Goal: Transaction & Acquisition: Book appointment/travel/reservation

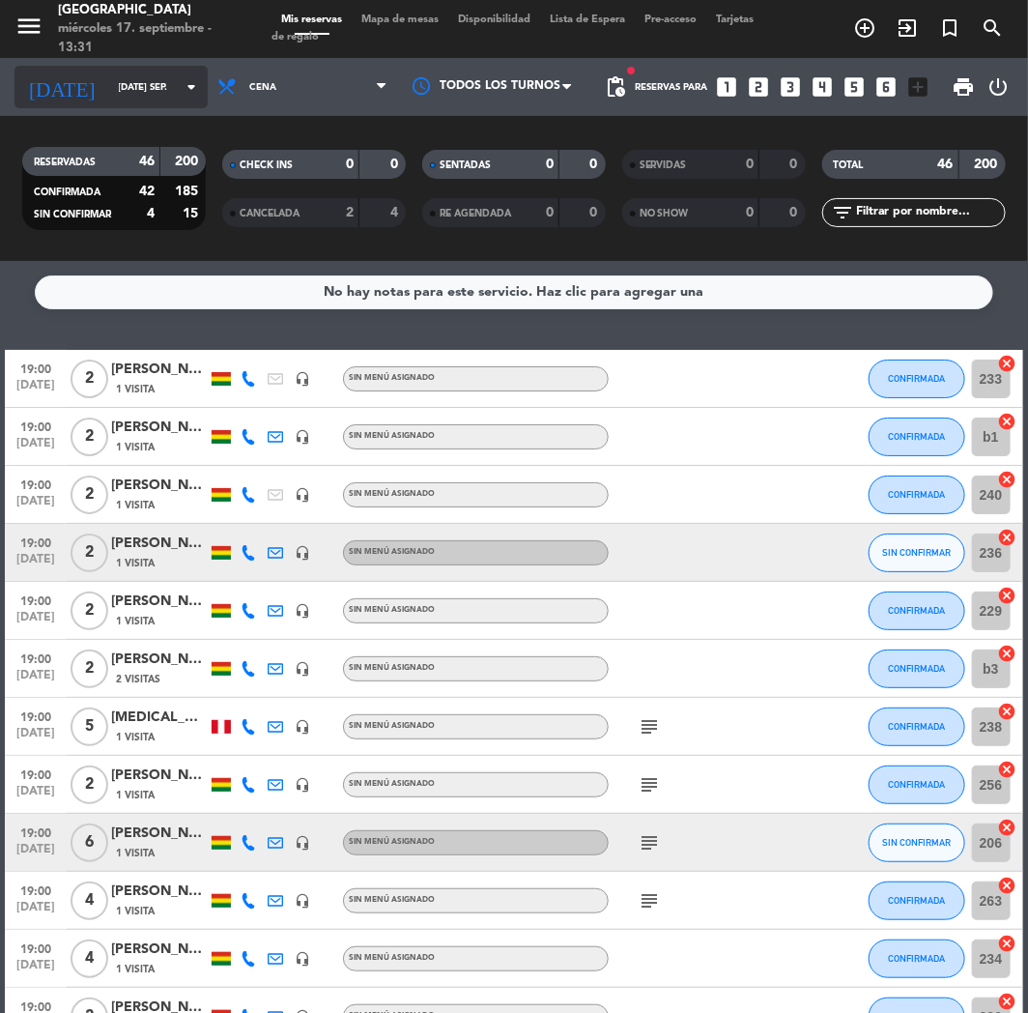
drag, startPoint x: 81, startPoint y: 113, endPoint x: 81, endPoint y: 101, distance: 11.6
click at [80, 112] on div "[DATE] [DATE] sep. arrow_drop_down" at bounding box center [110, 87] width 193 height 58
click at [82, 101] on div "[DATE] [DATE] sep. arrow_drop_down" at bounding box center [110, 87] width 193 height 43
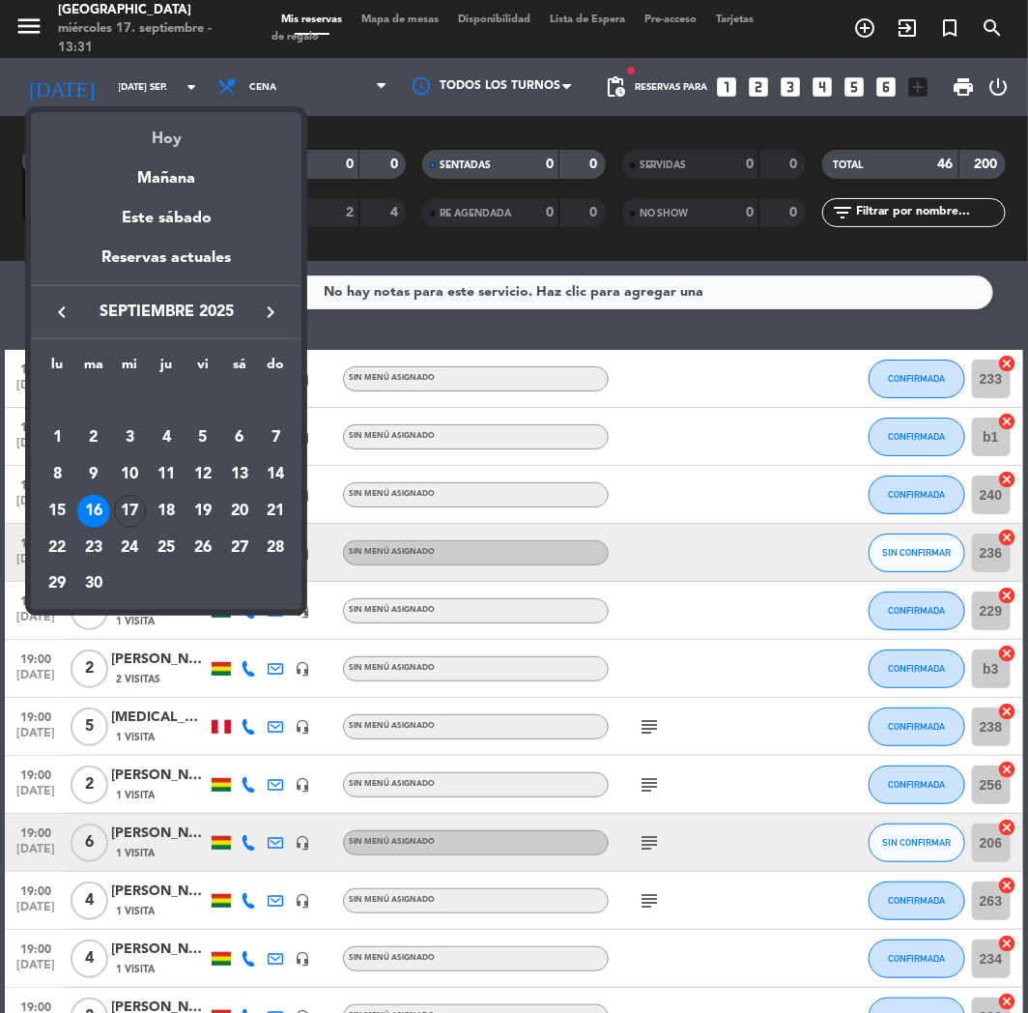
click at [130, 129] on div "Hoy" at bounding box center [166, 132] width 271 height 40
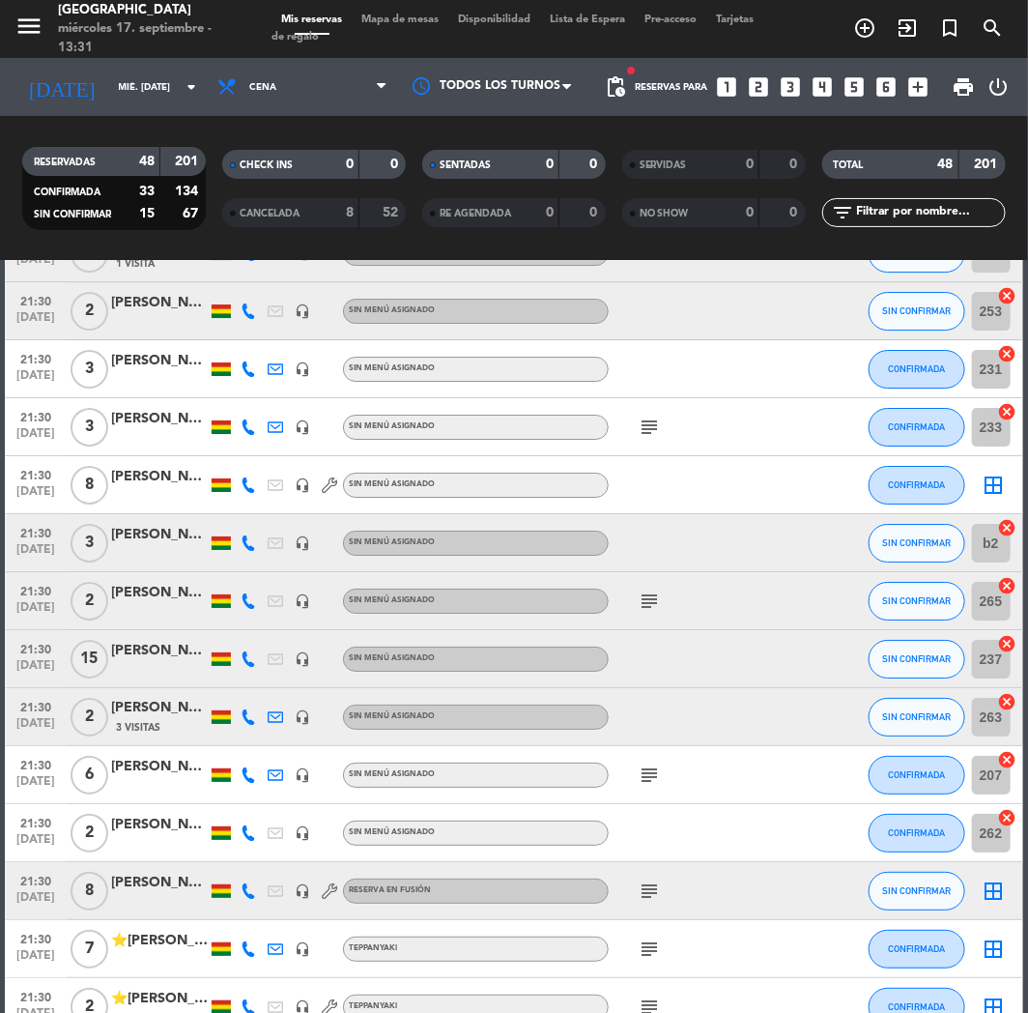
scroll to position [2324, 0]
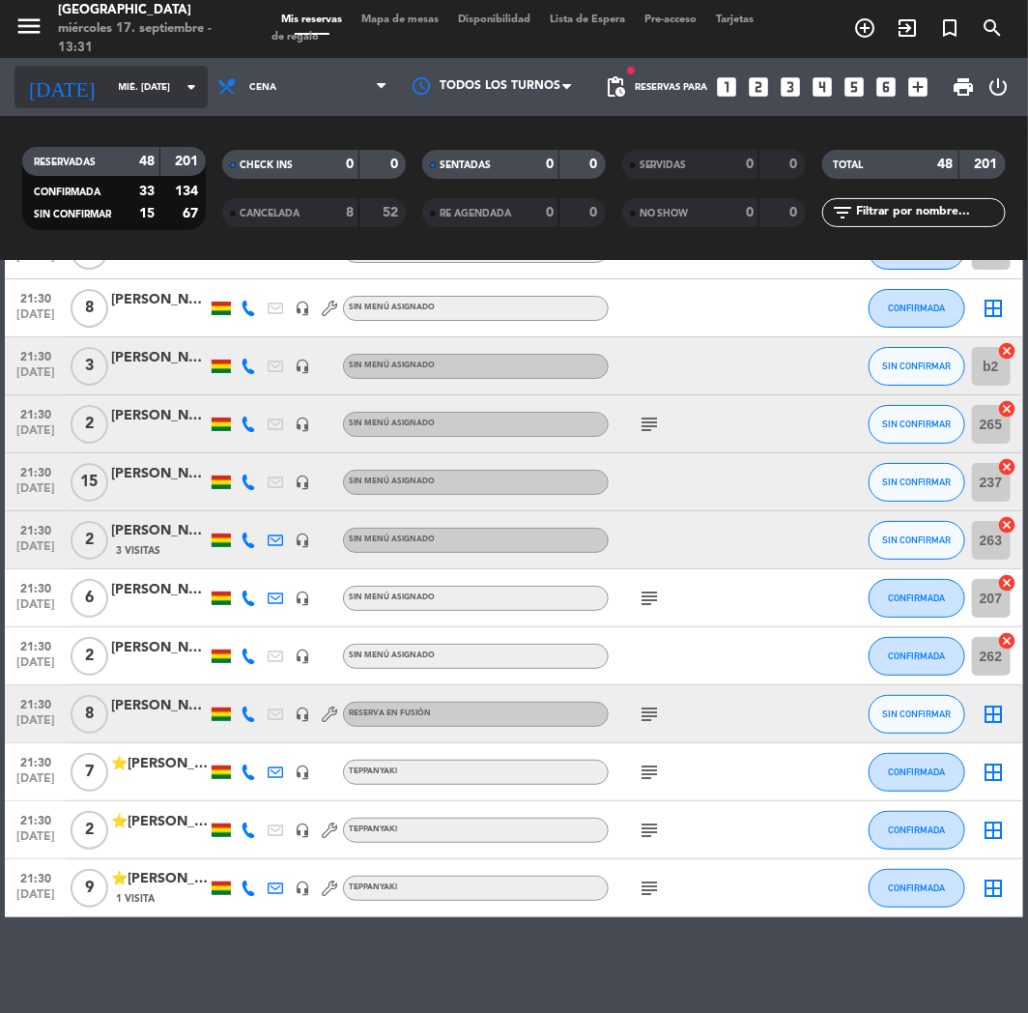
click at [135, 100] on input "mié. [DATE]" at bounding box center [174, 87] width 130 height 30
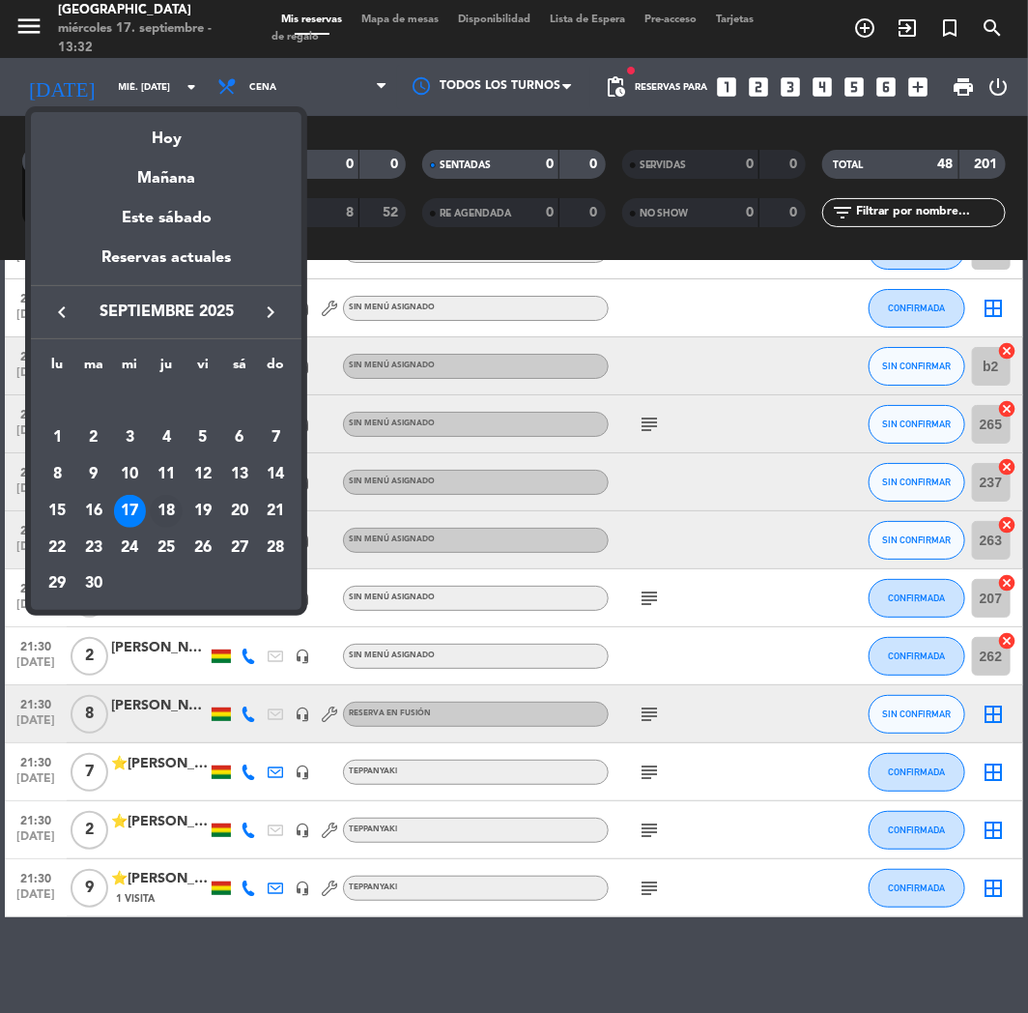
click at [160, 499] on div "18" at bounding box center [166, 511] width 33 height 33
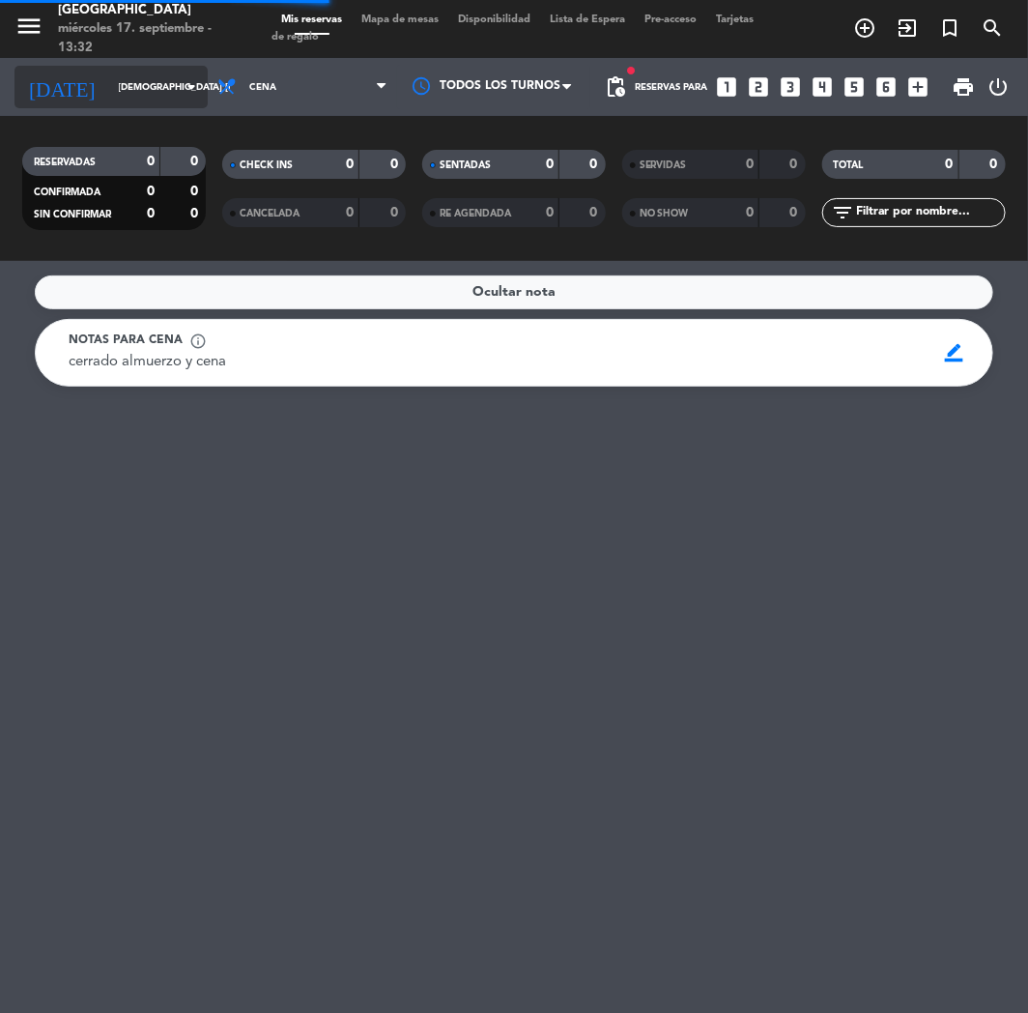
scroll to position [0, 0]
click at [133, 101] on input "[DEMOGRAPHIC_DATA] [DATE]" at bounding box center [174, 87] width 130 height 30
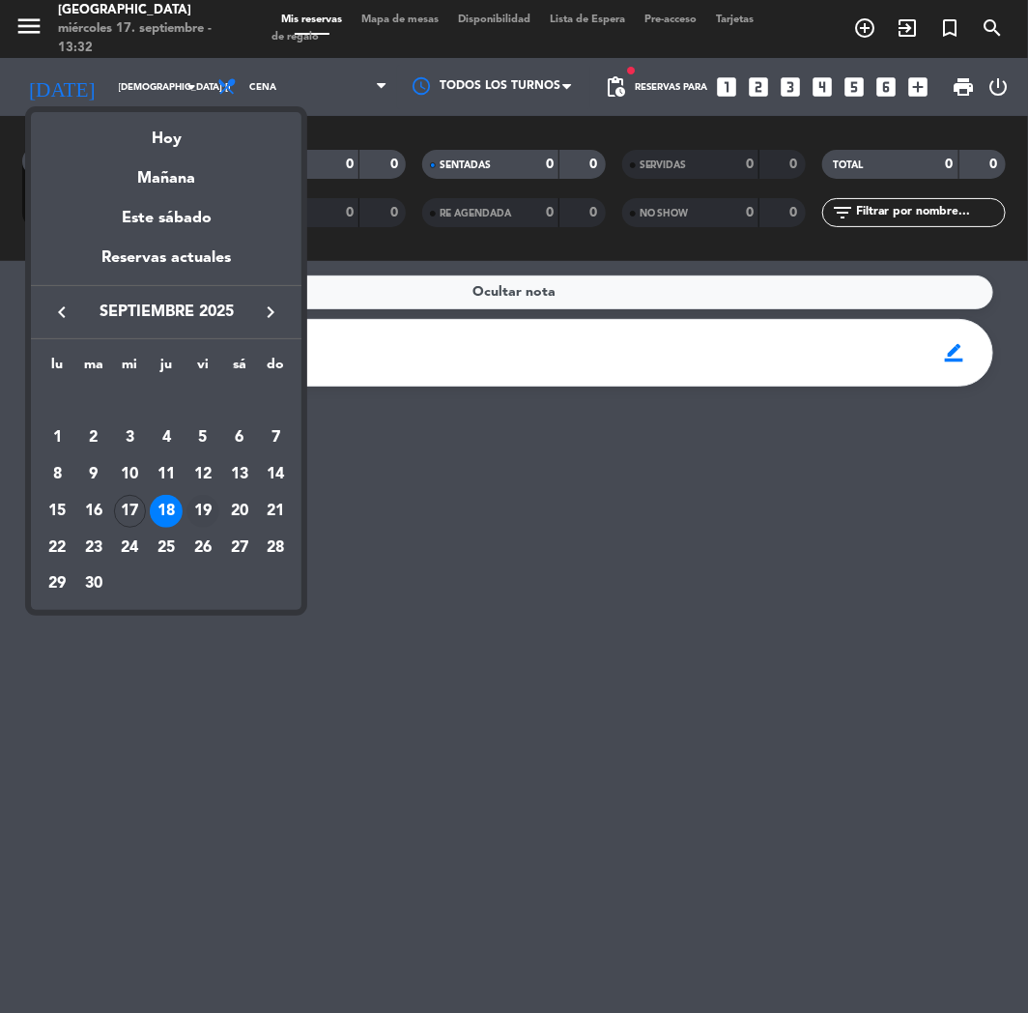
click at [201, 505] on div "19" at bounding box center [203, 511] width 33 height 33
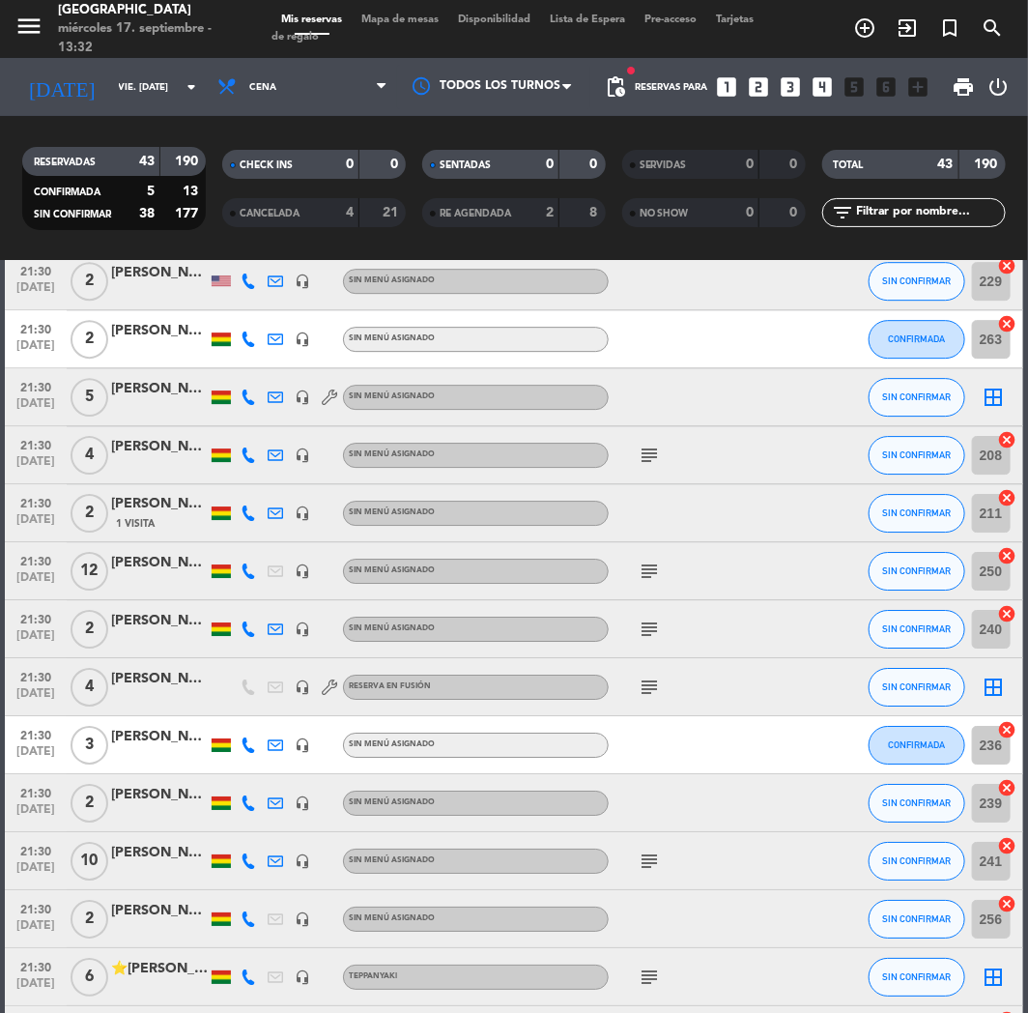
scroll to position [2034, 0]
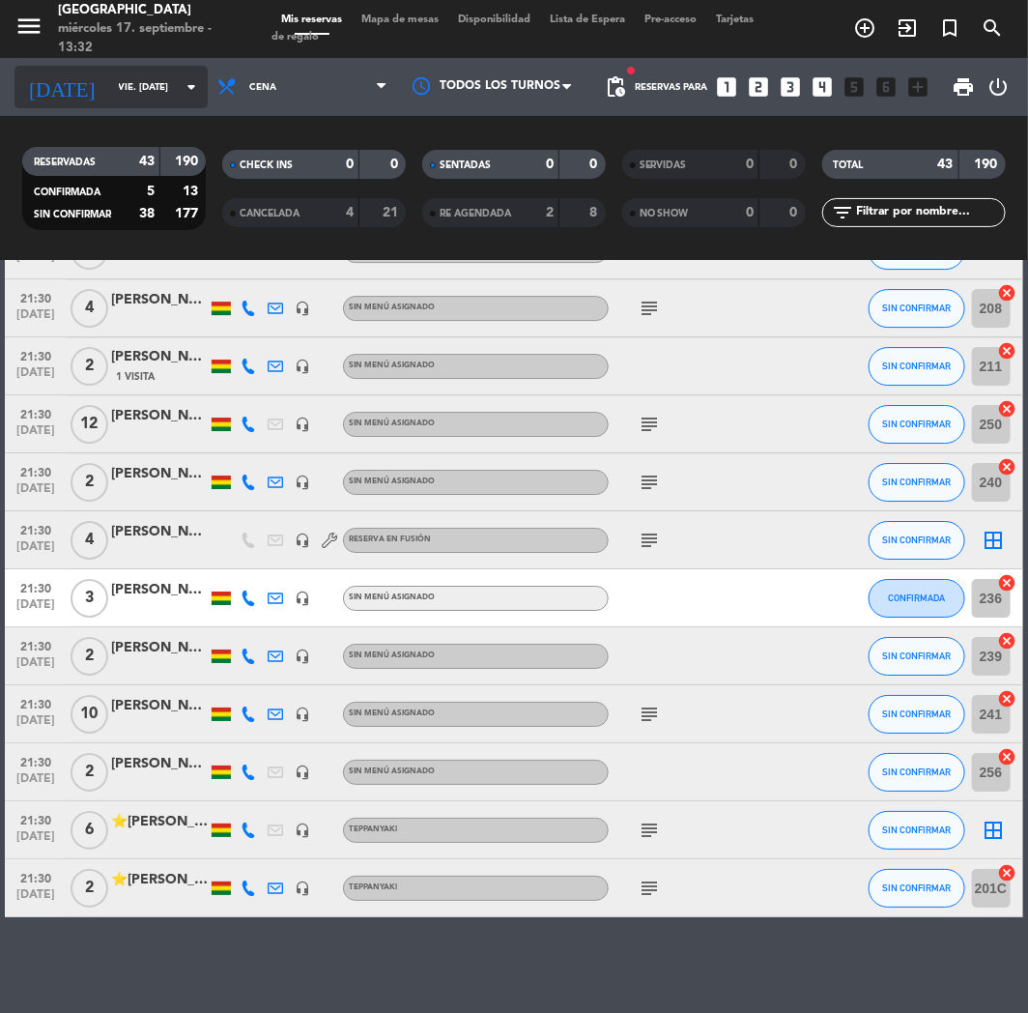
click at [109, 85] on input "vie. [DATE]" at bounding box center [174, 87] width 130 height 30
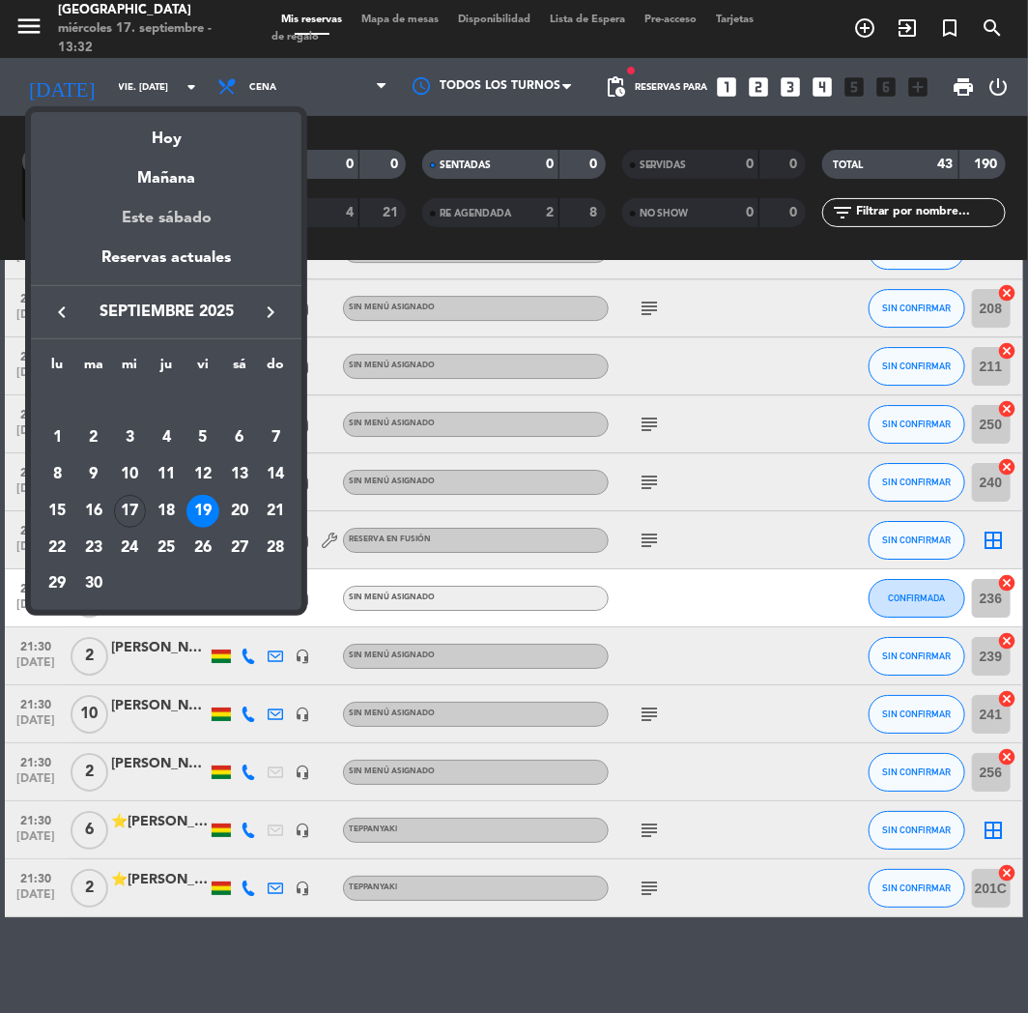
click at [164, 213] on div "Este sábado" at bounding box center [166, 218] width 271 height 54
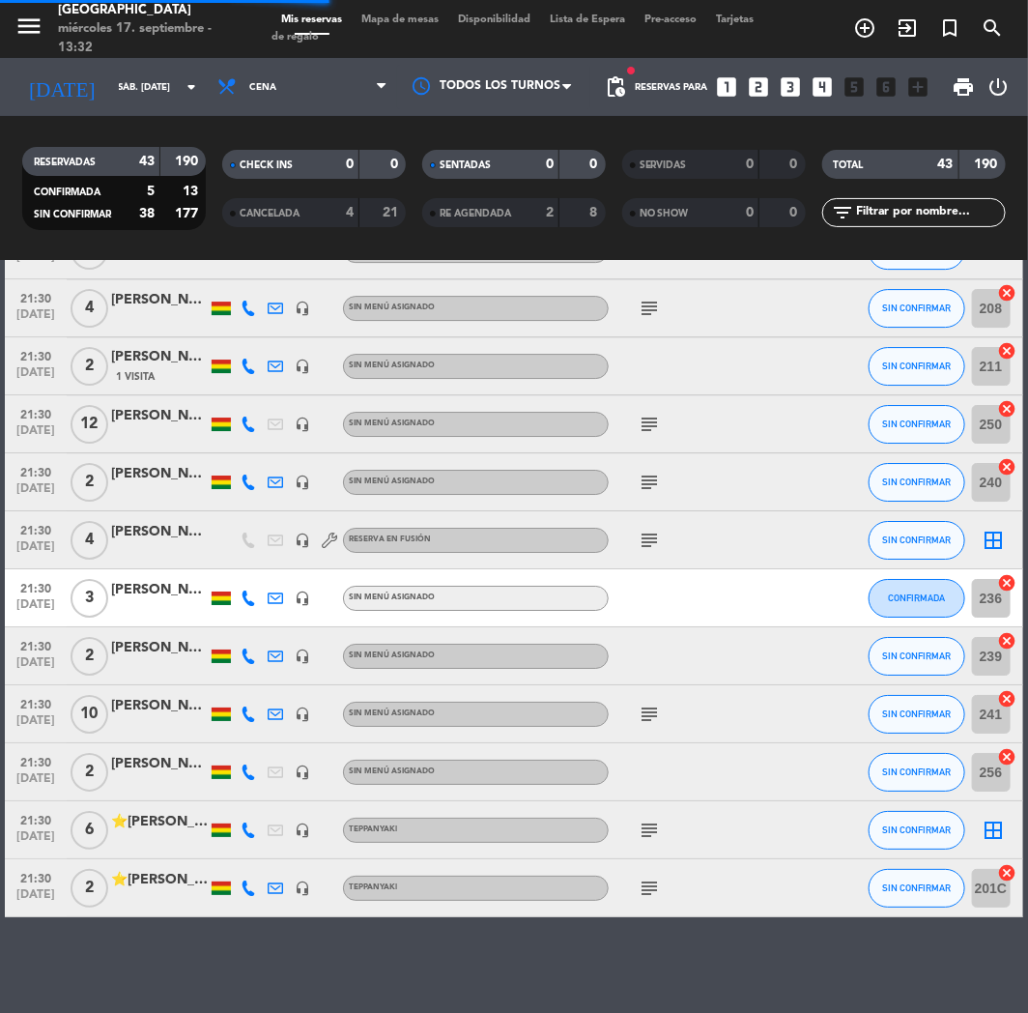
scroll to position [1631, 0]
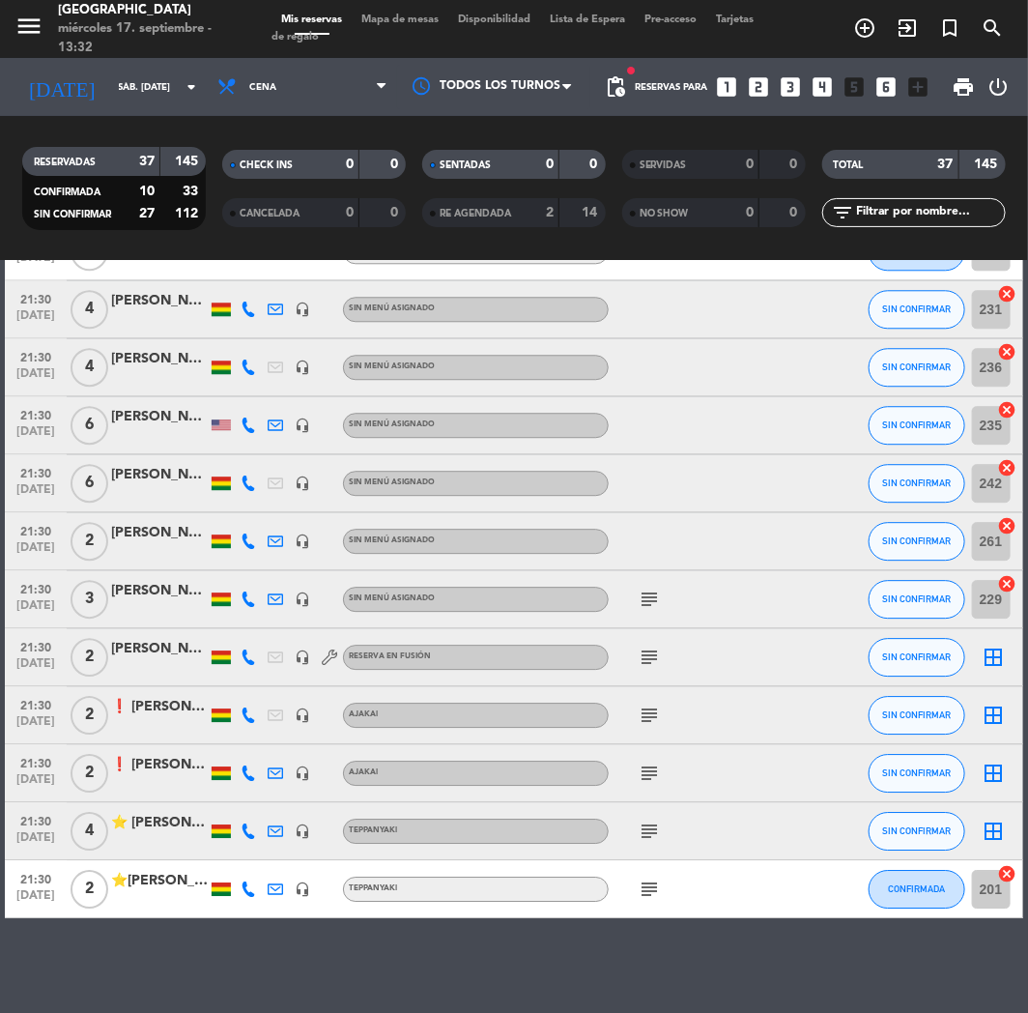
click at [362, 209] on div "CANCELADA 0 0" at bounding box center [314, 212] width 184 height 29
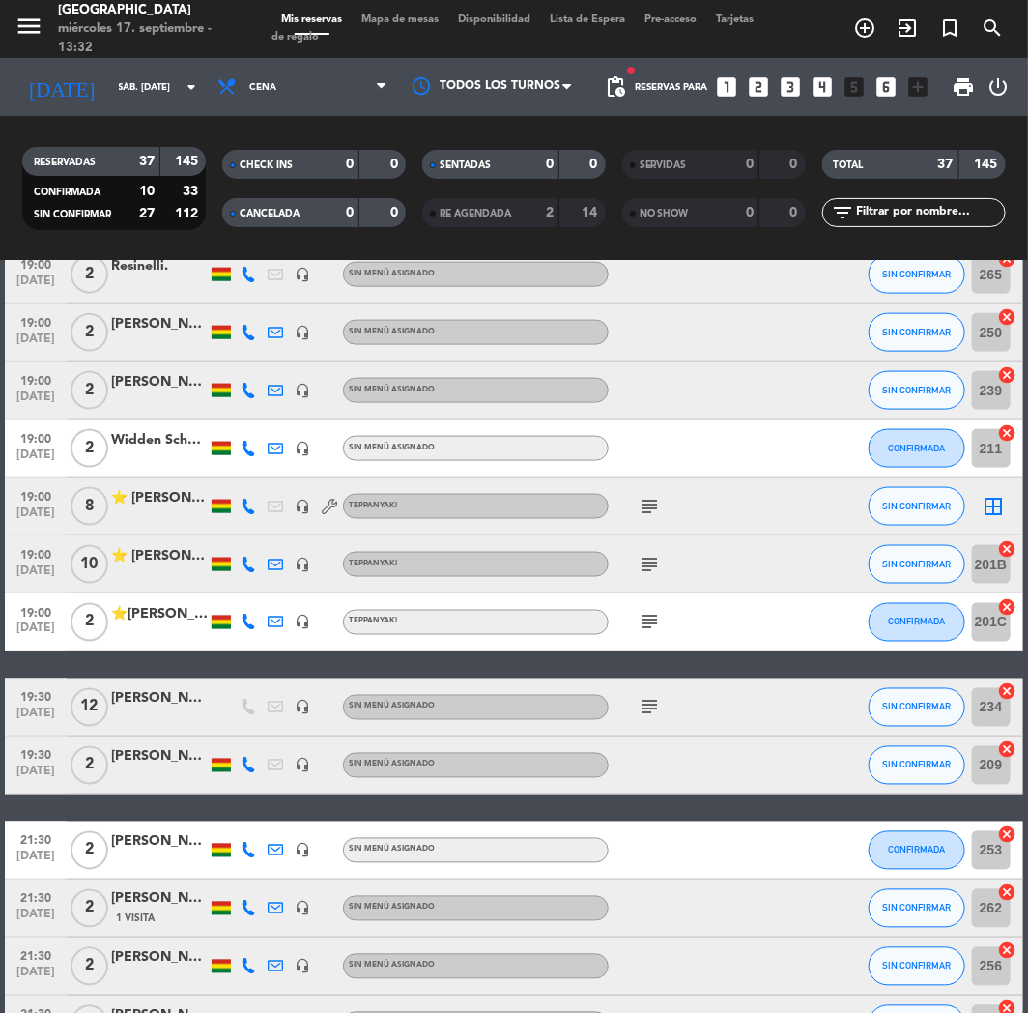
scroll to position [773, 0]
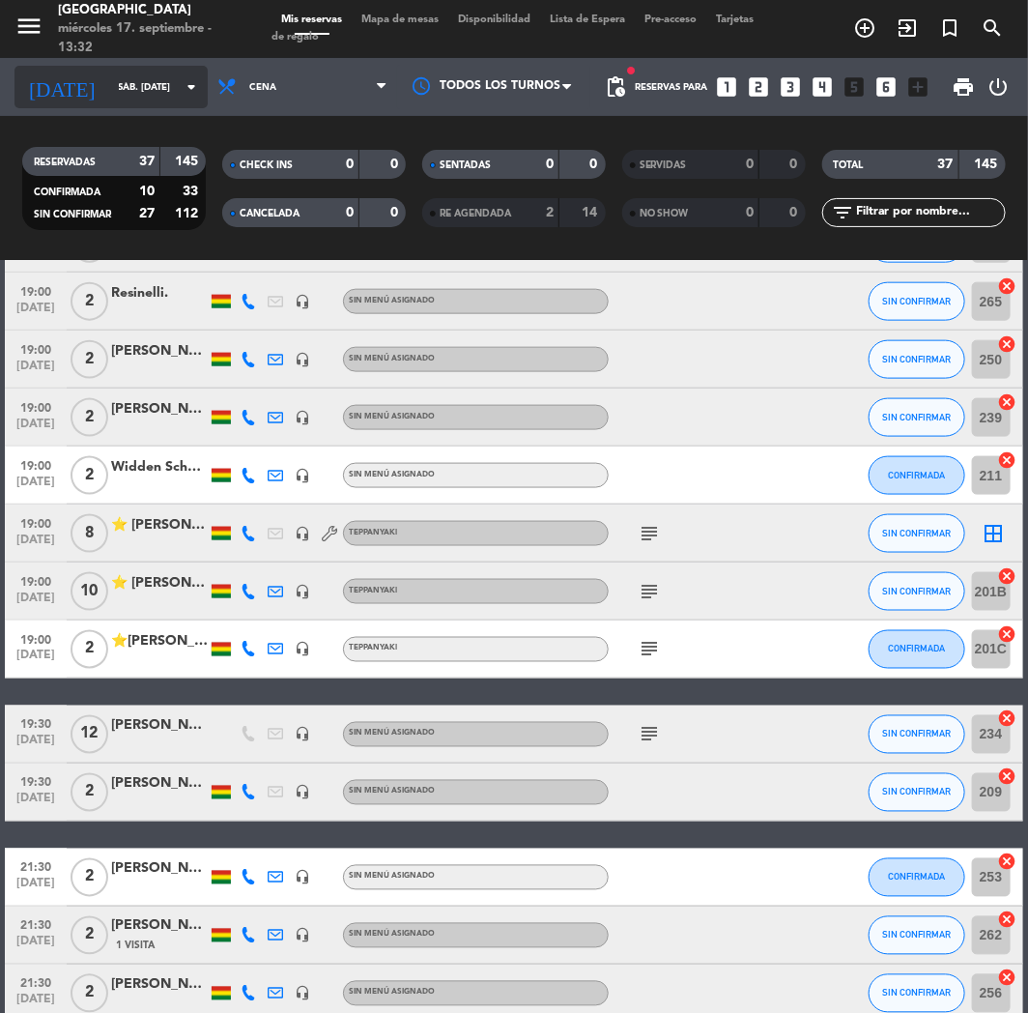
click at [138, 72] on input "sáb. [DATE]" at bounding box center [174, 87] width 130 height 30
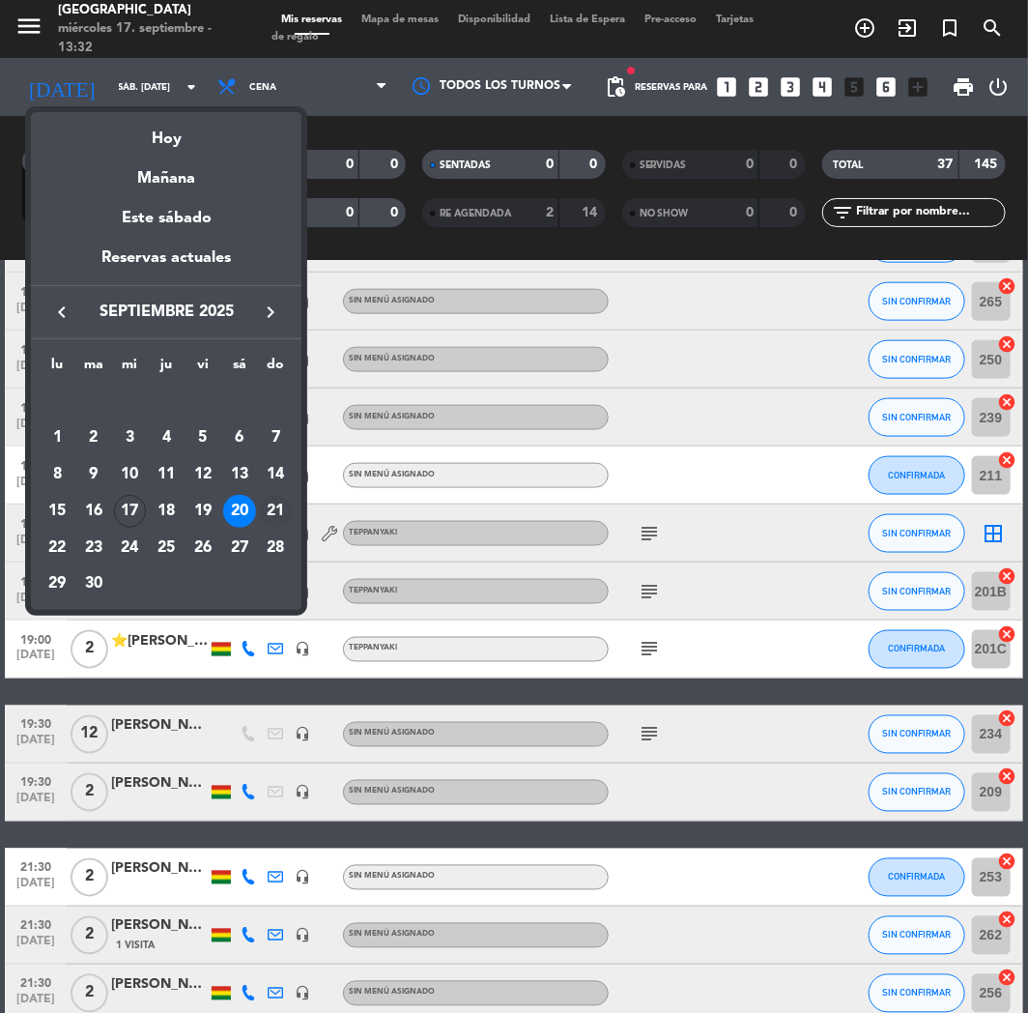
click at [273, 508] on div "21" at bounding box center [275, 511] width 33 height 33
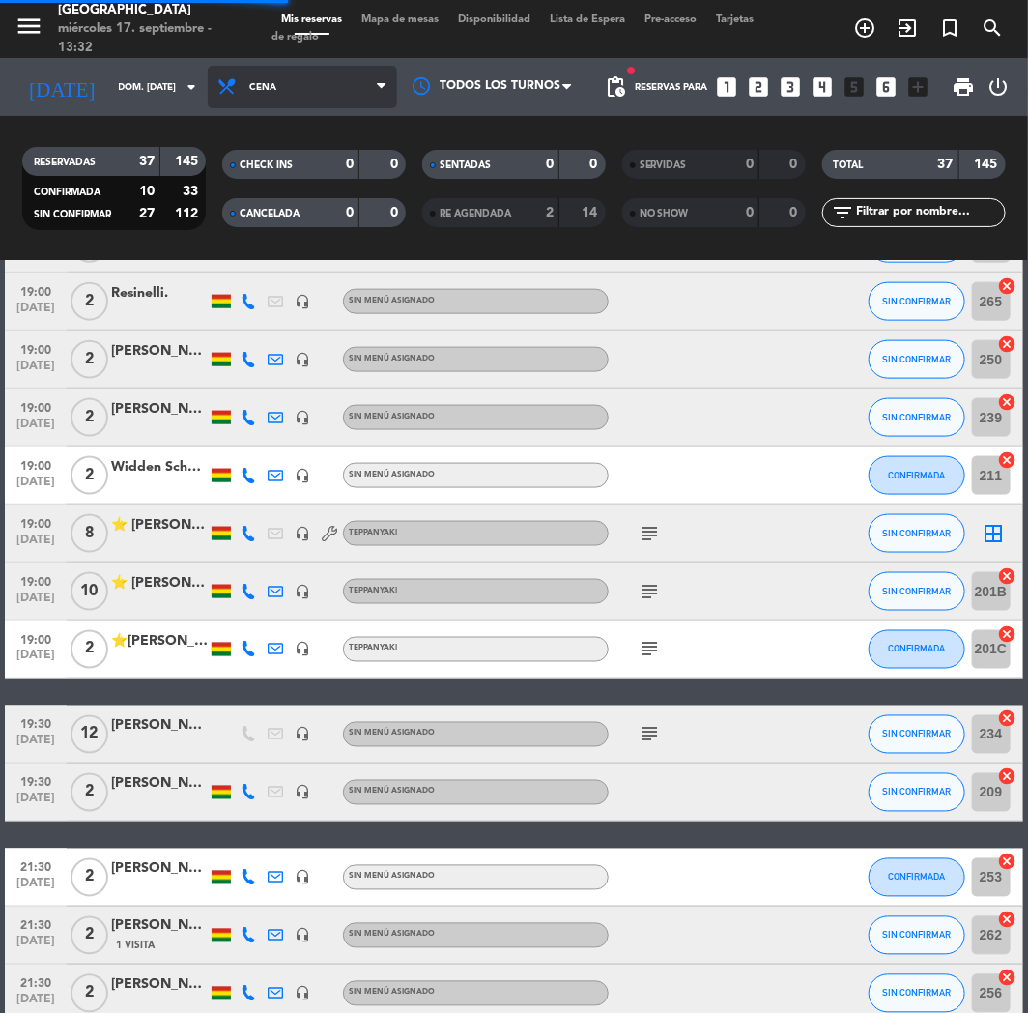
scroll to position [0, 0]
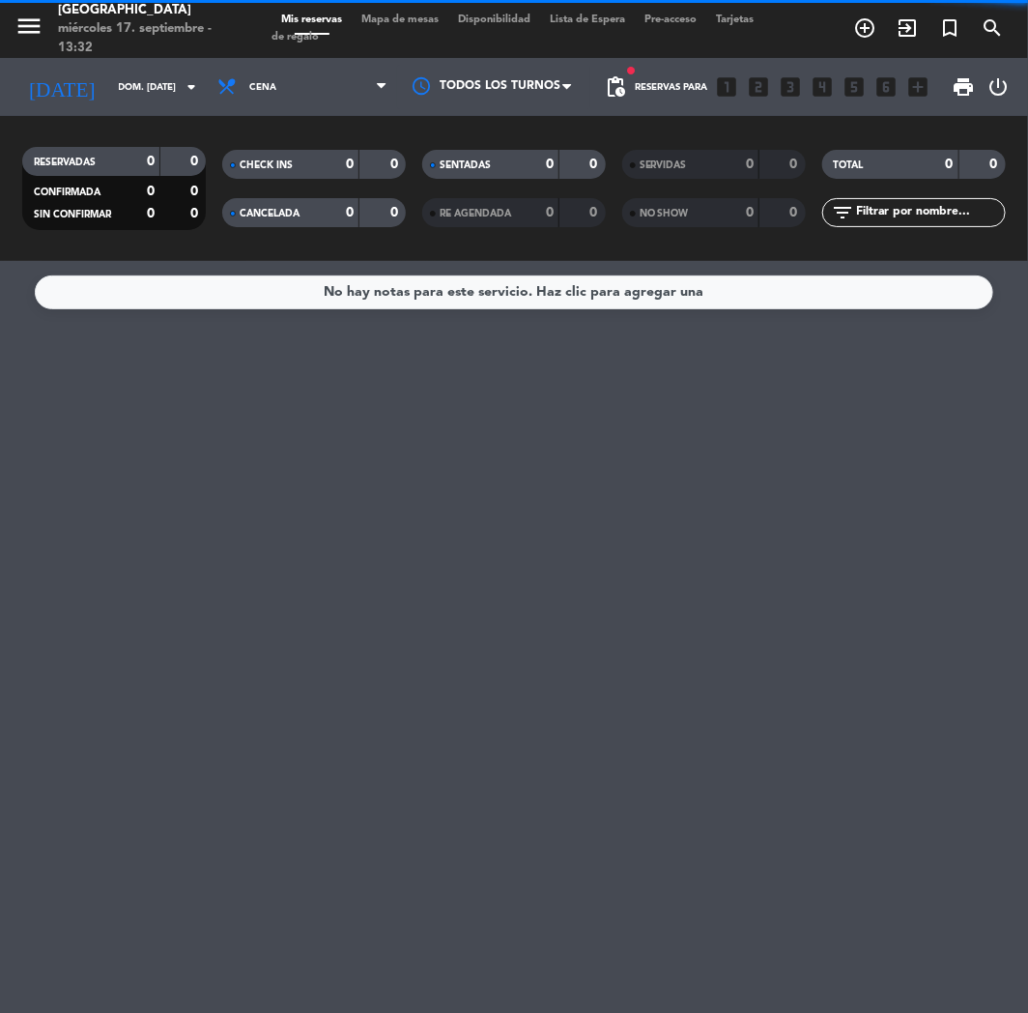
click at [258, 80] on span "Cena" at bounding box center [302, 87] width 189 height 43
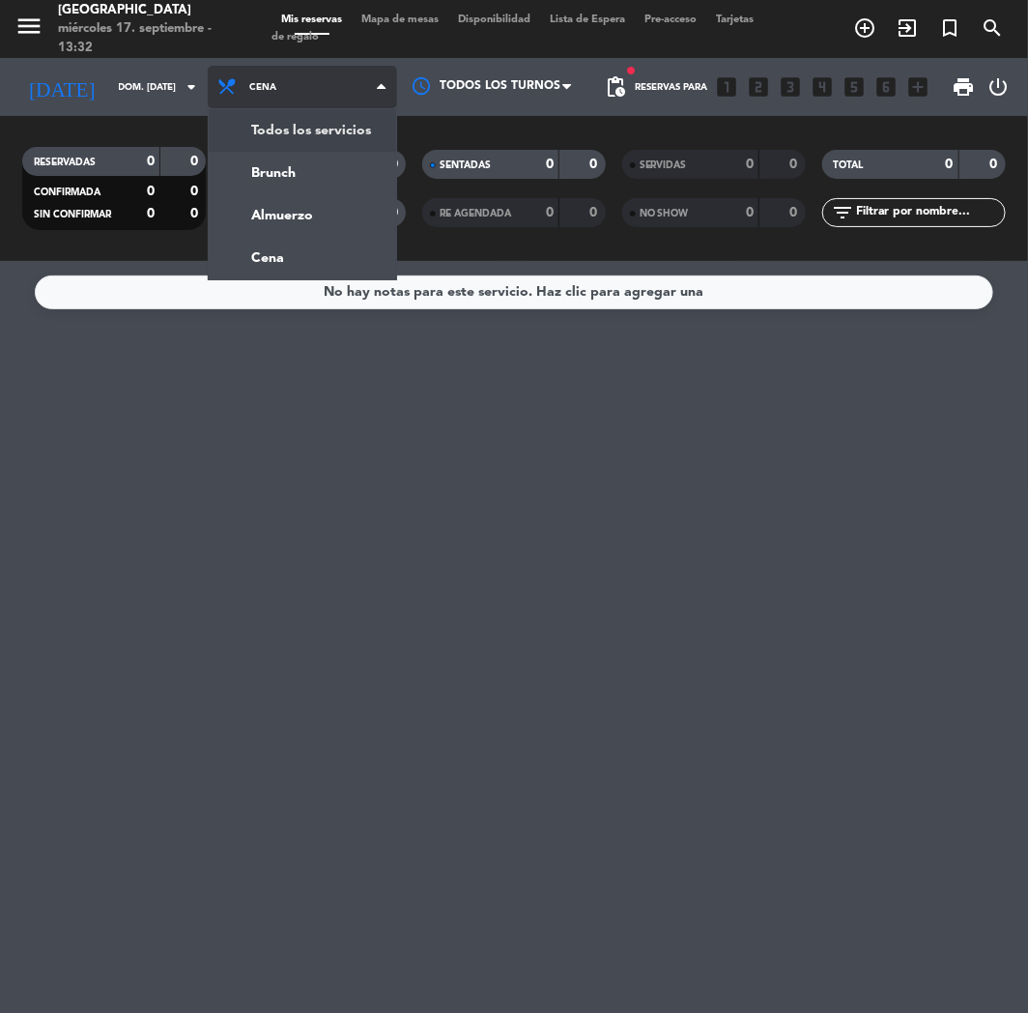
click at [315, 127] on div "menu [GEOGRAPHIC_DATA] miércoles 17. septiembre - 13:32 Mis reservas Mapa de me…" at bounding box center [514, 130] width 1028 height 261
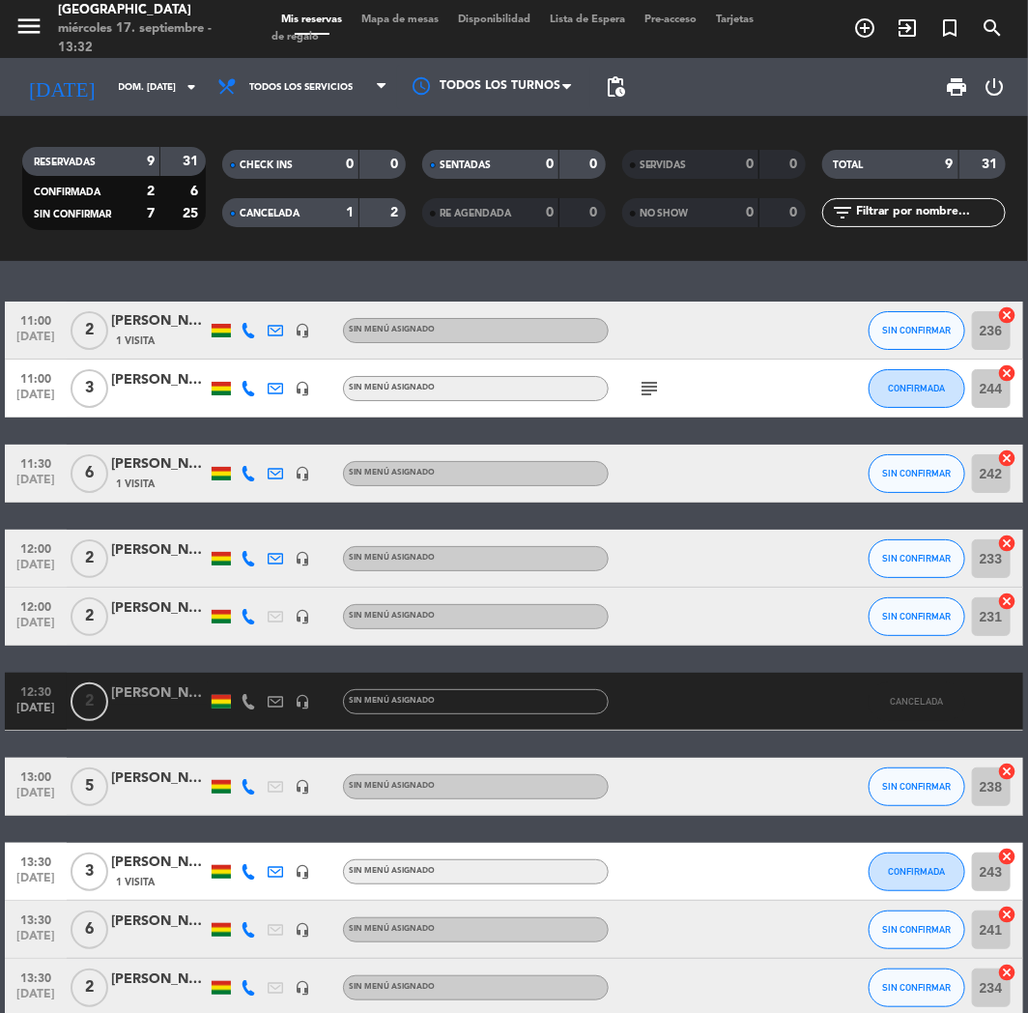
click at [323, 208] on div "1" at bounding box center [335, 213] width 39 height 22
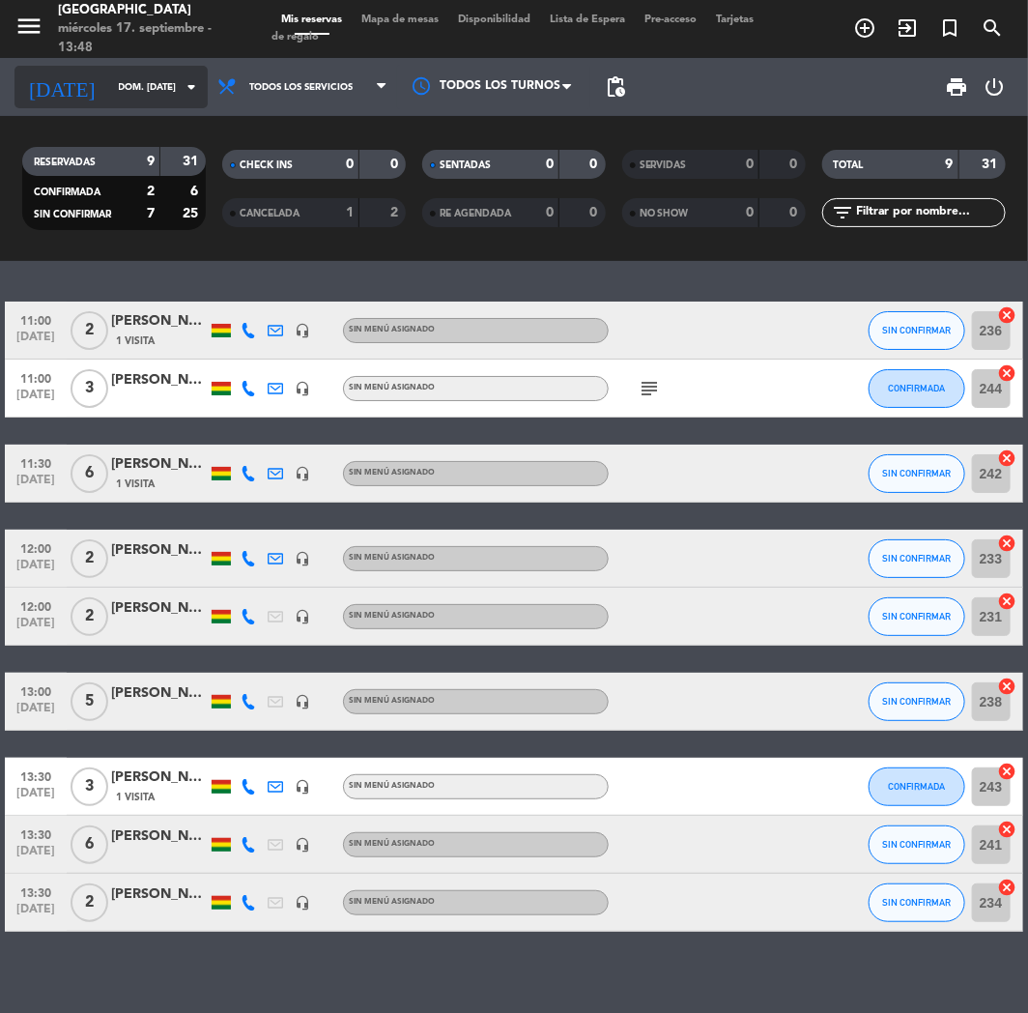
click at [109, 99] on input "dom. [DATE]" at bounding box center [174, 87] width 130 height 30
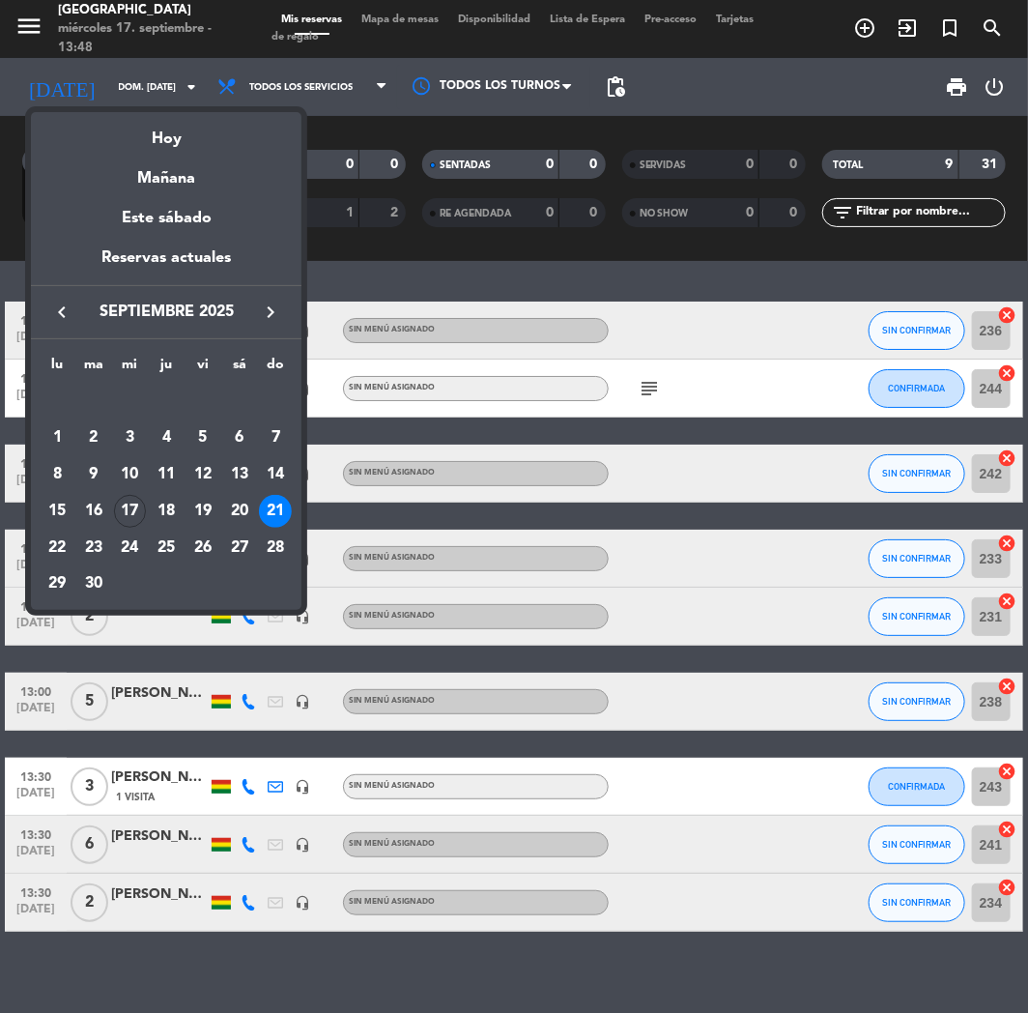
click at [204, 216] on div "Este sábado" at bounding box center [166, 218] width 271 height 54
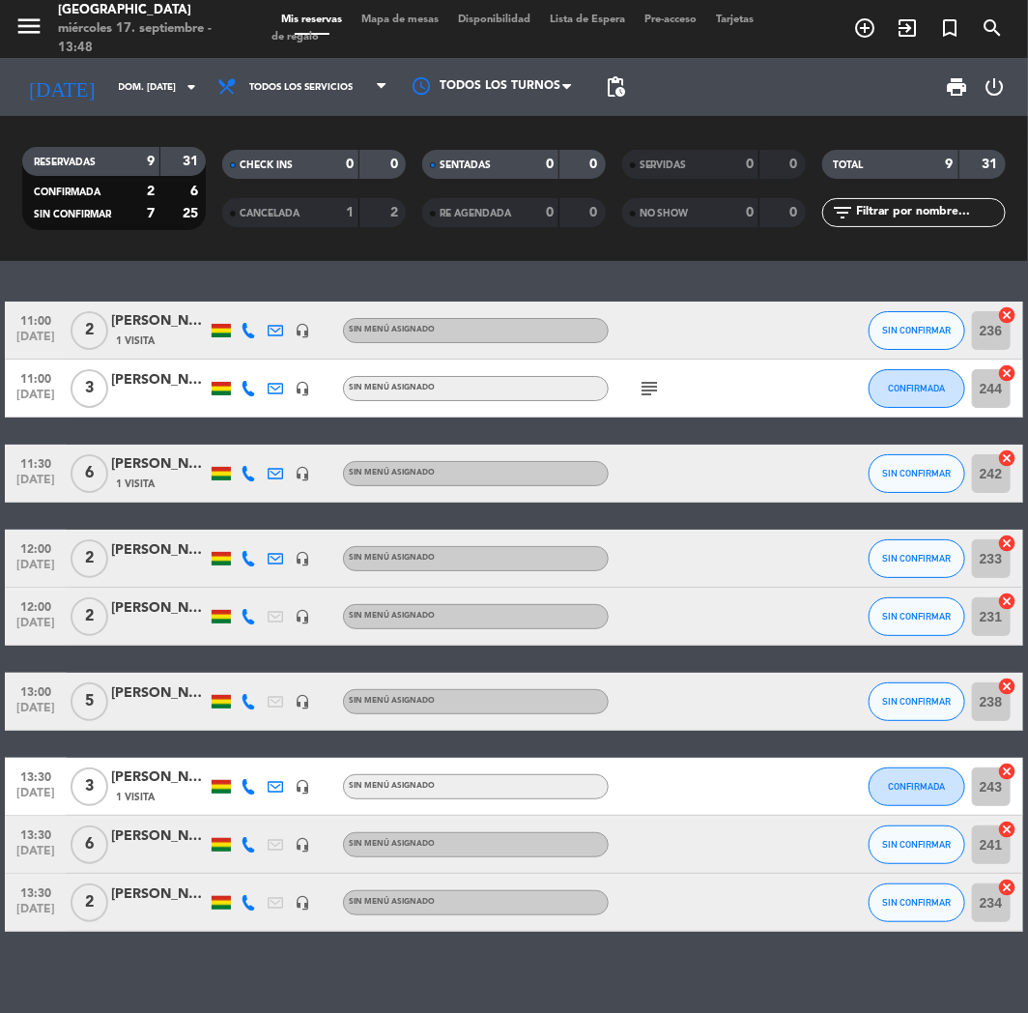
type input "sáb. [DATE]"
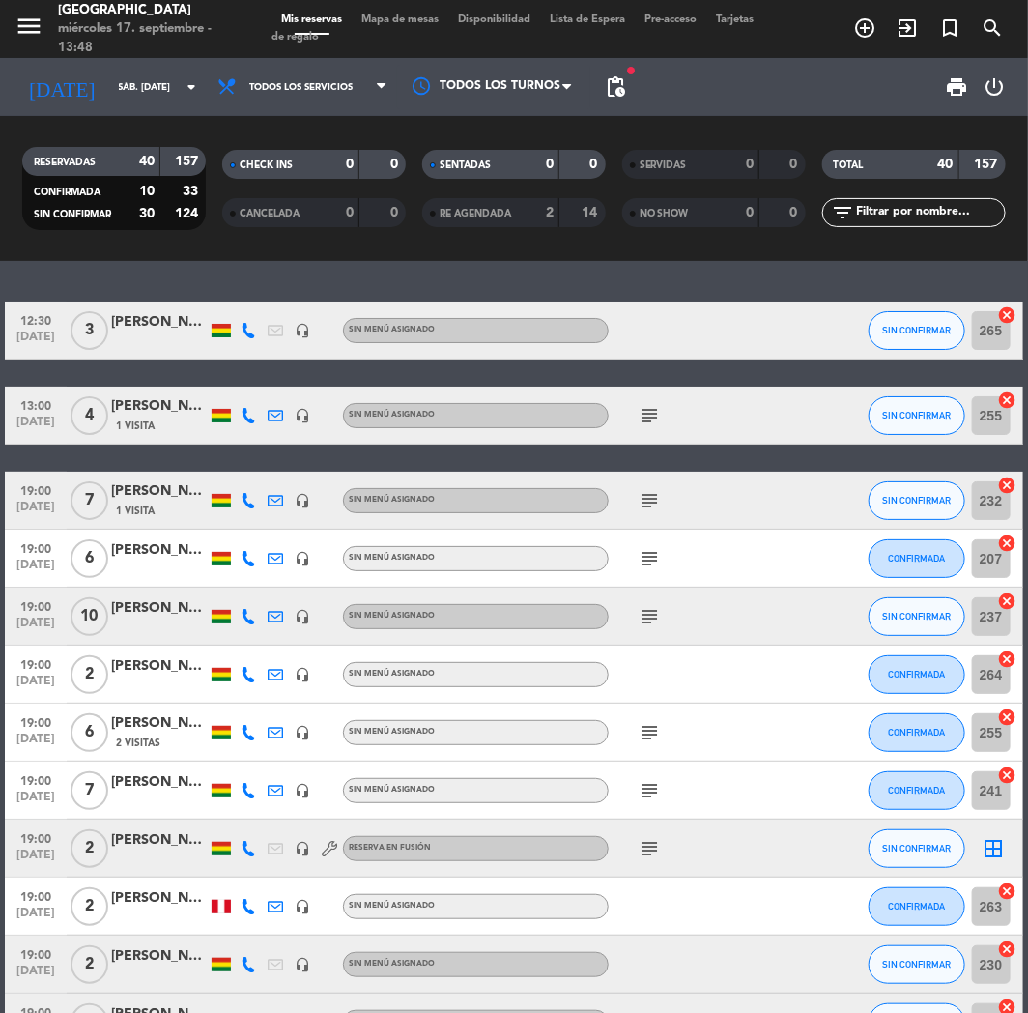
click at [876, 24] on icon "add_circle_outline" at bounding box center [864, 27] width 23 height 23
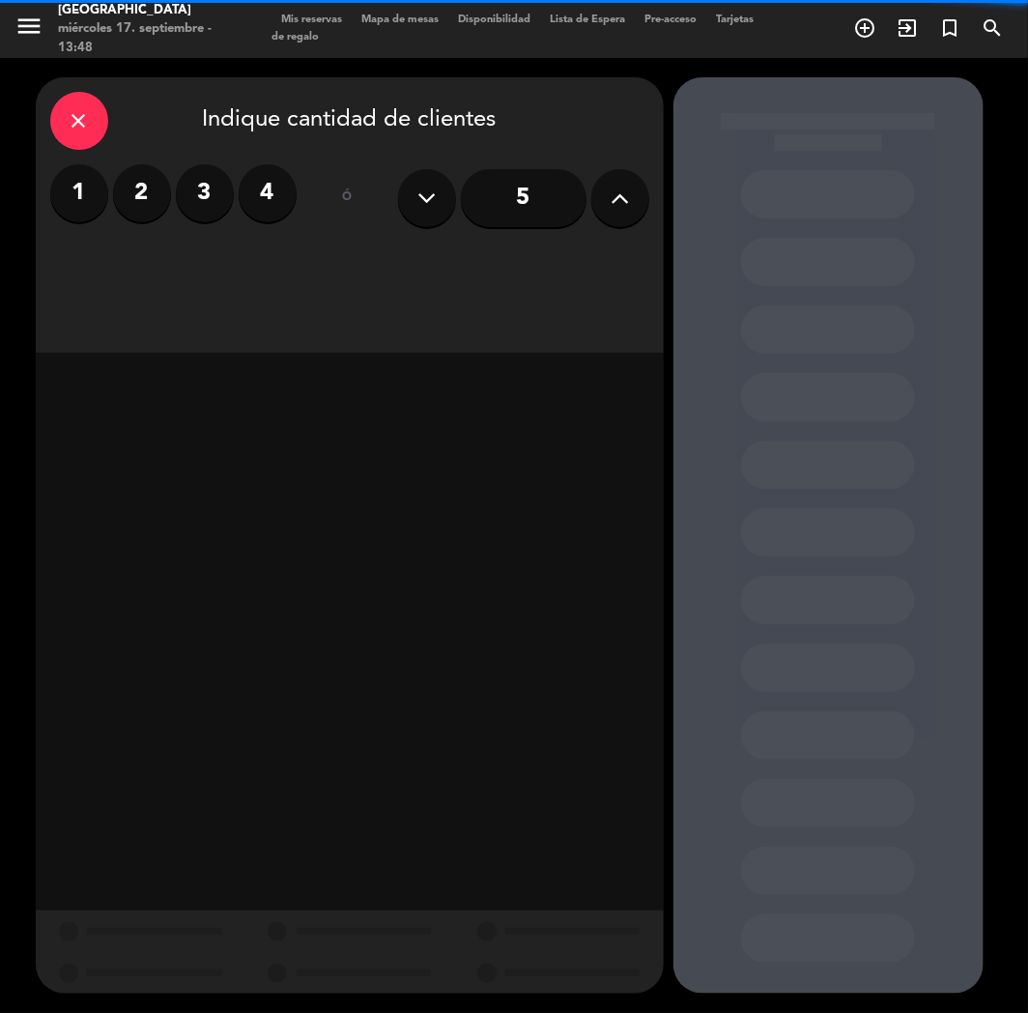
click at [614, 199] on icon at bounding box center [620, 198] width 18 height 29
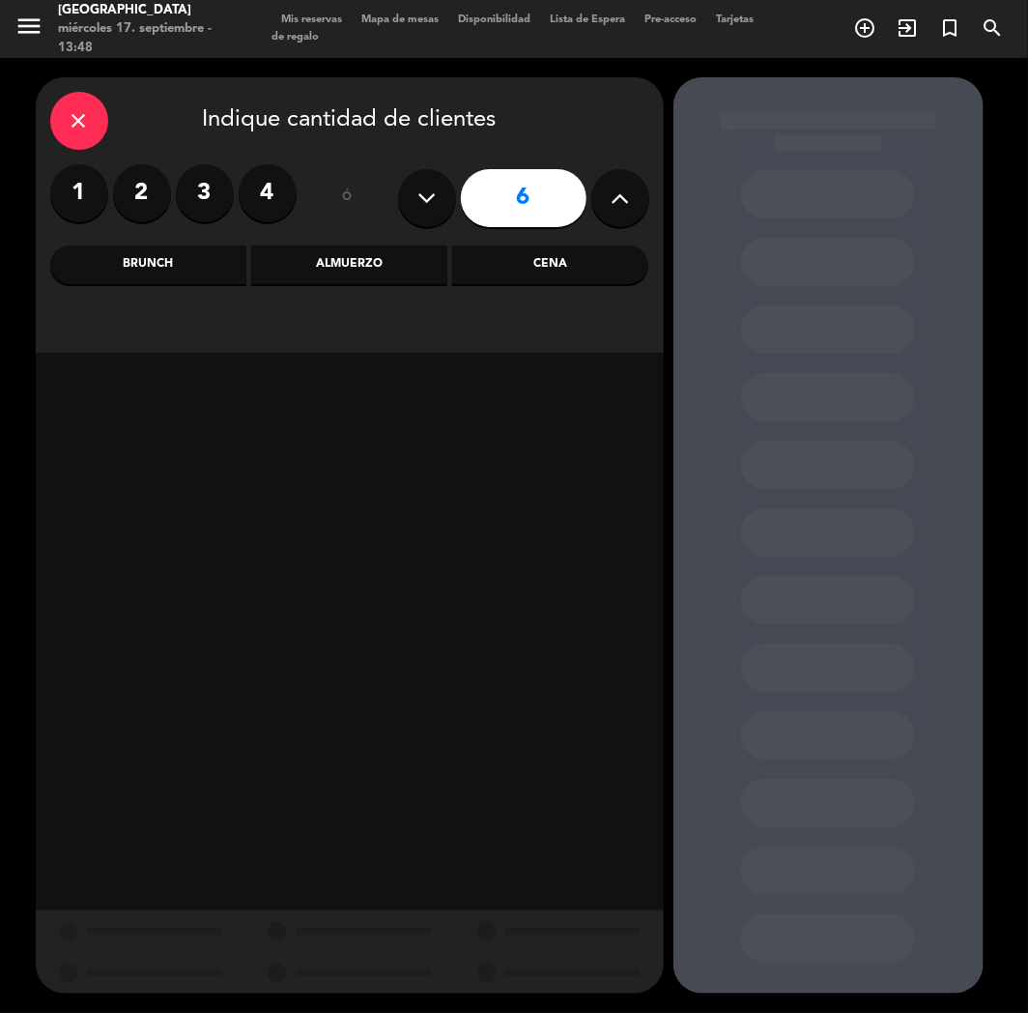
click at [614, 198] on icon at bounding box center [620, 198] width 18 height 29
type input "7"
click at [563, 263] on div "Cena" at bounding box center [550, 264] width 196 height 39
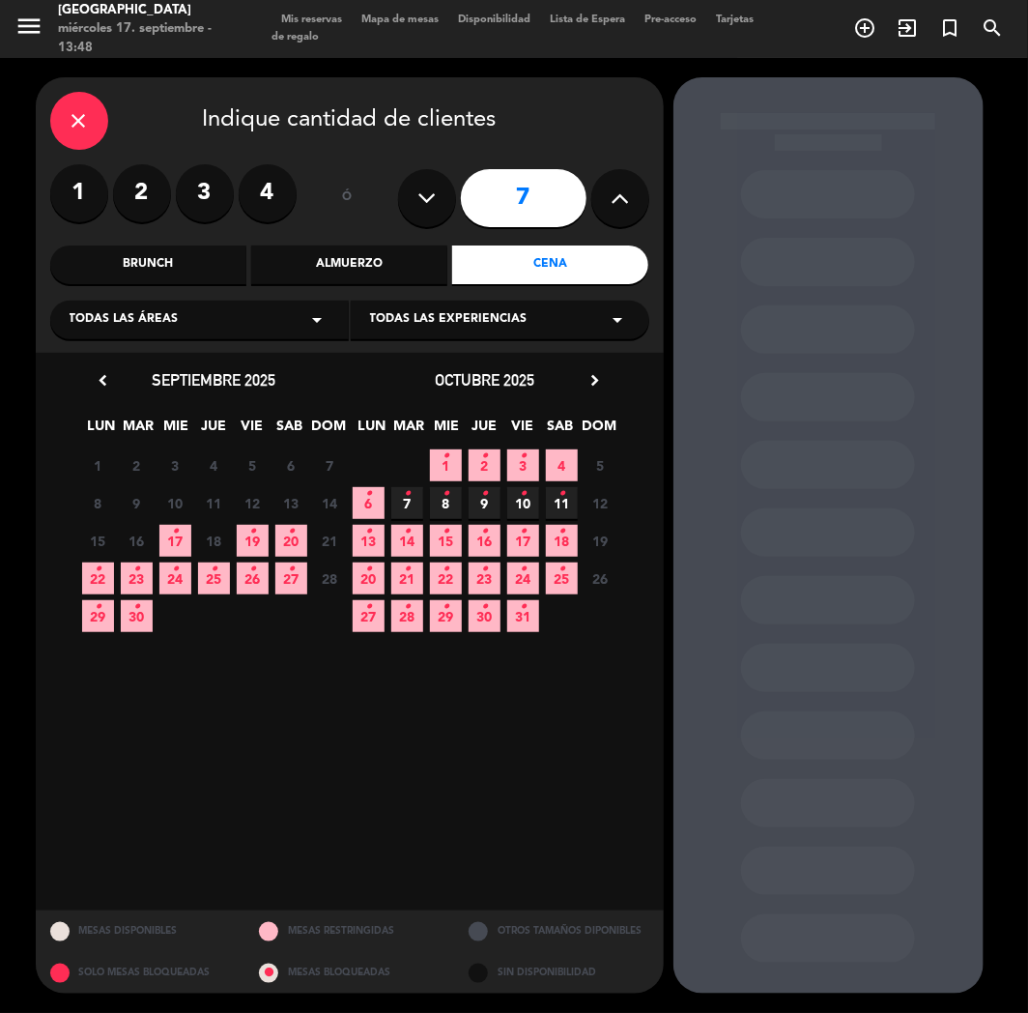
click at [294, 533] on icon "•" at bounding box center [291, 531] width 7 height 31
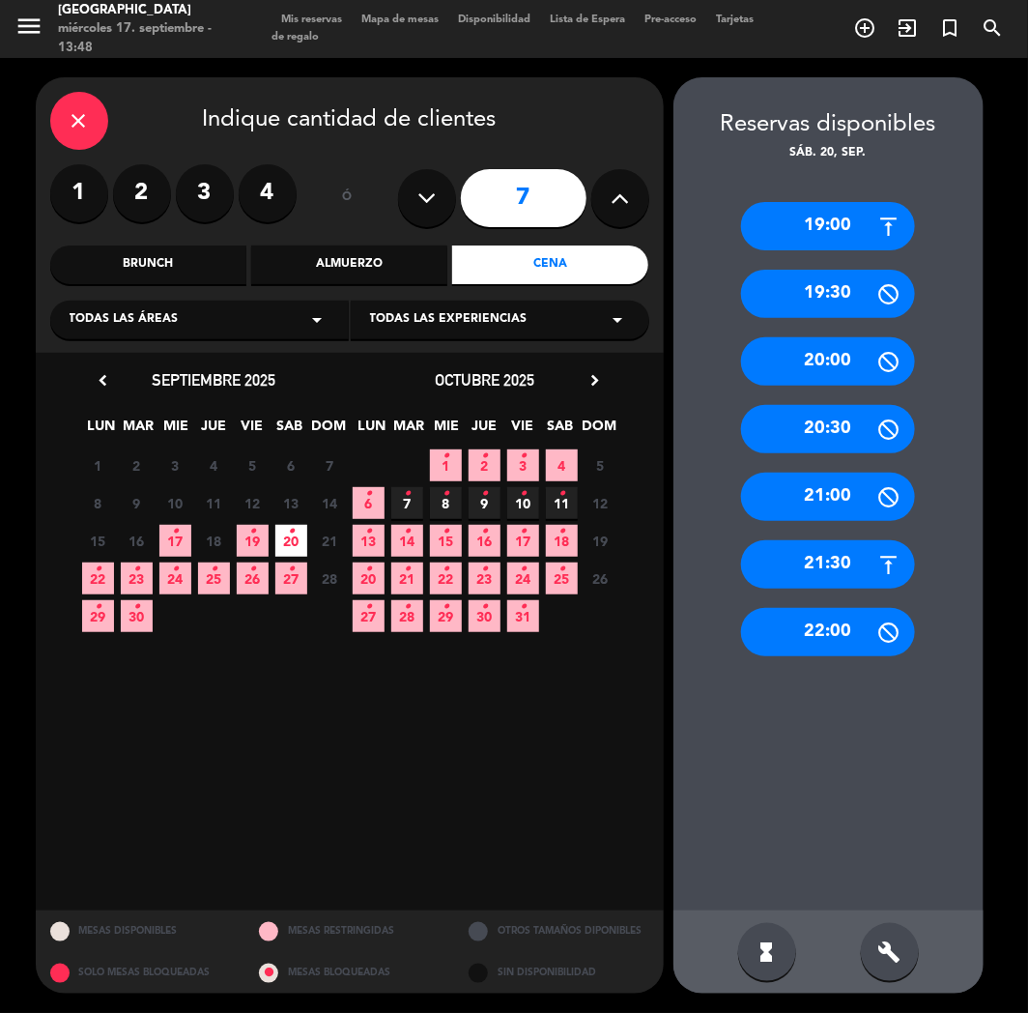
click at [849, 562] on div "21:30" at bounding box center [828, 564] width 174 height 48
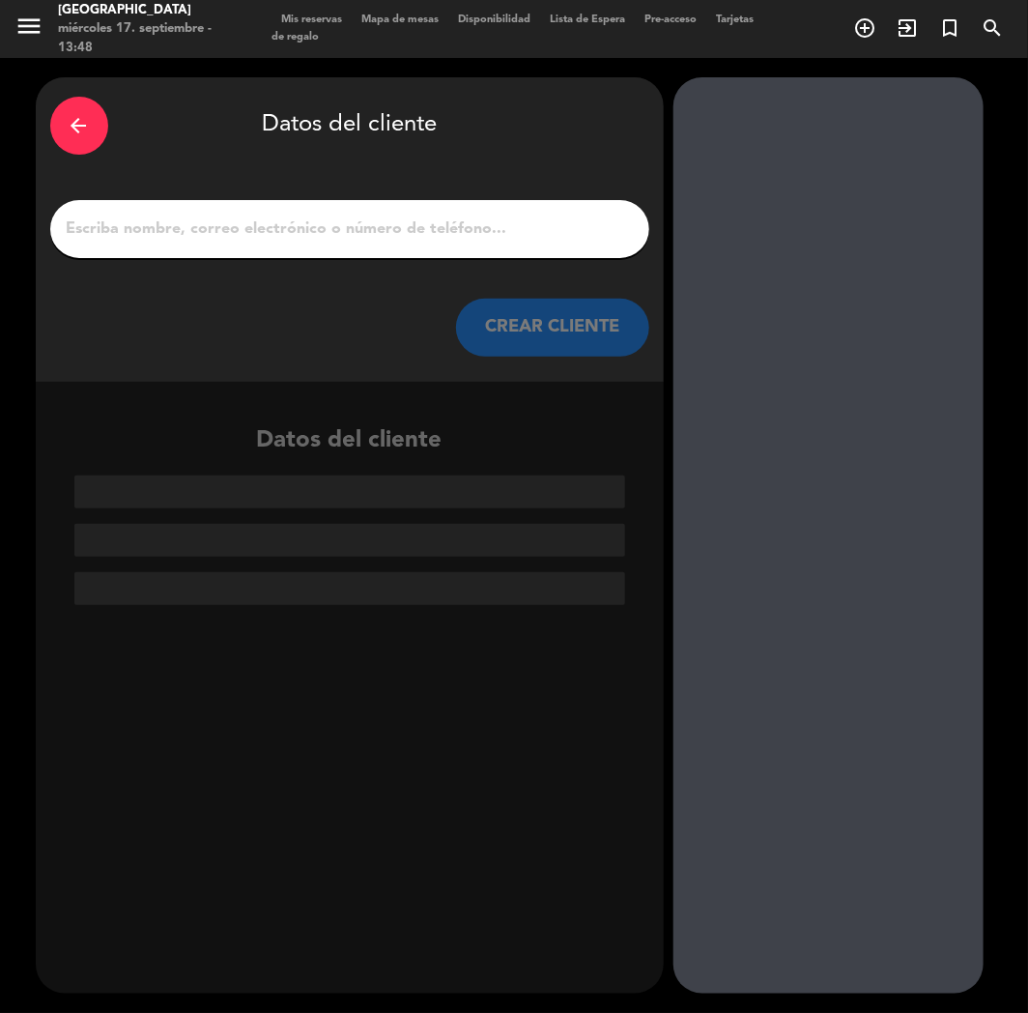
click at [332, 220] on input "1" at bounding box center [350, 229] width 570 height 27
paste input "[PERSON_NAME]"
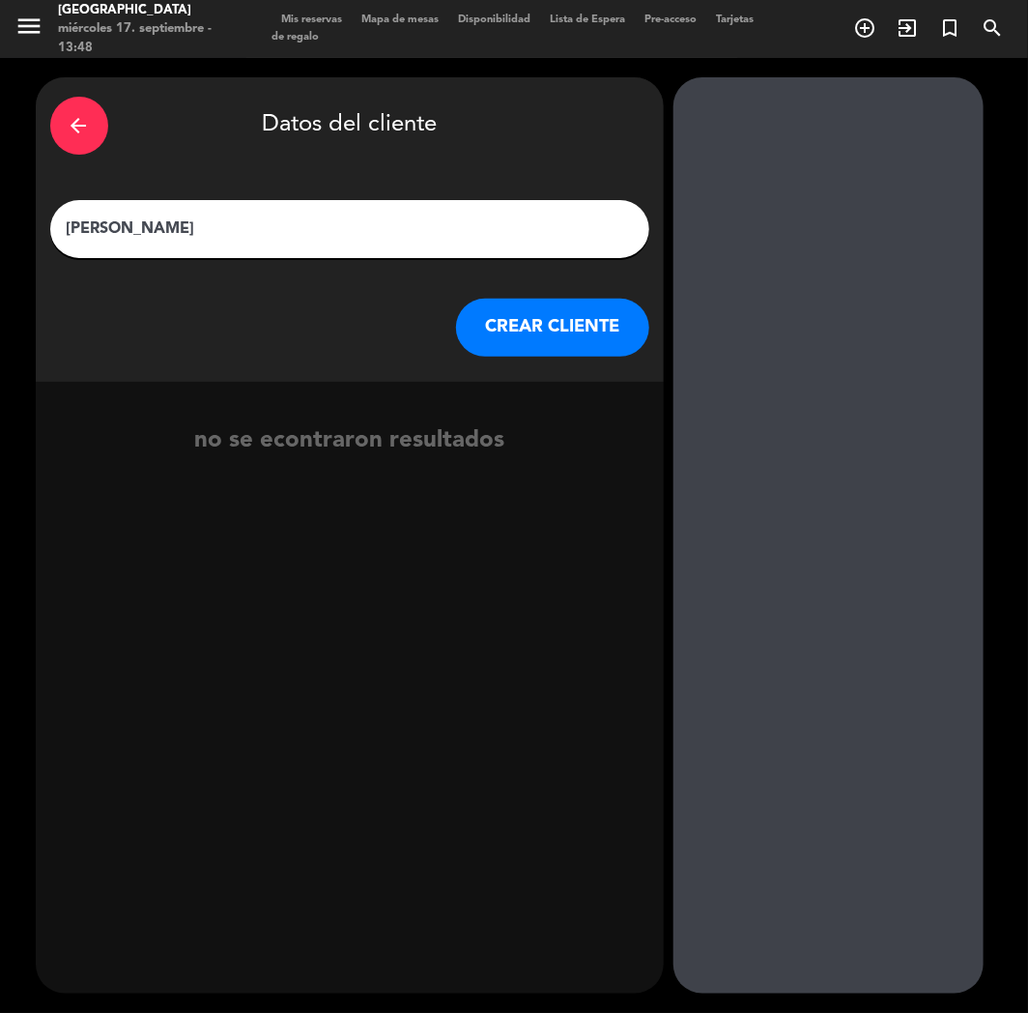
type input "[PERSON_NAME]"
click at [583, 336] on button "CREAR CLIENTE" at bounding box center [552, 328] width 193 height 58
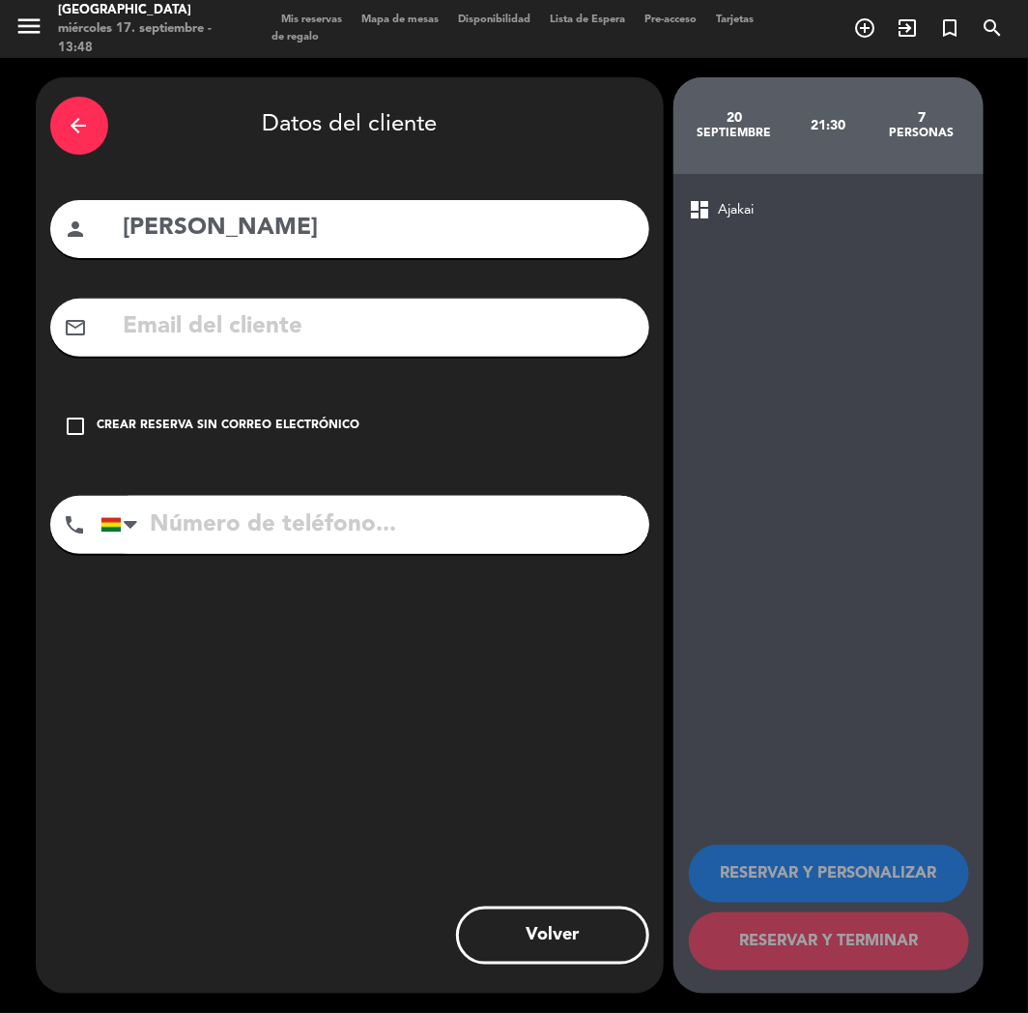
click at [582, 336] on input "text" at bounding box center [378, 327] width 513 height 40
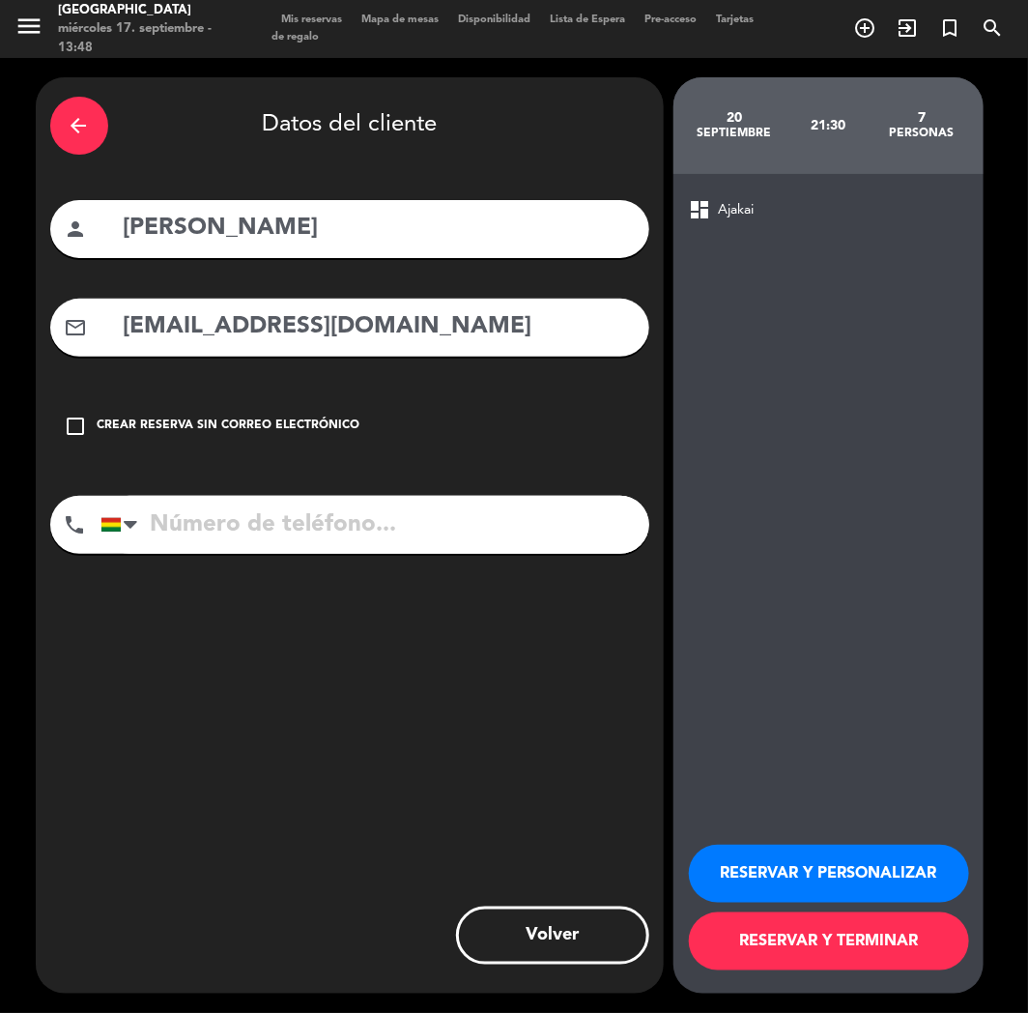
type input "[EMAIL_ADDRESS][DOMAIN_NAME]"
click at [563, 524] on input "tel" at bounding box center [375, 525] width 549 height 58
type input "77097321"
click at [903, 868] on button "RESERVAR Y PERSONALIZAR" at bounding box center [829, 874] width 280 height 58
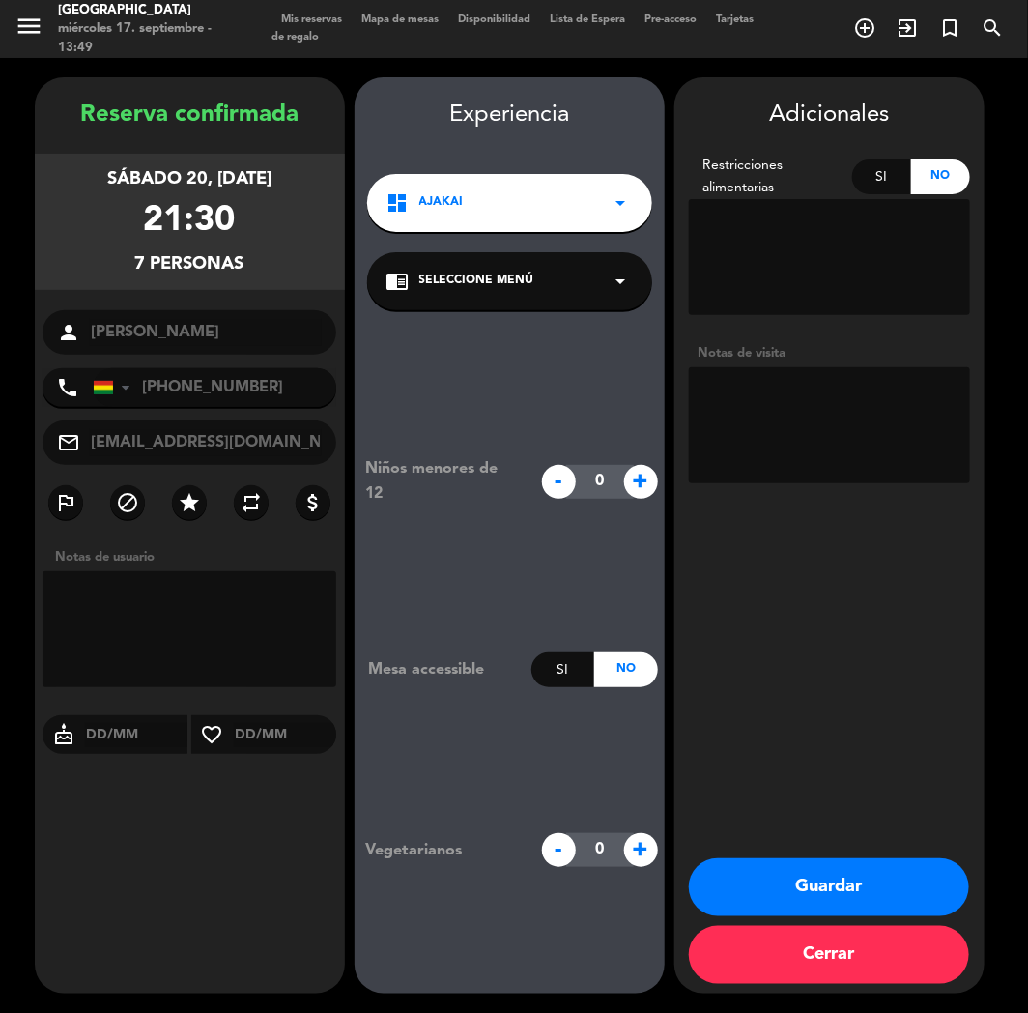
click at [890, 447] on textarea at bounding box center [829, 425] width 281 height 116
type textarea "CUMPLE"
click at [918, 886] on button "Guardar" at bounding box center [829, 887] width 280 height 58
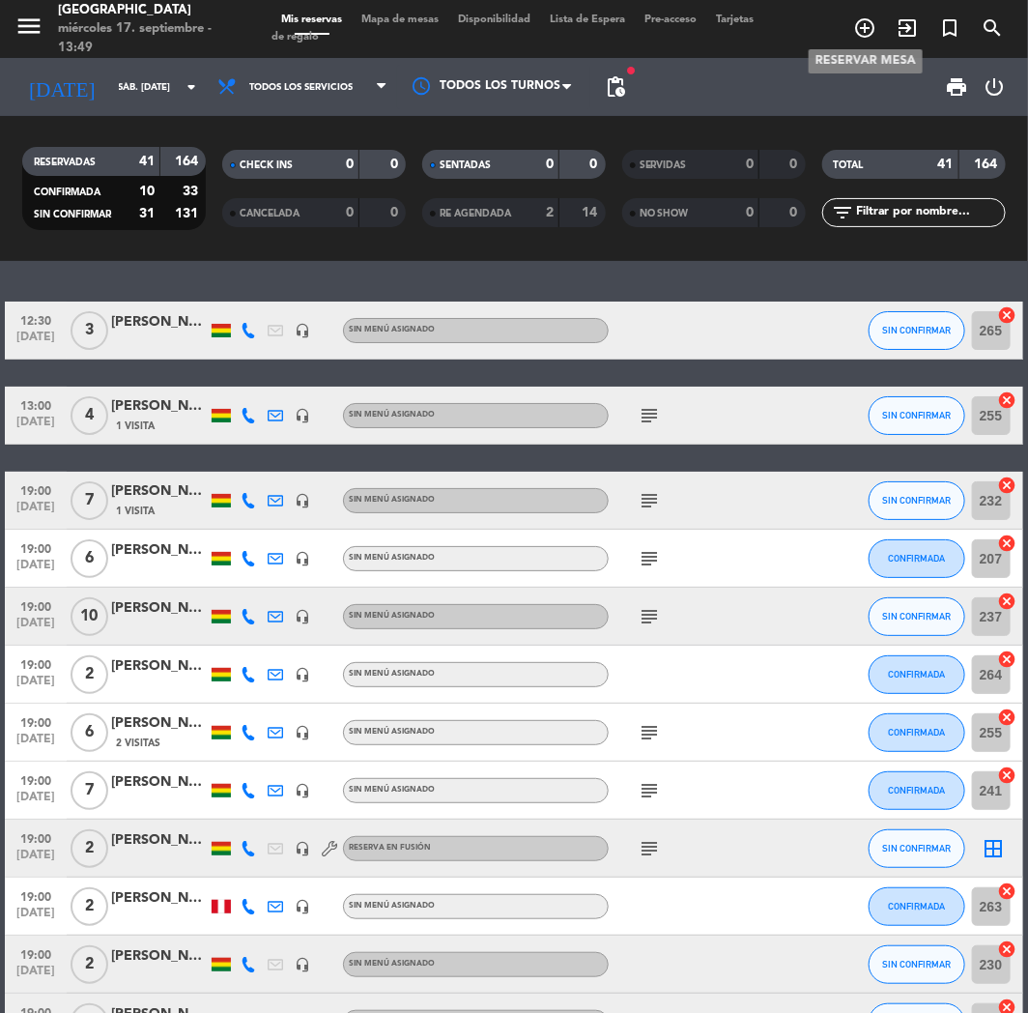
click at [870, 23] on icon "add_circle_outline" at bounding box center [864, 27] width 23 height 23
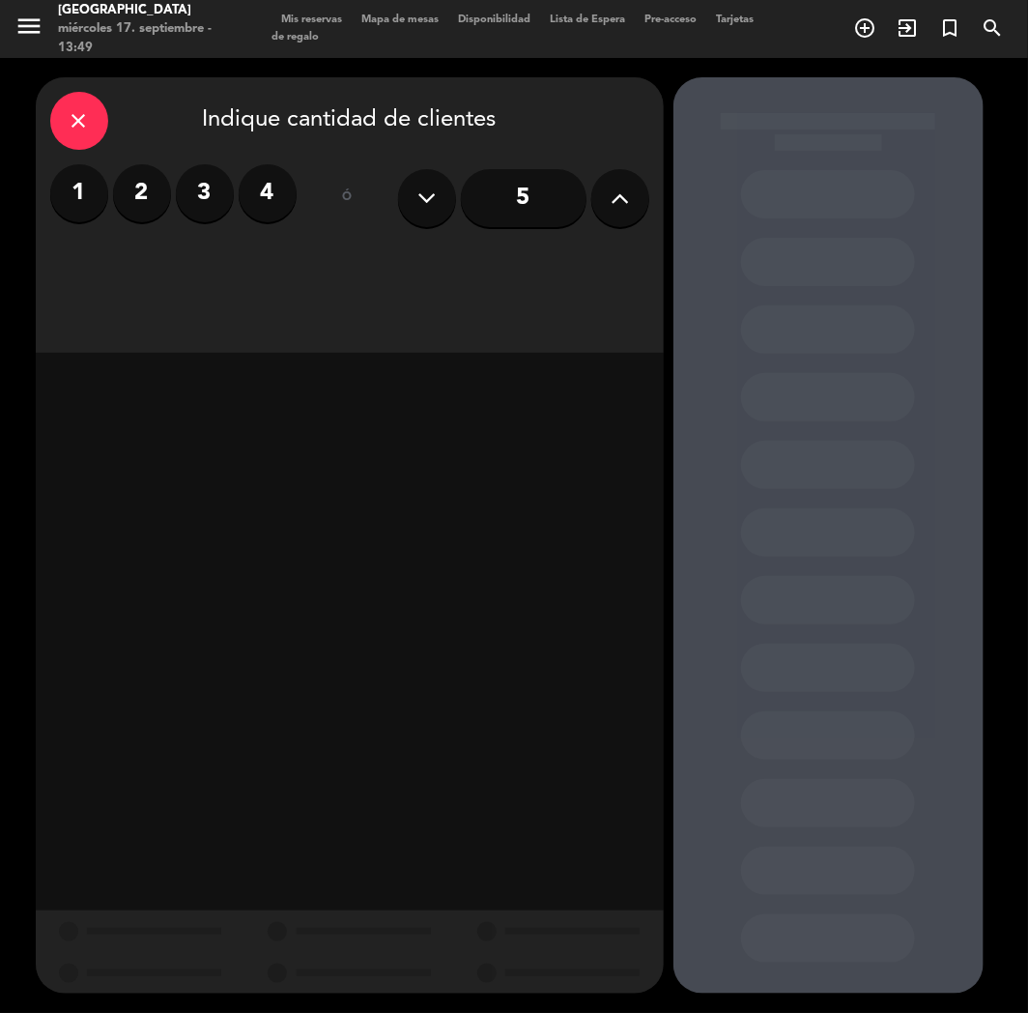
click at [634, 198] on button at bounding box center [620, 198] width 58 height 58
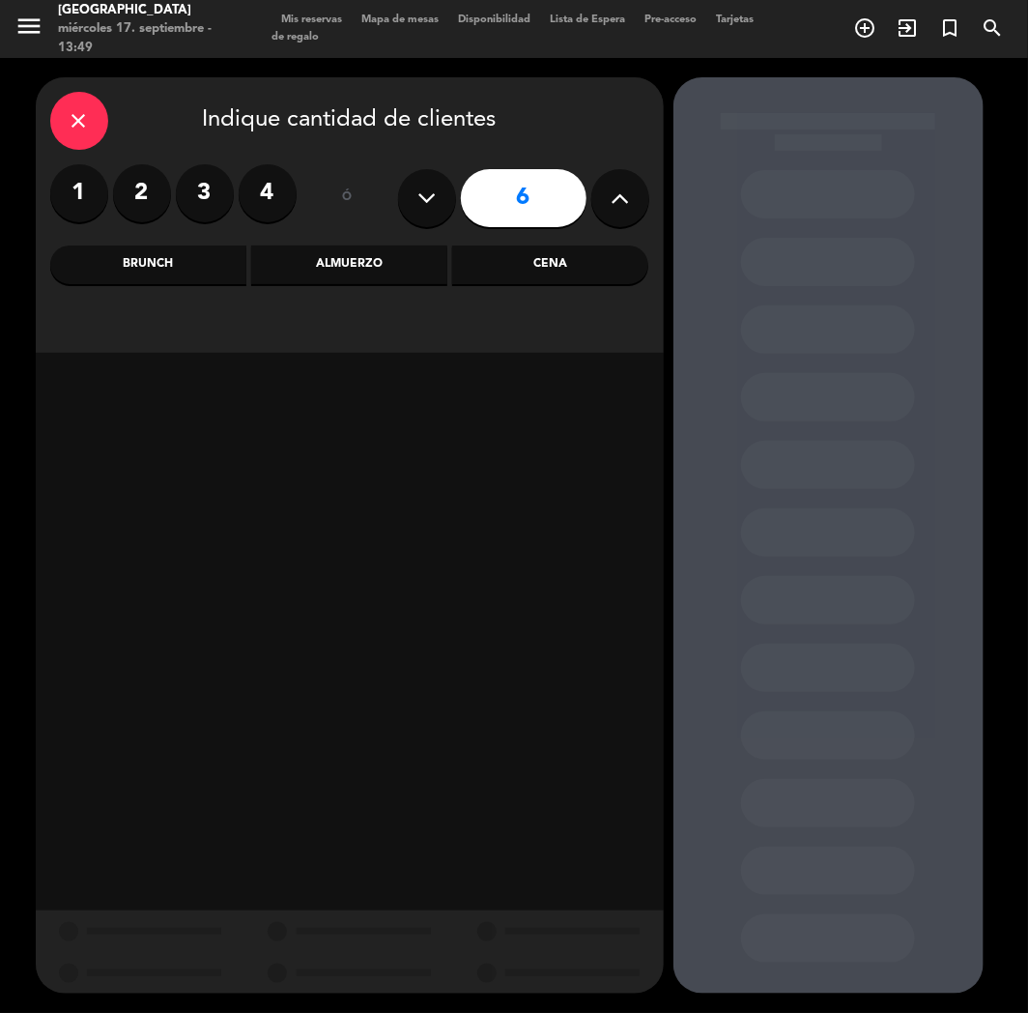
click at [634, 198] on button at bounding box center [620, 198] width 58 height 58
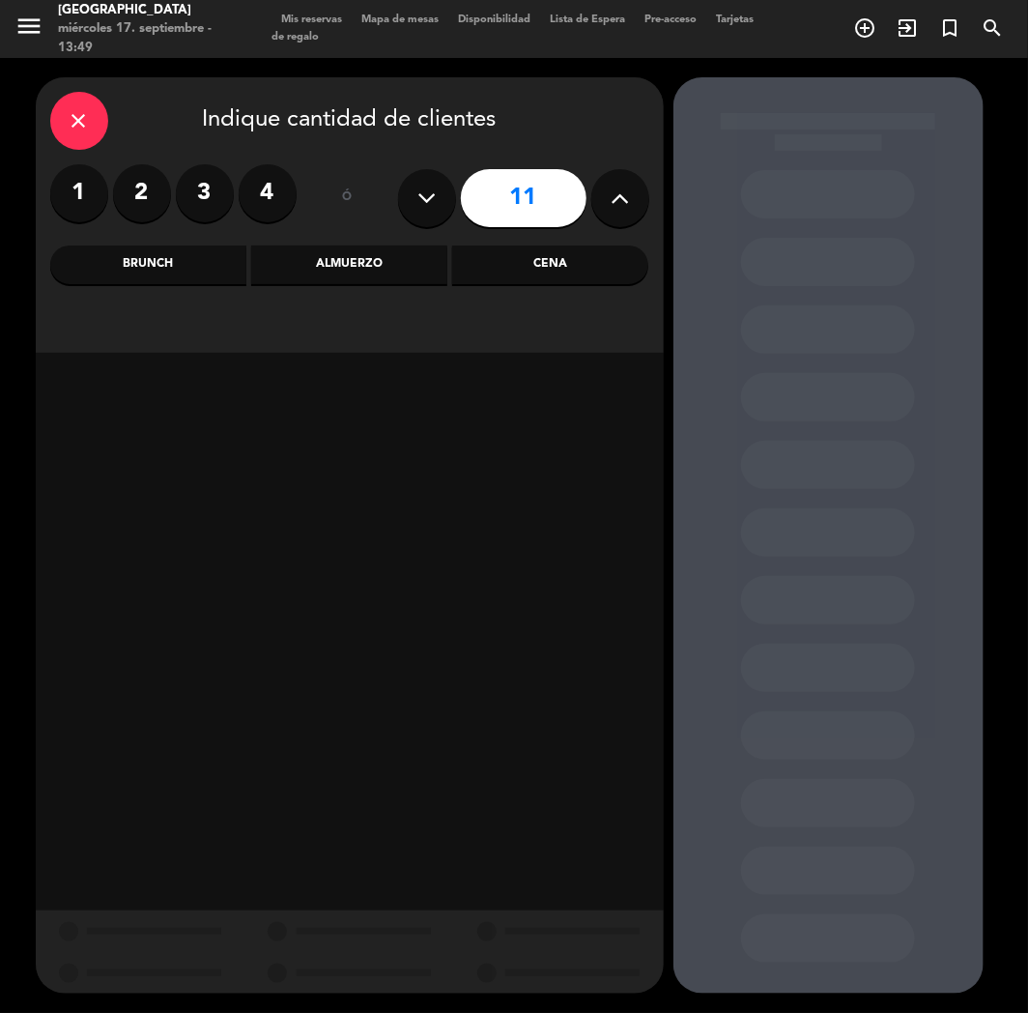
click at [447, 197] on button at bounding box center [427, 198] width 58 height 58
type input "10"
click at [563, 273] on div "Cena" at bounding box center [550, 264] width 196 height 39
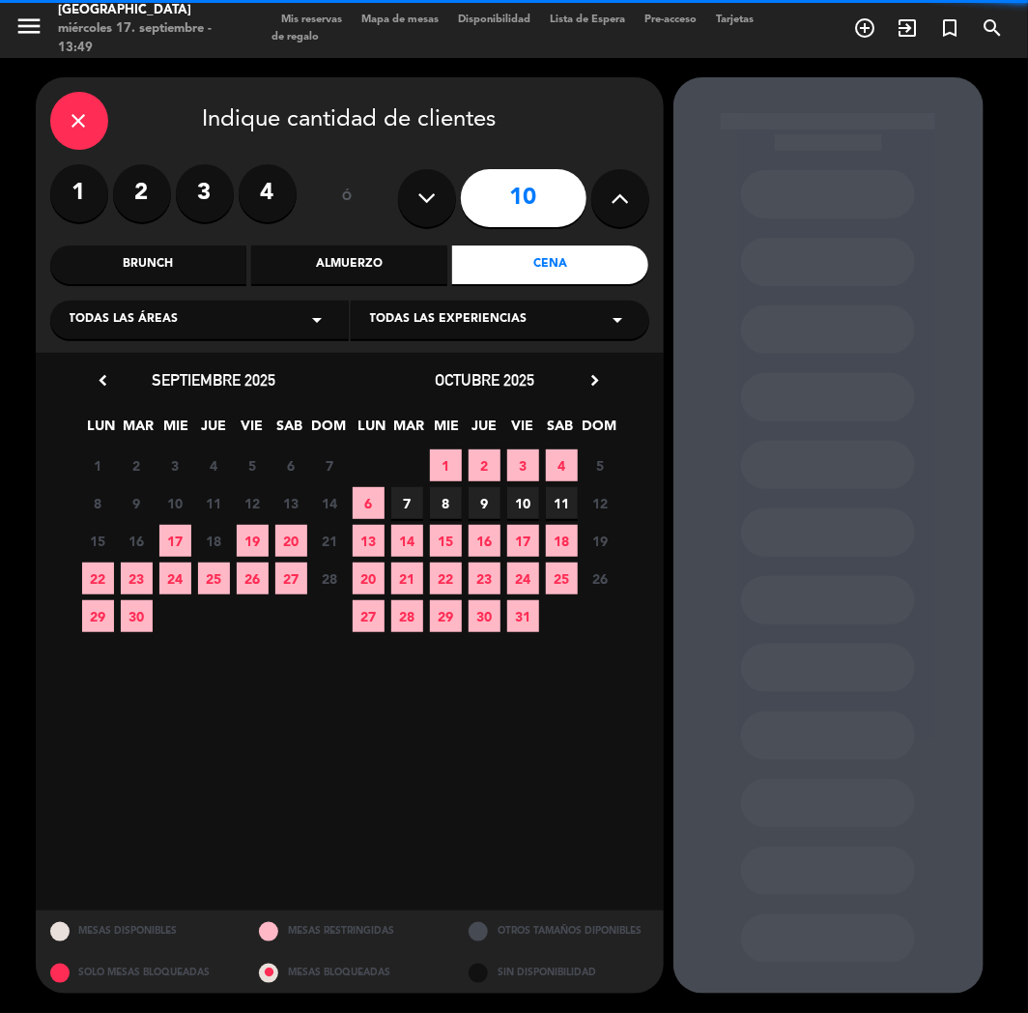
click at [205, 332] on div "Todas las áreas arrow_drop_down" at bounding box center [199, 320] width 299 height 39
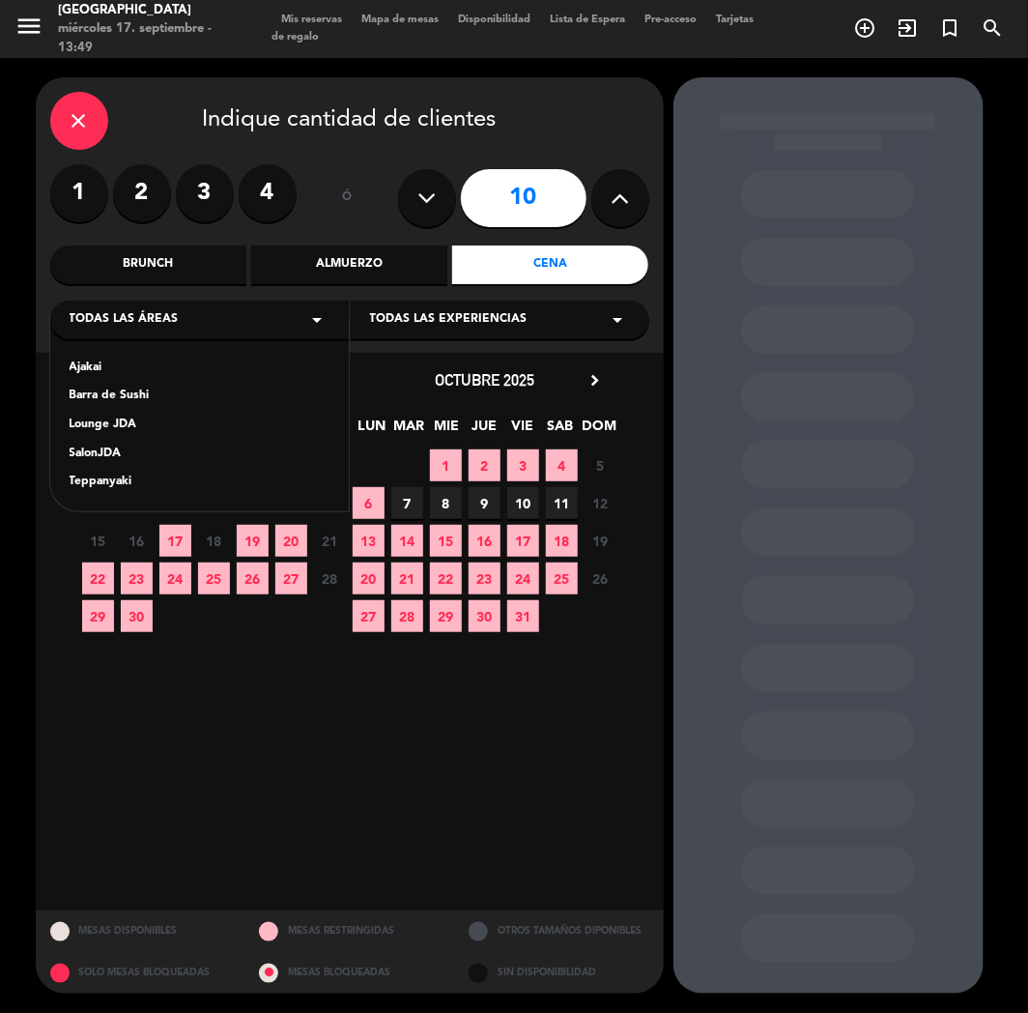
drag, startPoint x: 129, startPoint y: 476, endPoint x: 199, endPoint y: 467, distance: 71.1
click at [128, 476] on div "Teppanyaki" at bounding box center [200, 482] width 260 height 19
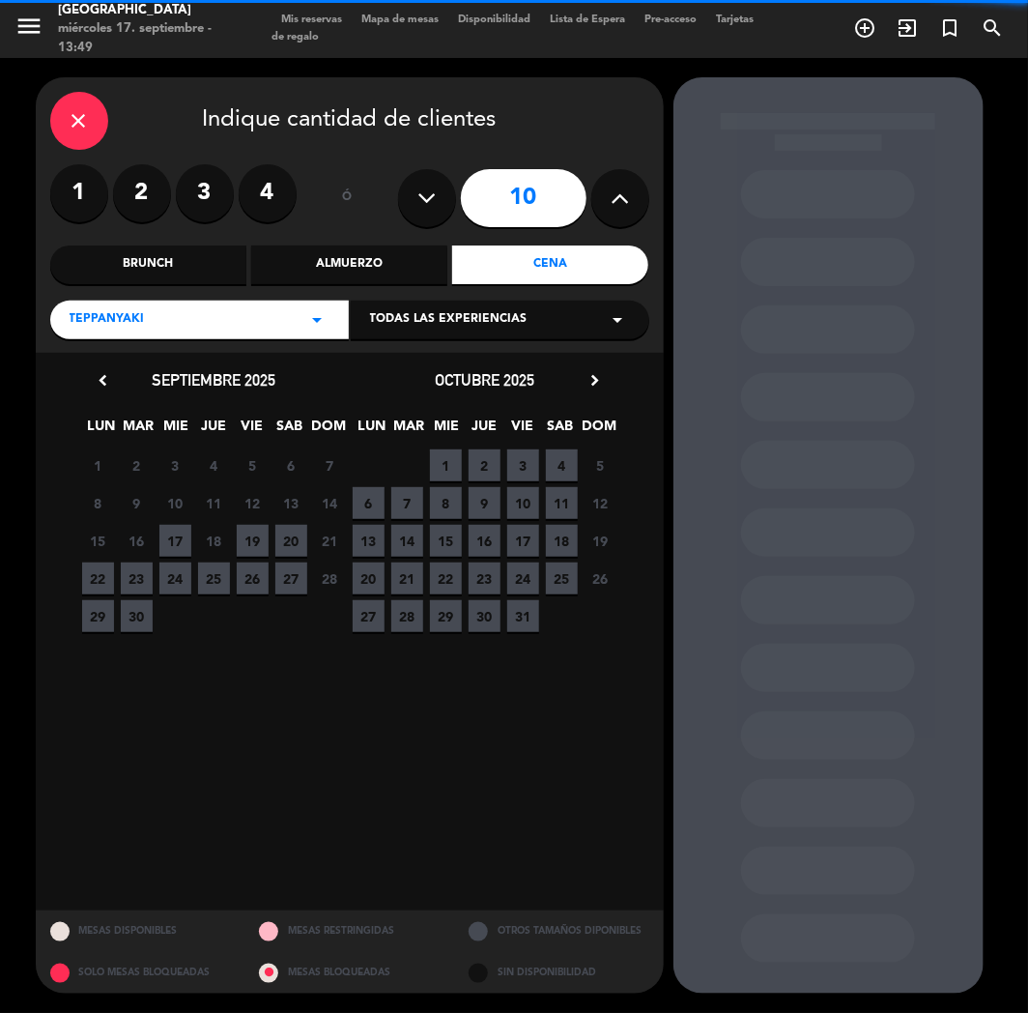
click at [514, 322] on span "Todas las experiencias" at bounding box center [449, 319] width 158 height 19
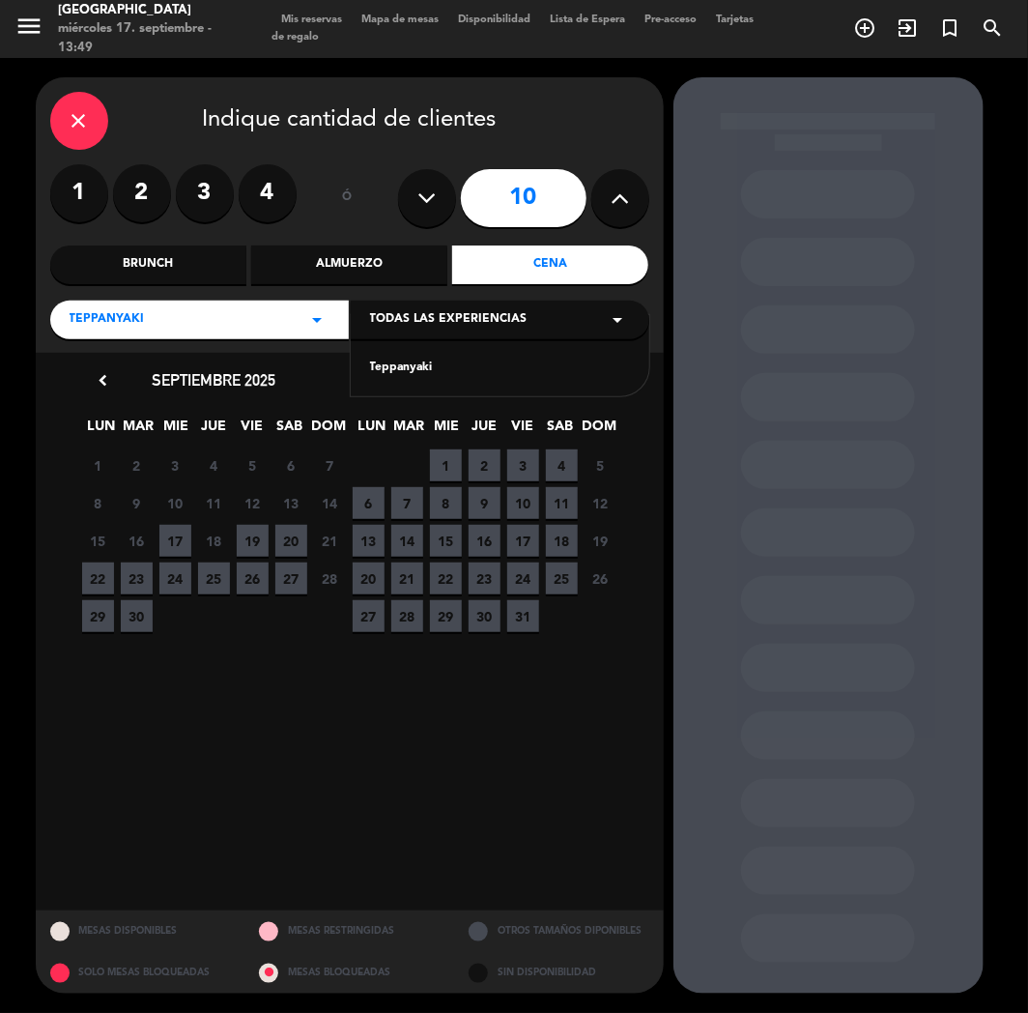
click at [411, 377] on div "Teppanyaki" at bounding box center [500, 368] width 260 height 19
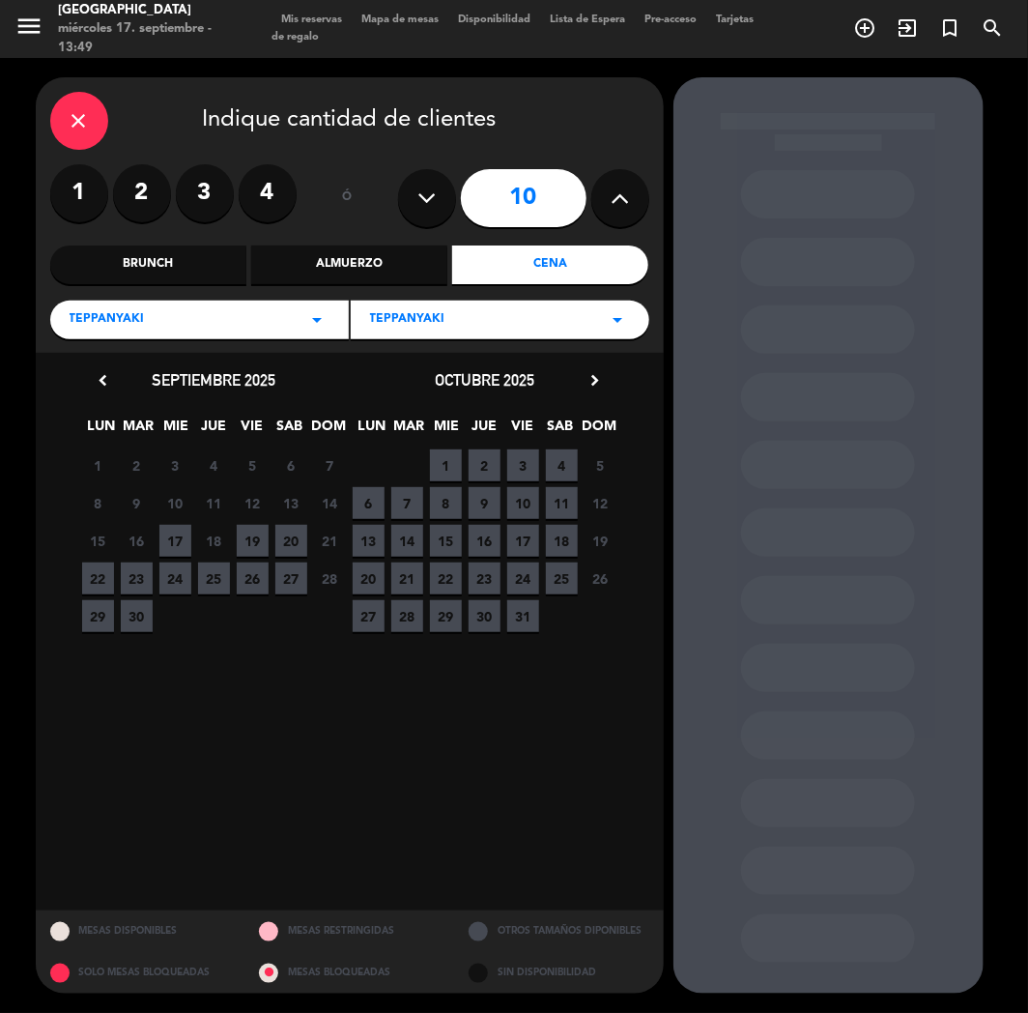
click at [246, 532] on span "19" at bounding box center [253, 541] width 32 height 32
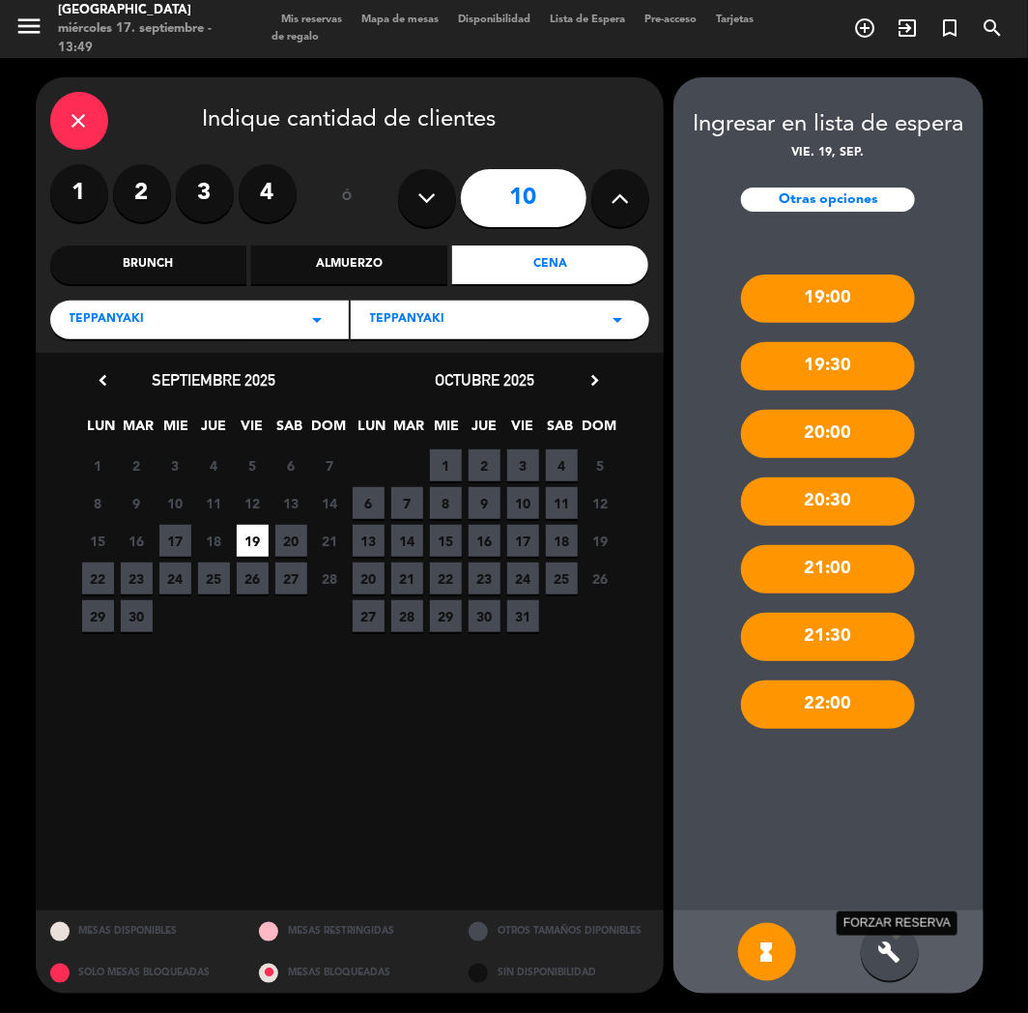
click at [896, 954] on icon "build" at bounding box center [890, 951] width 23 height 23
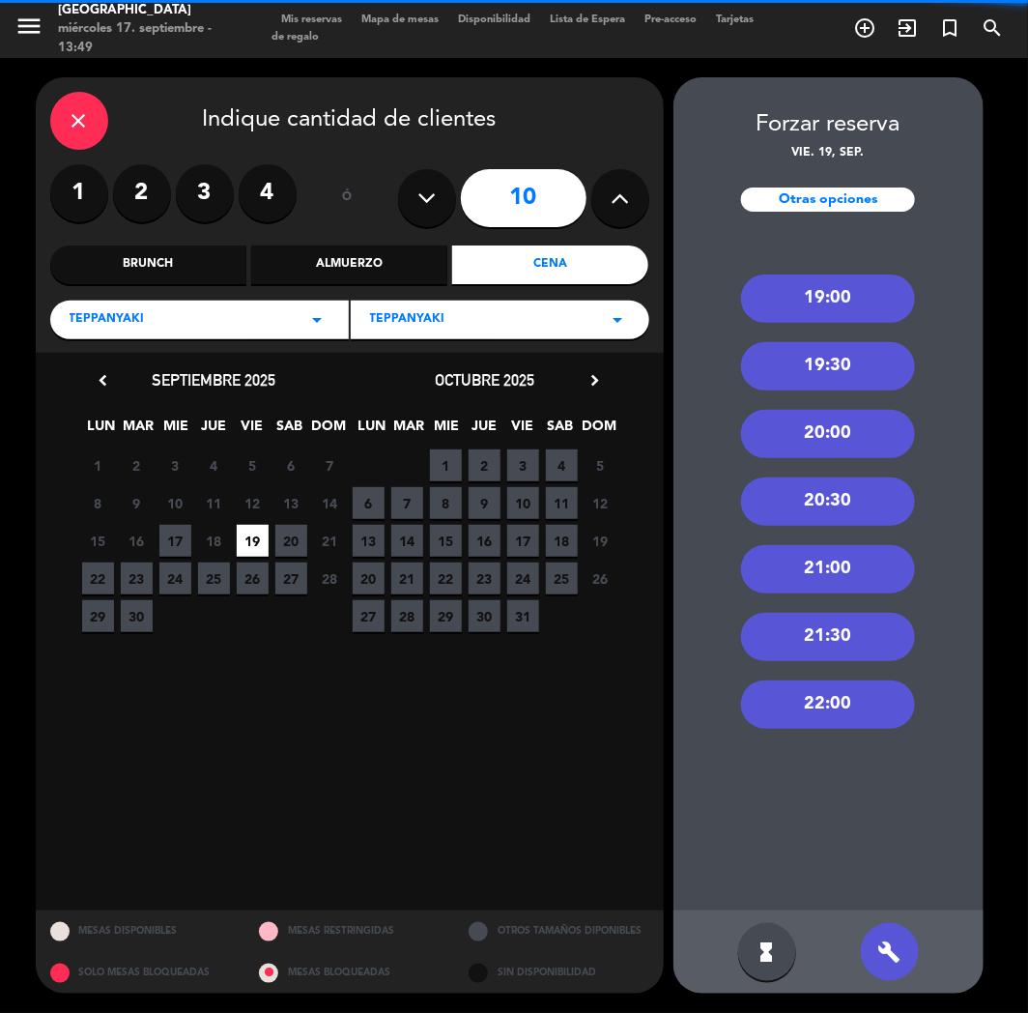
click at [824, 292] on div "19:00" at bounding box center [828, 298] width 174 height 48
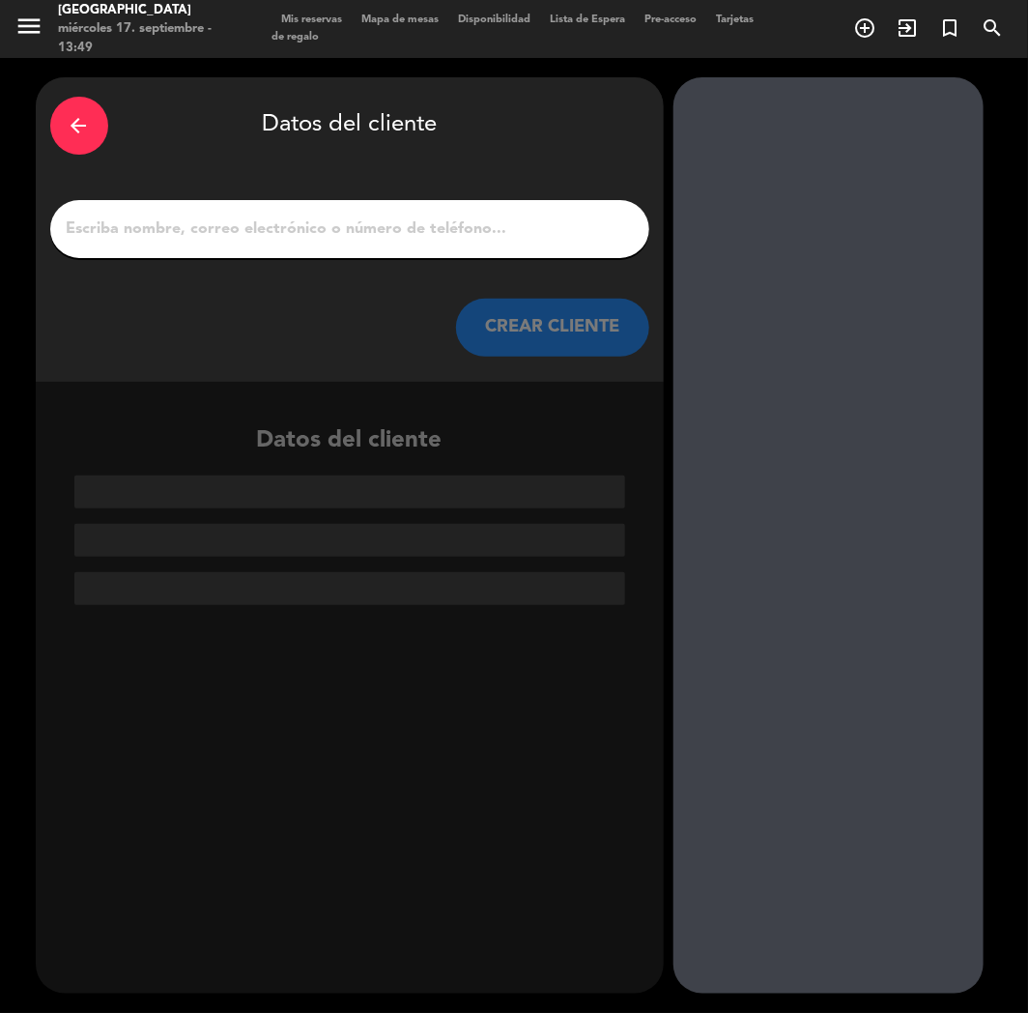
click at [470, 218] on input "1" at bounding box center [350, 229] width 570 height 27
click at [588, 245] on div at bounding box center [349, 229] width 599 height 58
paste input "[PERSON_NAME]"
click at [581, 229] on input "[PERSON_NAME]" at bounding box center [350, 229] width 570 height 27
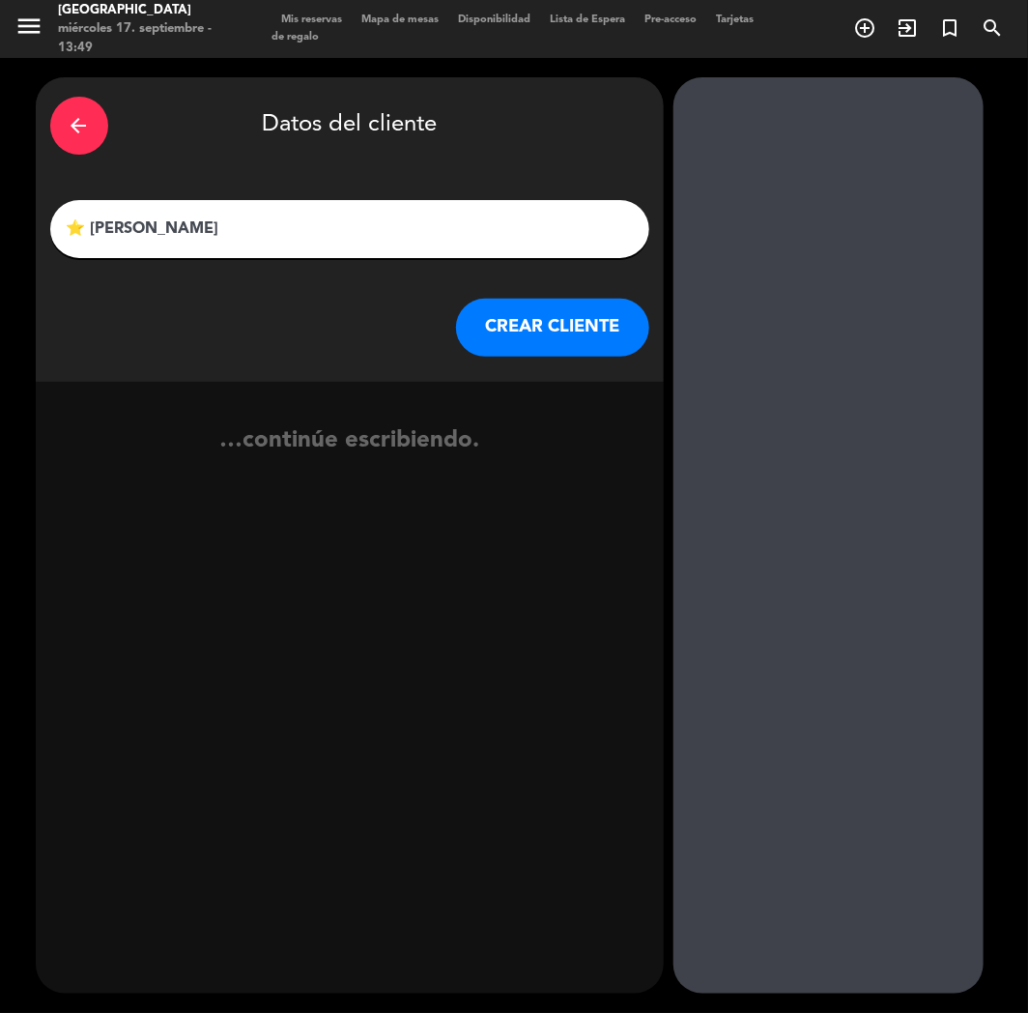
type input "⭐ [PERSON_NAME]"
click at [523, 332] on button "CREAR CLIENTE" at bounding box center [552, 328] width 193 height 58
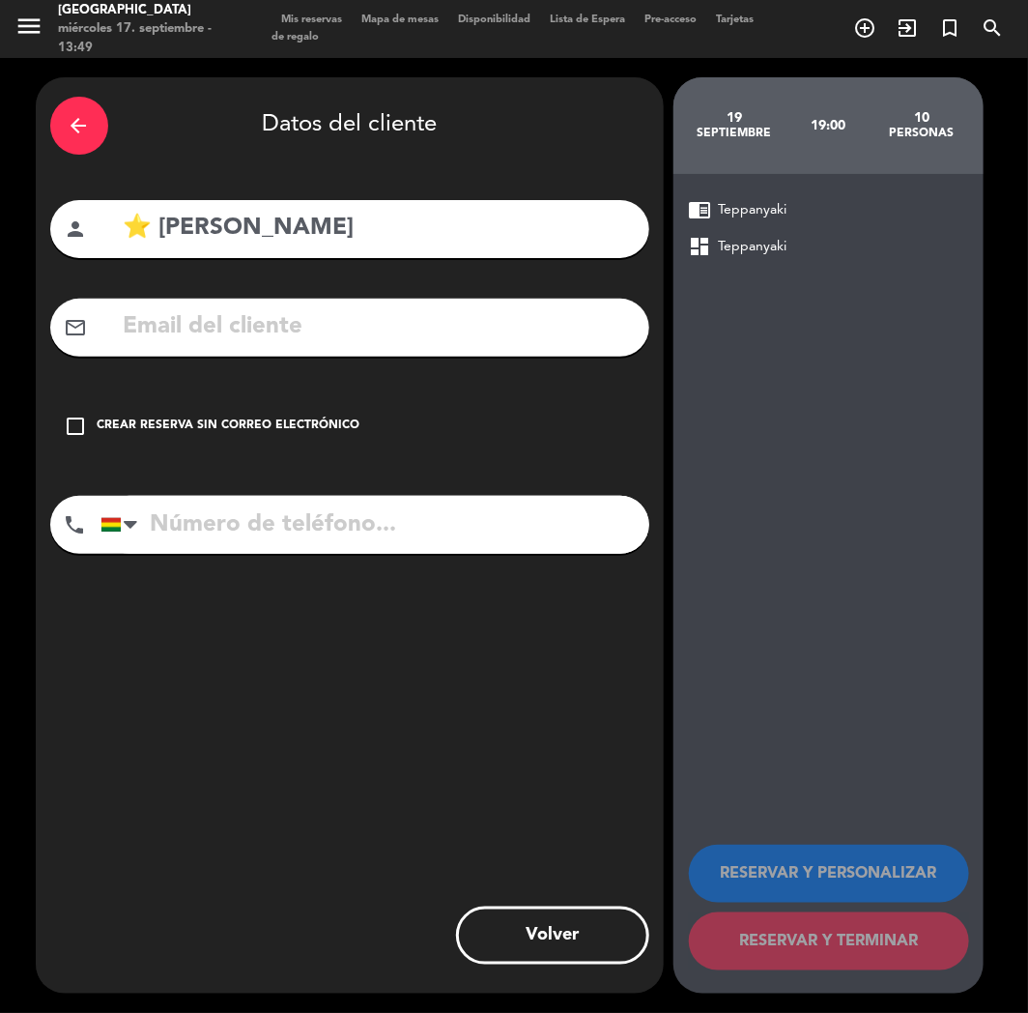
click at [523, 332] on input "text" at bounding box center [378, 327] width 513 height 40
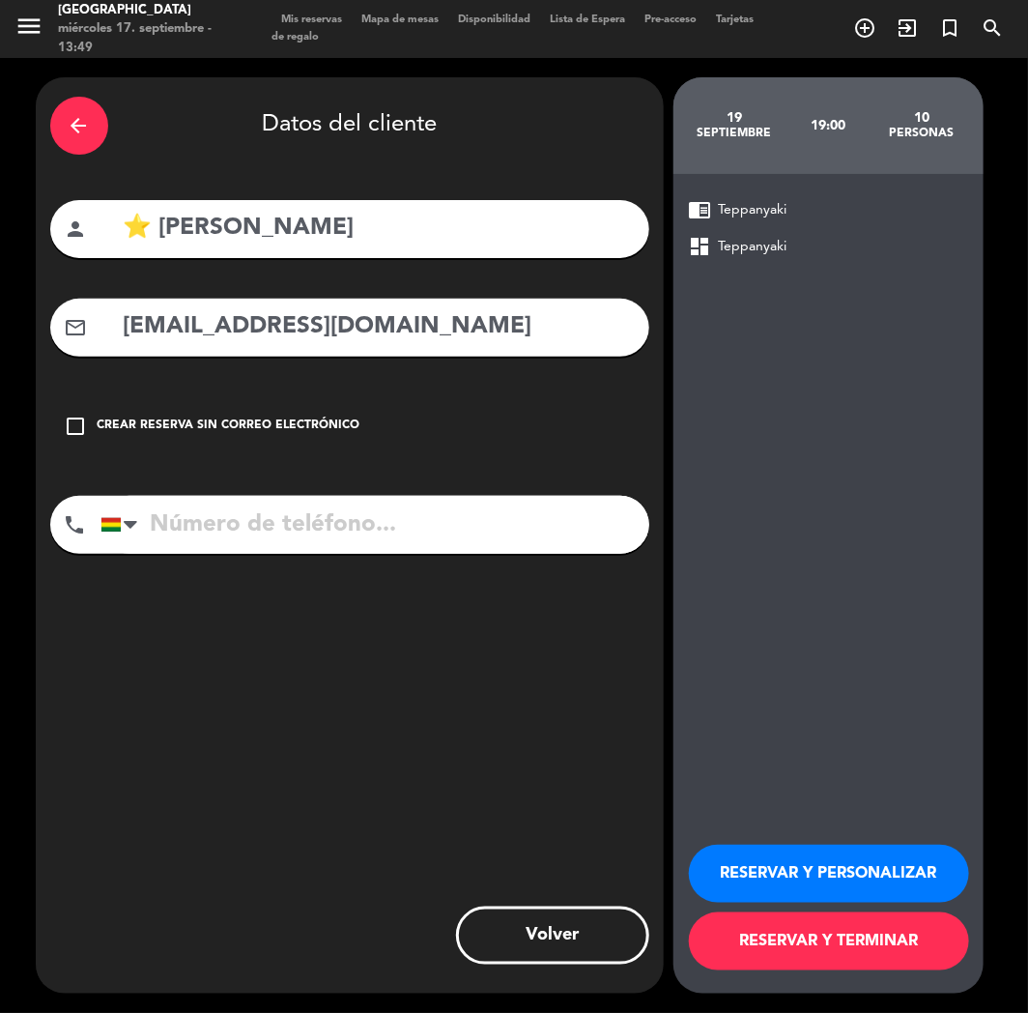
type input "[EMAIL_ADDRESS][DOMAIN_NAME]"
click at [563, 530] on input "tel" at bounding box center [375, 525] width 549 height 58
type input "72123877"
click at [876, 858] on button "RESERVAR Y PERSONALIZAR" at bounding box center [829, 874] width 280 height 58
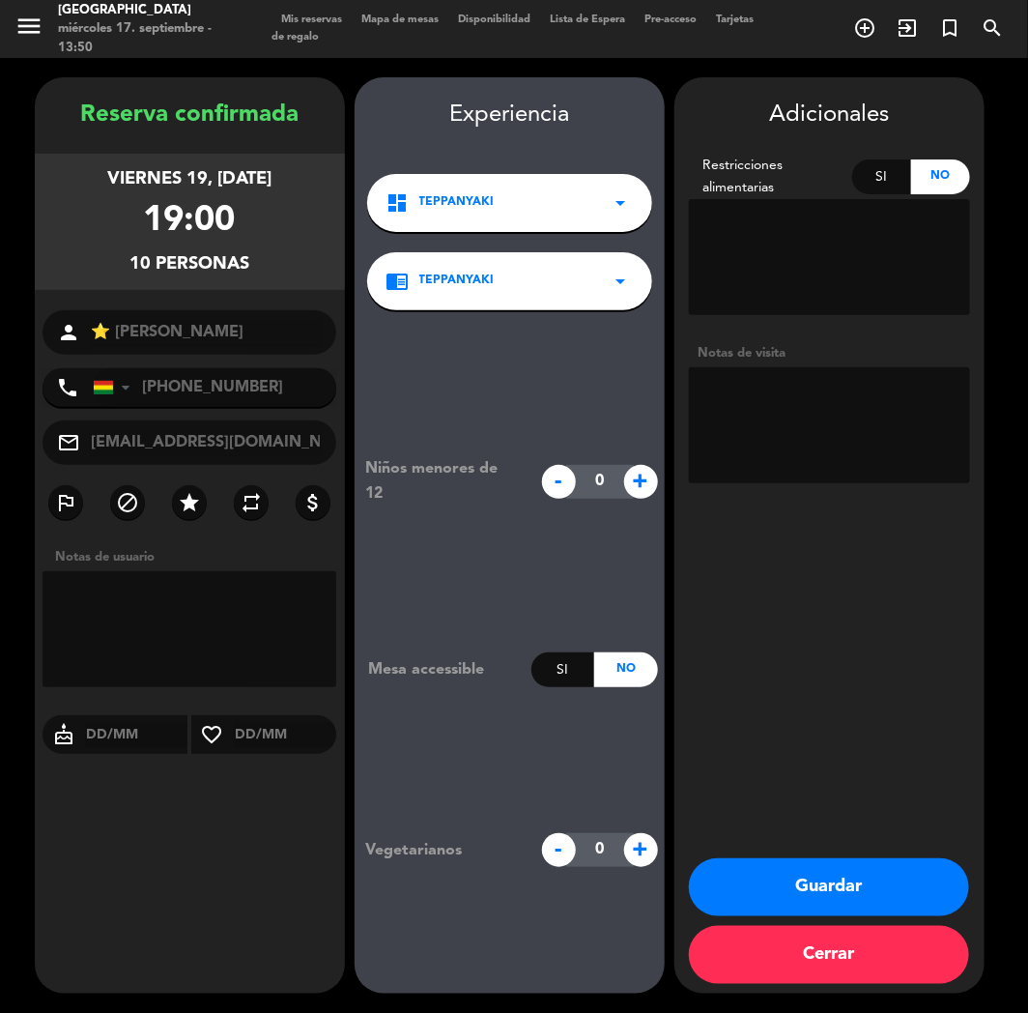
click at [815, 455] on textarea at bounding box center [829, 425] width 281 height 116
type textarea "TEPPAN"
click at [892, 880] on button "Guardar" at bounding box center [829, 887] width 280 height 58
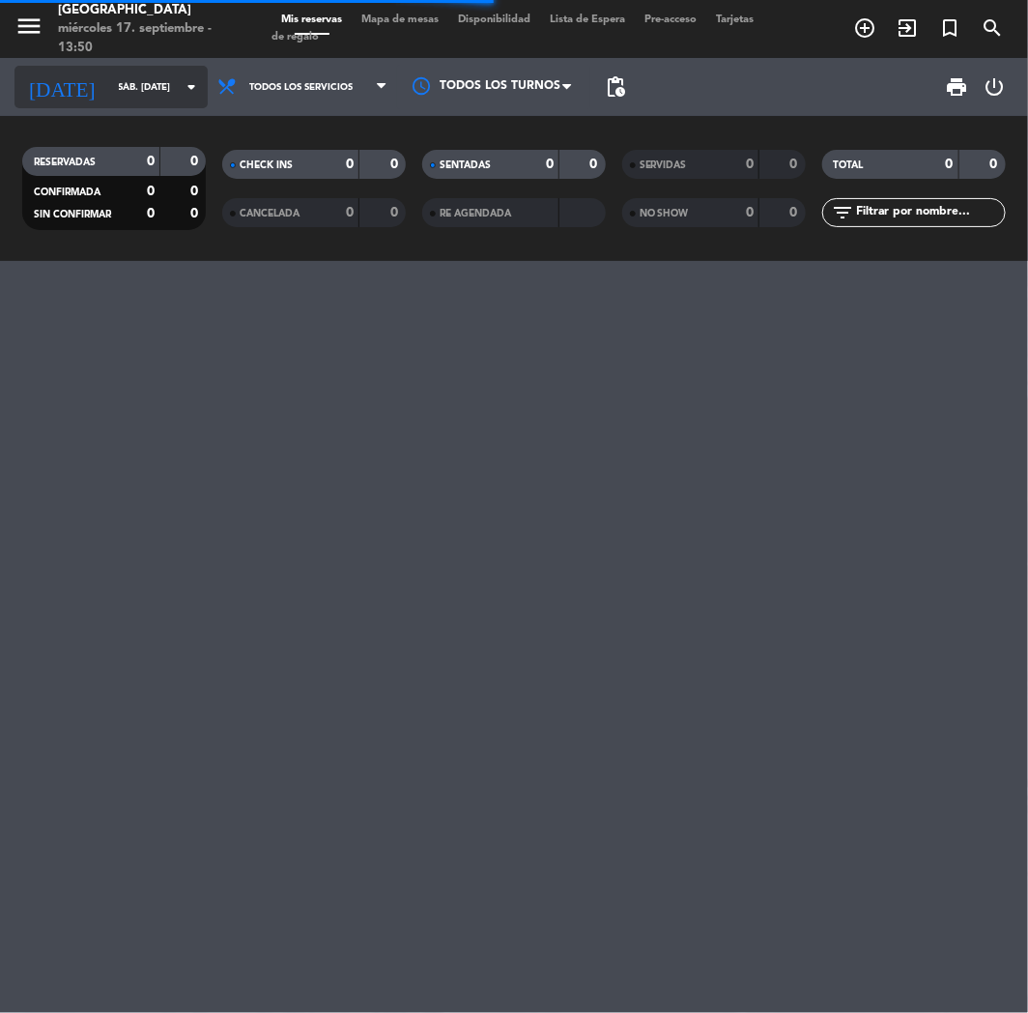
click at [109, 98] on input "sáb. [DATE]" at bounding box center [174, 87] width 130 height 30
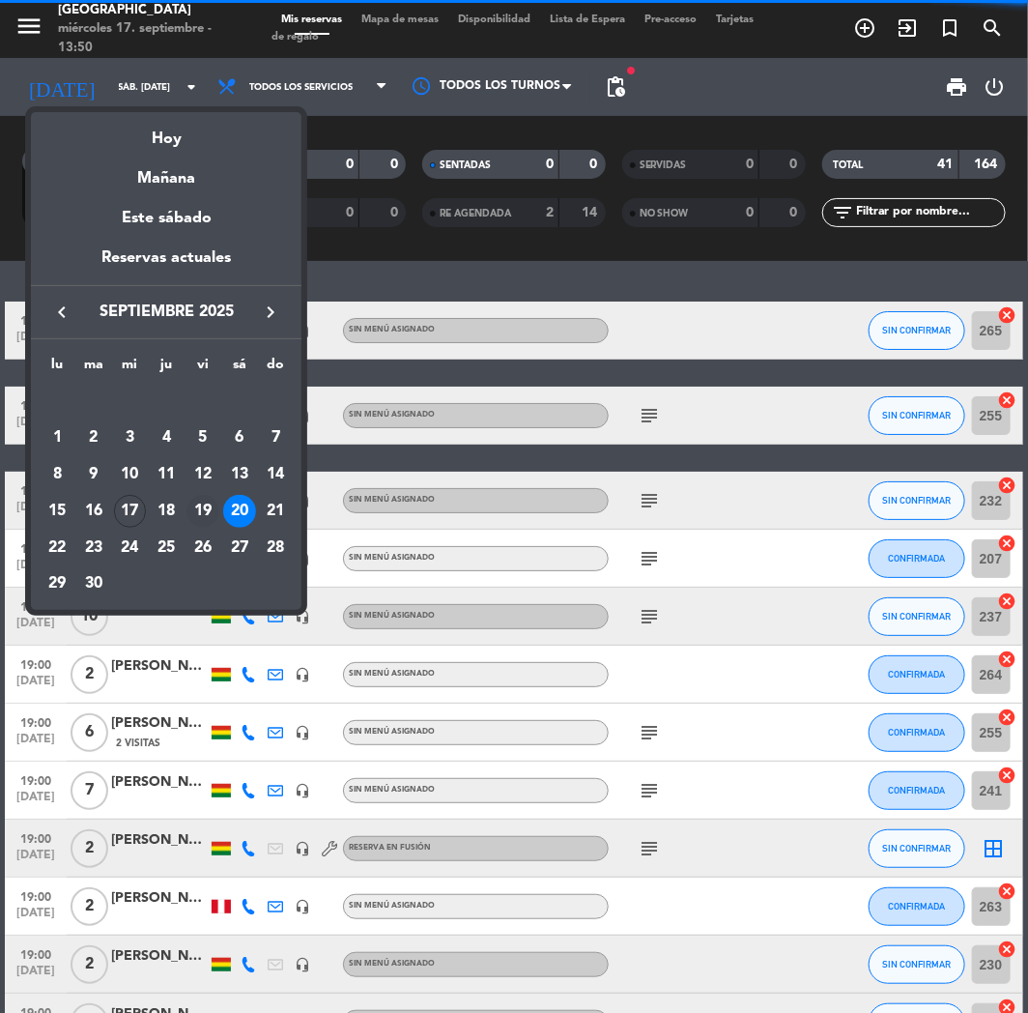
click at [204, 505] on div "19" at bounding box center [203, 511] width 33 height 33
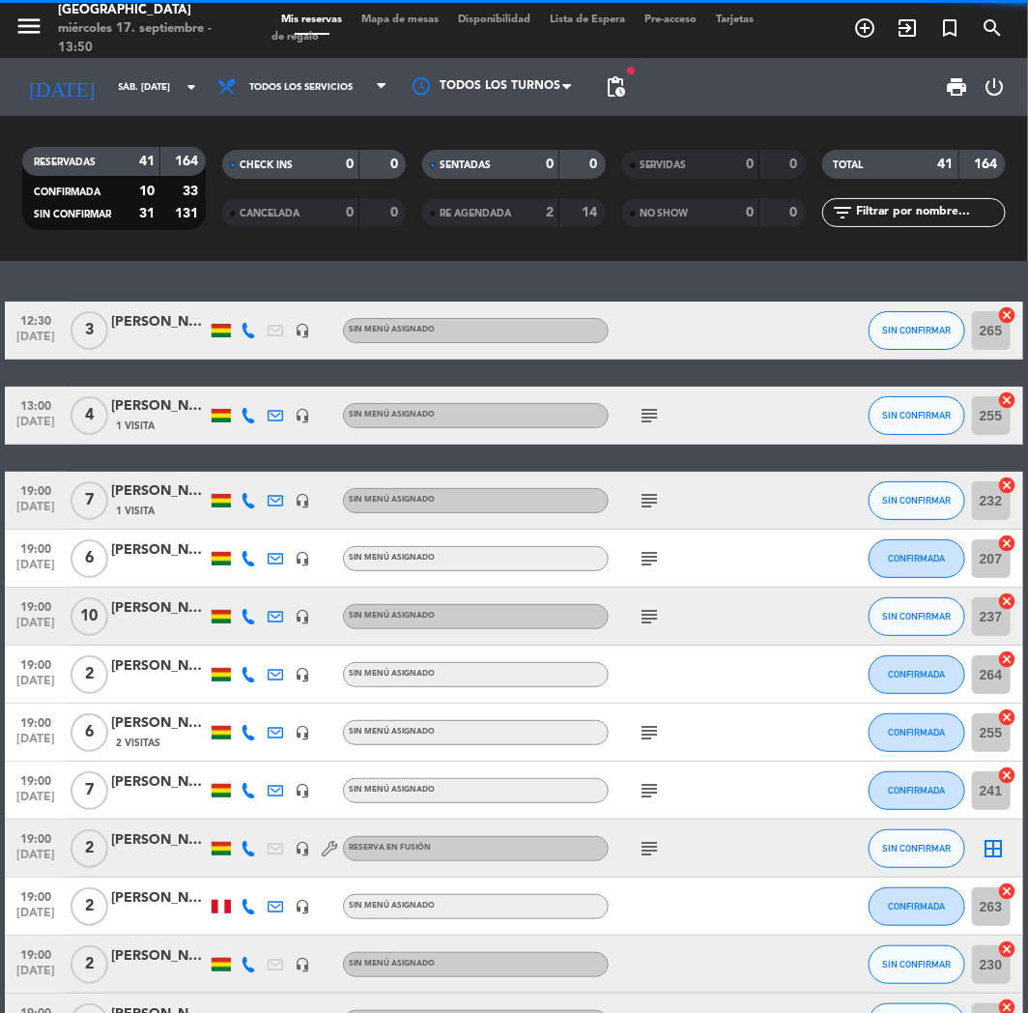
type input "vie. [DATE]"
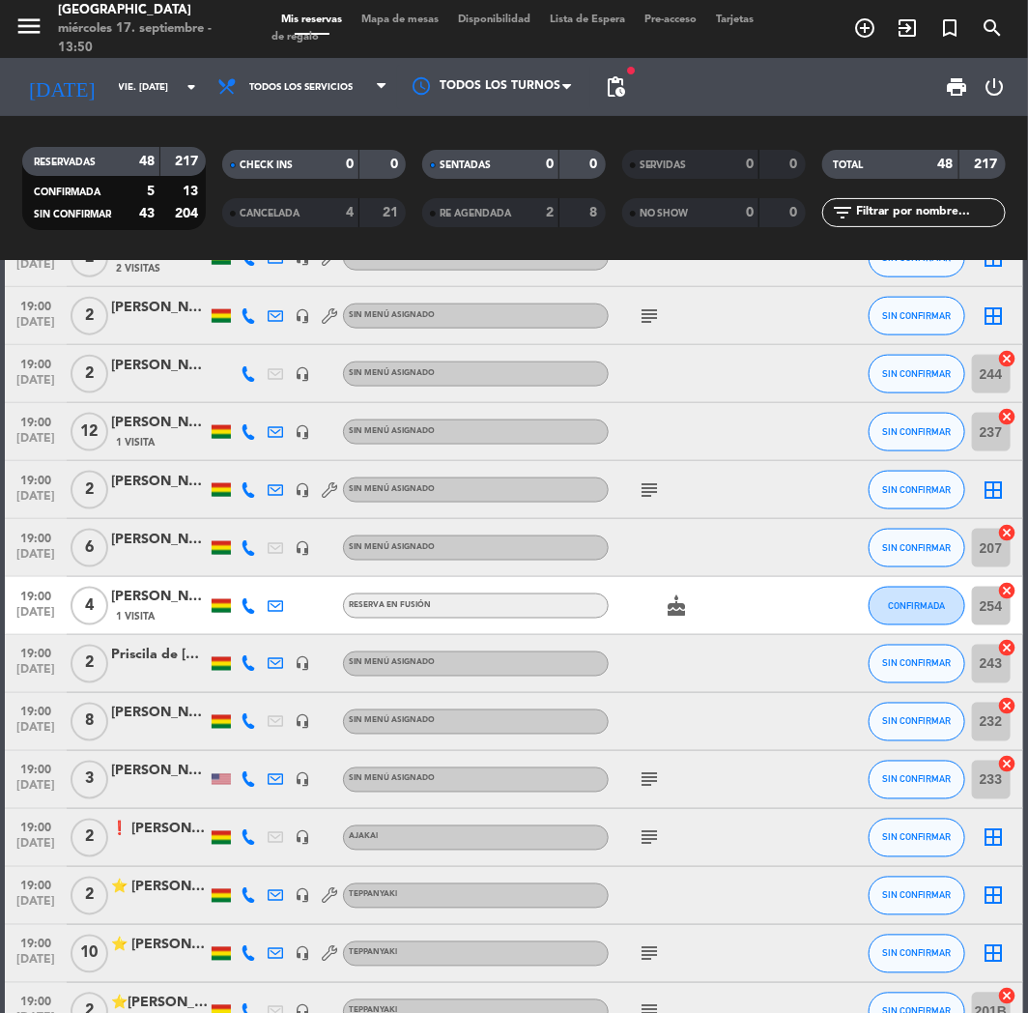
scroll to position [966, 0]
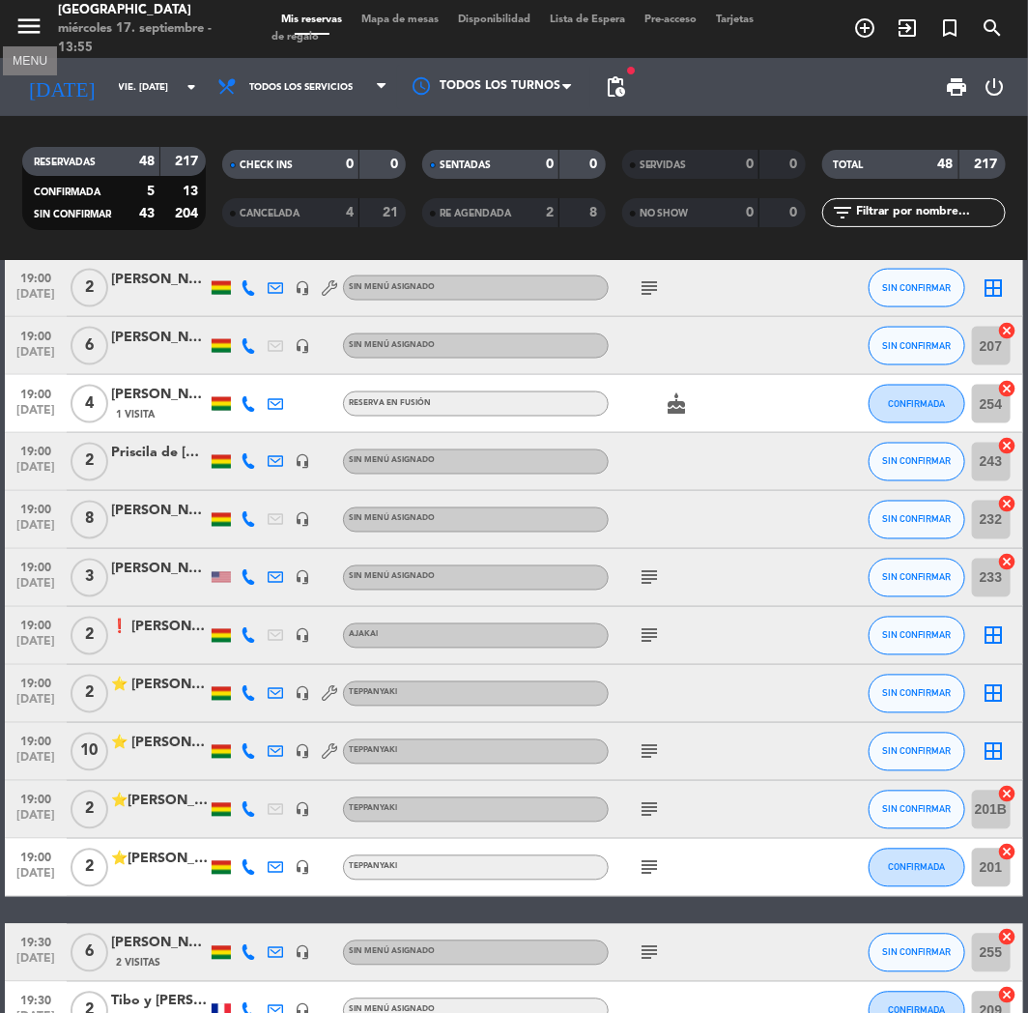
click at [24, 25] on icon "menu" at bounding box center [28, 26] width 29 height 29
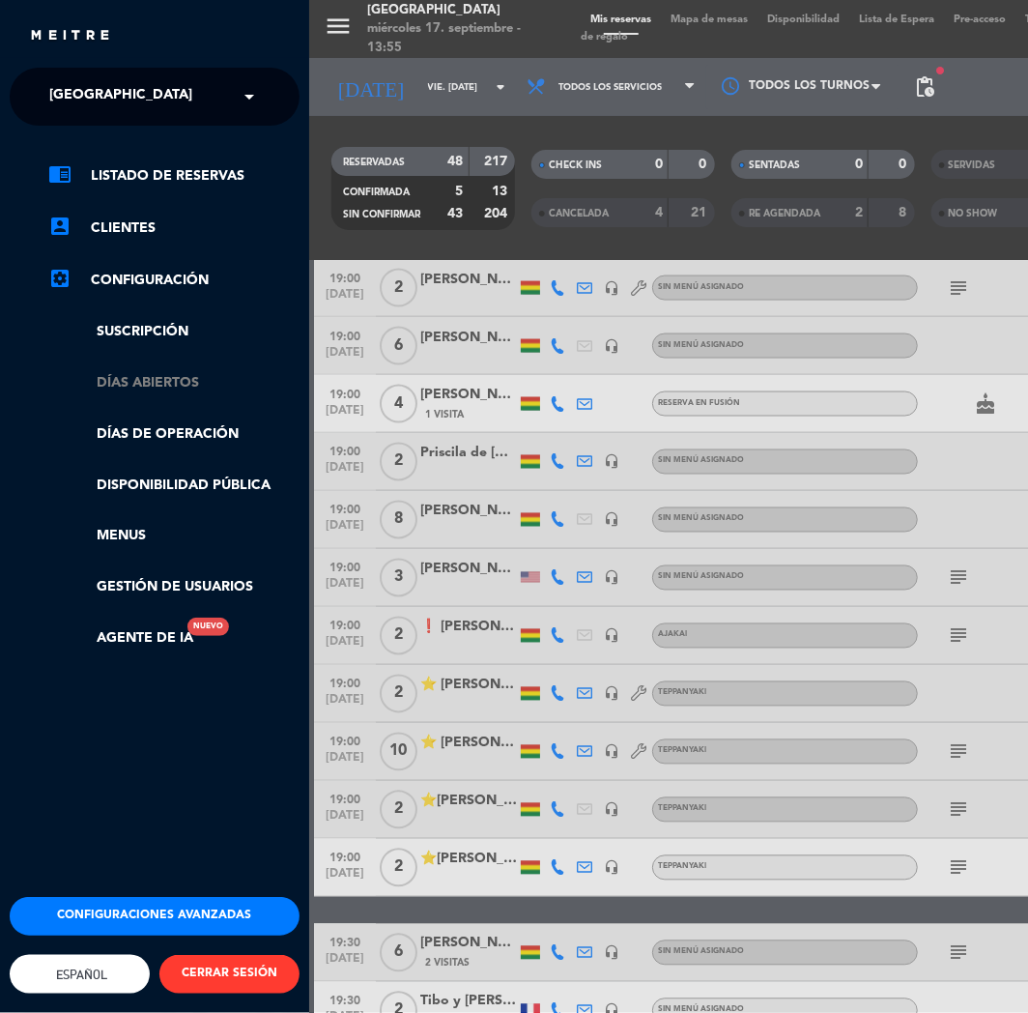
drag, startPoint x: 222, startPoint y: 429, endPoint x: 205, endPoint y: 388, distance: 45.1
click at [205, 388] on ul "chrome_reader_mode Listado de Reservas account_box Clientes settings_applicatio…" at bounding box center [155, 406] width 290 height 485
click at [205, 388] on link "Días abiertos" at bounding box center [173, 383] width 251 height 22
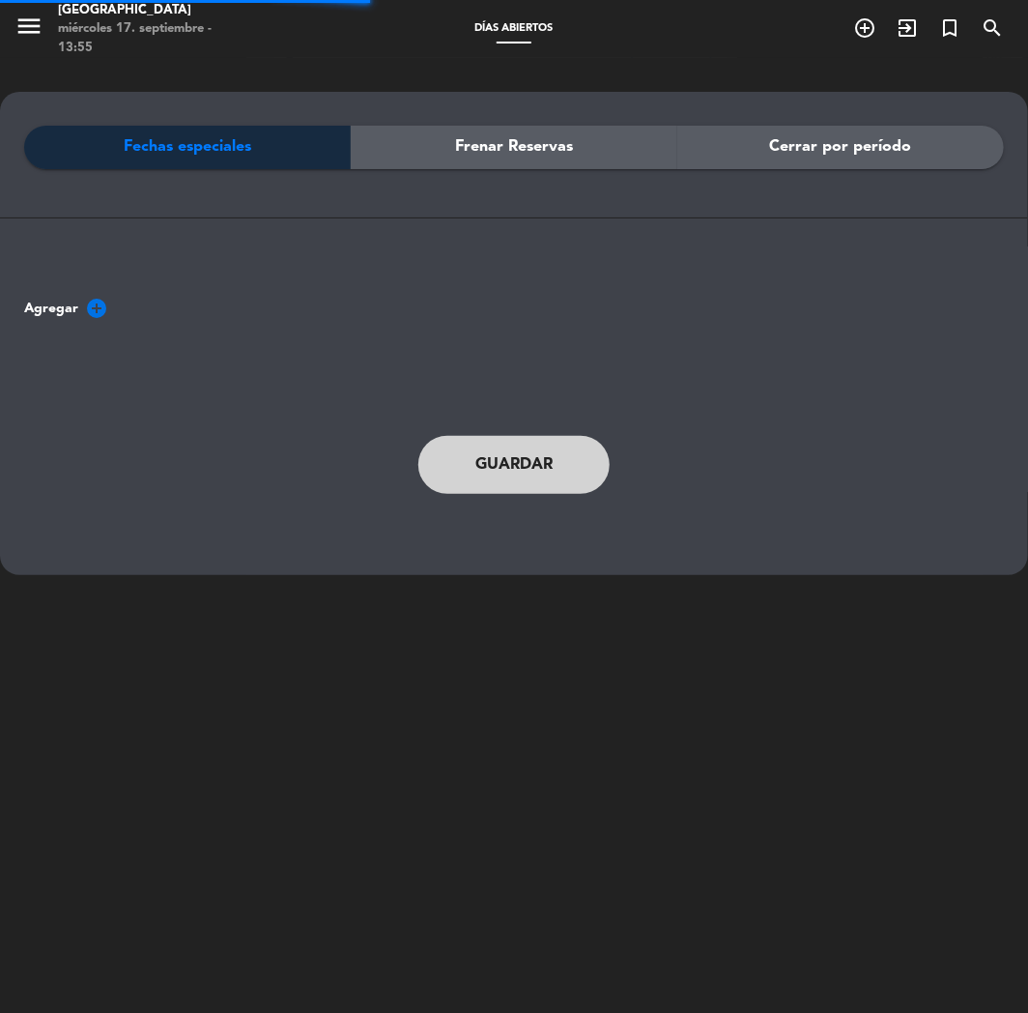
click at [938, 149] on div "Cerrar por período" at bounding box center [841, 147] width 327 height 43
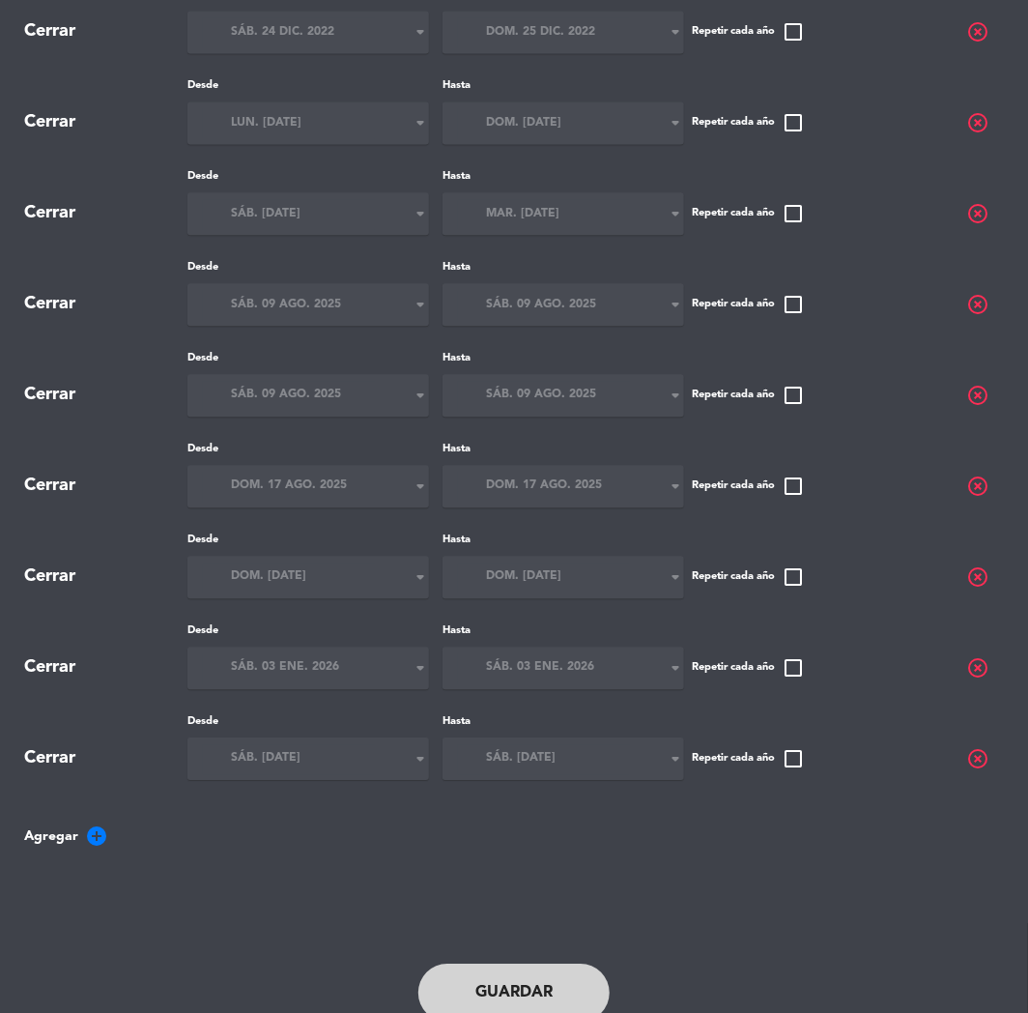
scroll to position [1369, 0]
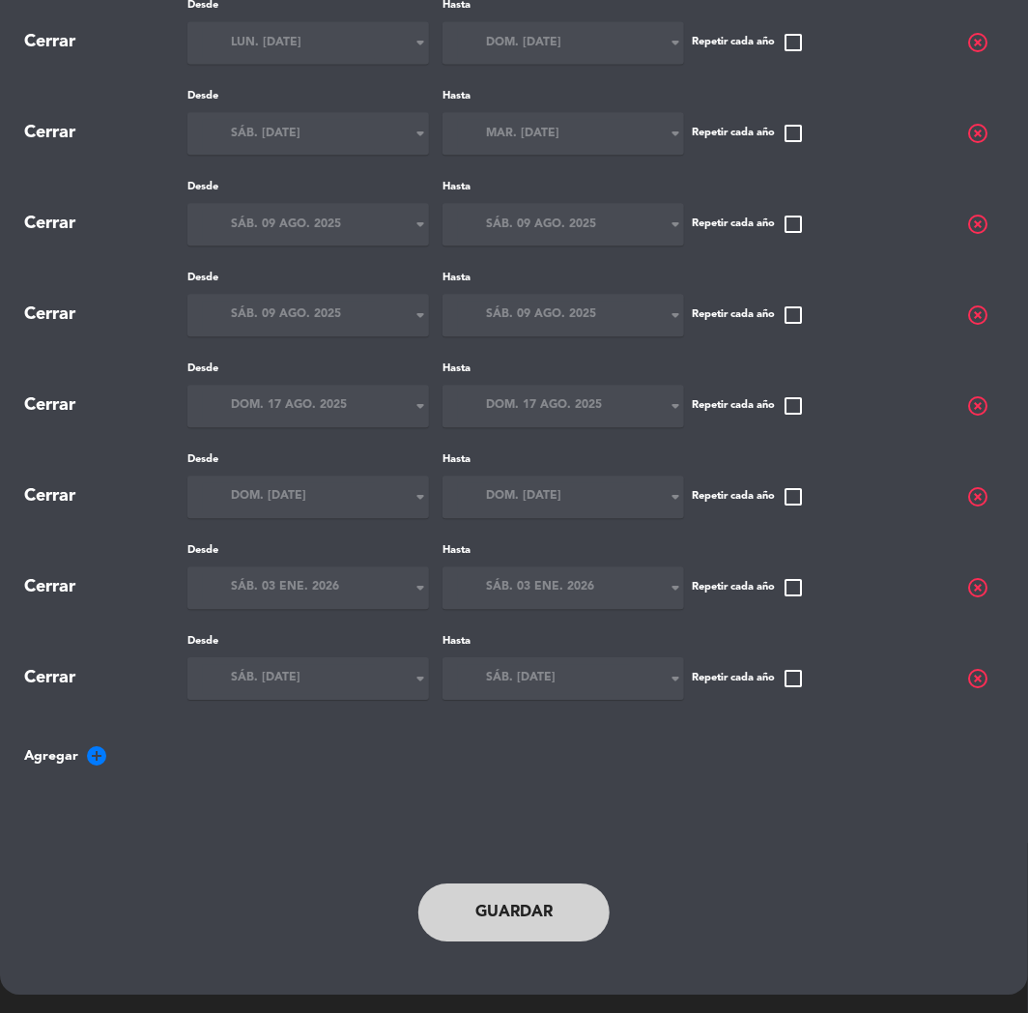
click at [98, 751] on span "add_circle" at bounding box center [96, 755] width 23 height 23
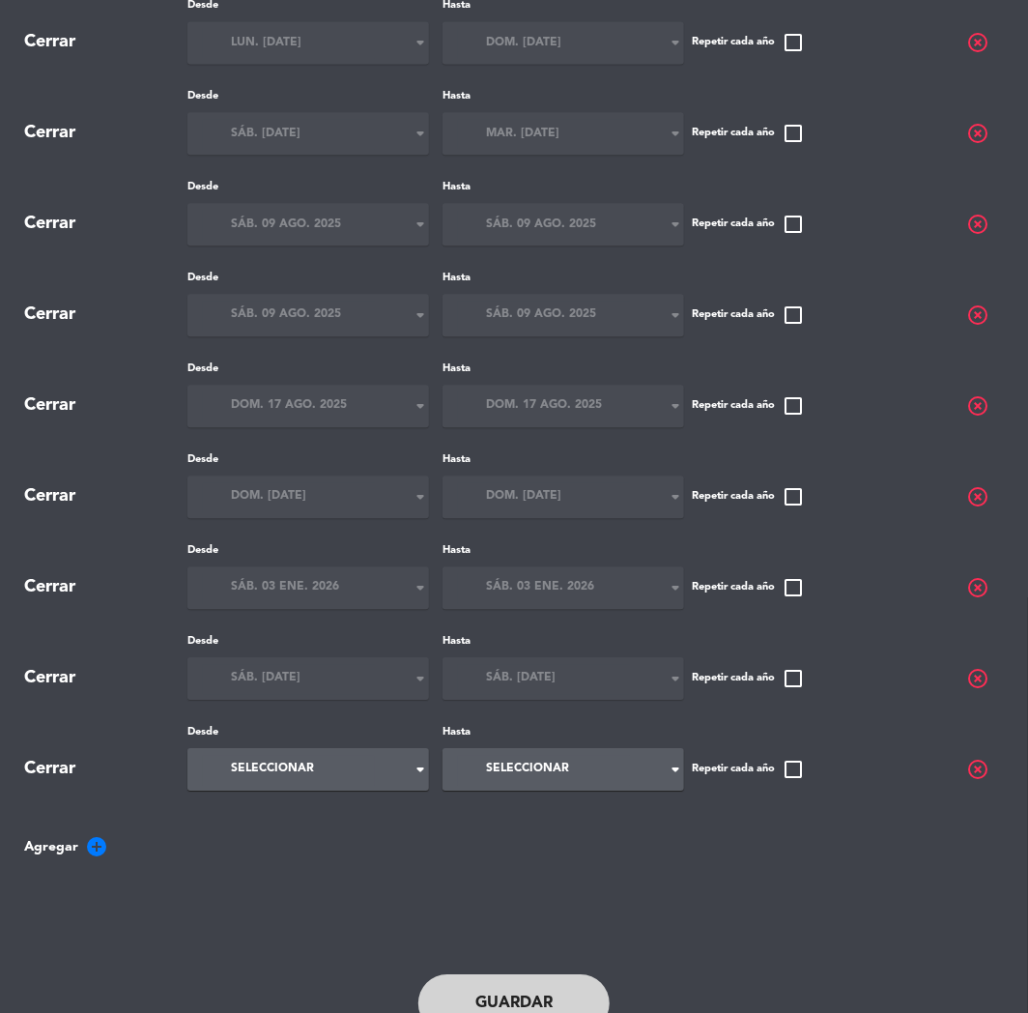
click at [255, 776] on span "Seleccionar" at bounding box center [272, 769] width 83 height 19
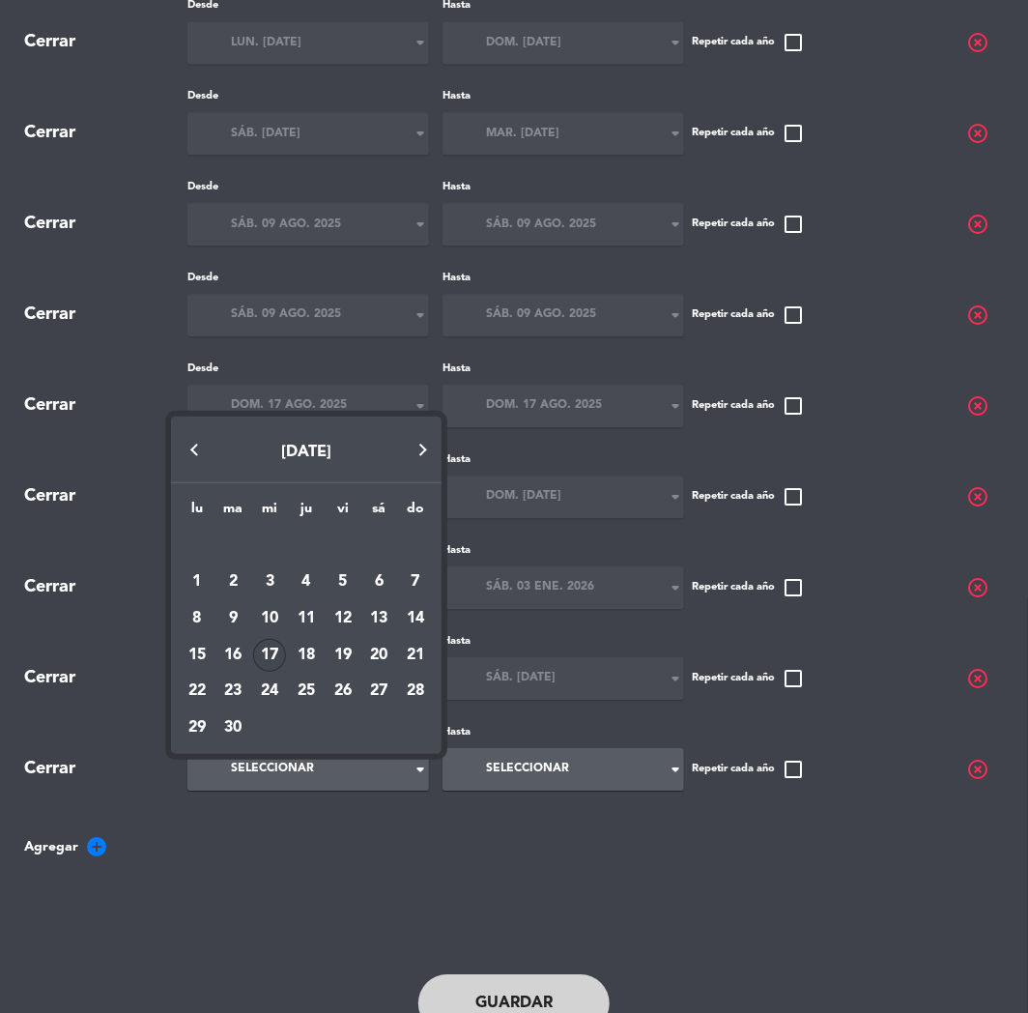
click at [418, 448] on button "Next month" at bounding box center [422, 450] width 39 height 39
click at [350, 650] on div "17" at bounding box center [343, 655] width 33 height 33
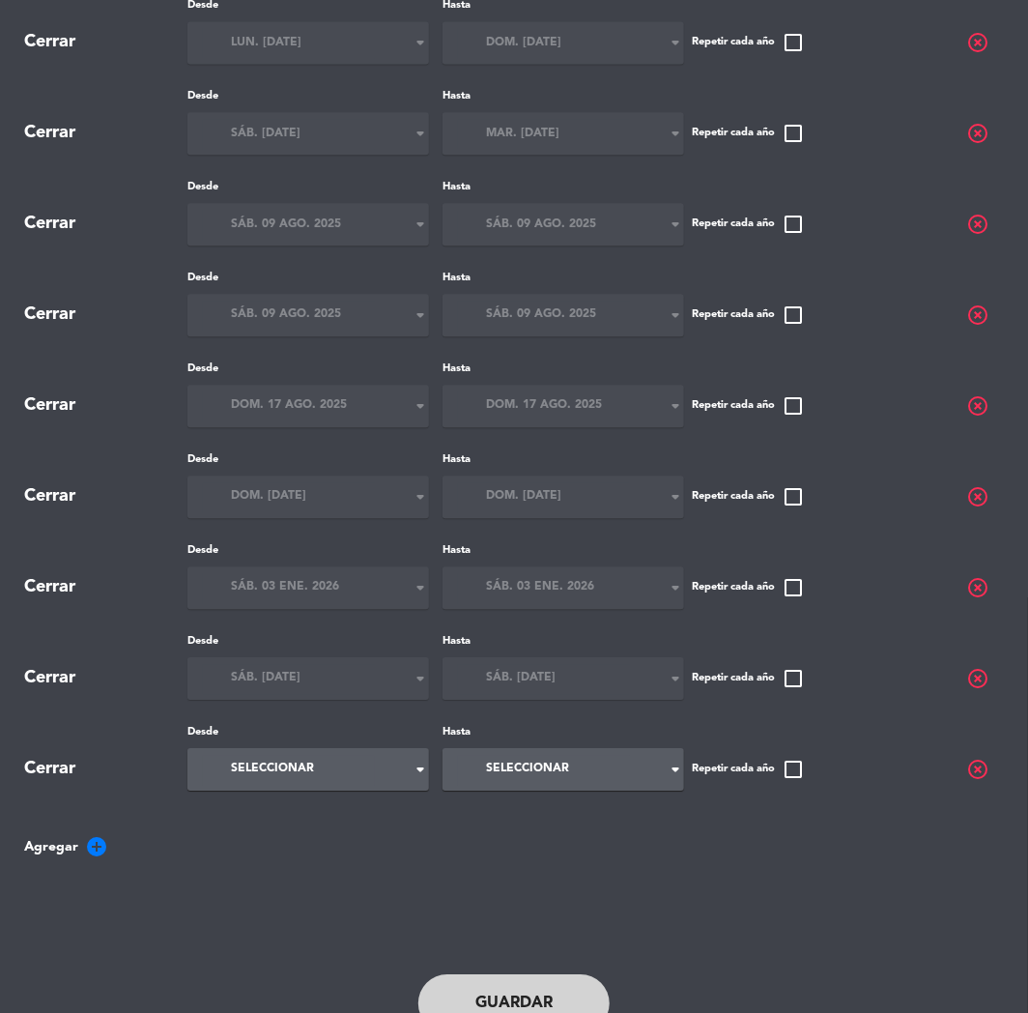
type input "vie. [DATE]"
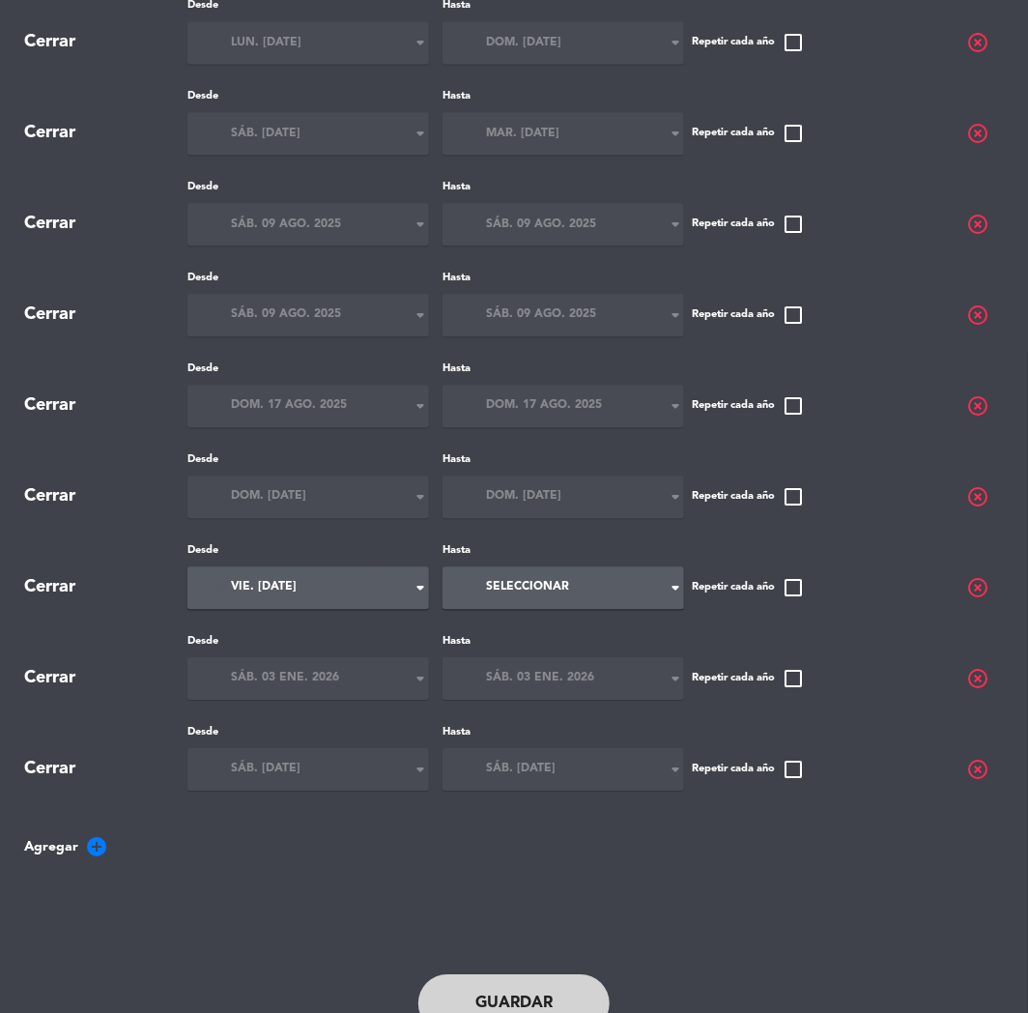
click at [361, 575] on input "vie. [DATE]" at bounding box center [289, 588] width 172 height 30
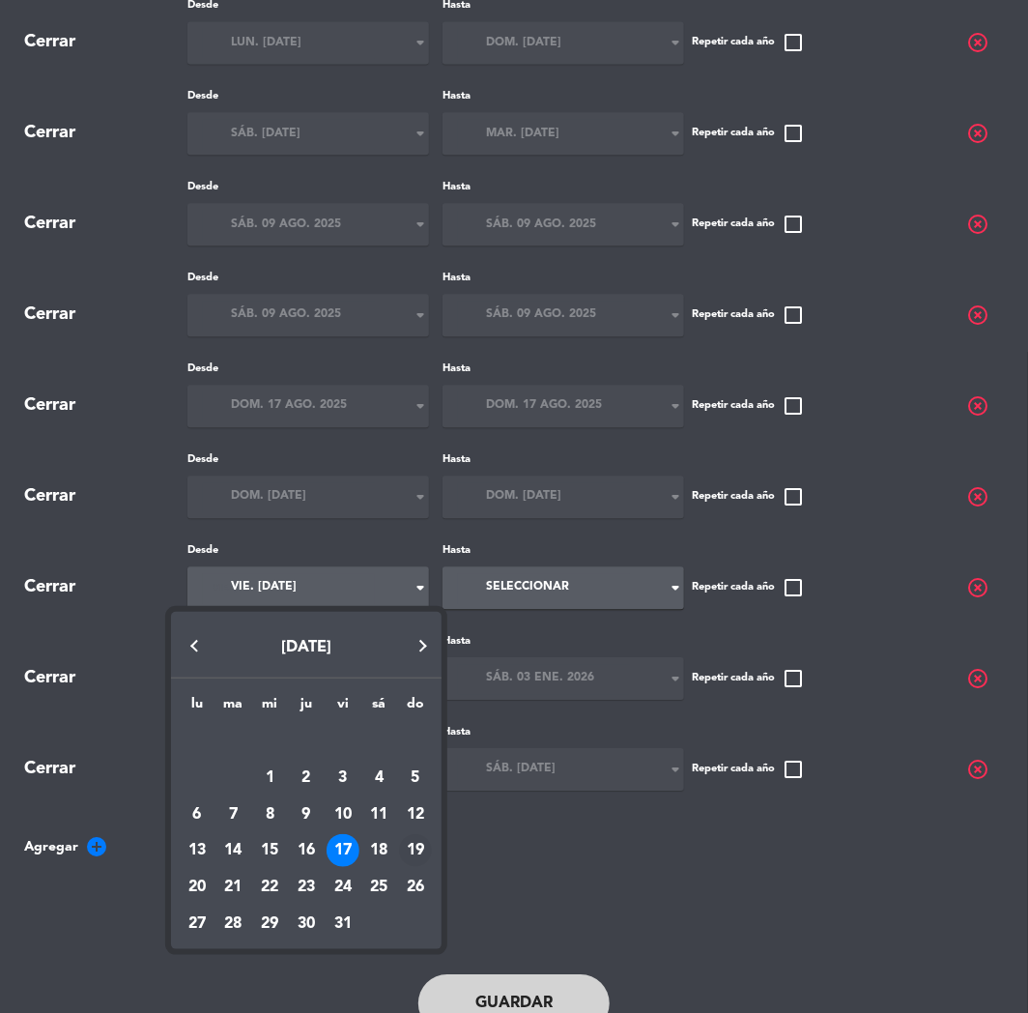
click at [411, 848] on div "19" at bounding box center [415, 850] width 33 height 33
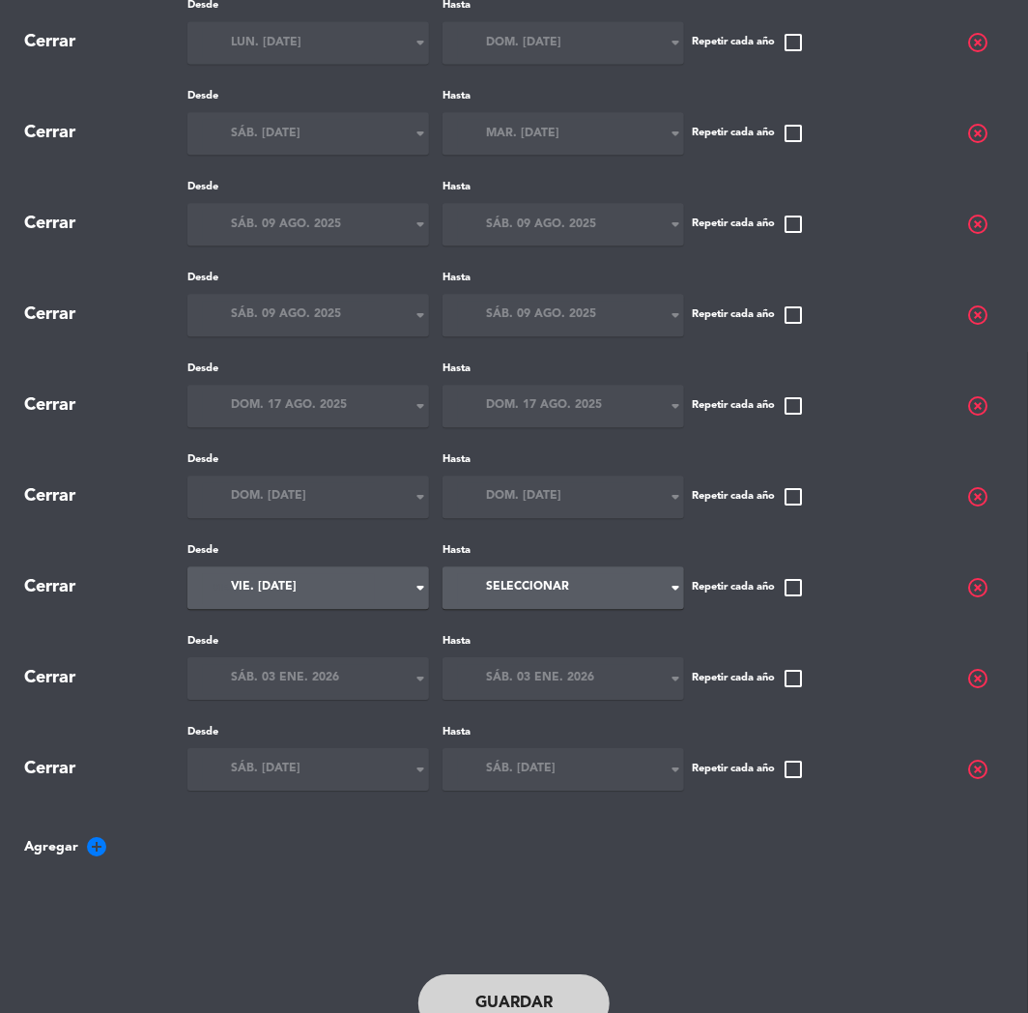
type input "dom. [DATE]"
click at [554, 600] on input at bounding box center [544, 588] width 172 height 30
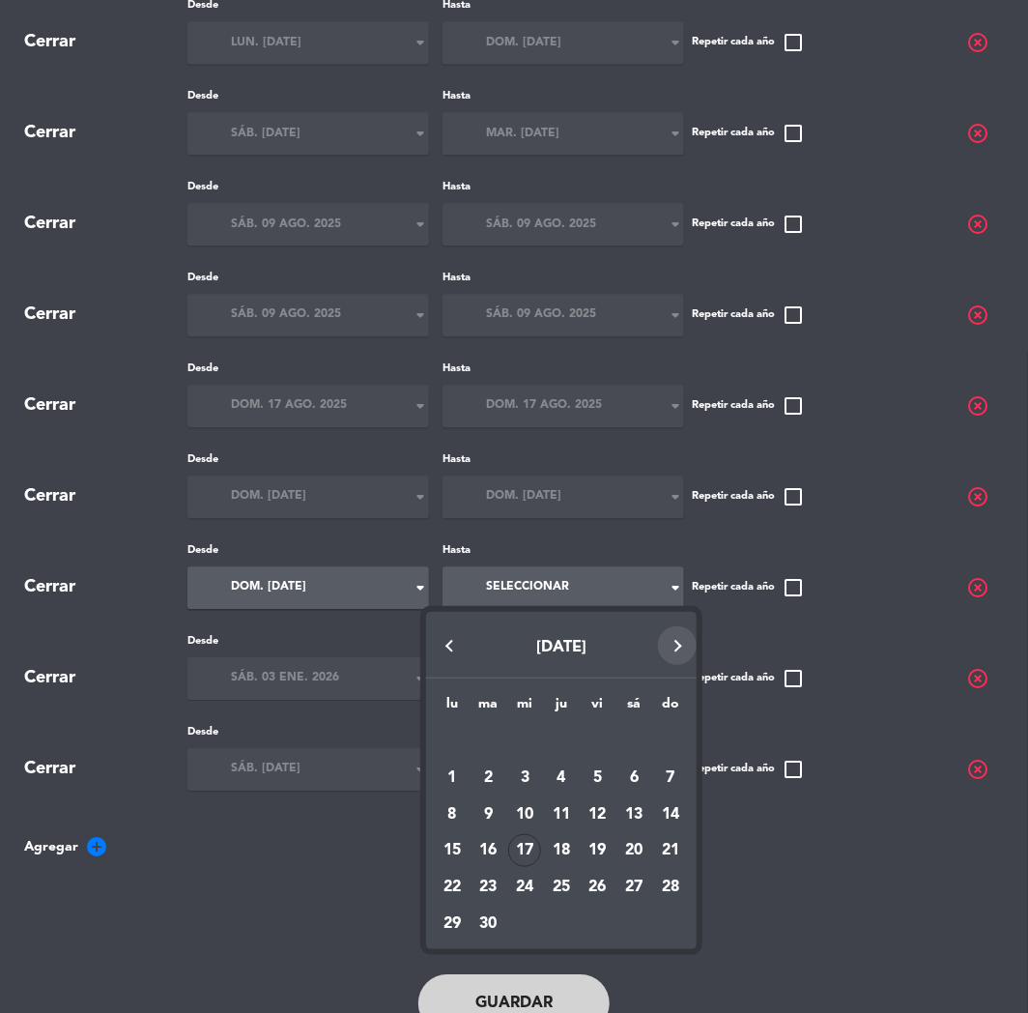
click at [684, 643] on button "Next month" at bounding box center [677, 645] width 39 height 39
click at [668, 851] on div "19" at bounding box center [670, 850] width 33 height 33
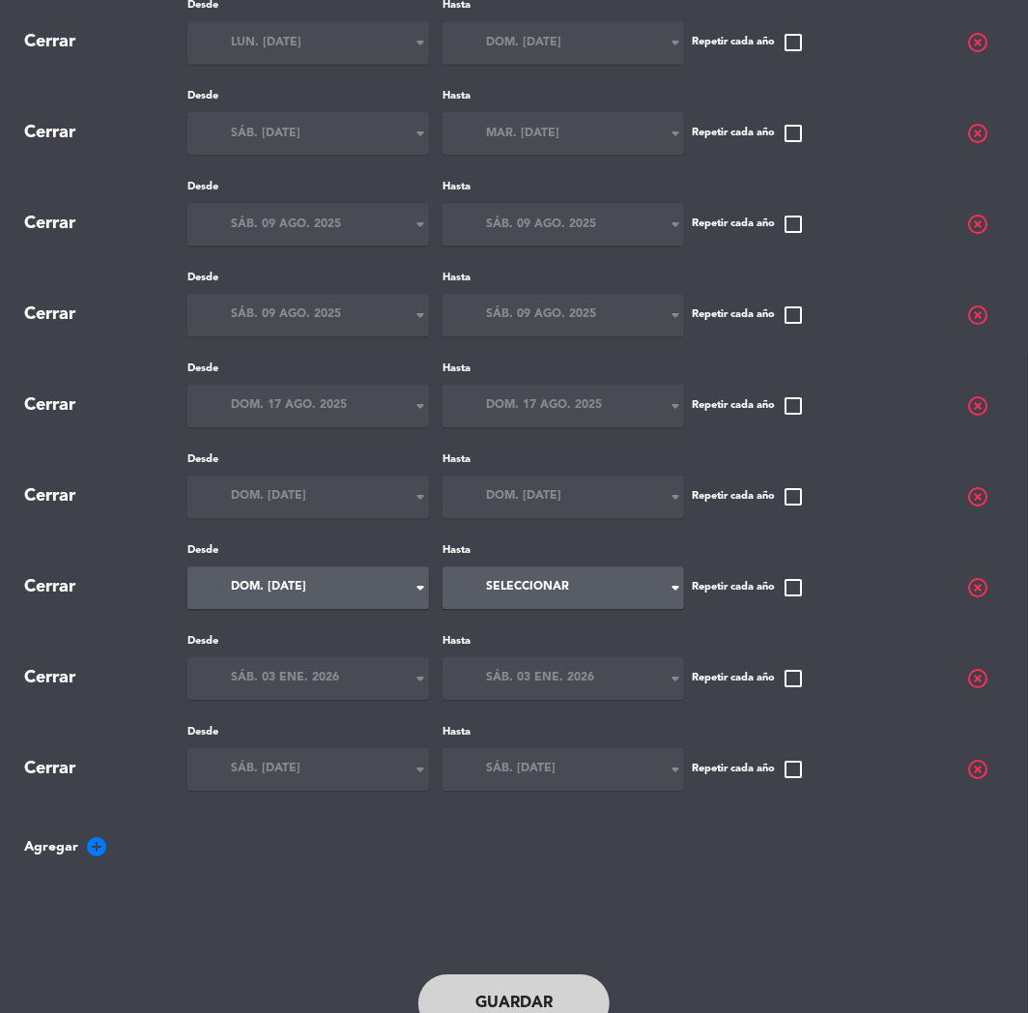
type input "dom. [DATE]"
click at [528, 998] on button "Guardar" at bounding box center [513, 1003] width 191 height 58
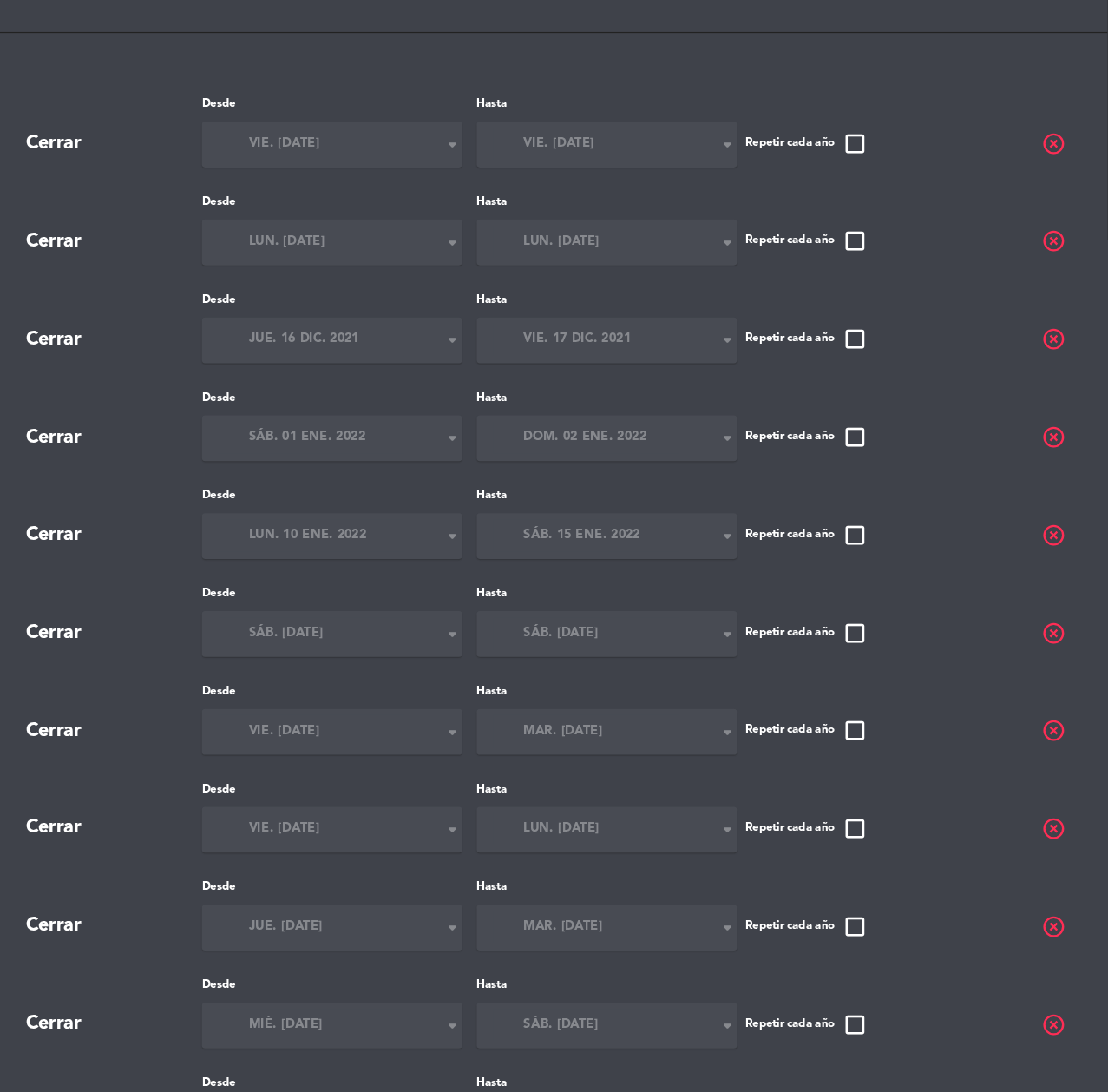
scroll to position [0, 0]
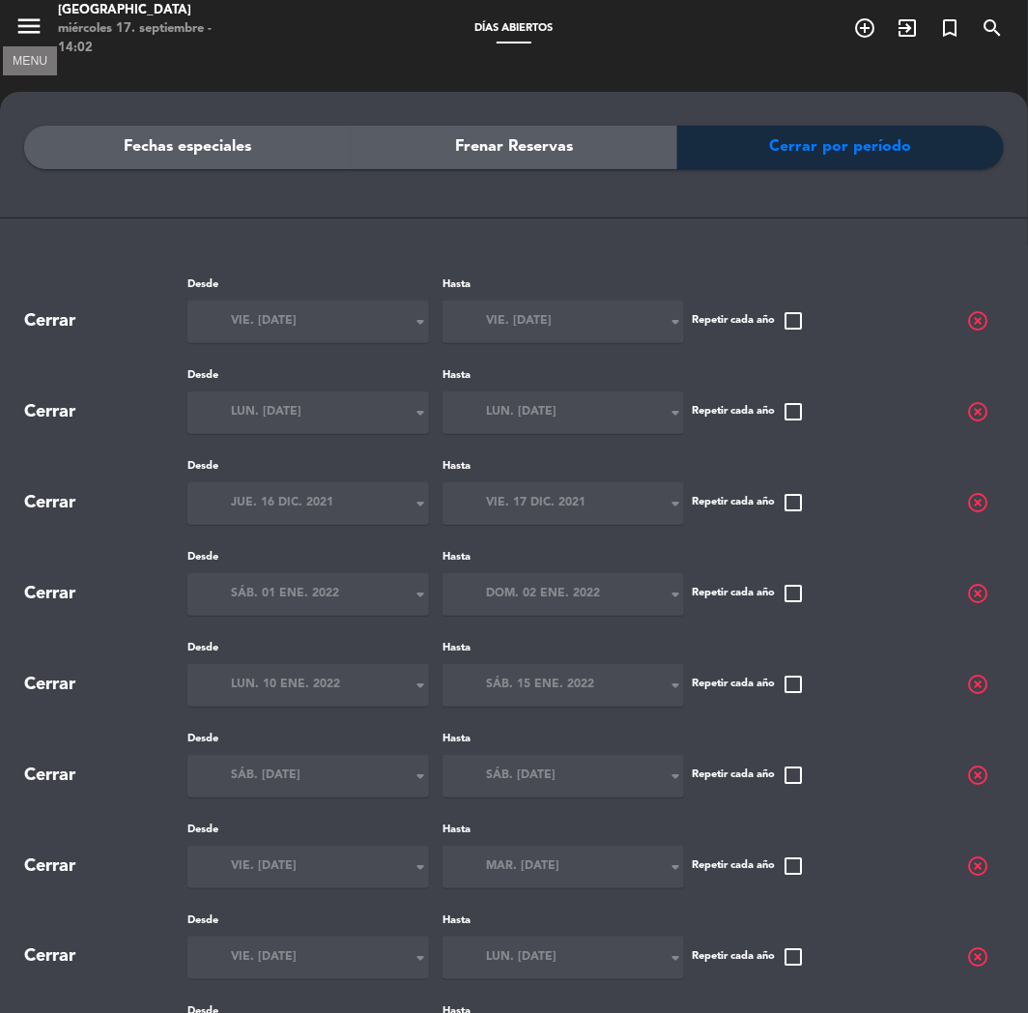
click at [39, 26] on icon "menu" at bounding box center [28, 26] width 29 height 29
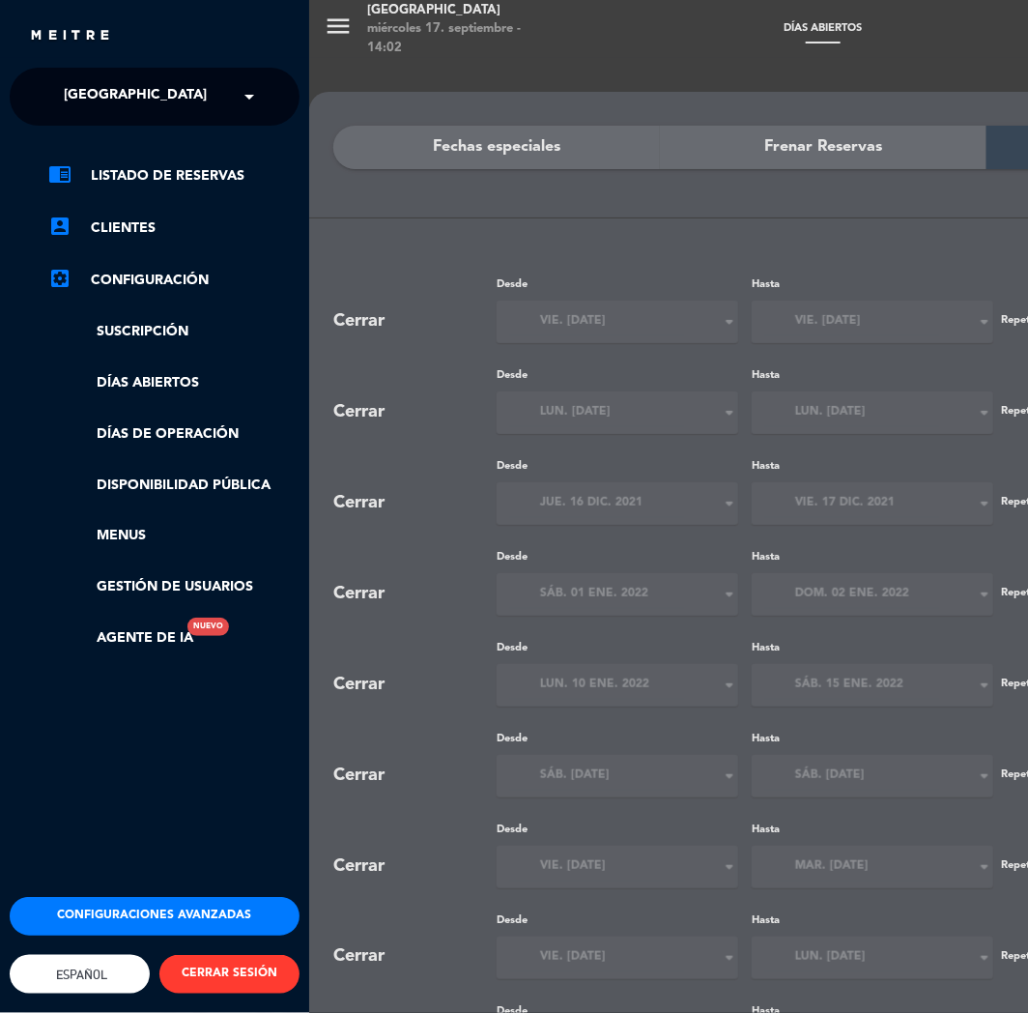
click at [114, 157] on div "chrome_reader_mode Listado de Reservas account_box Clientes settings_applicatio…" at bounding box center [154, 417] width 319 height 582
click at [116, 170] on link "chrome_reader_mode Listado de Reservas" at bounding box center [173, 175] width 251 height 23
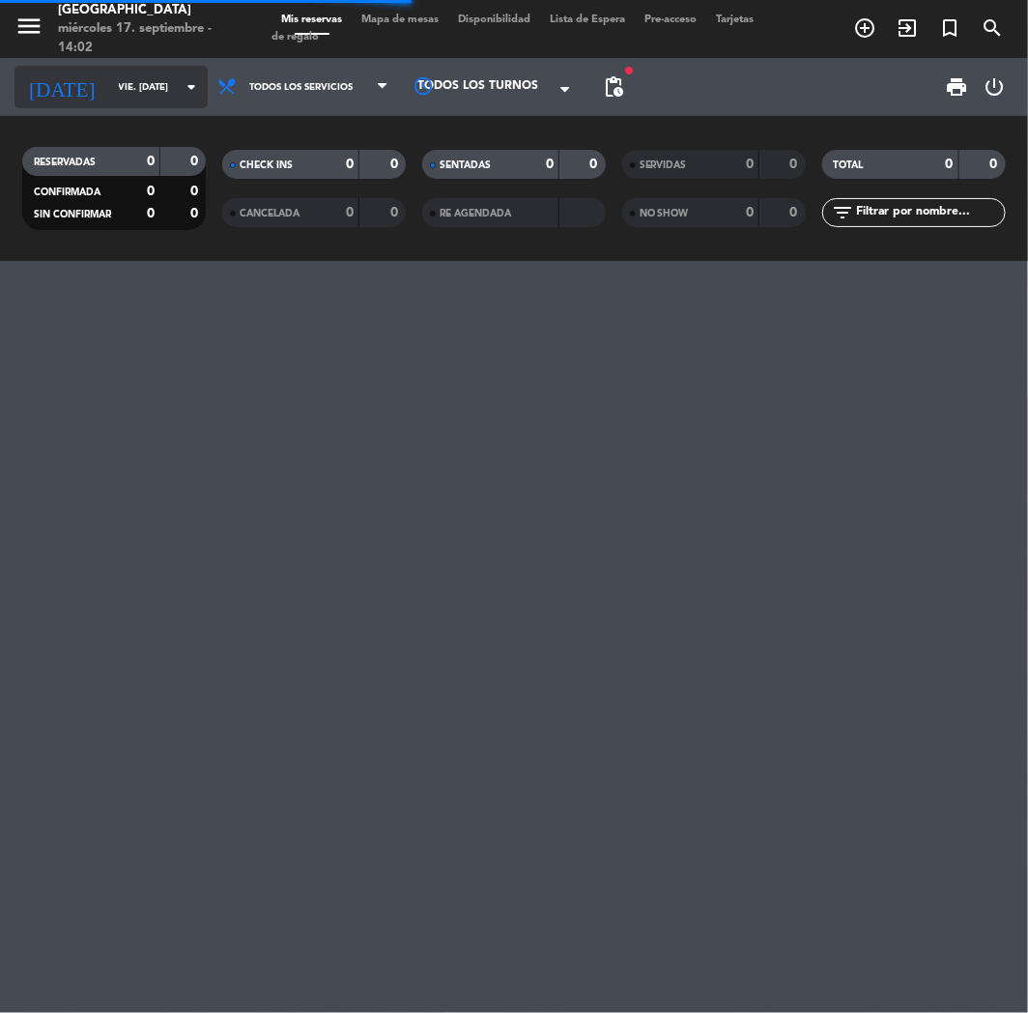
click at [118, 85] on input "vie. [DATE]" at bounding box center [174, 87] width 130 height 30
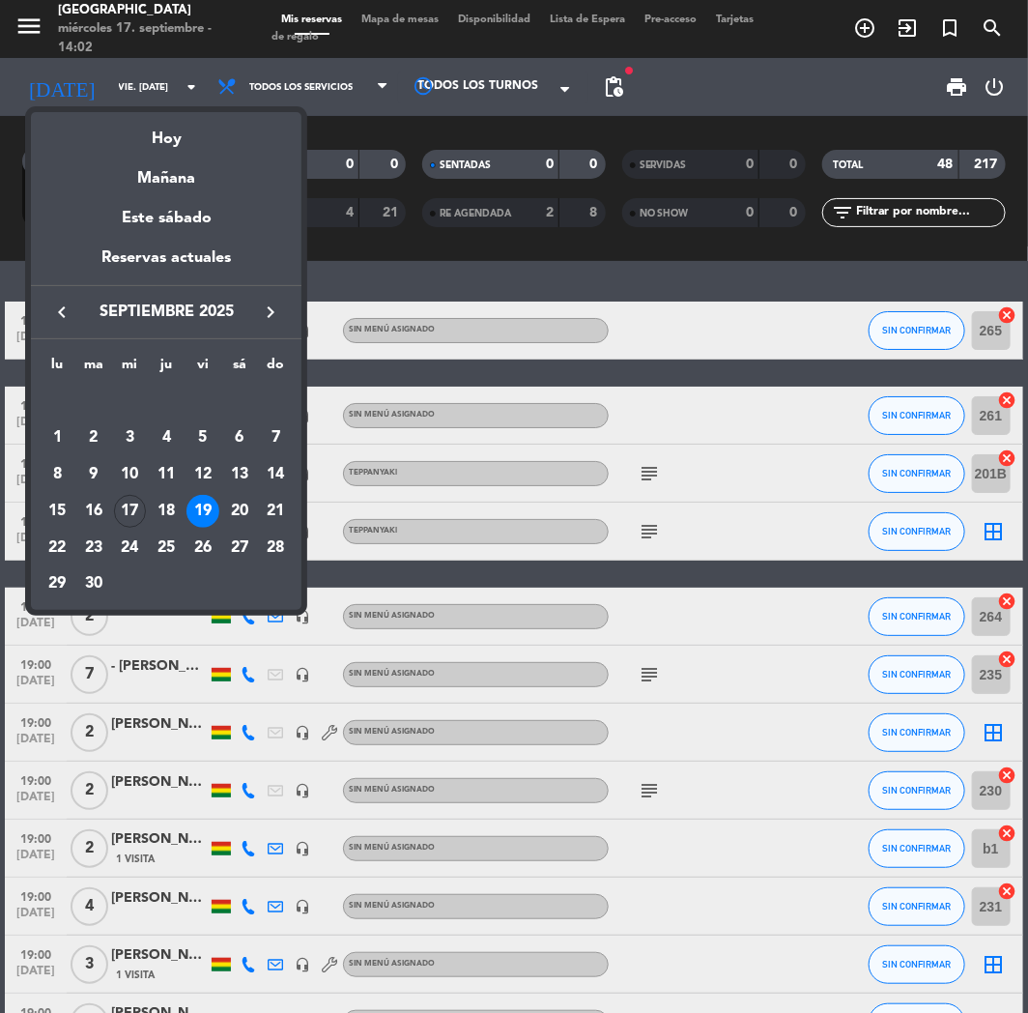
click at [262, 316] on icon "keyboard_arrow_right" at bounding box center [270, 312] width 23 height 23
click at [200, 510] on div "17" at bounding box center [203, 511] width 33 height 33
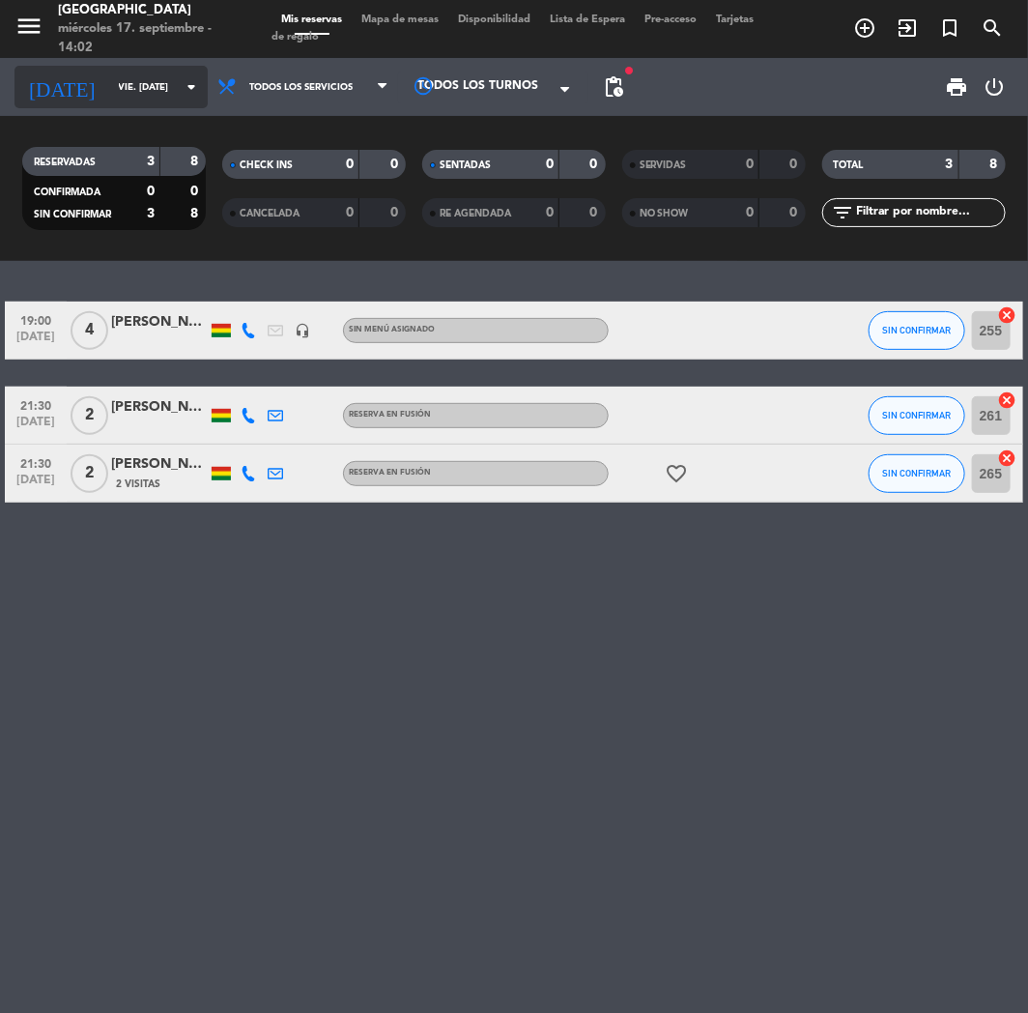
click at [109, 78] on input "vie. [DATE]" at bounding box center [174, 87] width 130 height 30
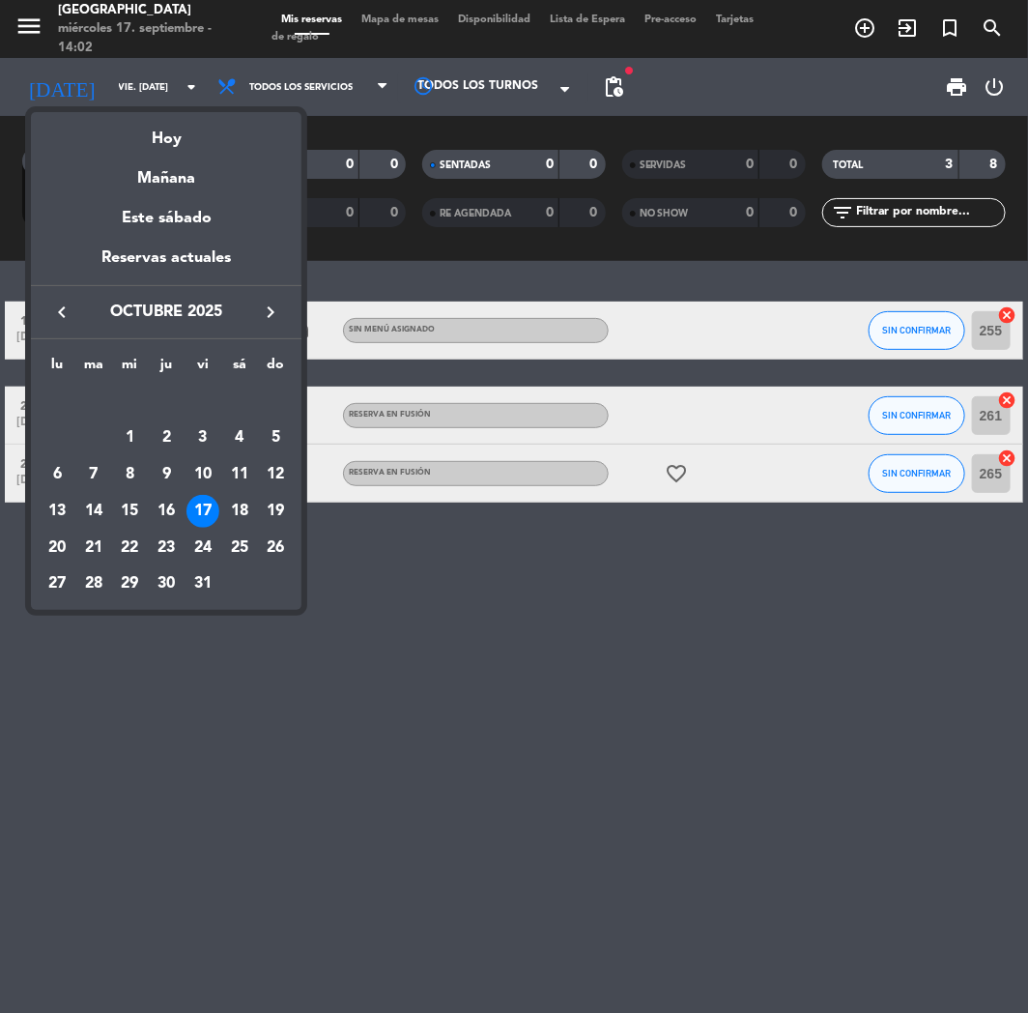
click at [272, 313] on icon "keyboard_arrow_right" at bounding box center [270, 312] width 23 height 23
click at [64, 312] on icon "keyboard_arrow_left" at bounding box center [61, 312] width 23 height 23
click at [244, 510] on div "18" at bounding box center [239, 511] width 33 height 33
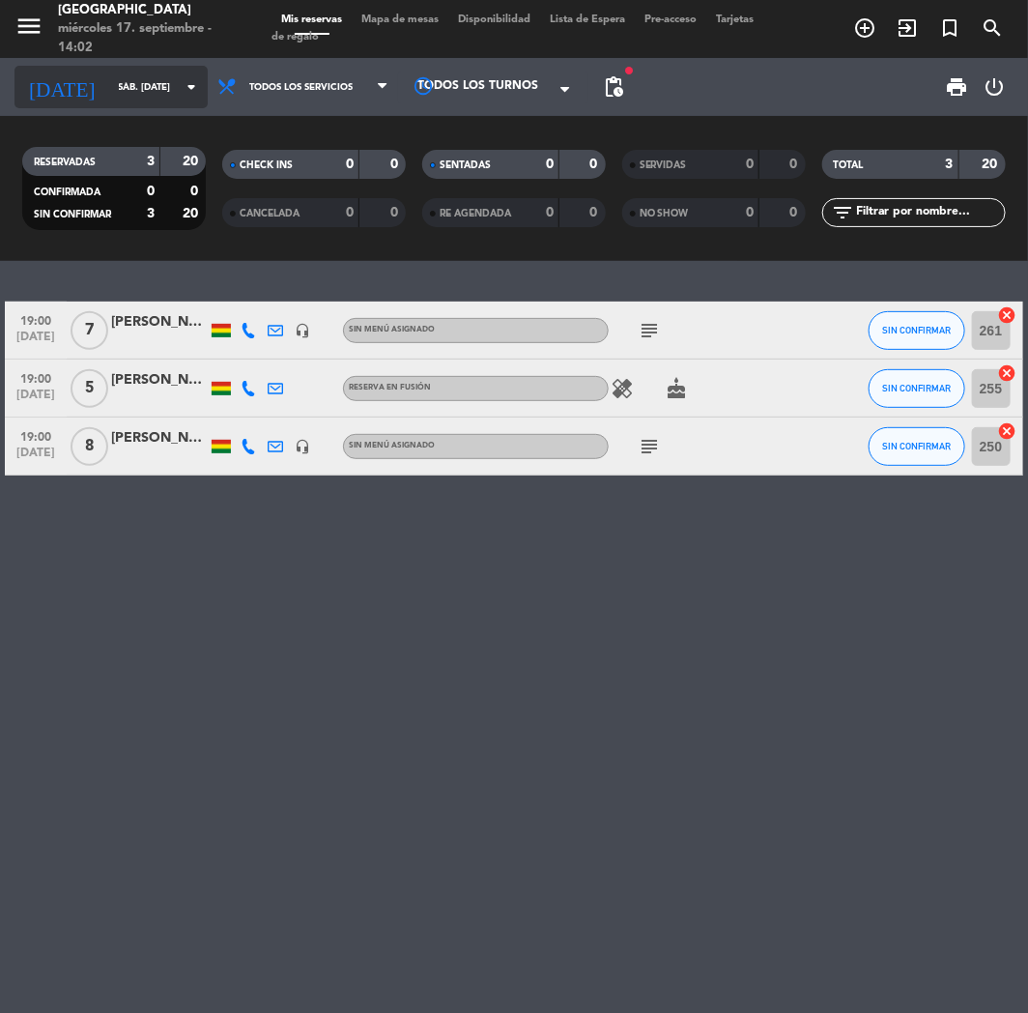
click at [123, 103] on div "[DATE] sáb. [DATE] arrow_drop_down" at bounding box center [110, 87] width 193 height 43
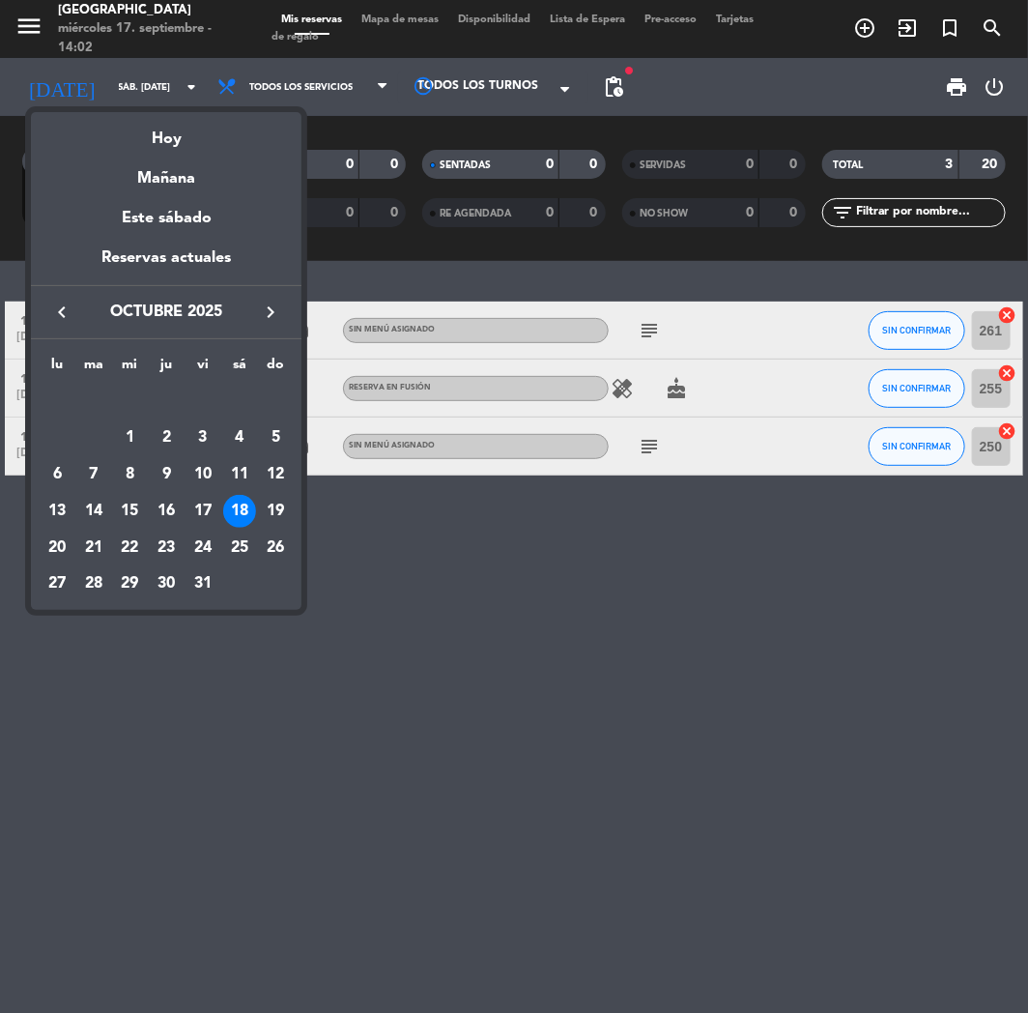
click at [269, 506] on div "19" at bounding box center [275, 511] width 33 height 33
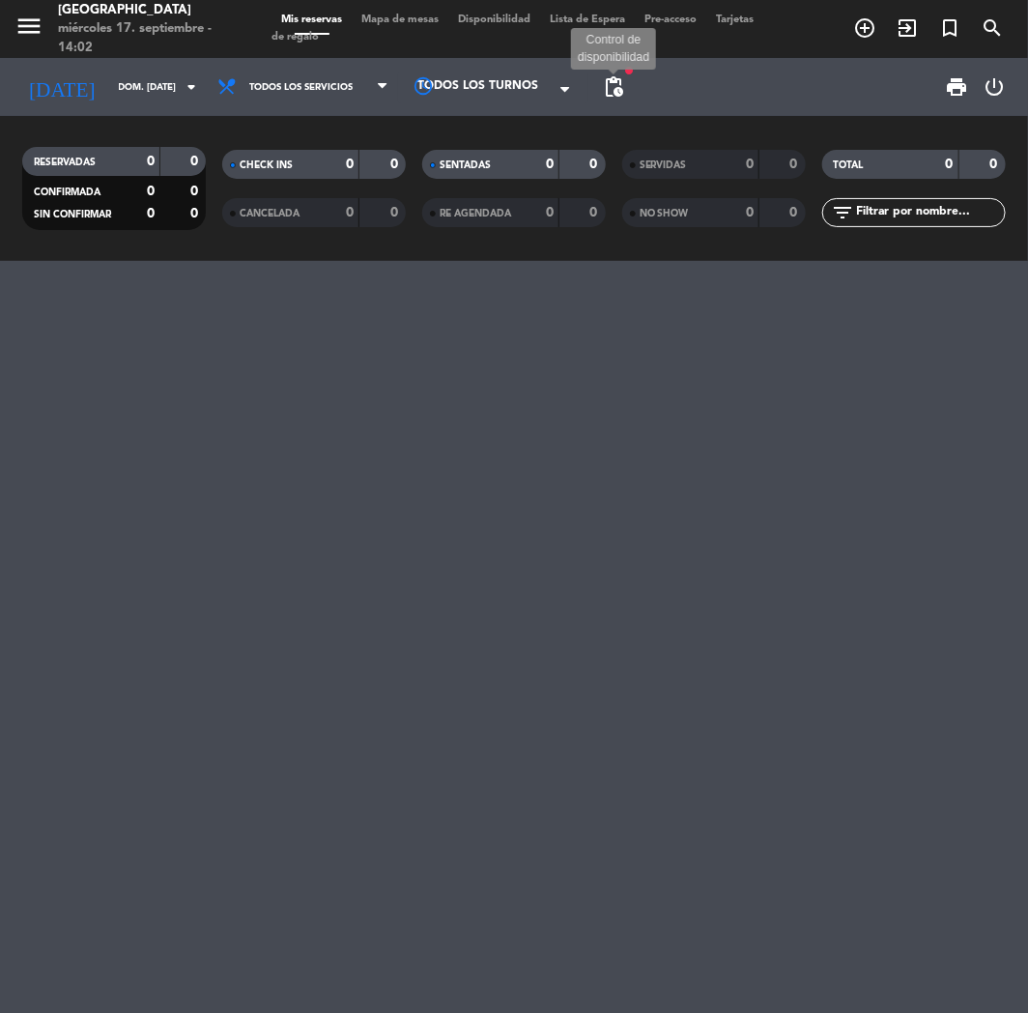
click at [611, 75] on span "pending_actions" at bounding box center [614, 86] width 23 height 23
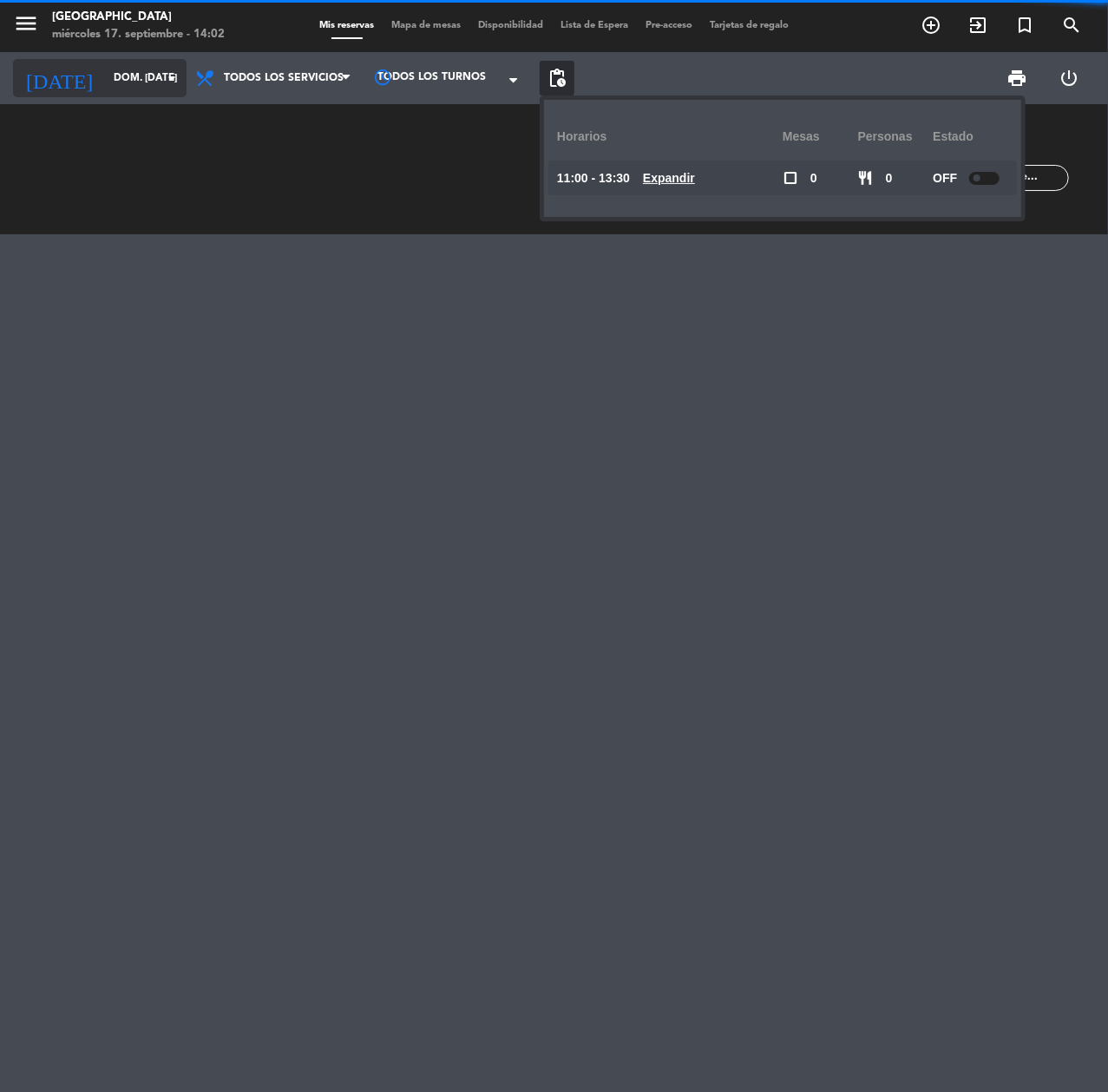
click at [105, 77] on input "dom. [DATE]" at bounding box center [173, 78] width 137 height 30
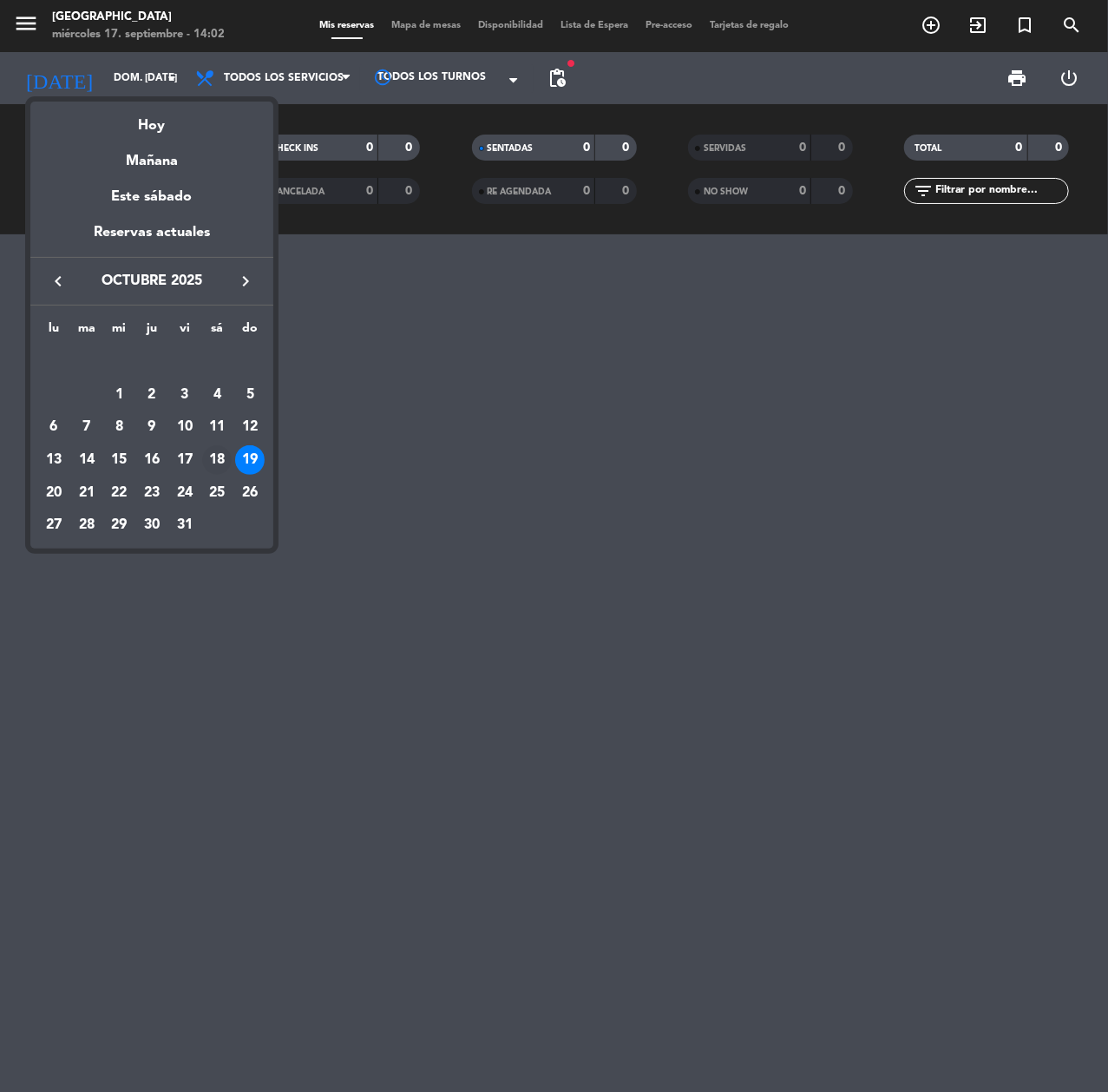
click at [226, 459] on div "18" at bounding box center [216, 460] width 30 height 30
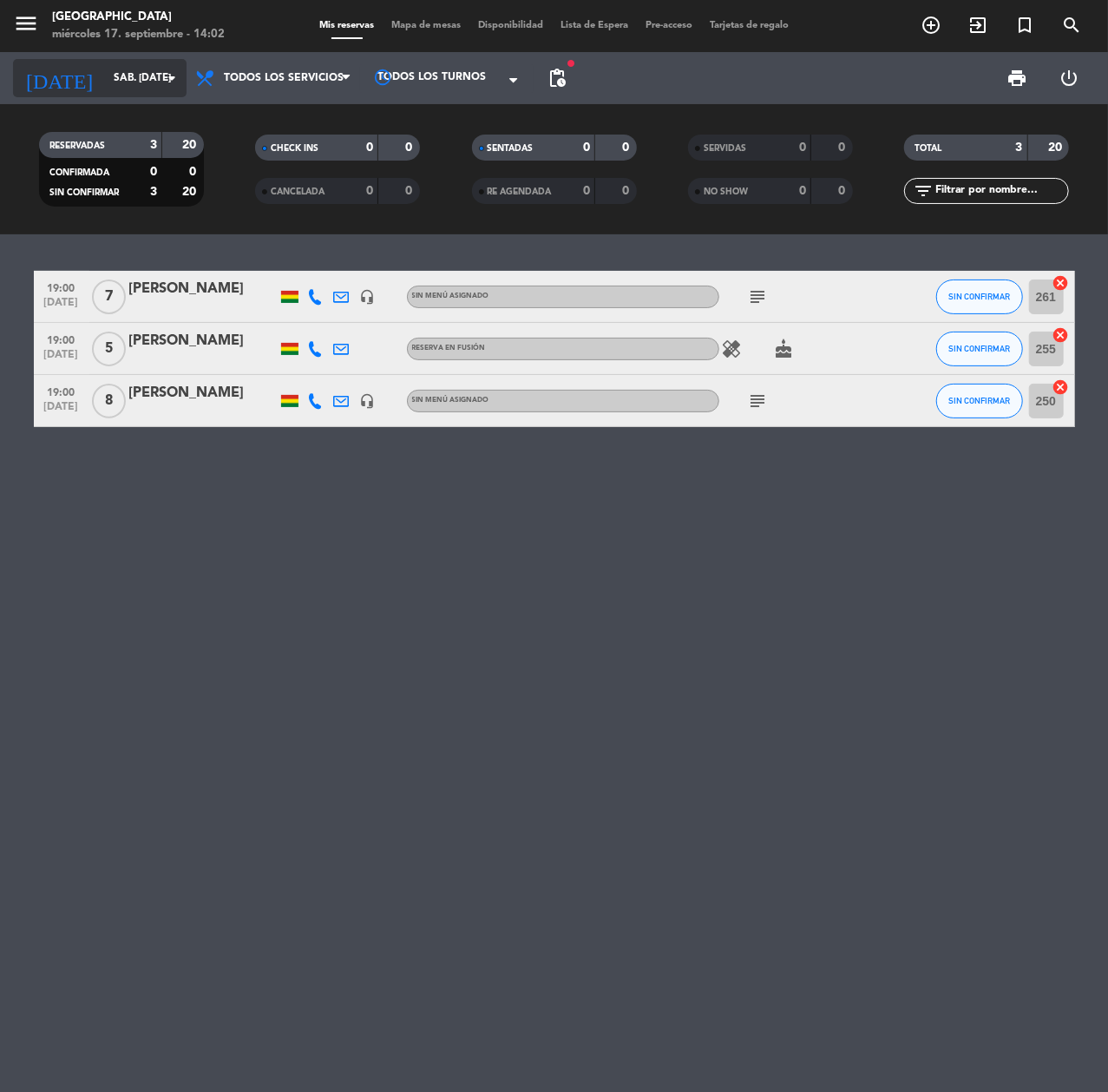
click at [41, 74] on icon "[DATE]" at bounding box center [58, 78] width 92 height 39
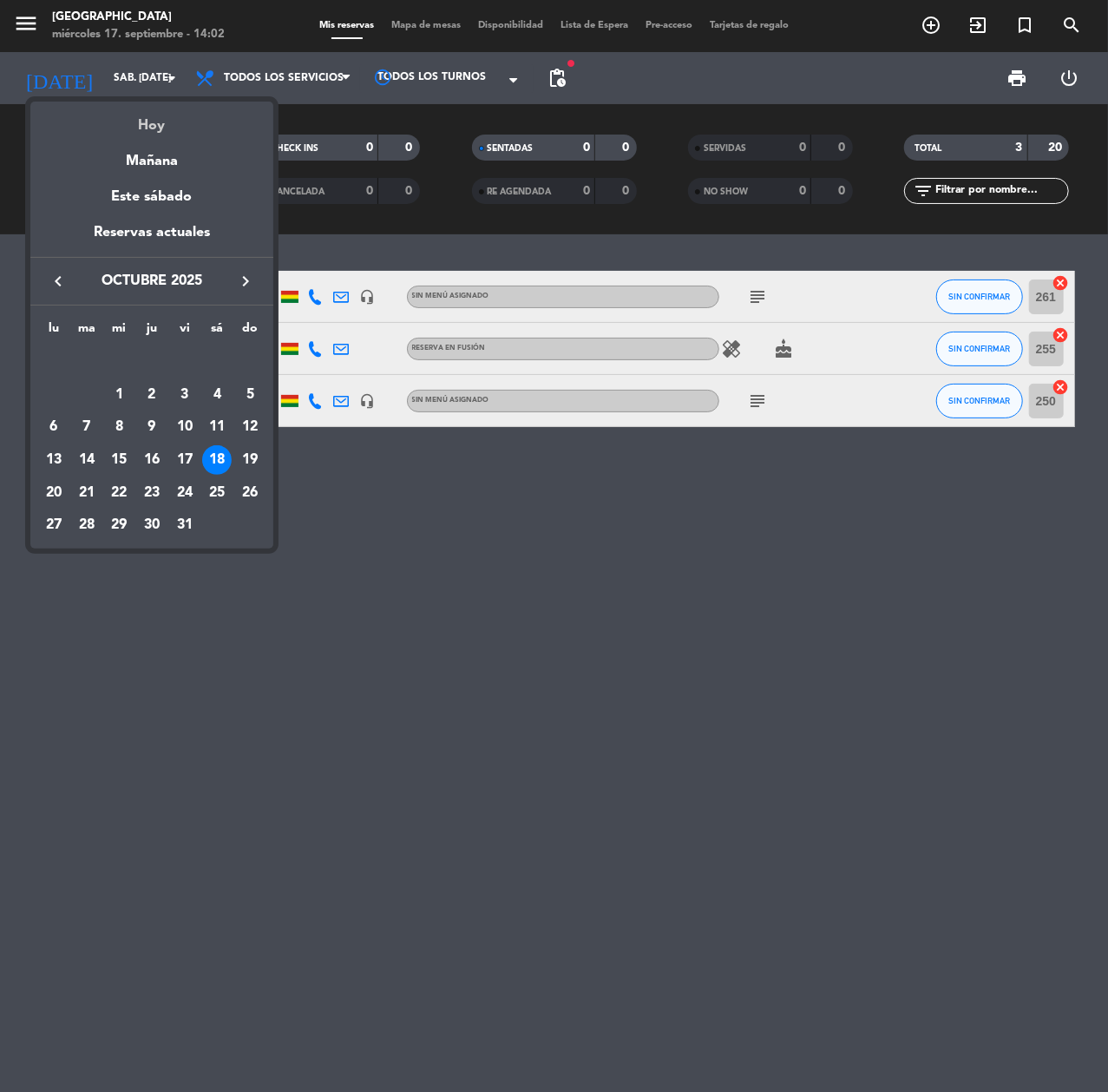
click at [117, 134] on div "Hoy" at bounding box center [152, 119] width 243 height 36
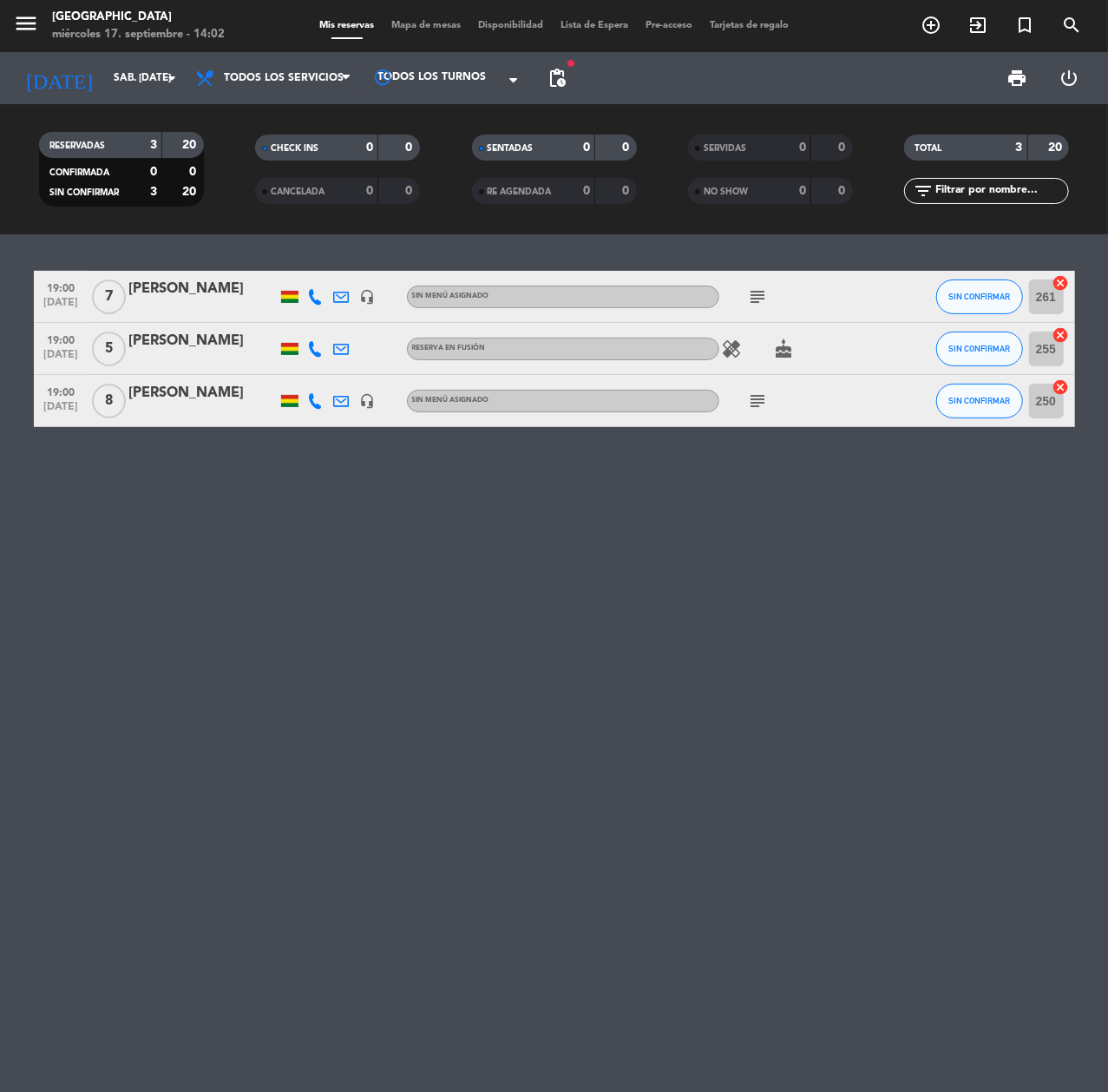
type input "mié. [DATE]"
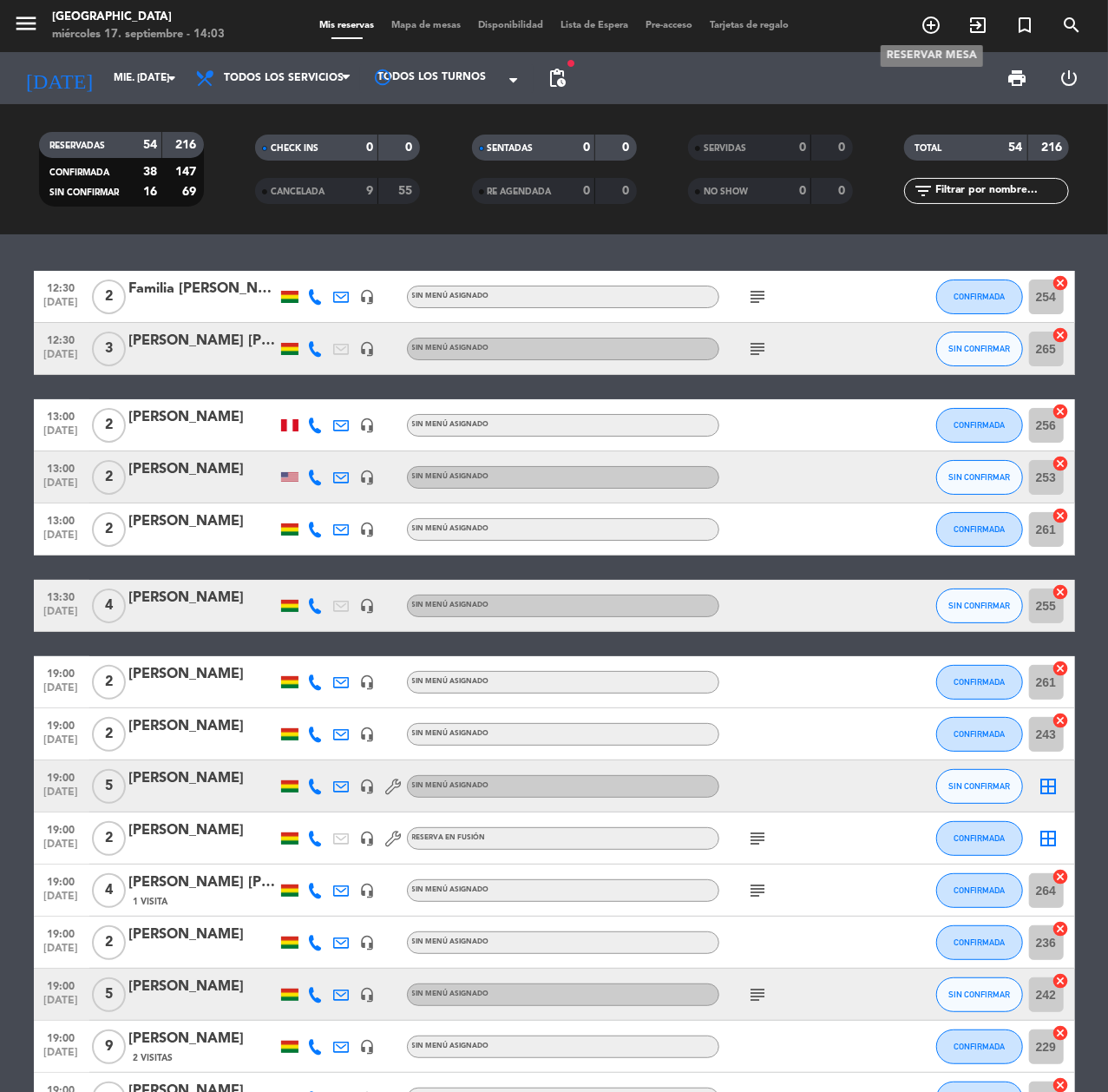
click at [921, 29] on icon "add_circle_outline" at bounding box center [930, 24] width 21 height 21
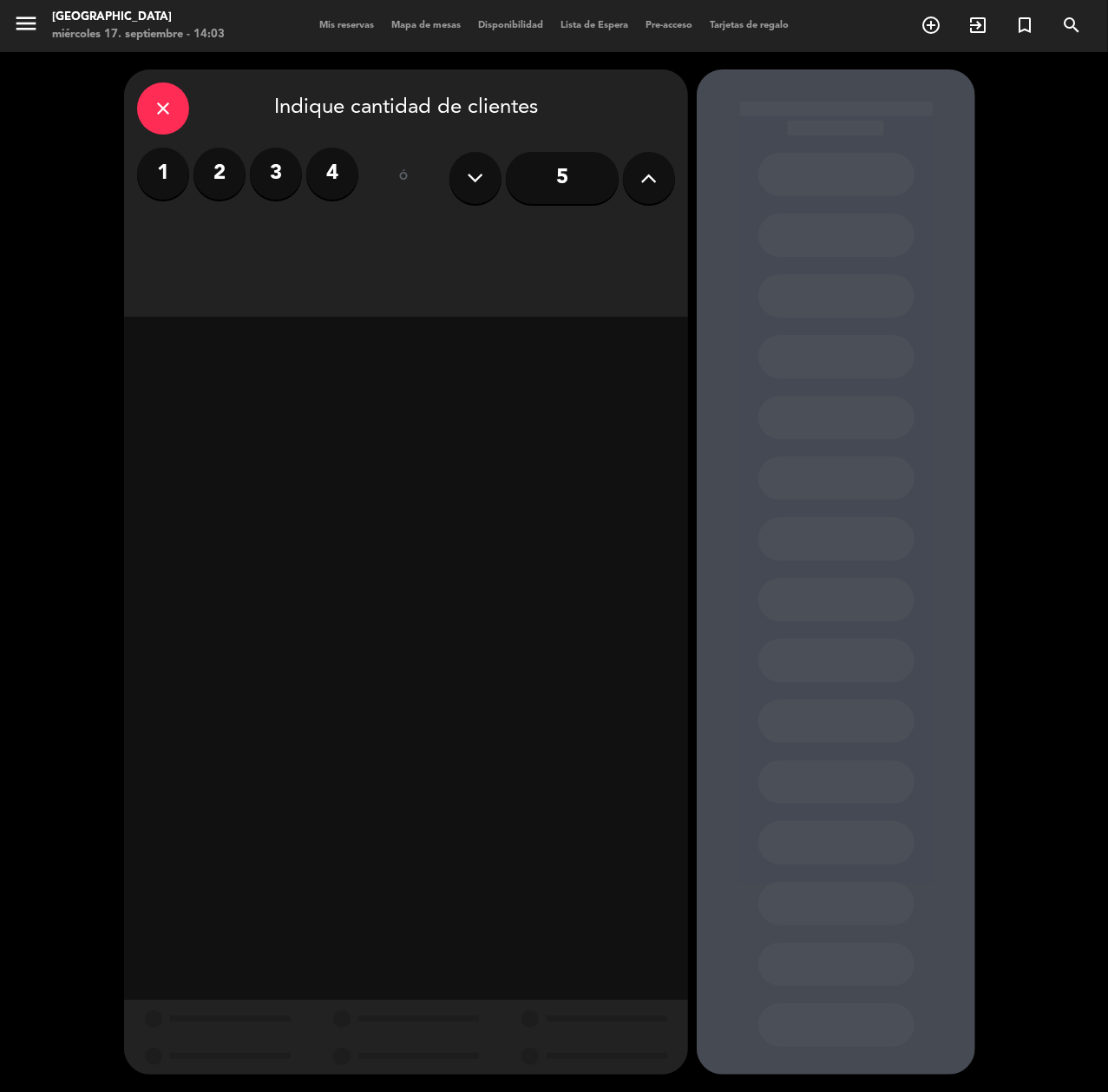
click at [205, 165] on label "2" at bounding box center [220, 173] width 52 height 52
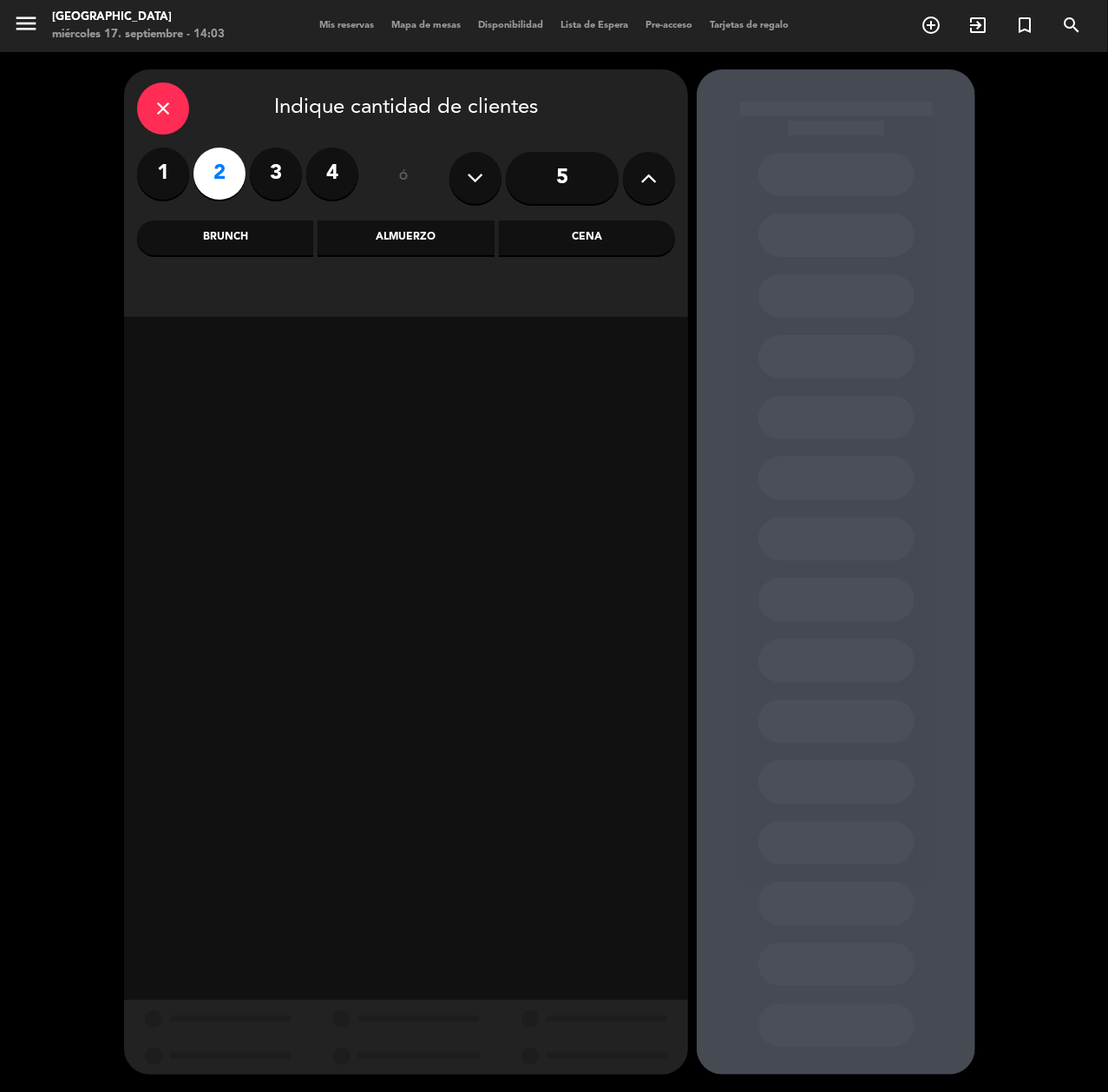
click at [251, 227] on div "Brunch" at bounding box center [225, 237] width 176 height 35
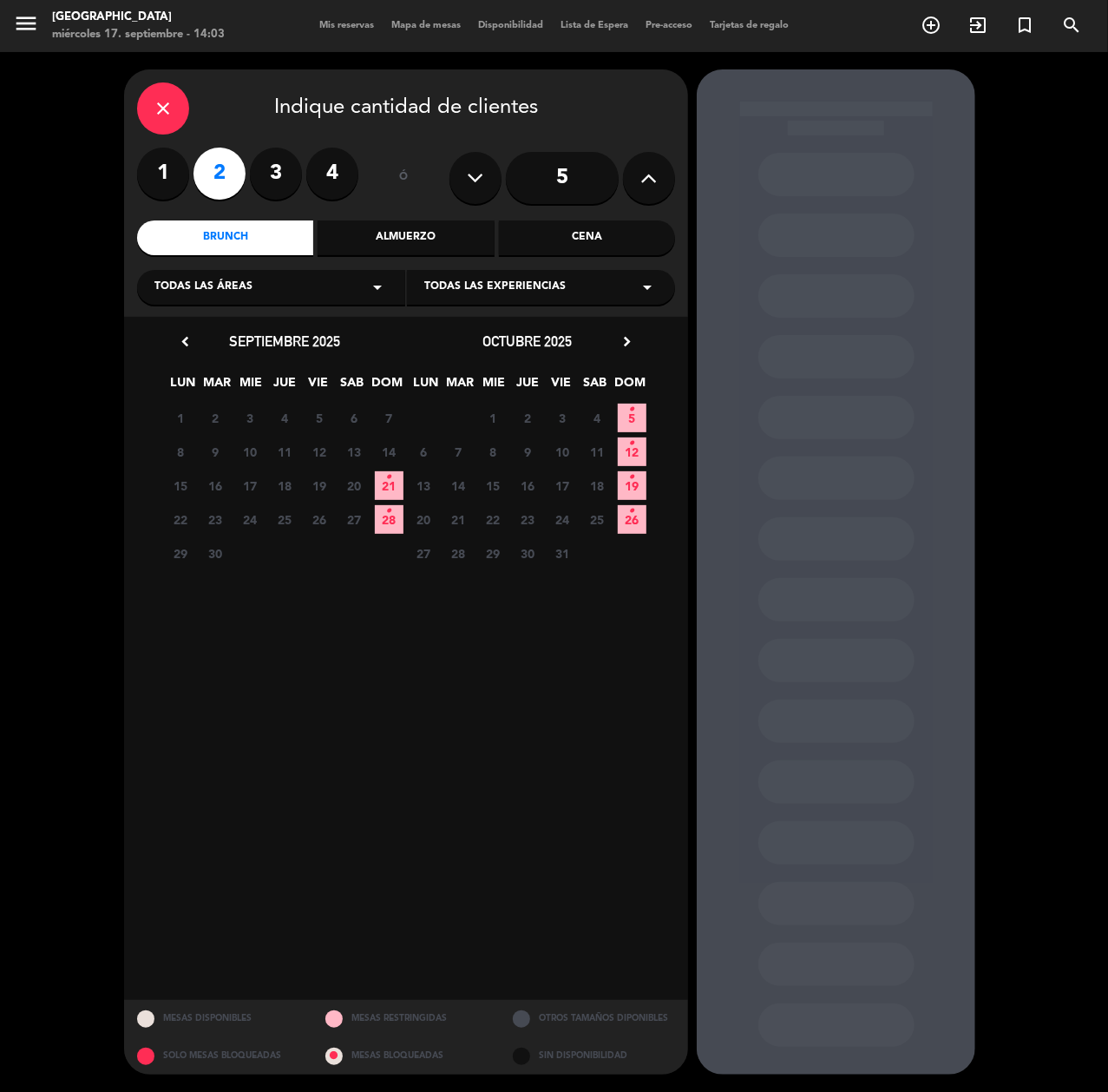
click at [390, 482] on icon "•" at bounding box center [389, 477] width 6 height 28
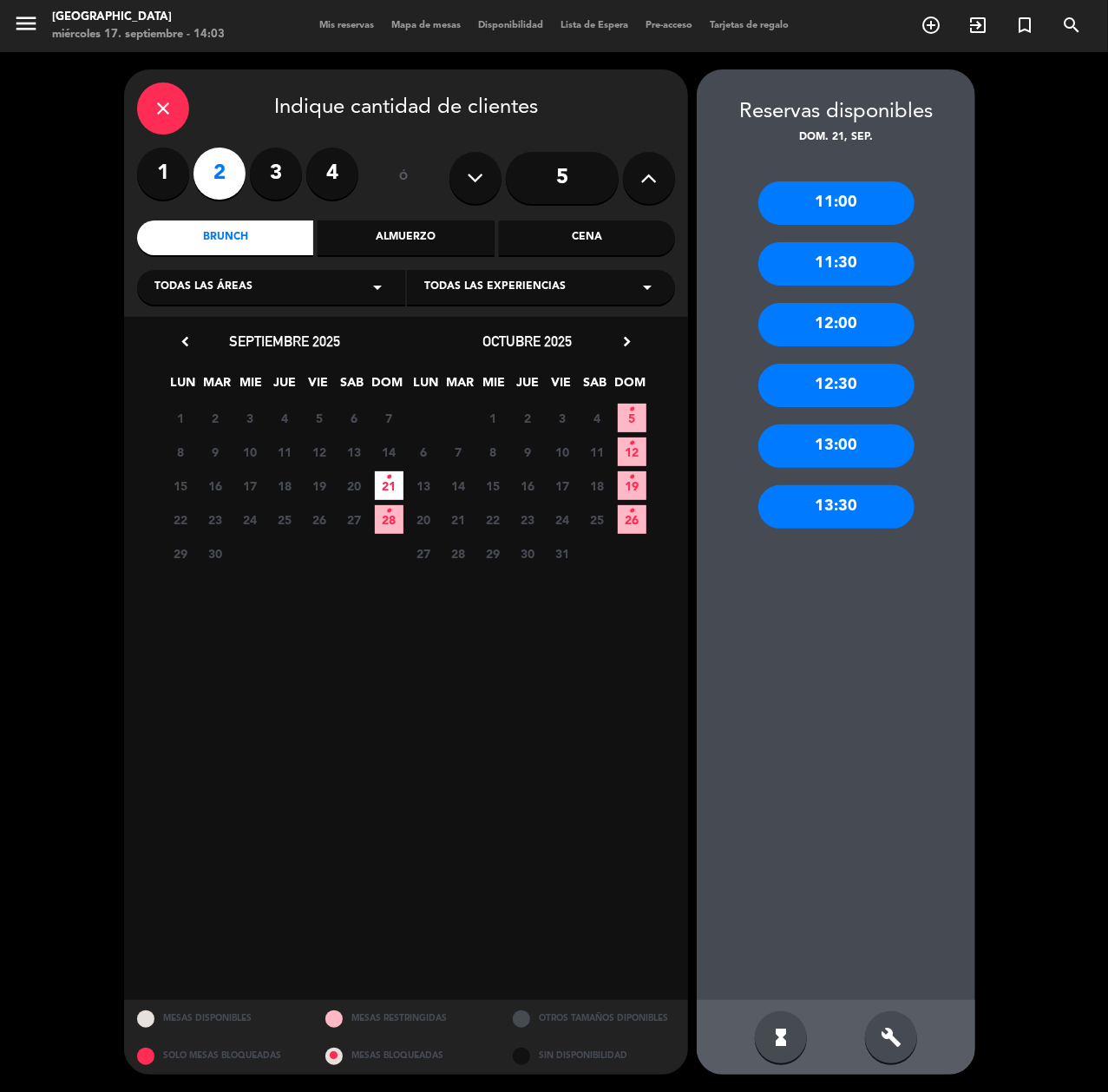
click at [862, 443] on div "13:00" at bounding box center [837, 446] width 156 height 43
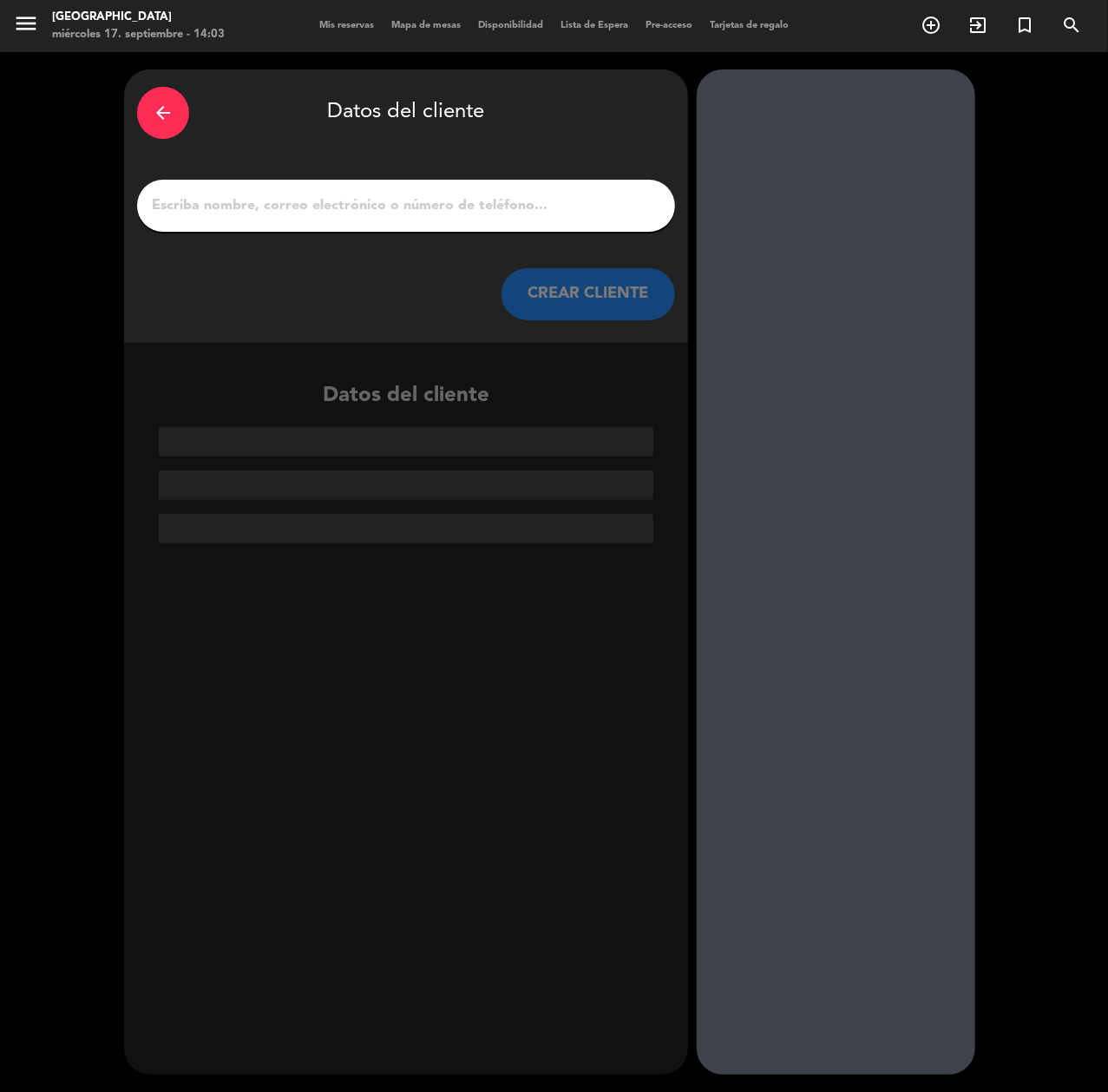
click at [557, 217] on input "1" at bounding box center [406, 206] width 512 height 24
paste input "[PERSON_NAME]"
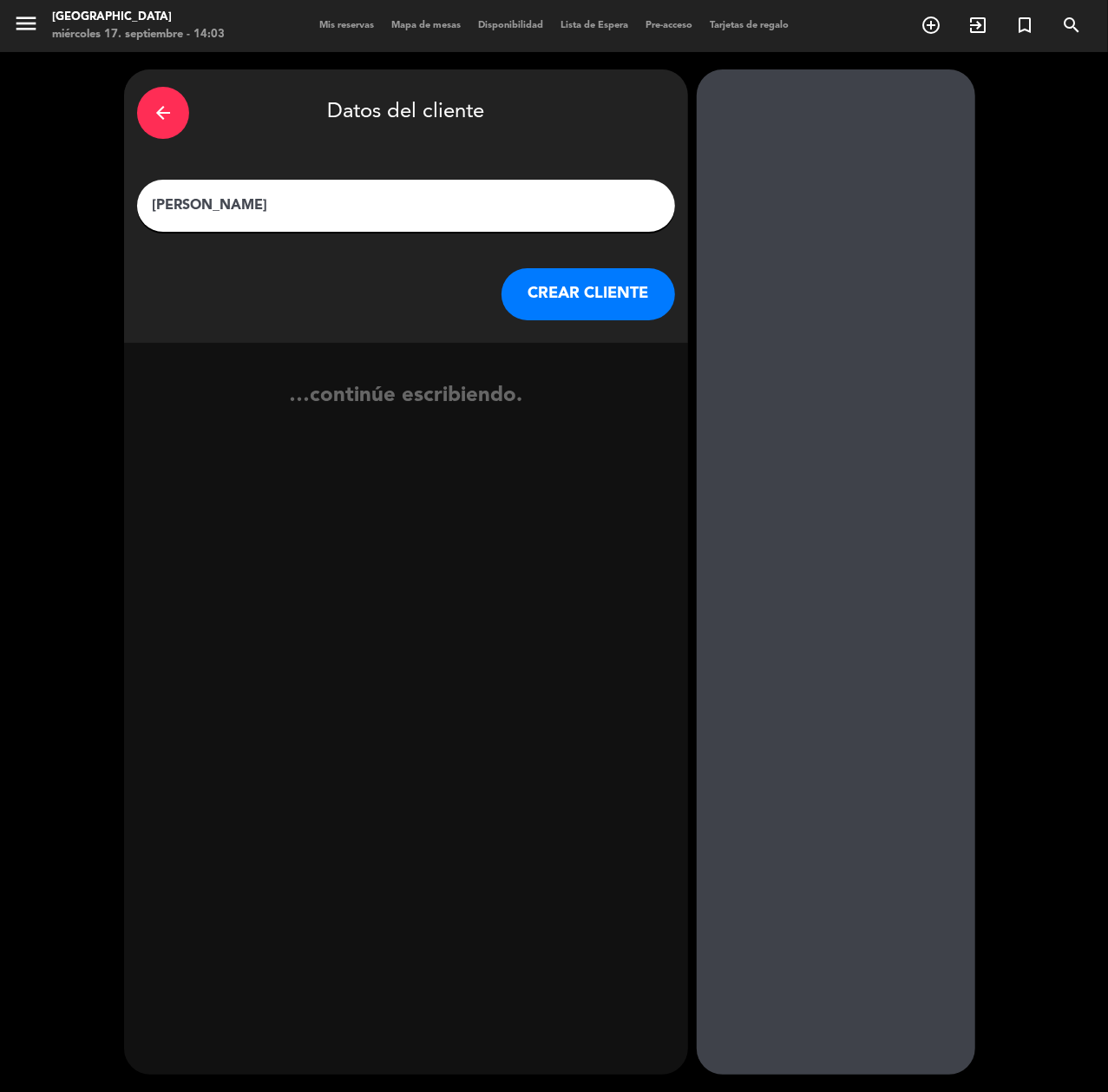
type input "[PERSON_NAME]"
click at [581, 281] on button "CREAR CLIENTE" at bounding box center [588, 295] width 173 height 52
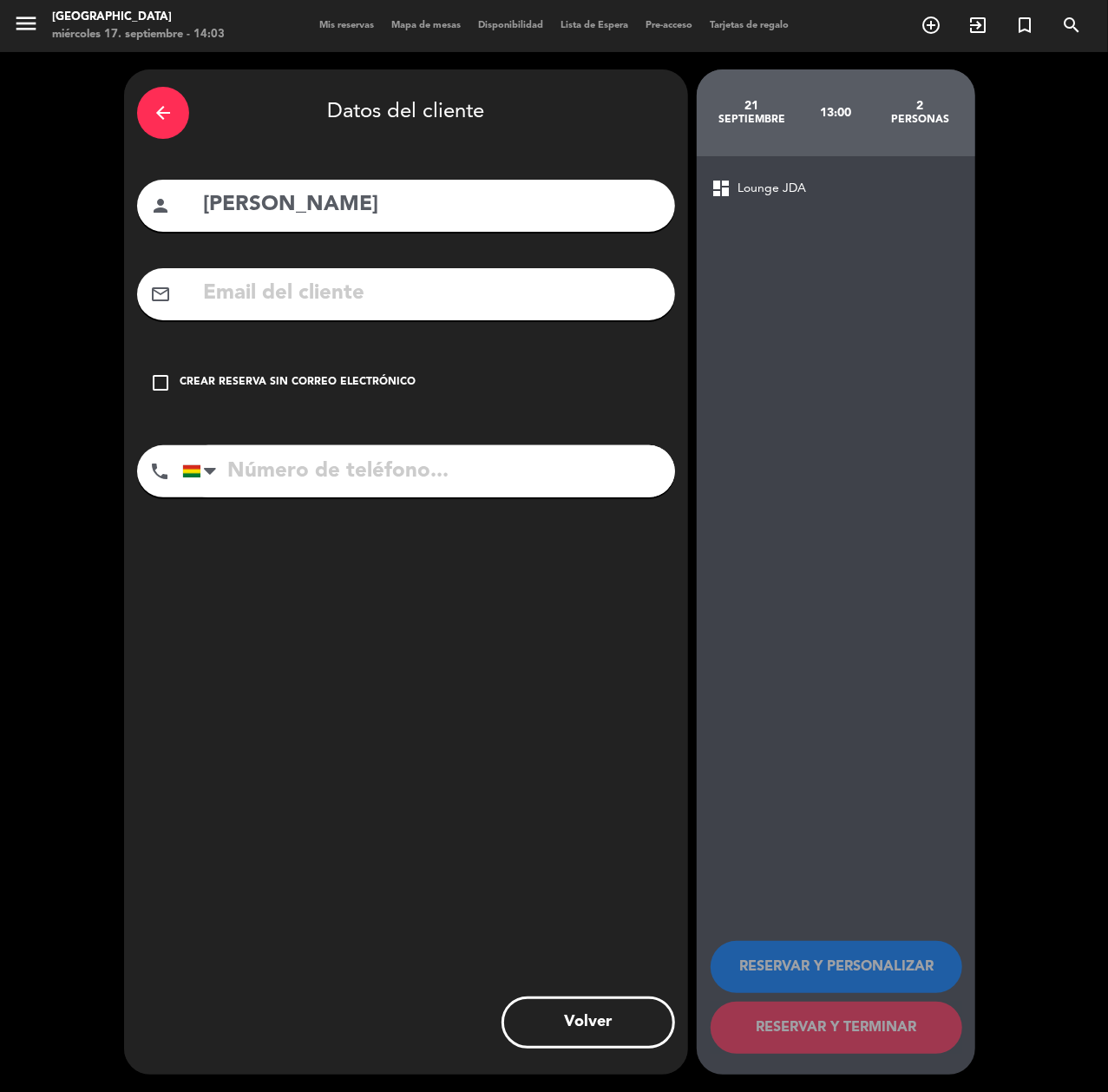
click at [581, 281] on input "text" at bounding box center [431, 294] width 461 height 36
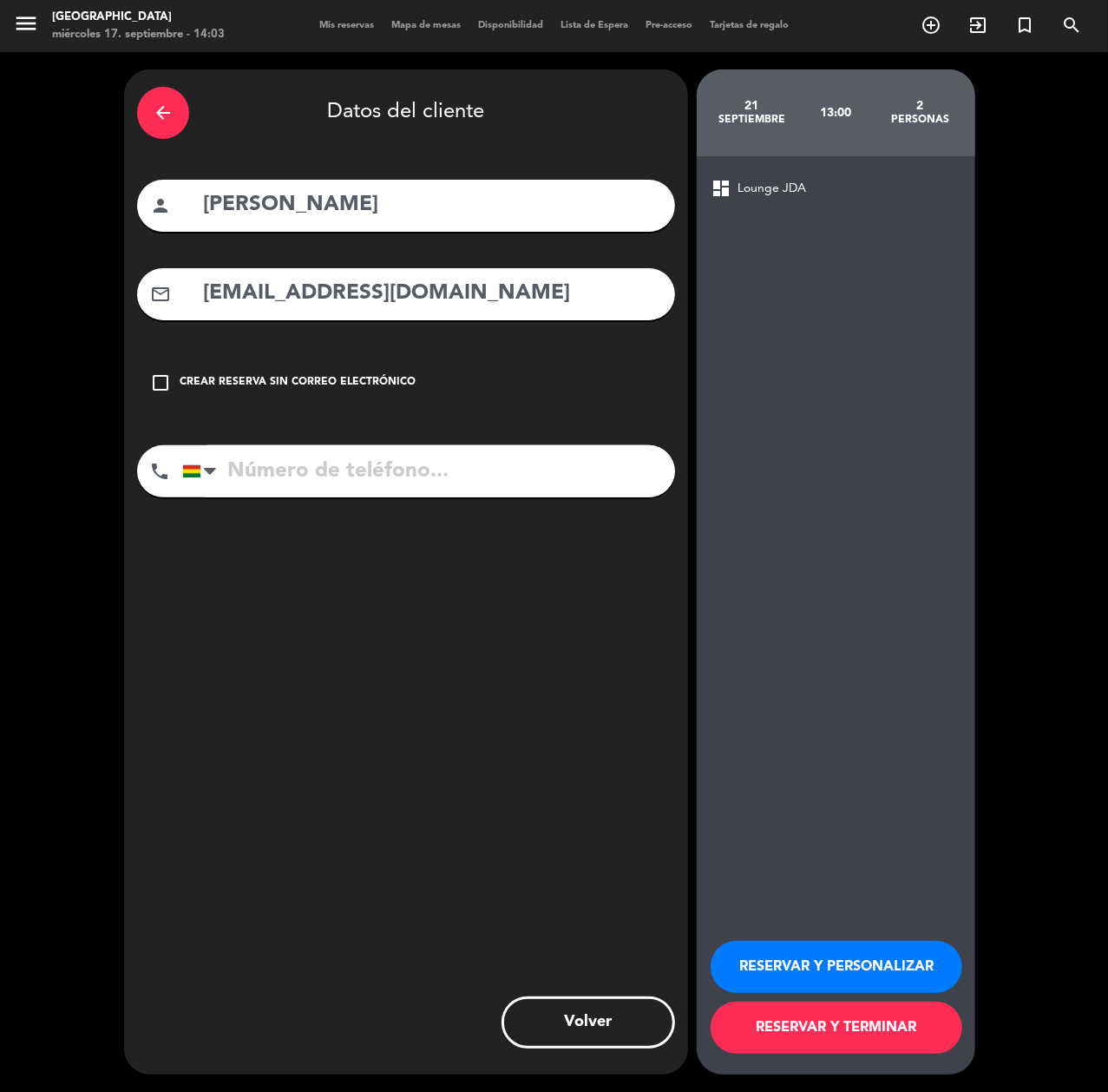
type input "[EMAIL_ADDRESS][DOMAIN_NAME]"
click at [375, 462] on input "tel" at bounding box center [428, 471] width 493 height 52
type input "65063113"
click at [878, 909] on button "RESERVAR Y PERSONALIZAR" at bounding box center [837, 967] width 251 height 52
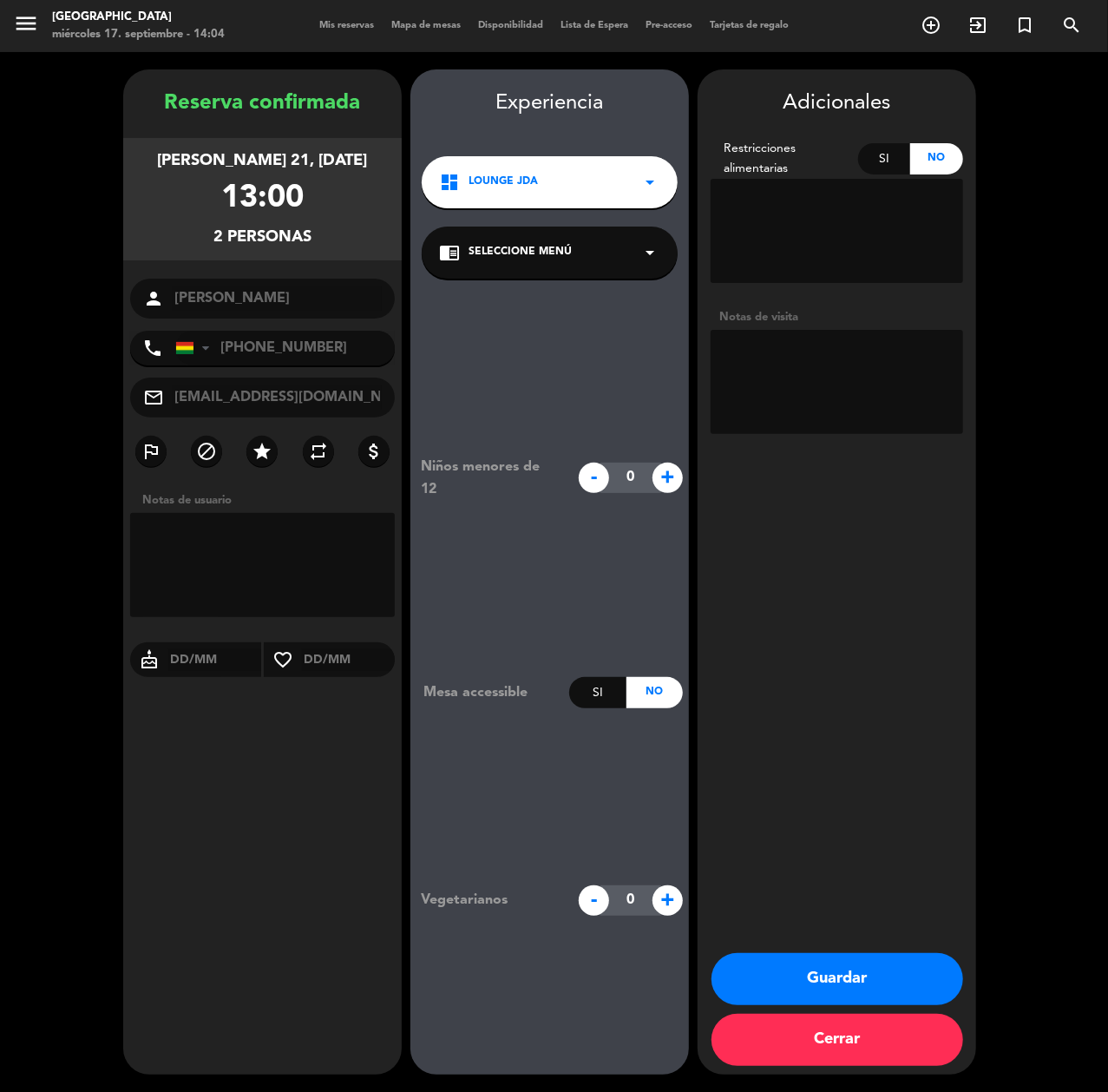
click at [867, 909] on button "Guardar" at bounding box center [838, 979] width 251 height 52
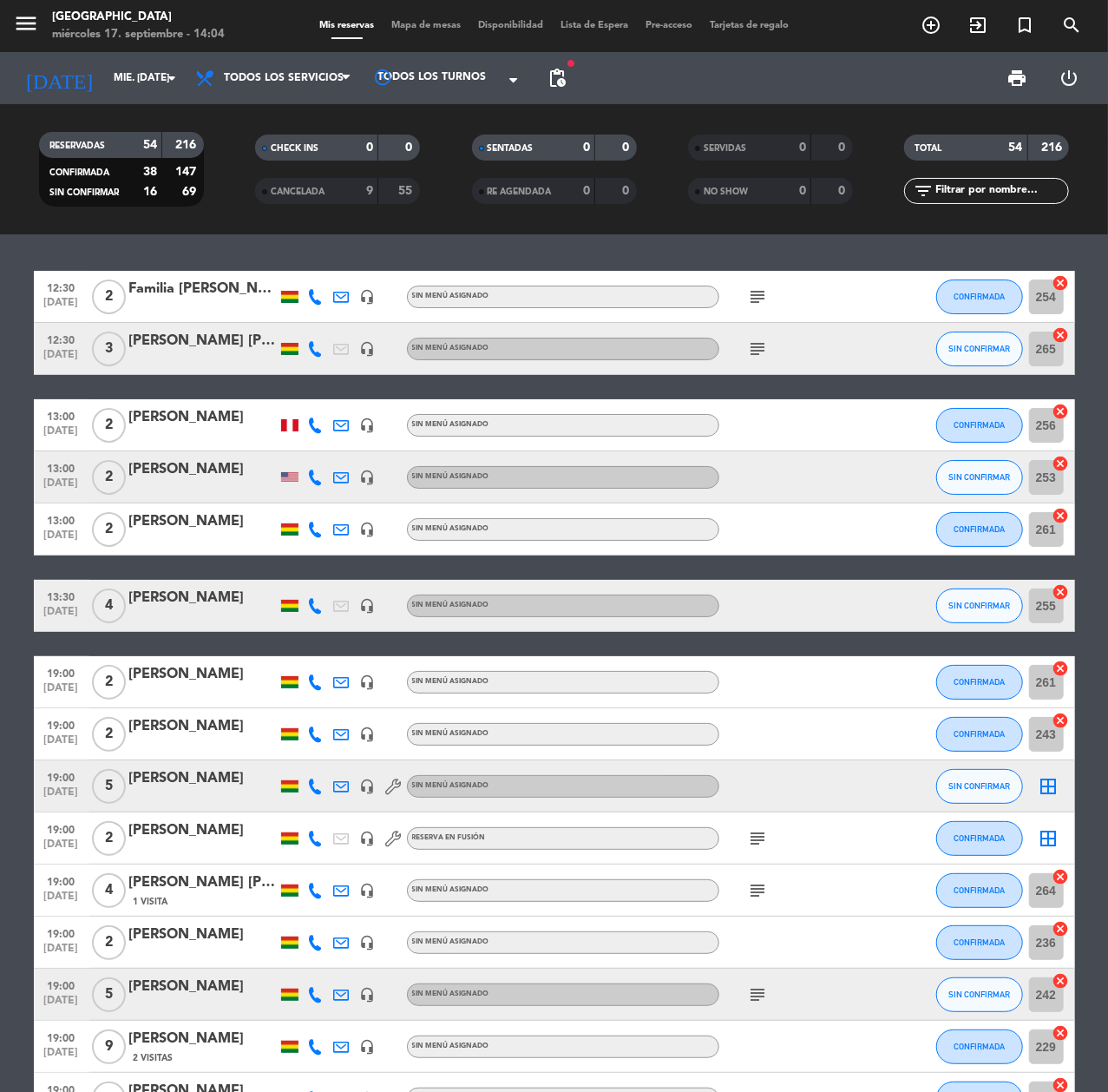
click at [922, 25] on icon "add_circle_outline" at bounding box center [930, 24] width 21 height 21
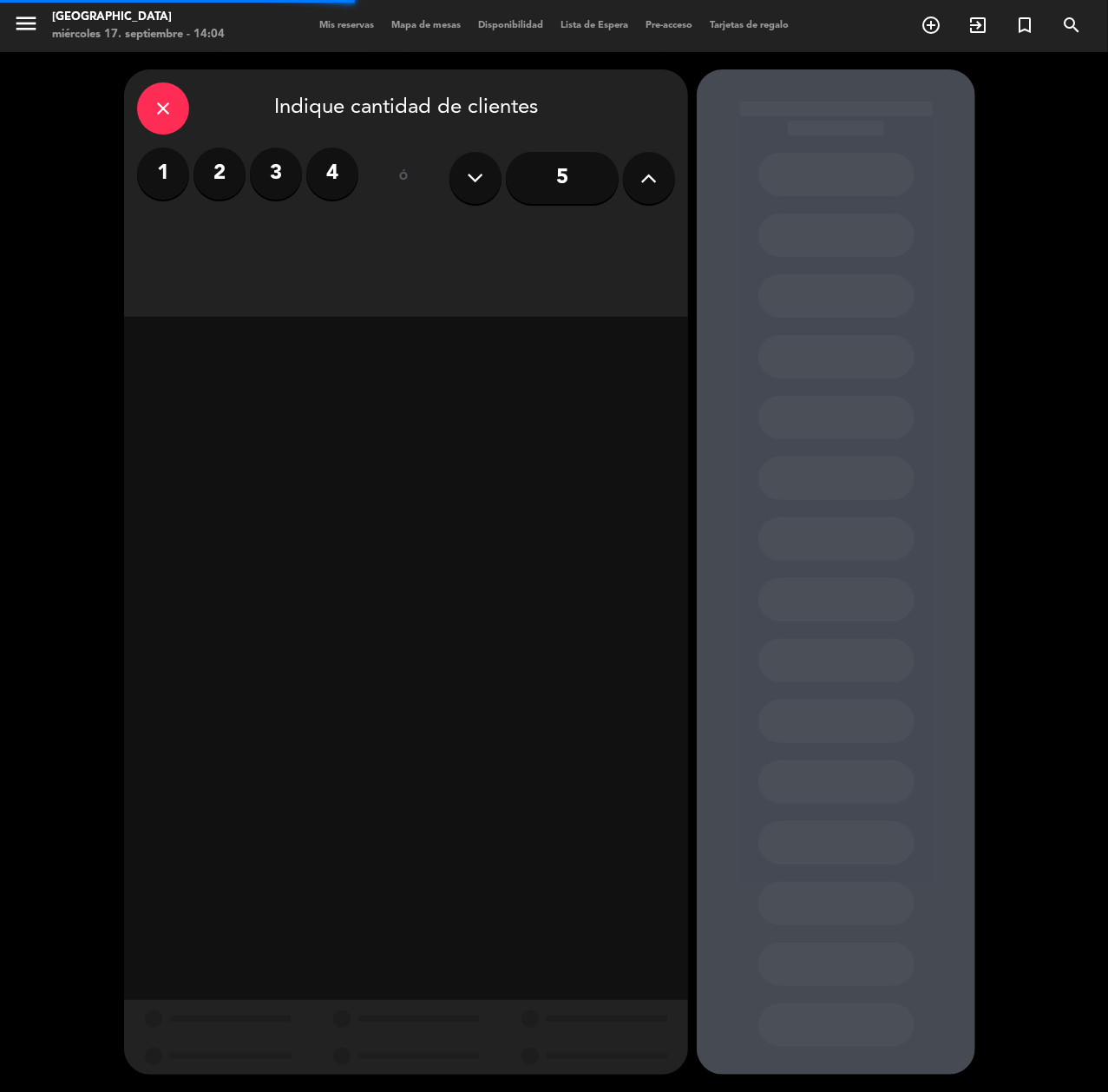
click at [340, 164] on label "4" at bounding box center [332, 173] width 52 height 52
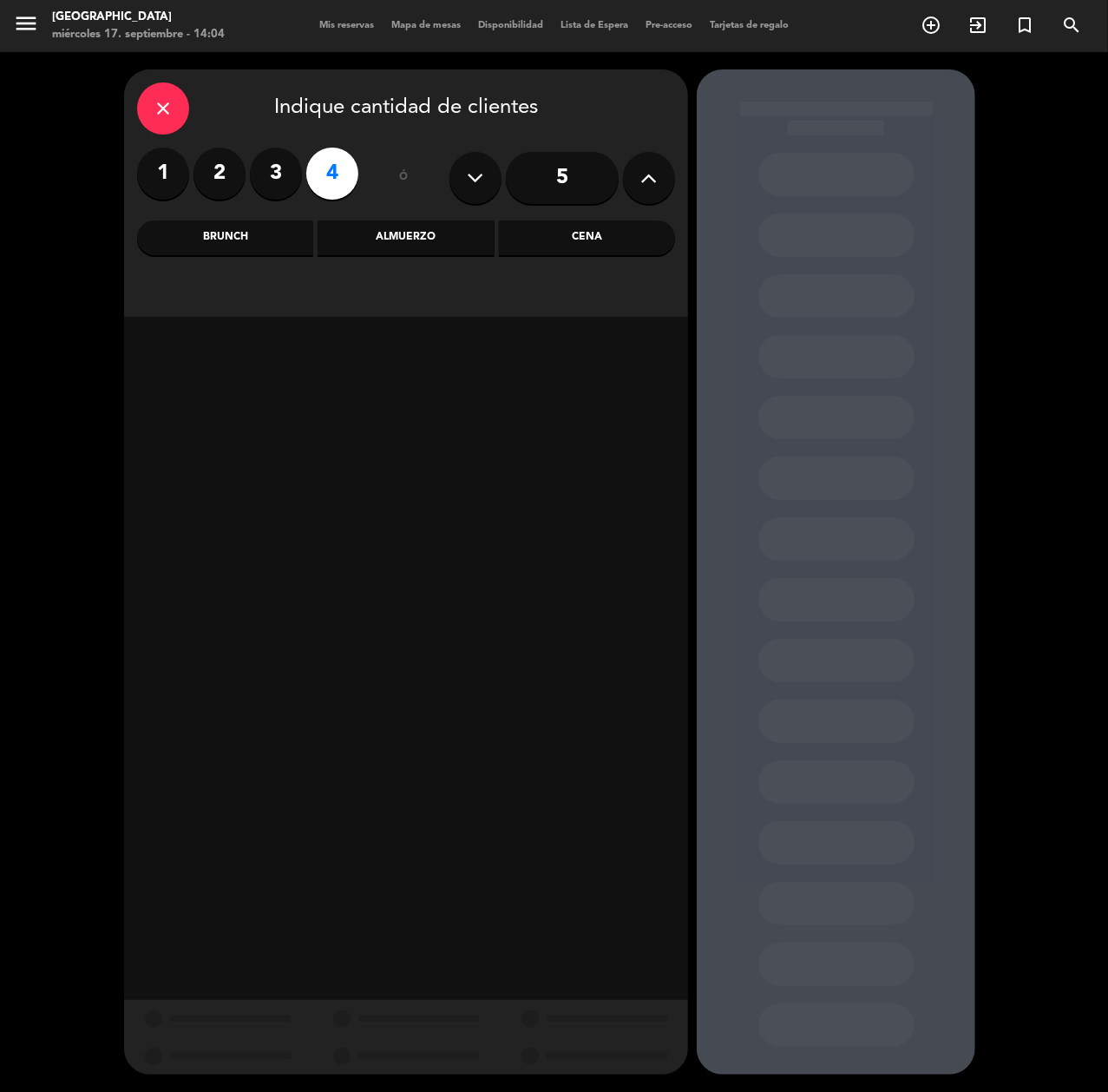
click at [277, 227] on div "Brunch" at bounding box center [225, 237] width 176 height 35
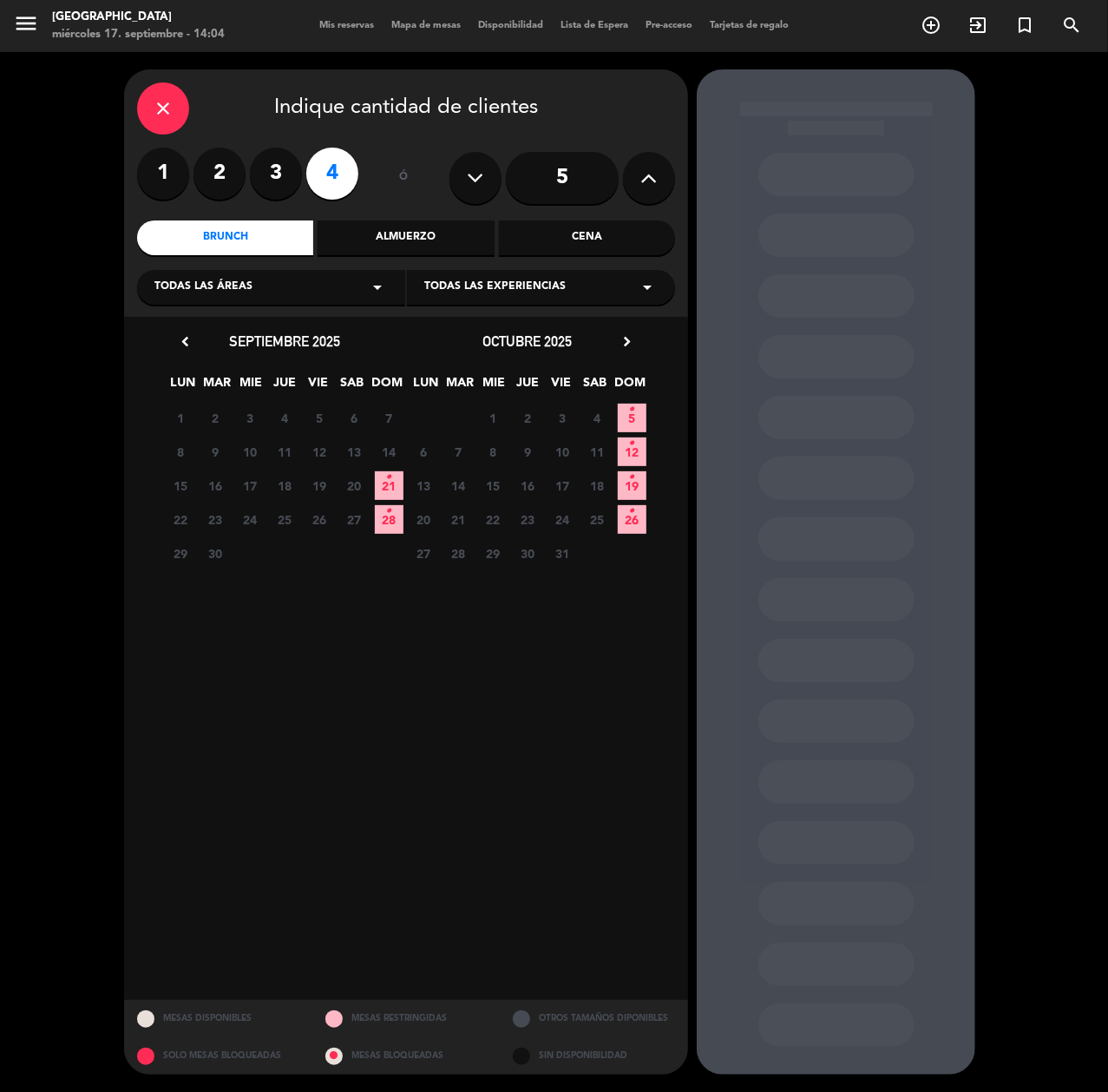
click at [383, 480] on span "21 •" at bounding box center [390, 486] width 29 height 29
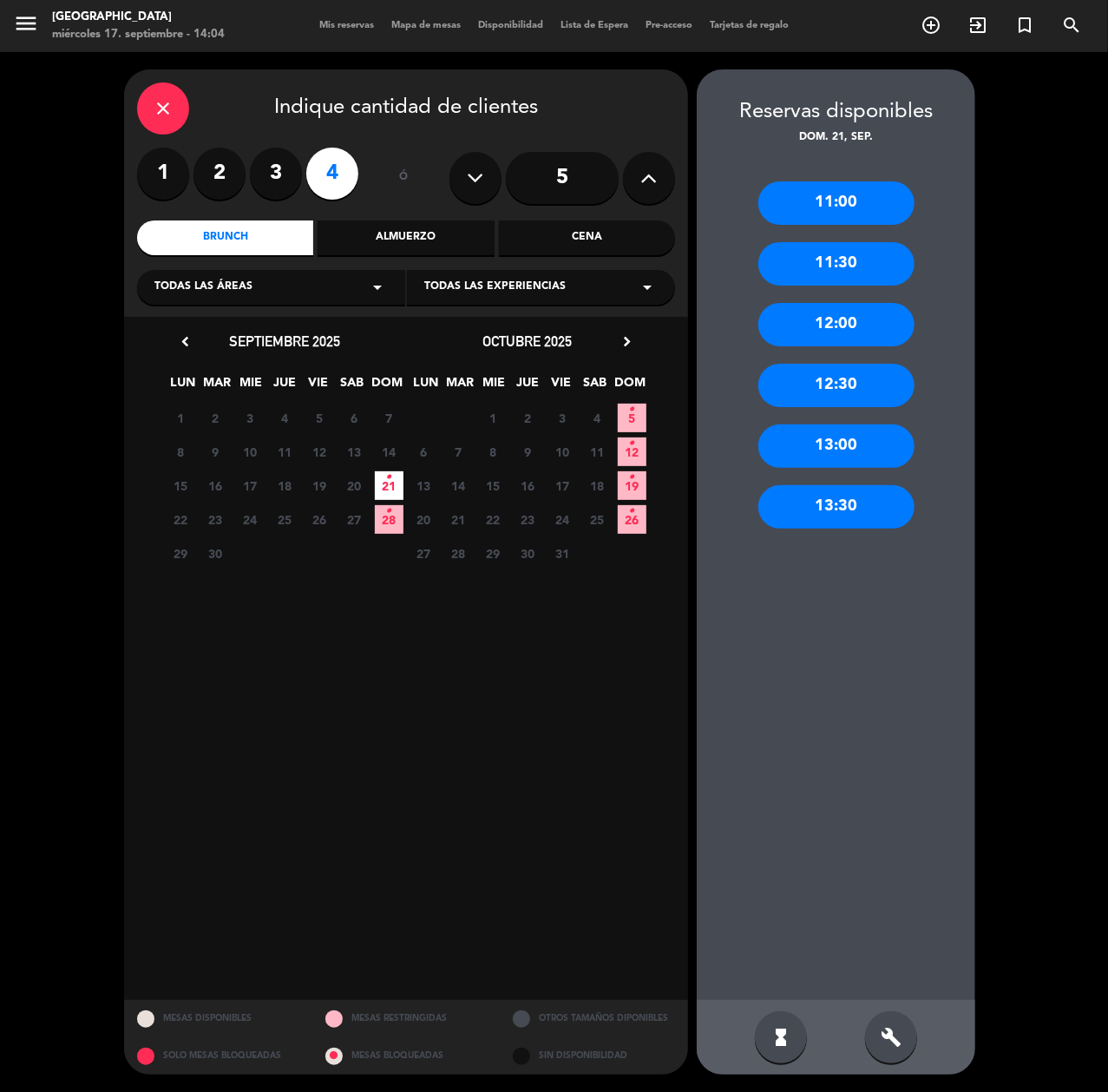
click at [849, 198] on div "11:00" at bounding box center [837, 203] width 156 height 43
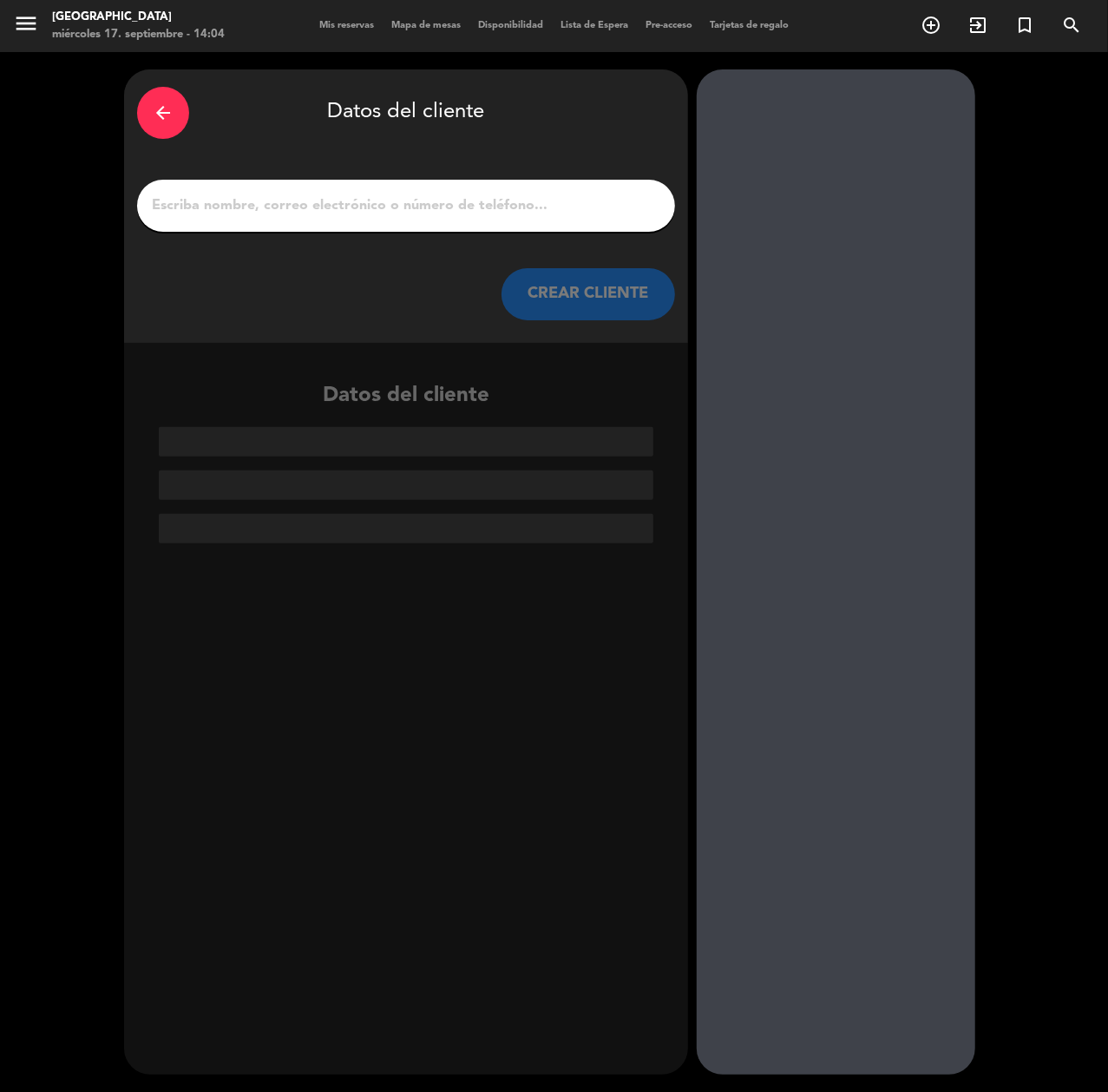
click at [541, 203] on input "1" at bounding box center [406, 206] width 512 height 24
paste input "[PERSON_NAME]"
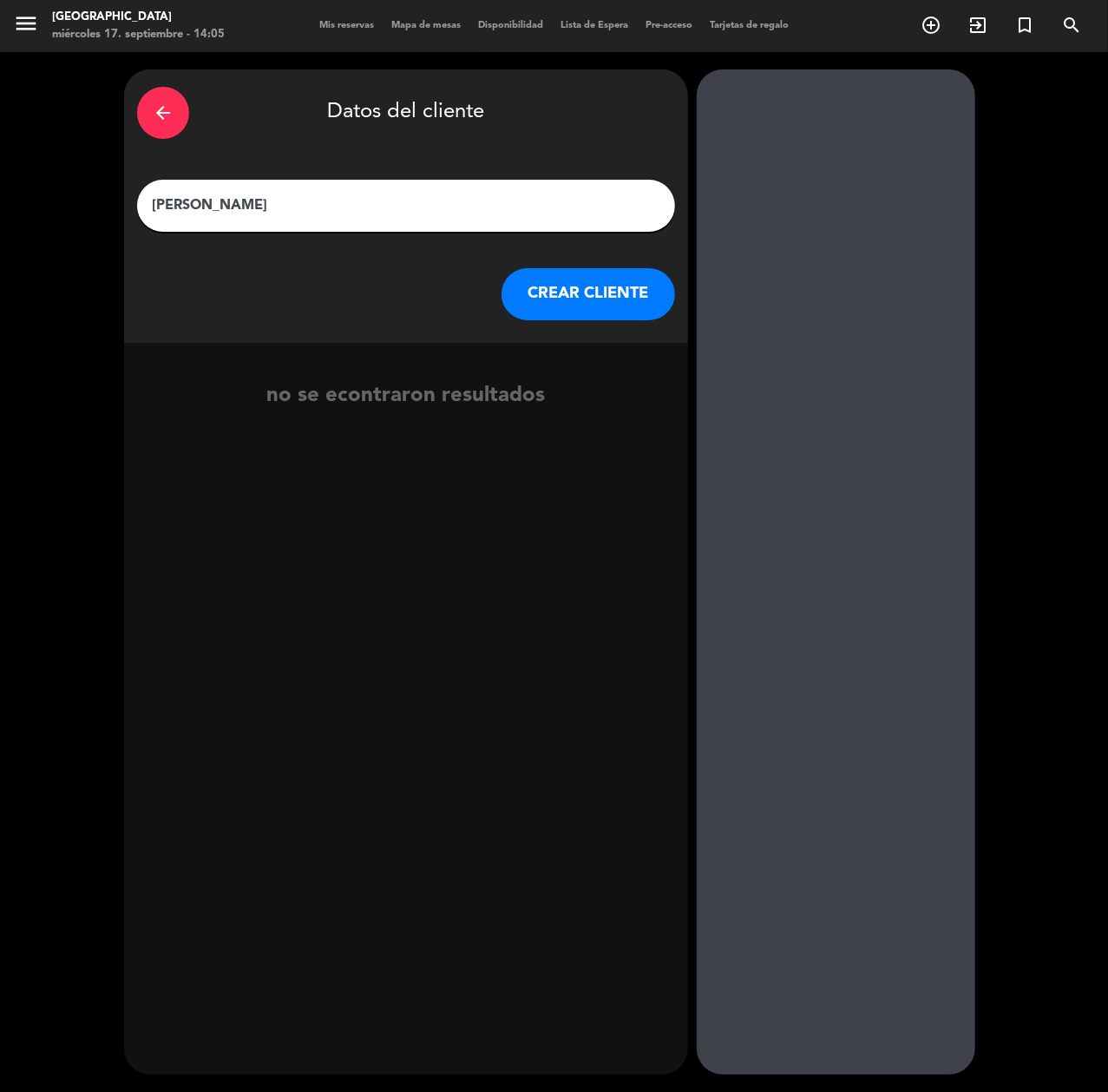
type input "[PERSON_NAME]"
click at [594, 290] on button "CREAR CLIENTE" at bounding box center [588, 295] width 173 height 52
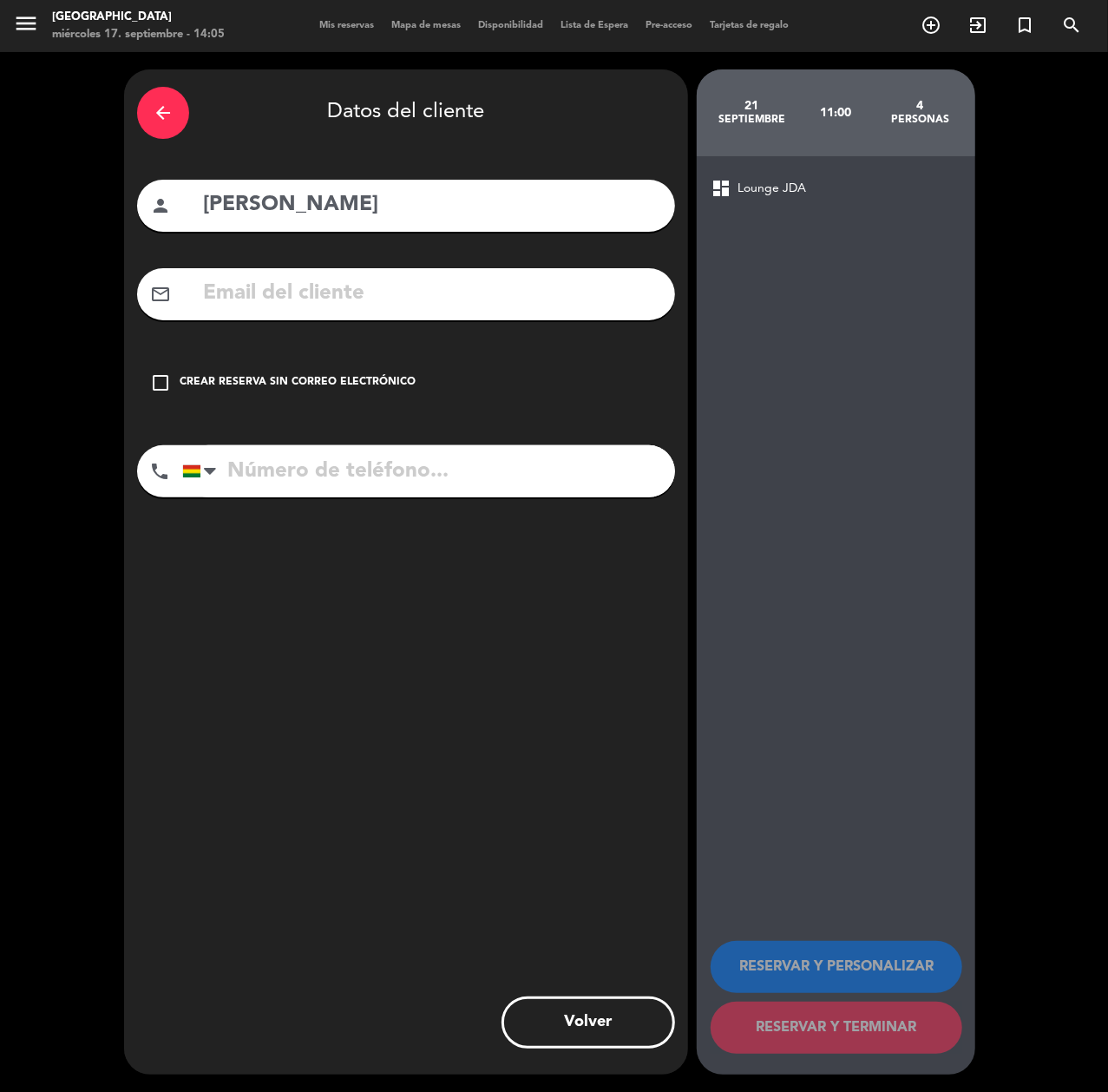
click at [594, 290] on input "text" at bounding box center [431, 294] width 461 height 36
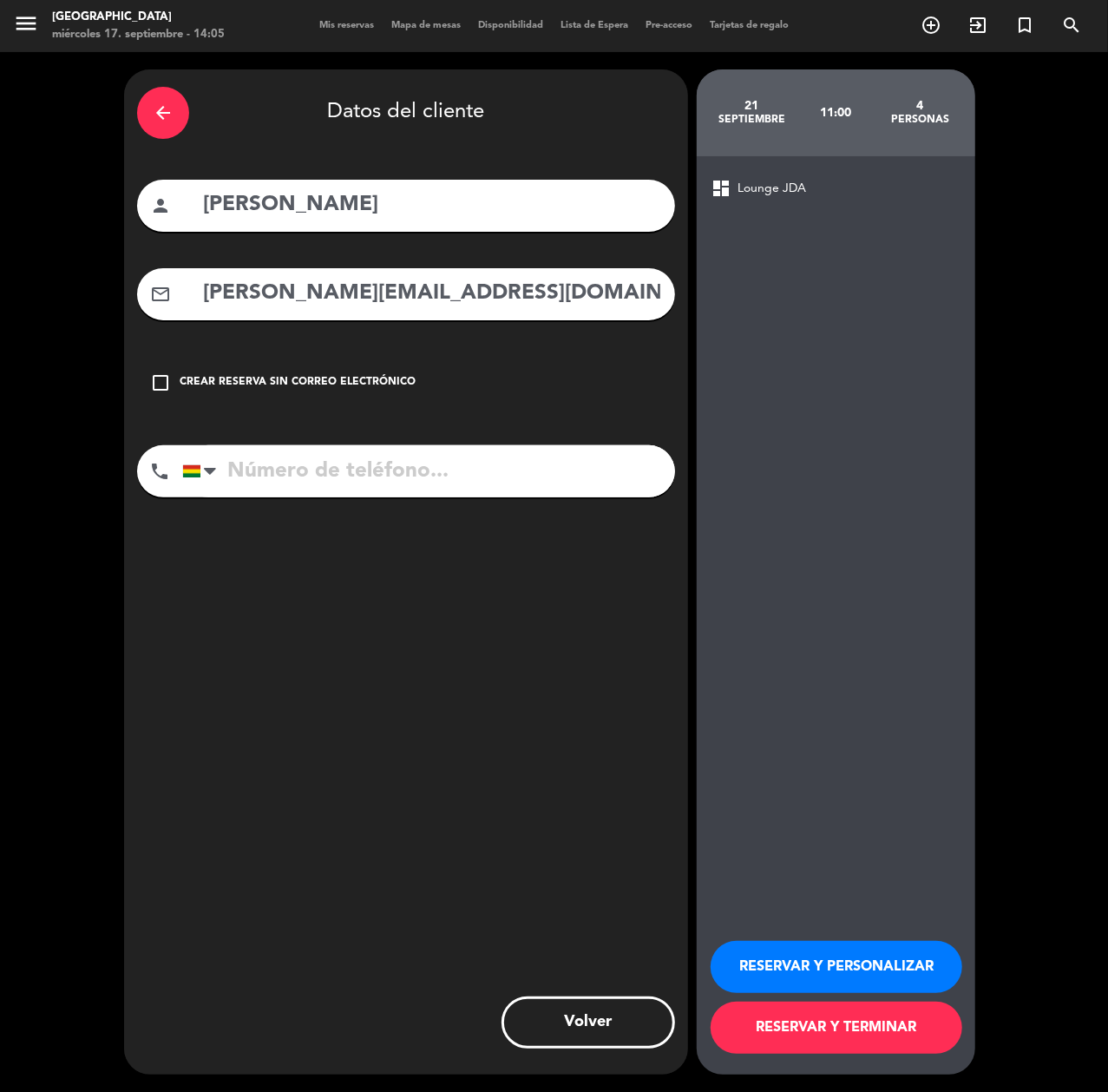
type input "[PERSON_NAME][EMAIL_ADDRESS][DOMAIN_NAME]"
click at [609, 474] on input "tel" at bounding box center [428, 471] width 493 height 52
type input "73643163"
click at [816, 909] on button "RESERVAR Y PERSONALIZAR" at bounding box center [837, 967] width 251 height 52
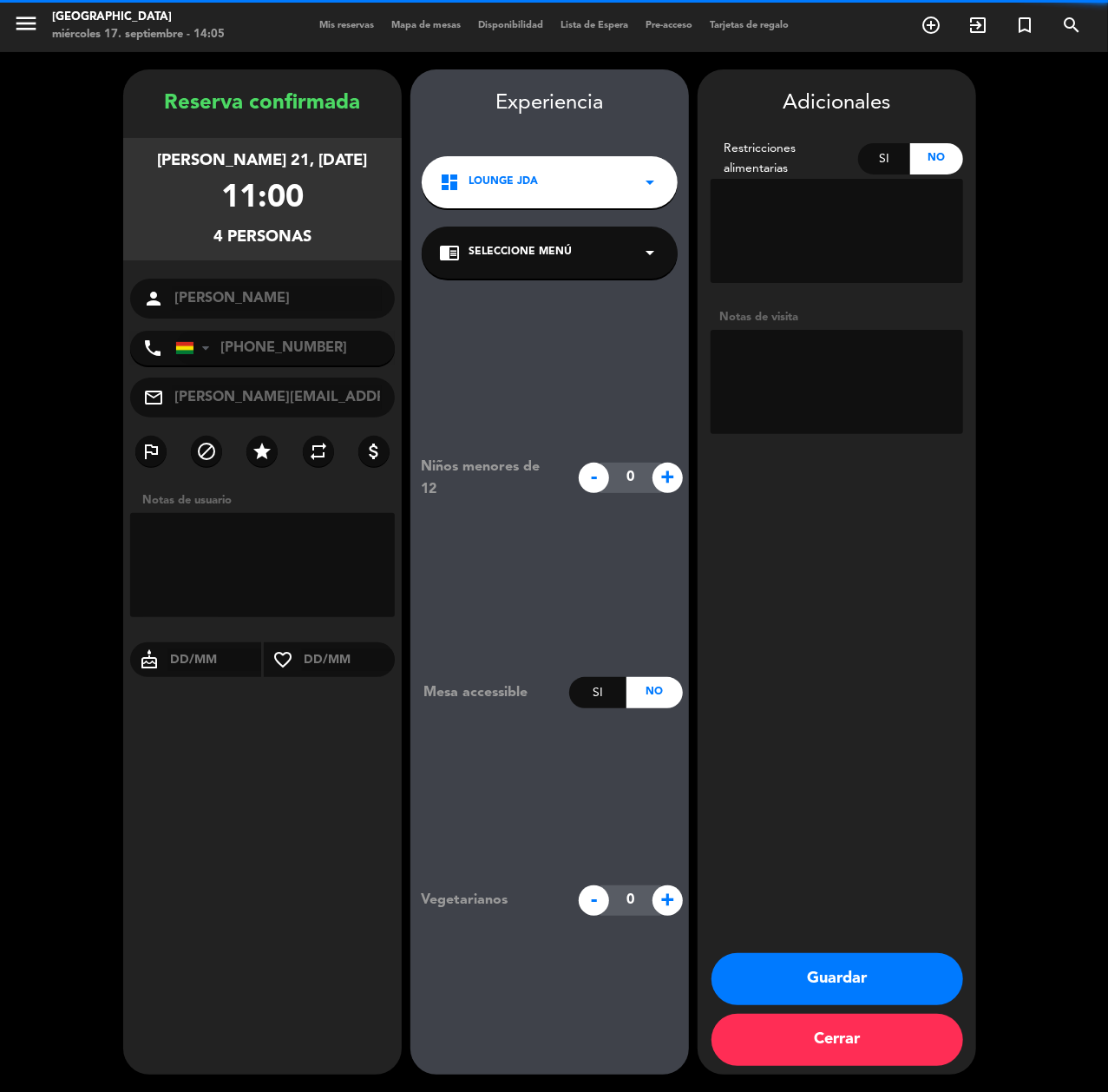
click at [863, 349] on textarea at bounding box center [837, 382] width 252 height 104
type textarea "CUMPLE"
click at [882, 909] on button "Guardar" at bounding box center [838, 979] width 251 height 52
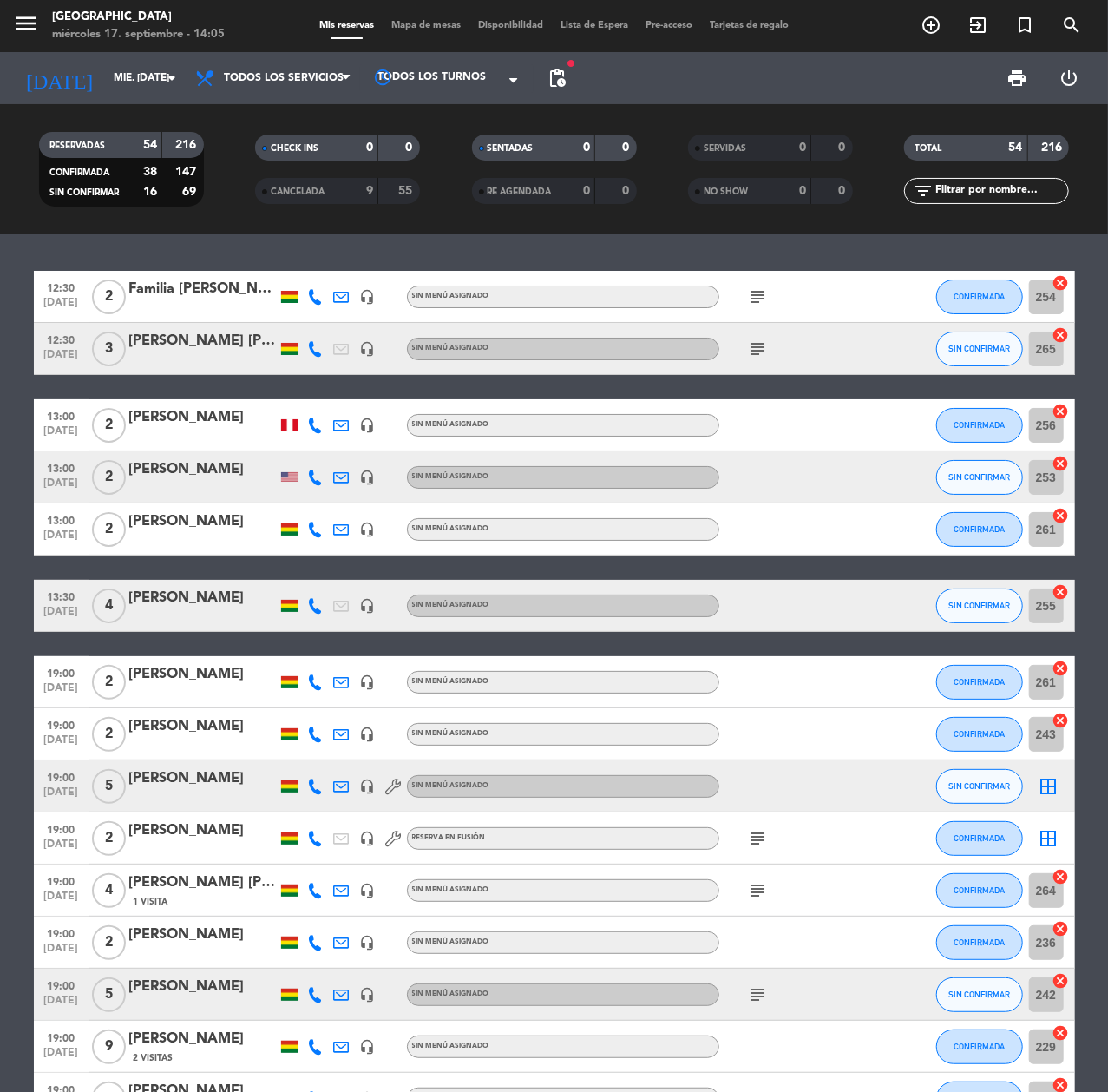
click at [84, 98] on div "[DATE] mié. [DATE] arrow_drop_down" at bounding box center [99, 78] width 173 height 52
click at [109, 89] on input "mié. [DATE]" at bounding box center [173, 78] width 137 height 30
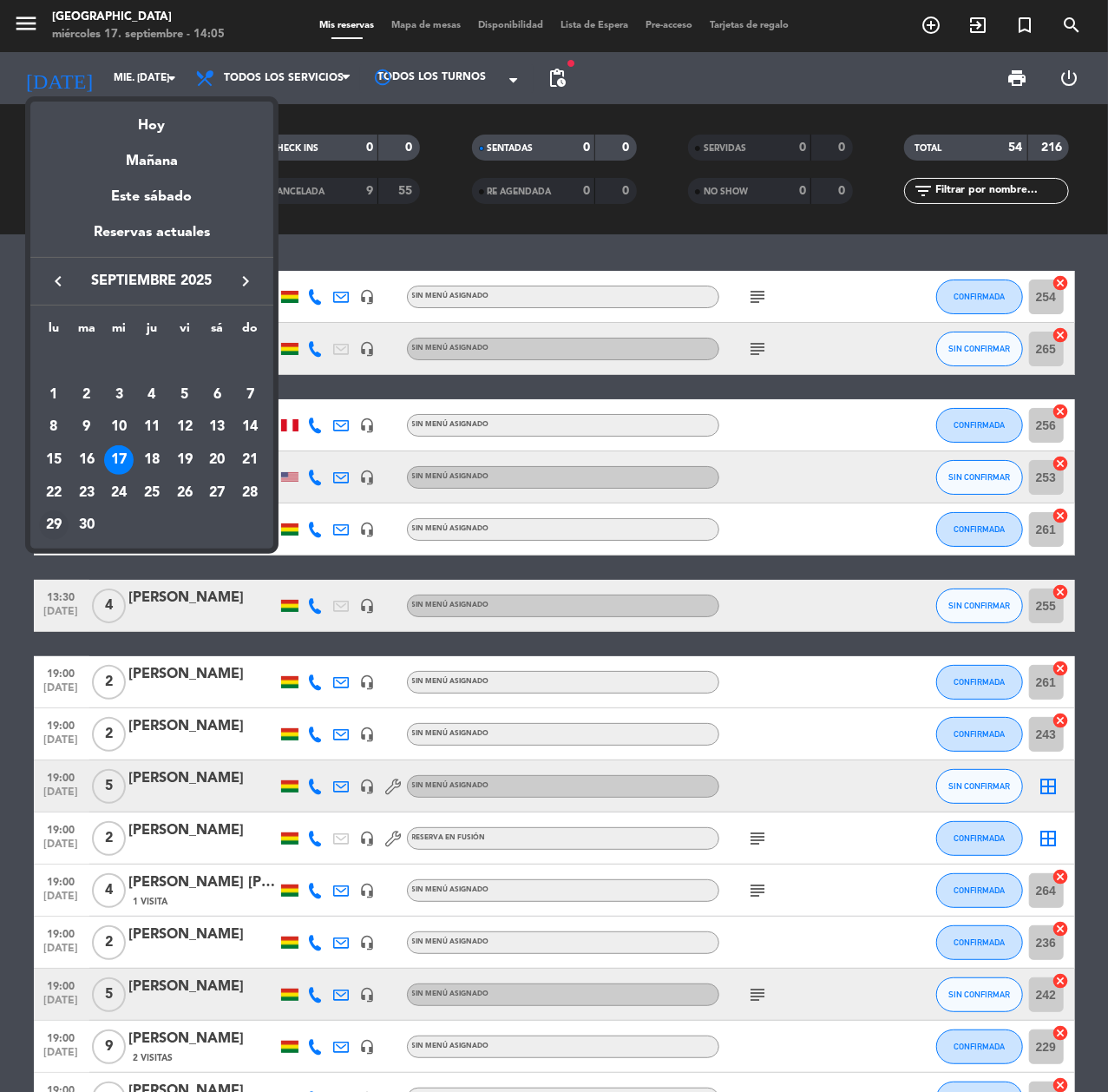
click at [50, 525] on div "29" at bounding box center [53, 524] width 30 height 30
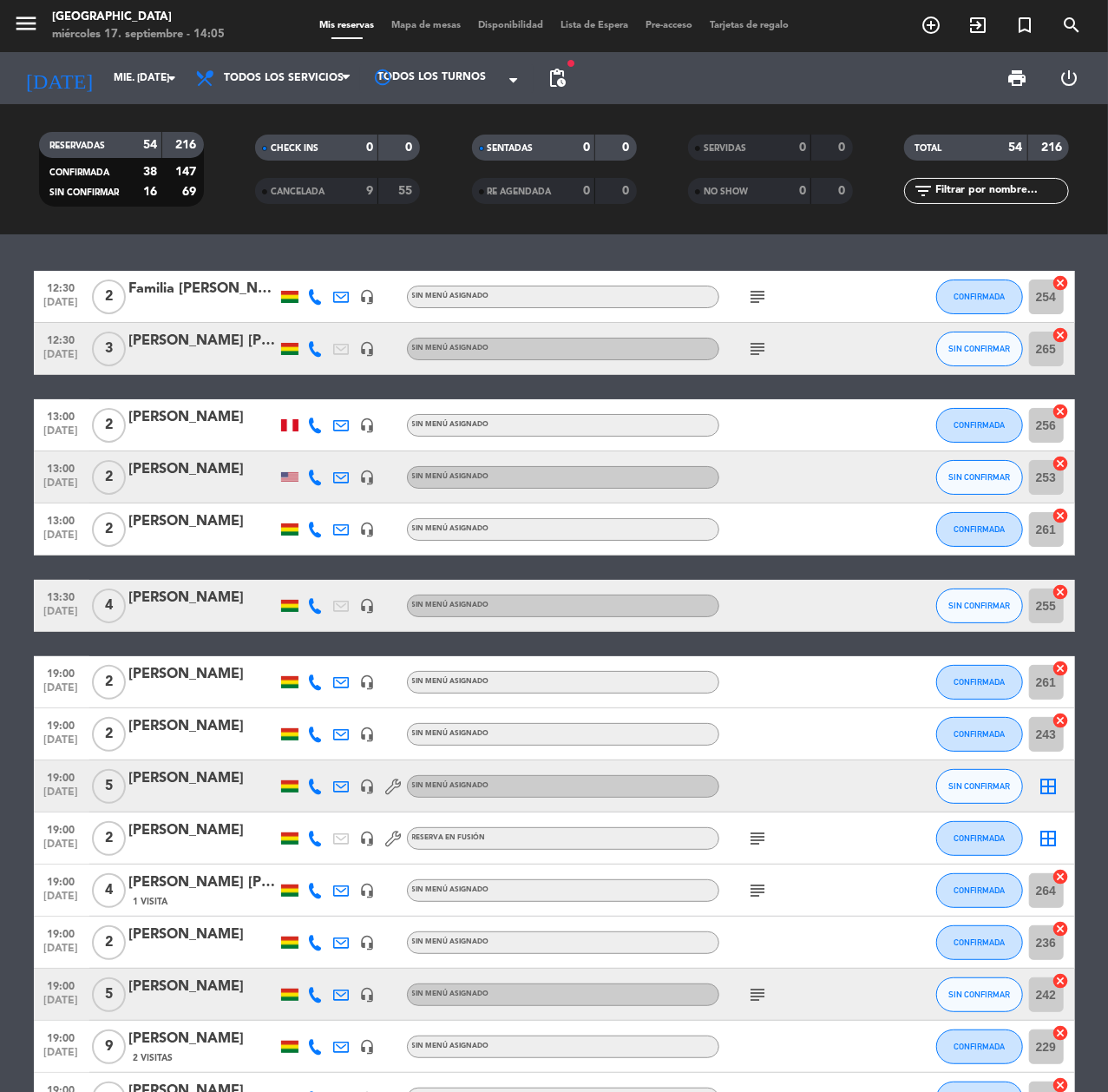
type input "lun. [DATE]"
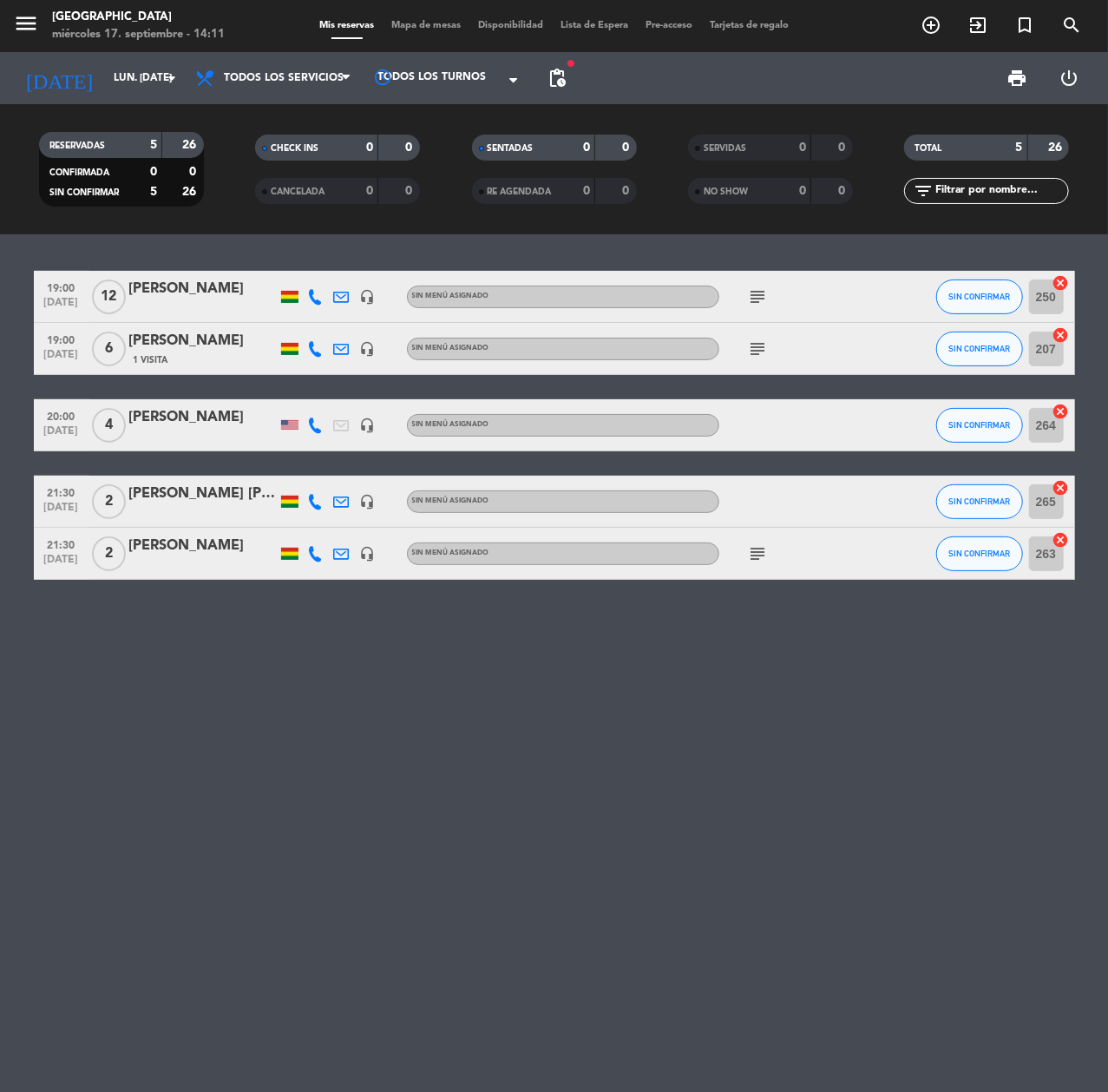
click at [922, 19] on icon "add_circle_outline" at bounding box center [930, 24] width 21 height 21
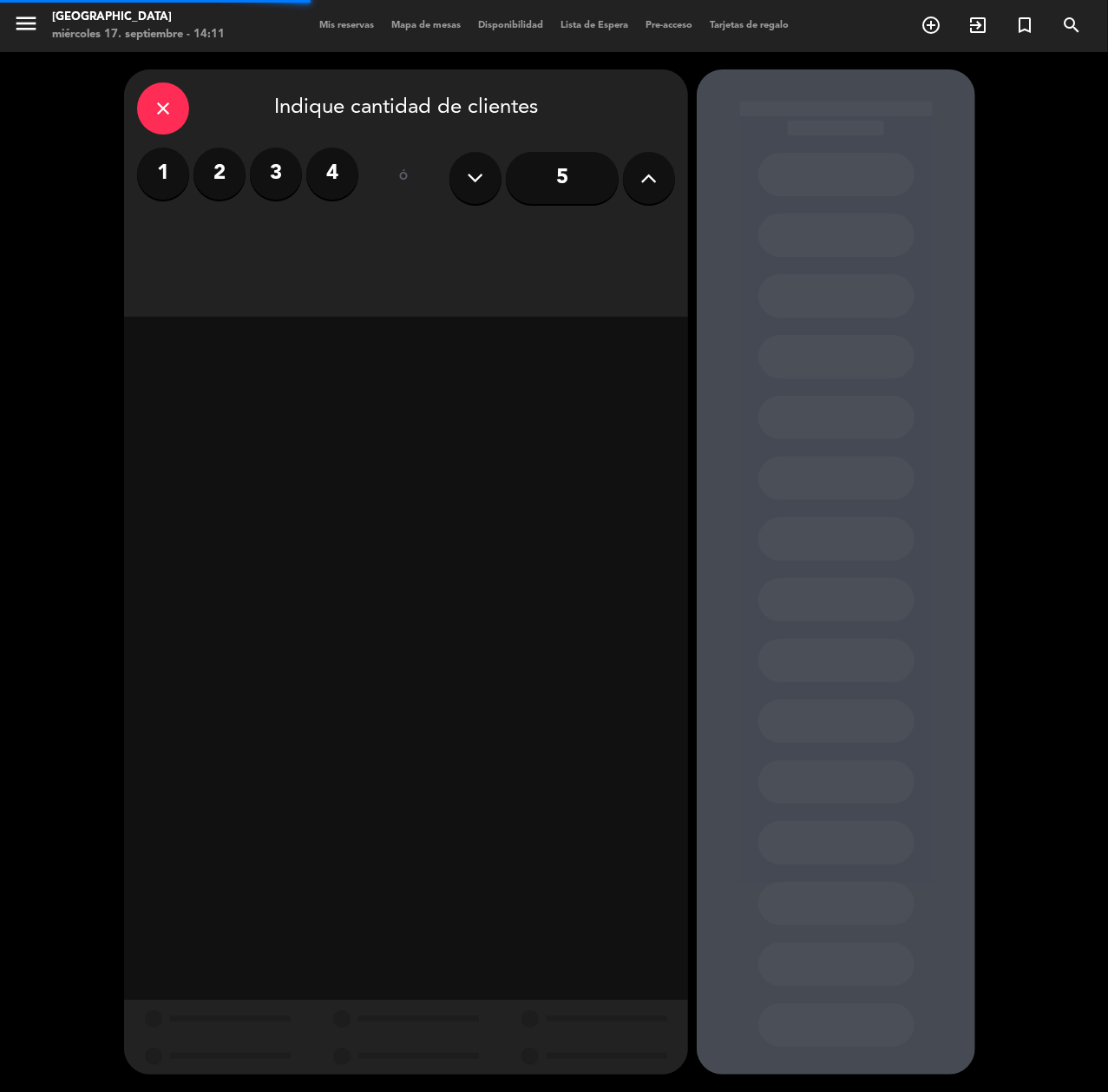
click at [539, 169] on input "5" at bounding box center [562, 178] width 113 height 52
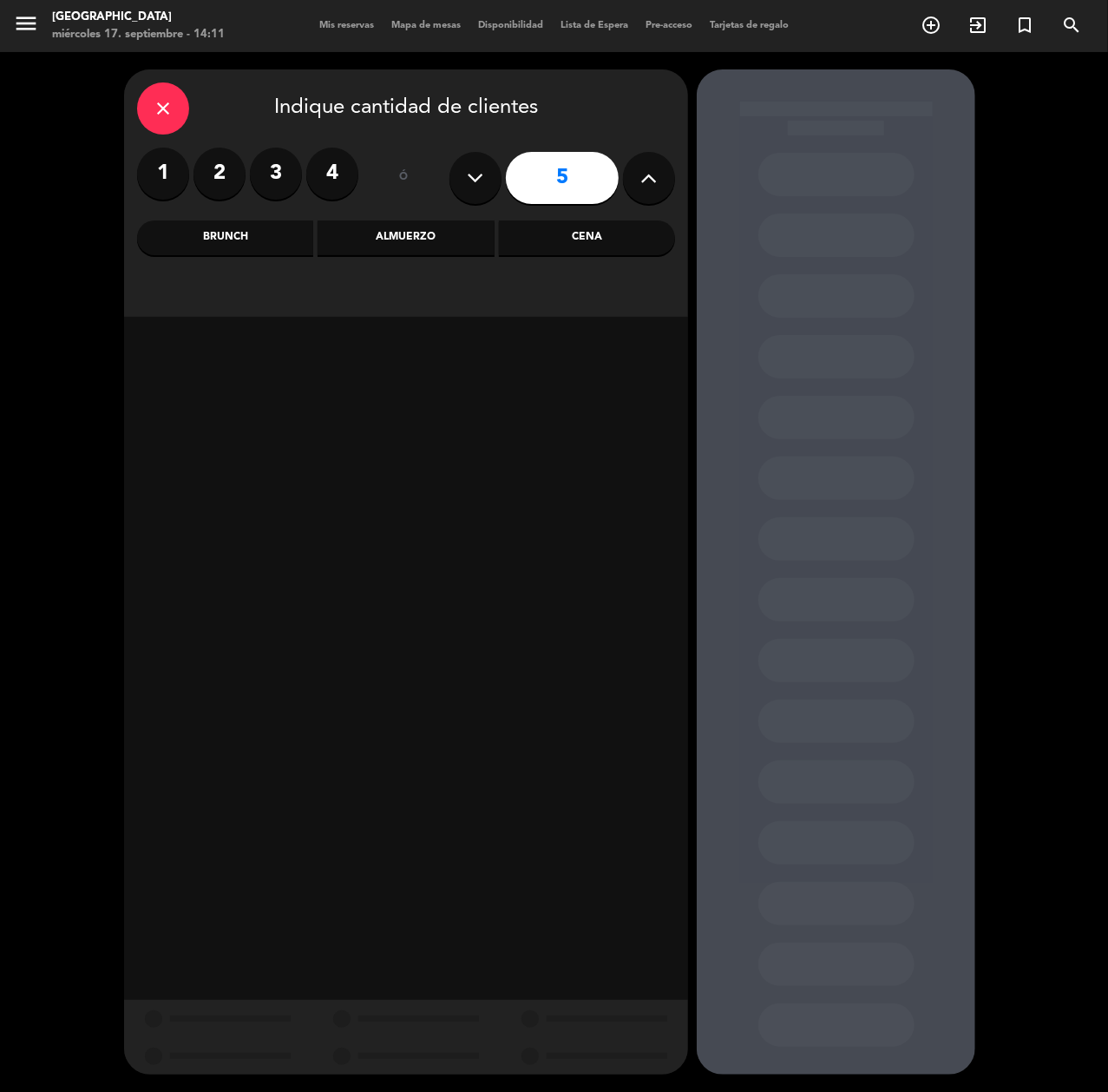
click at [556, 236] on div "Cena" at bounding box center [587, 237] width 176 height 35
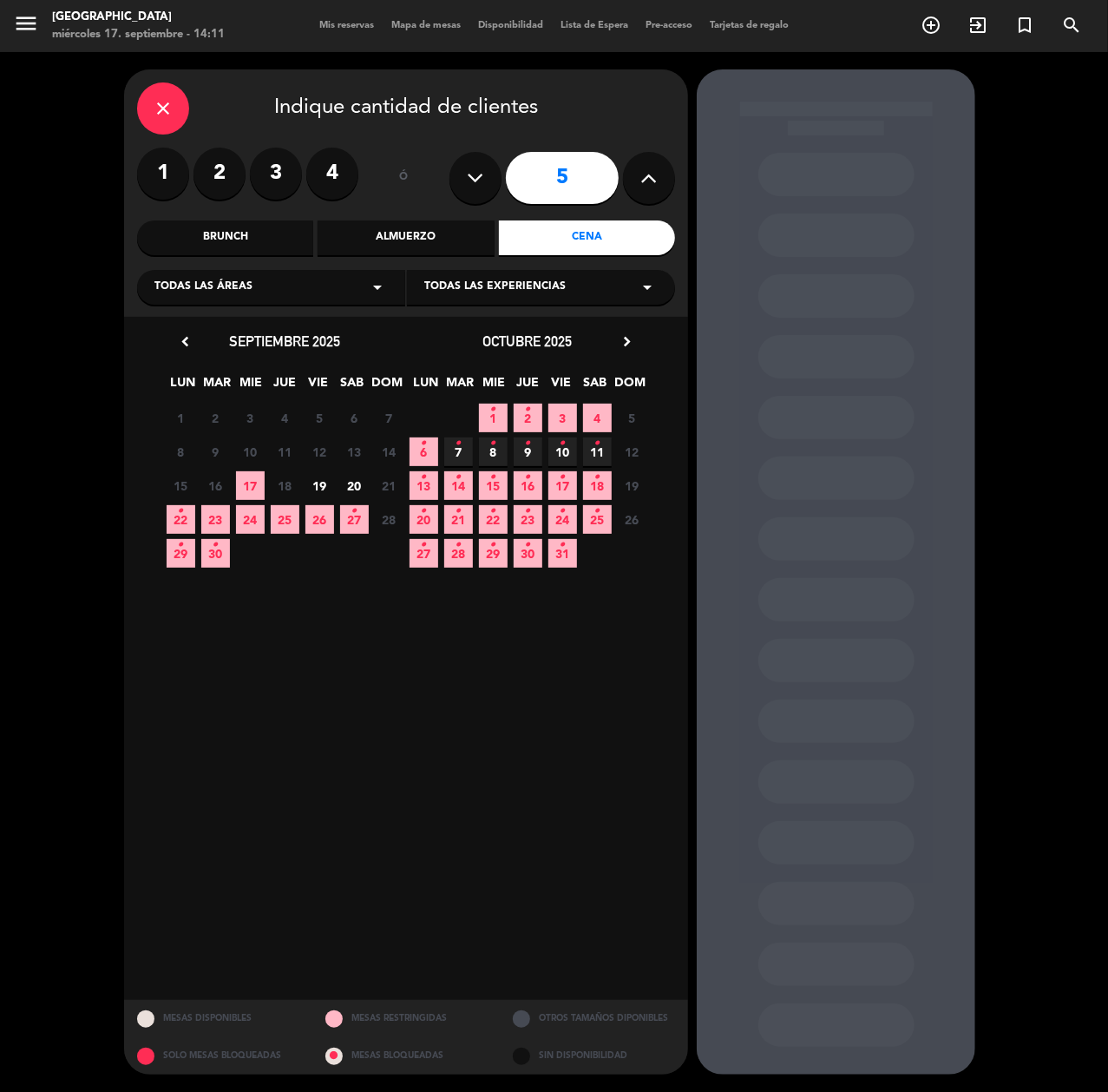
click at [312, 482] on span "19" at bounding box center [320, 486] width 29 height 29
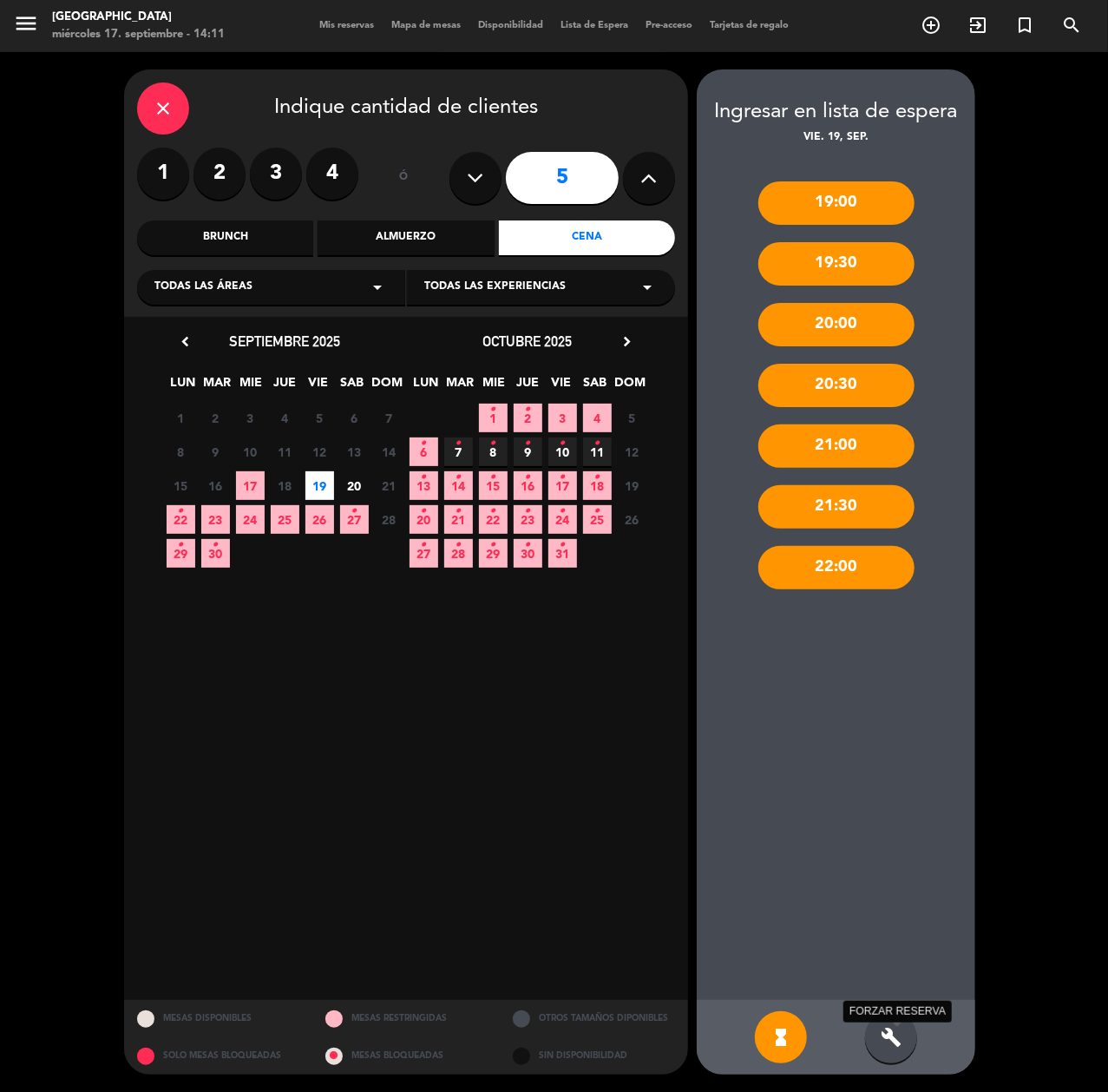
click at [884, 909] on icon "build" at bounding box center [891, 1036] width 21 height 21
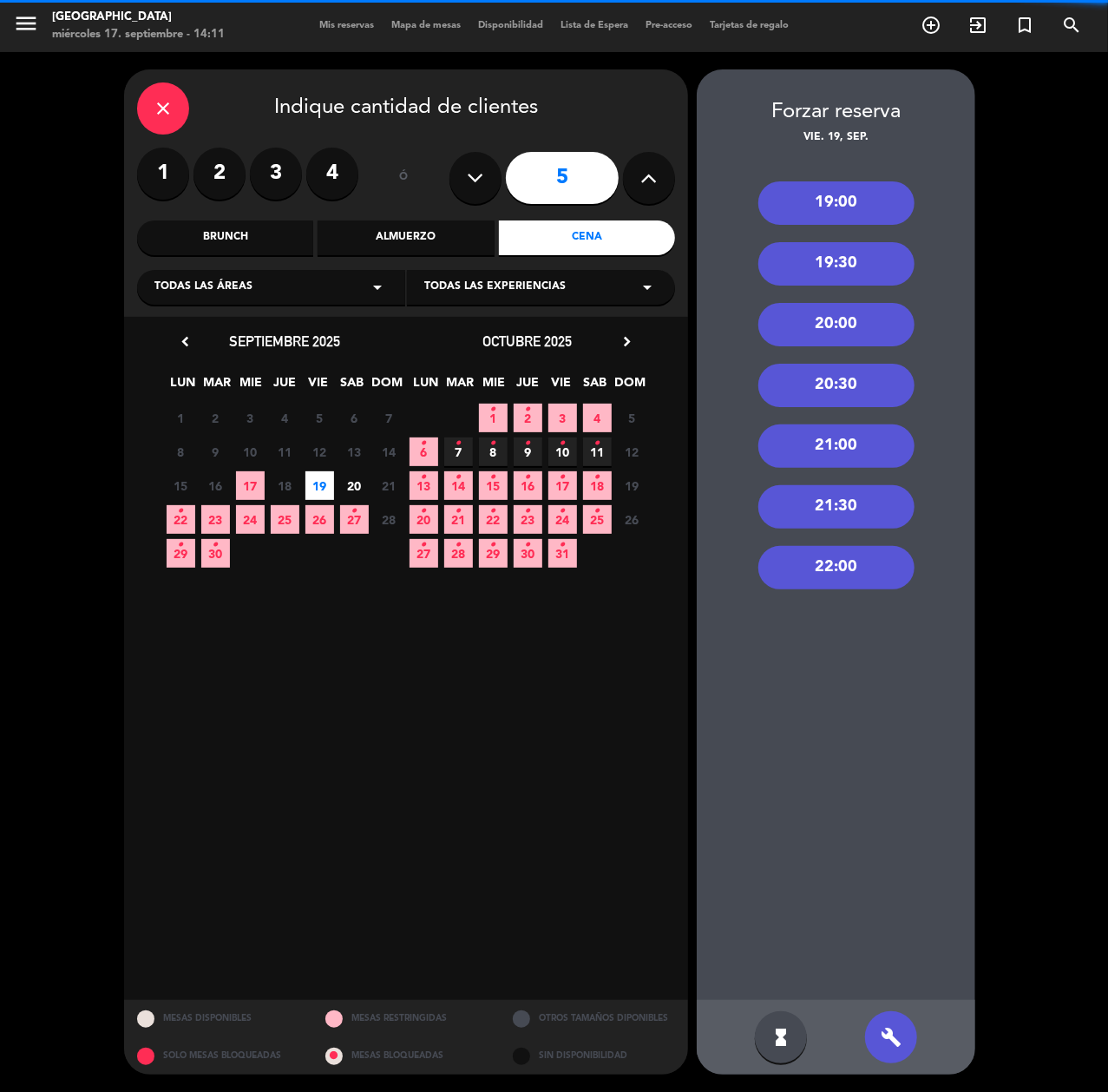
click at [850, 181] on div "19:00" at bounding box center [837, 203] width 156 height 43
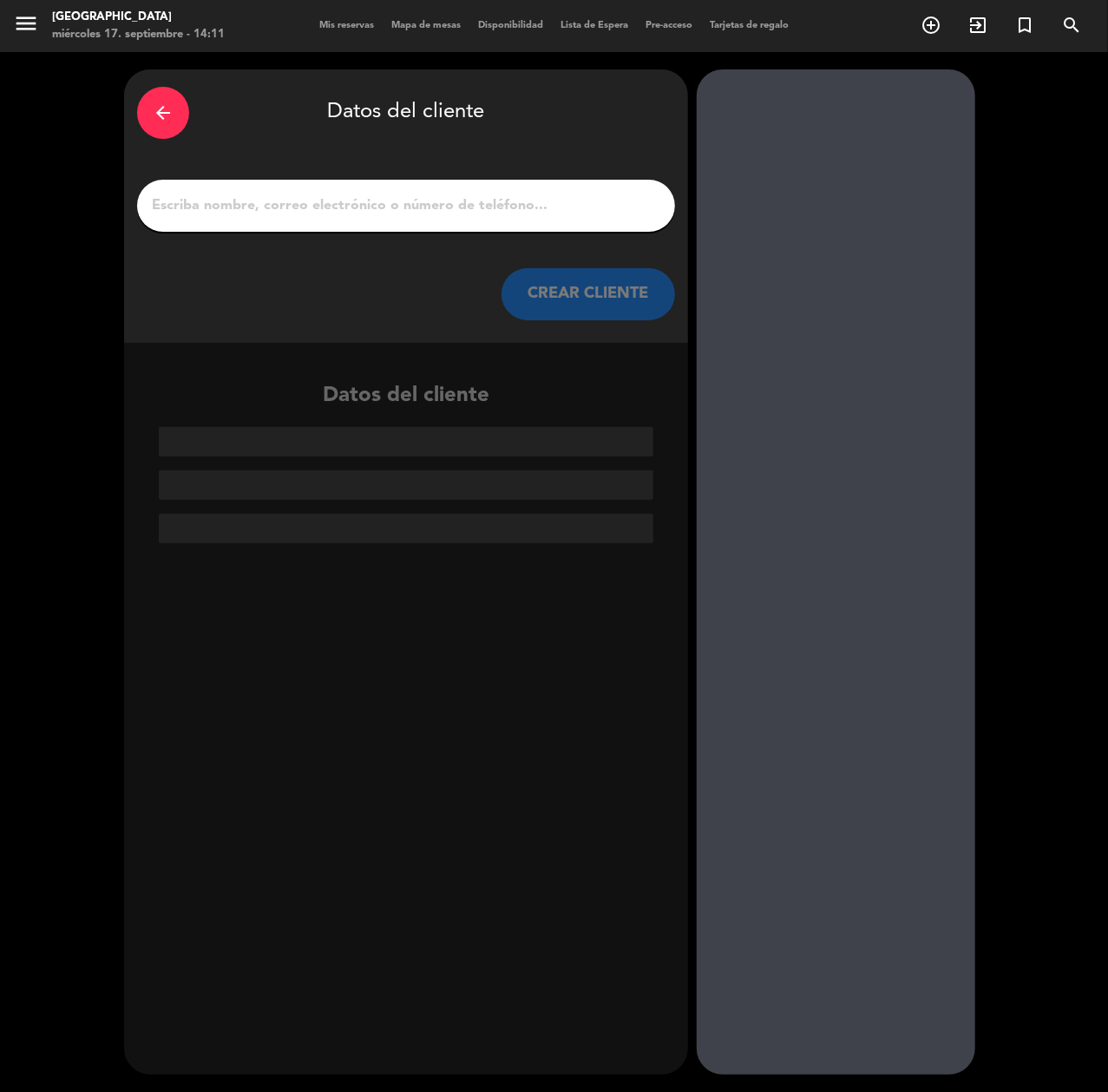
click at [838, 199] on div at bounding box center [836, 571] width 278 height 1005
click at [582, 205] on input "1" at bounding box center [406, 206] width 512 height 24
paste input "[PERSON_NAME]"
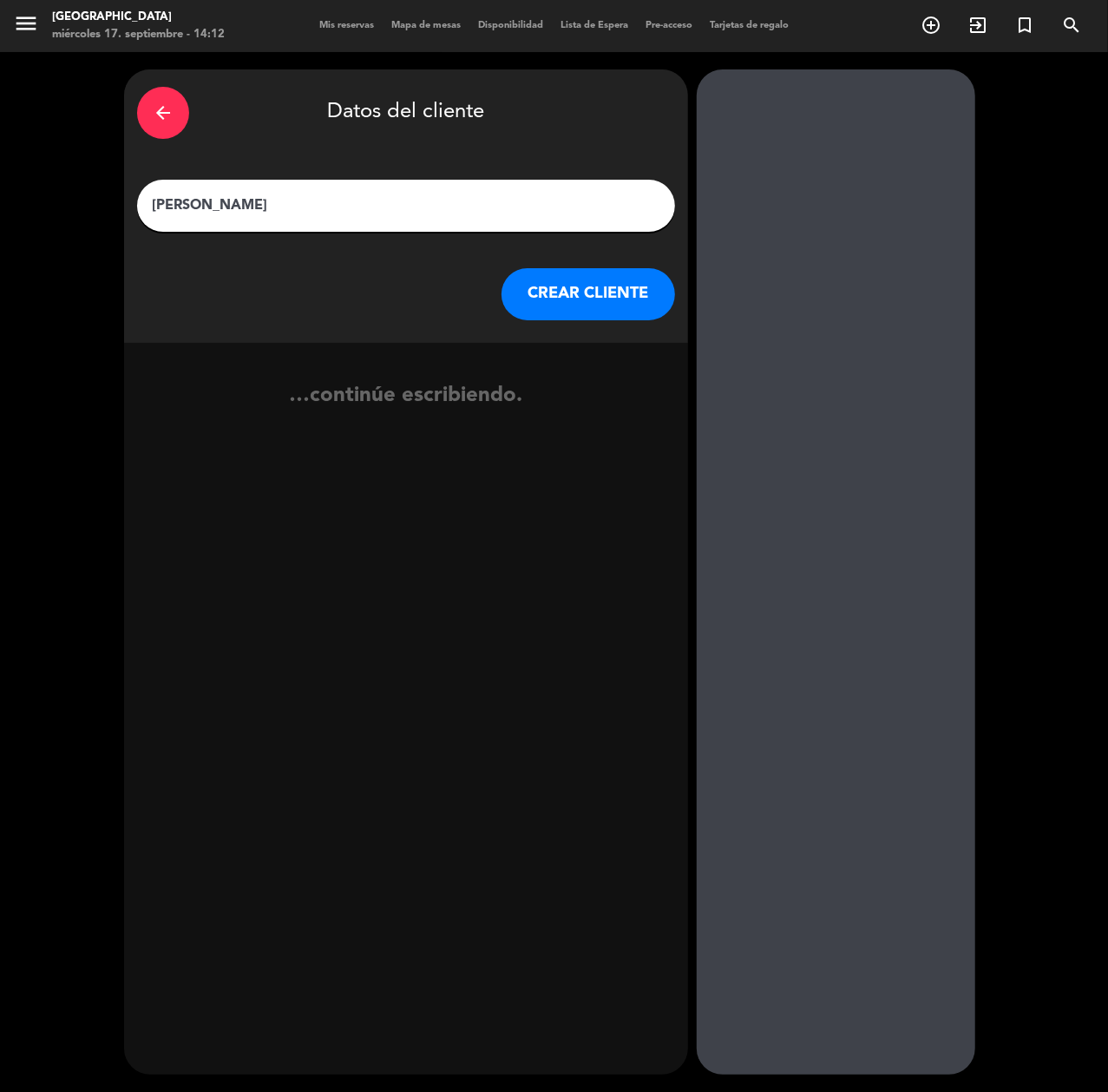
type input "[PERSON_NAME]"
click at [571, 302] on button "CREAR CLIENTE" at bounding box center [588, 295] width 173 height 52
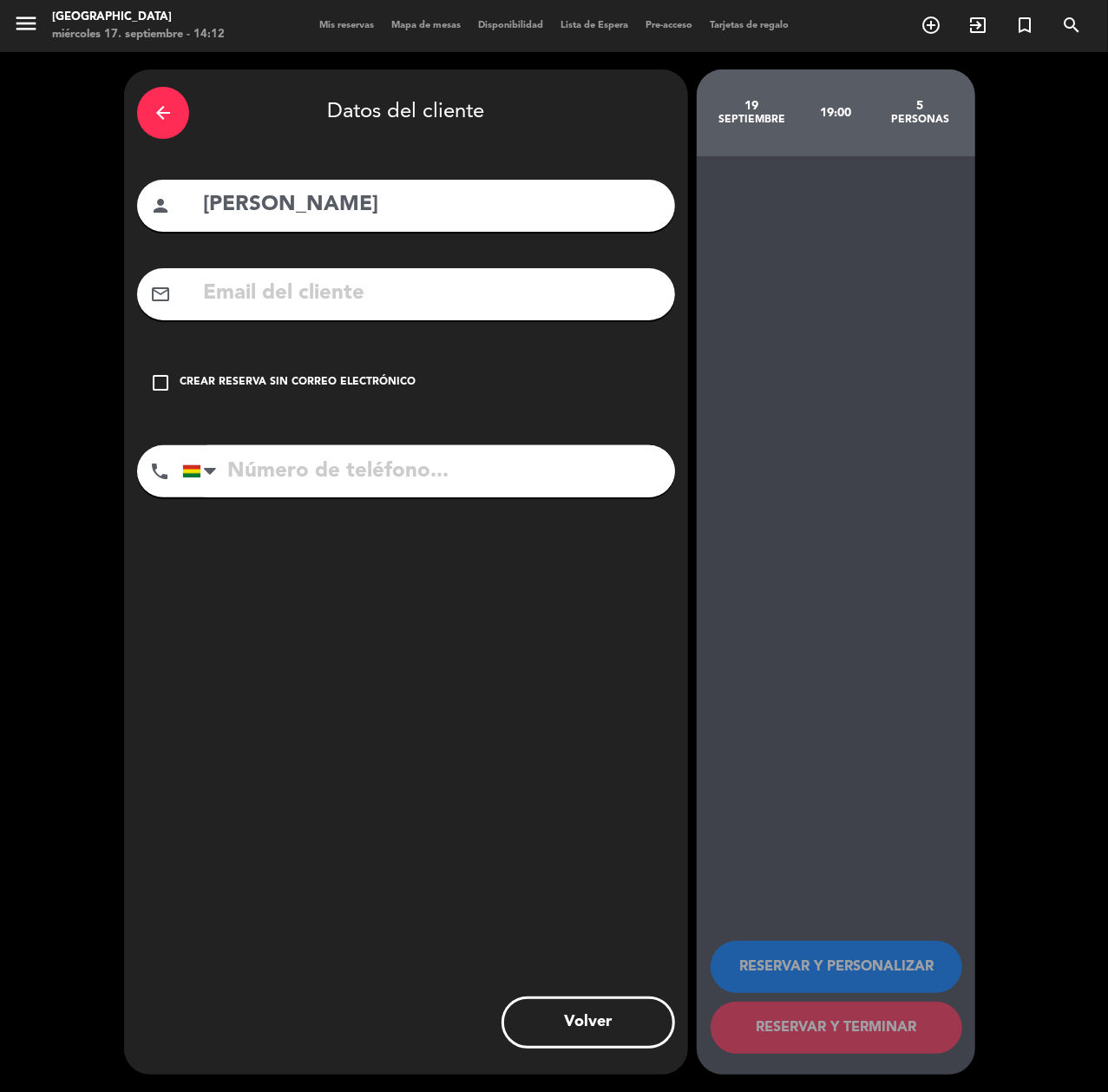
click at [557, 300] on input "text" at bounding box center [431, 294] width 461 height 36
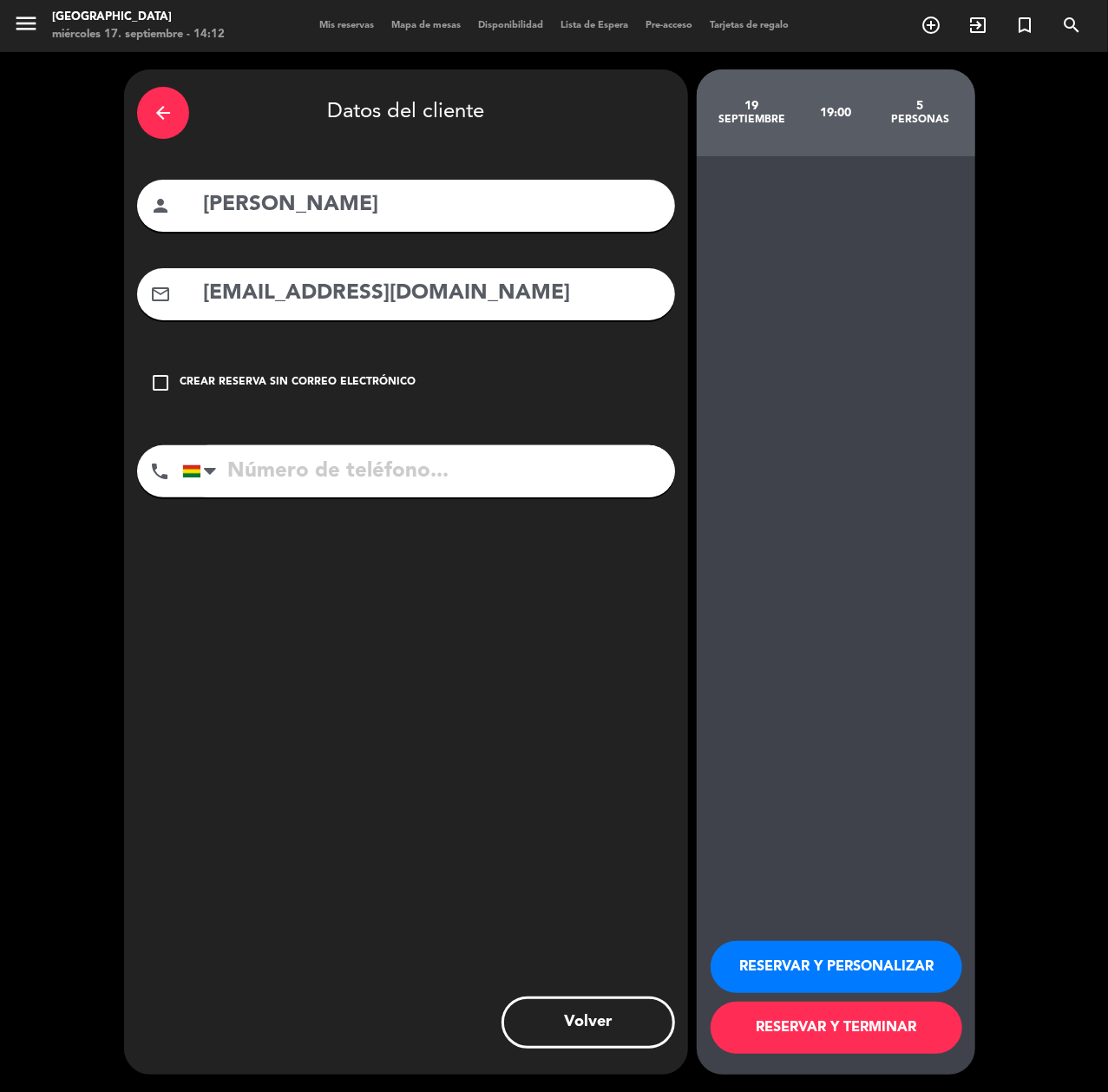
type input "[EMAIL_ADDRESS][DOMAIN_NAME]"
click at [524, 186] on div "person [PERSON_NAME]" at bounding box center [406, 206] width 538 height 52
click at [526, 194] on input "[PERSON_NAME]" at bounding box center [431, 206] width 461 height 36
type input "[PERSON_NAME]"
click at [581, 452] on input "tel" at bounding box center [428, 471] width 493 height 52
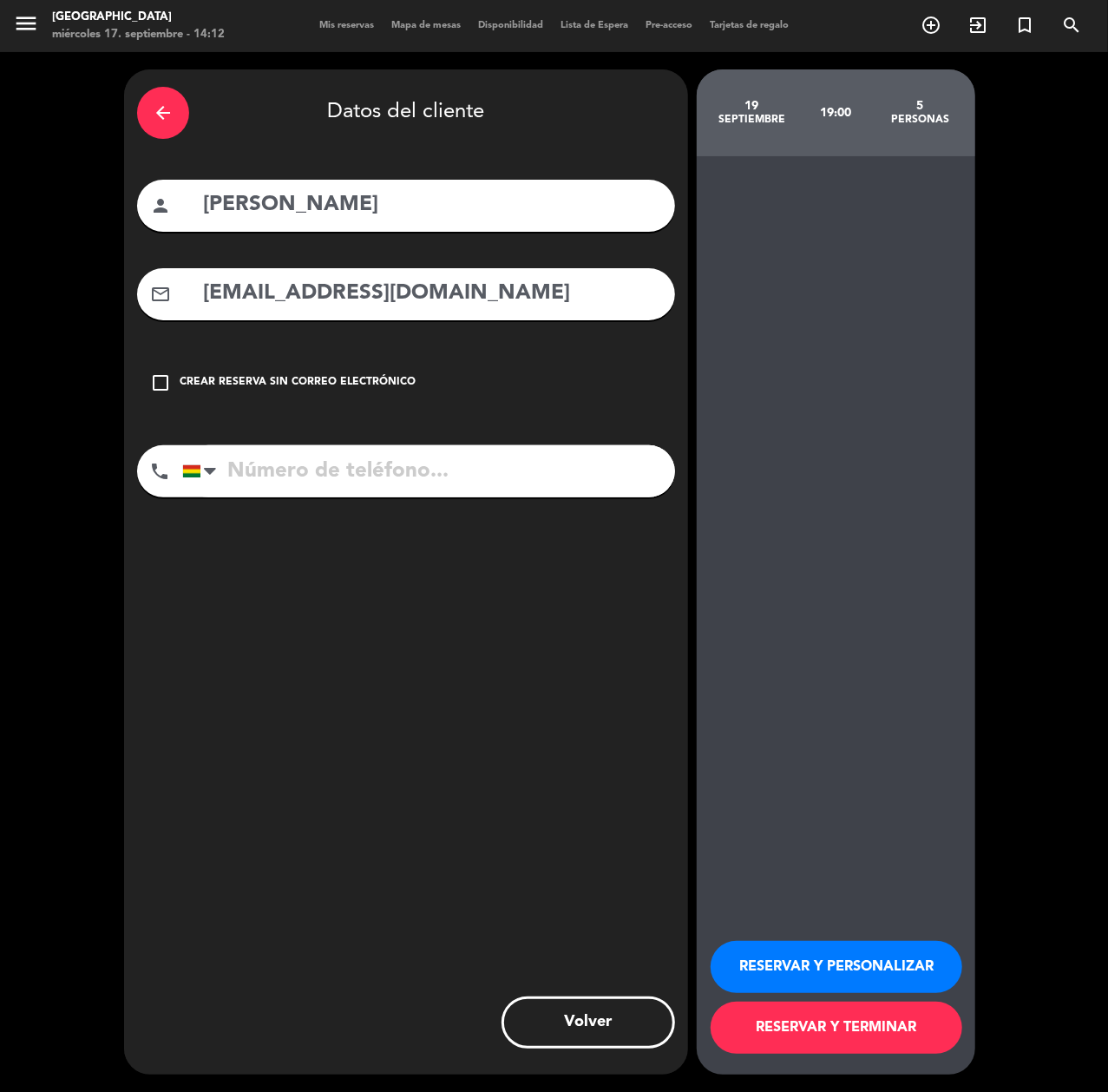
type input "+"
click at [608, 462] on input "tel" at bounding box center [428, 471] width 493 height 52
paste input "[PHONE_NUMBER]"
type input "[PHONE_NUMBER]"
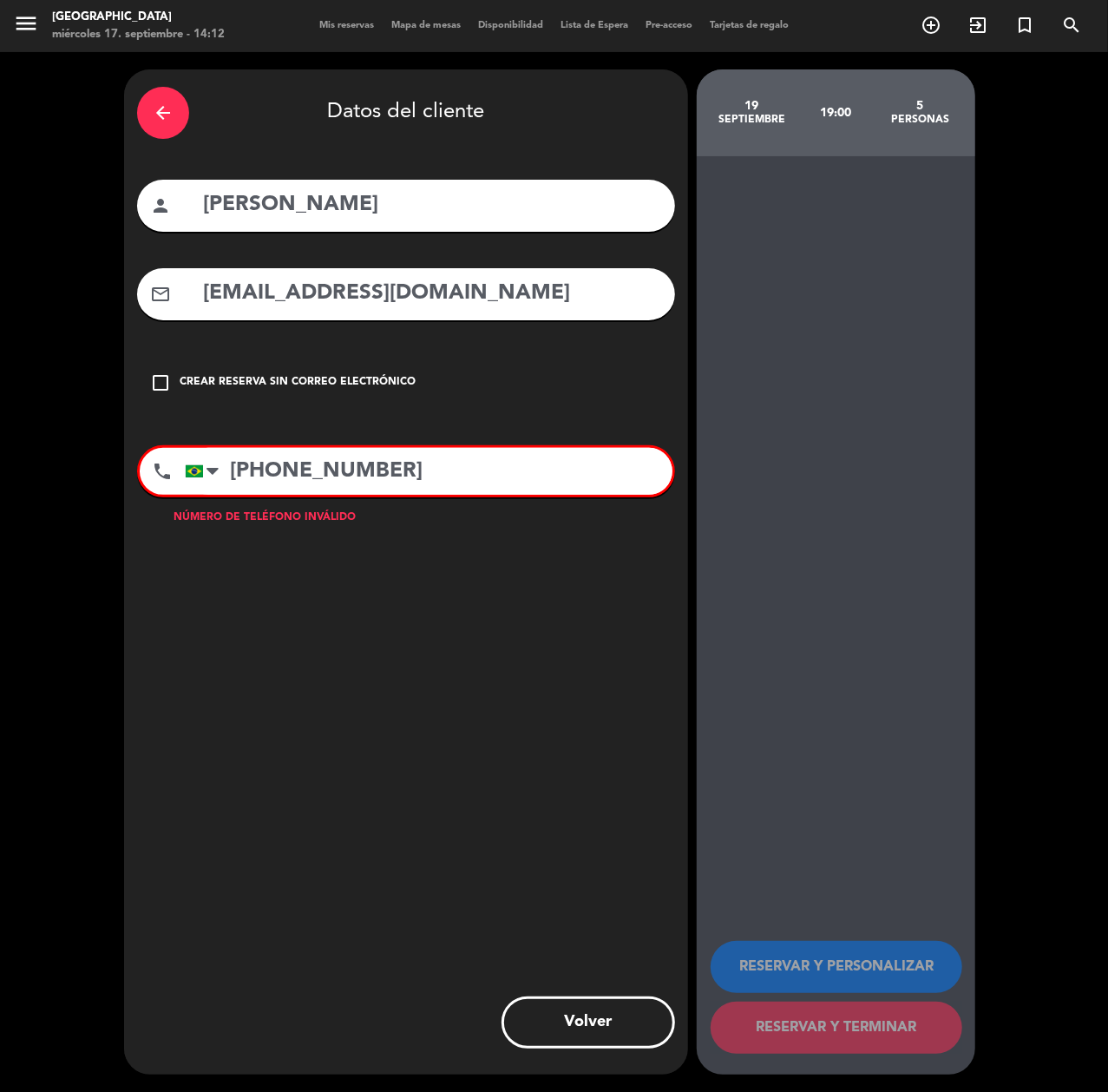
drag, startPoint x: 445, startPoint y: 470, endPoint x: 88, endPoint y: 483, distance: 357.2
click at [87, 480] on div "arrow_back Datos del cliente person [PERSON_NAME] mail_outline [EMAIL_ADDRESS][…" at bounding box center [554, 572] width 1108 height 1040
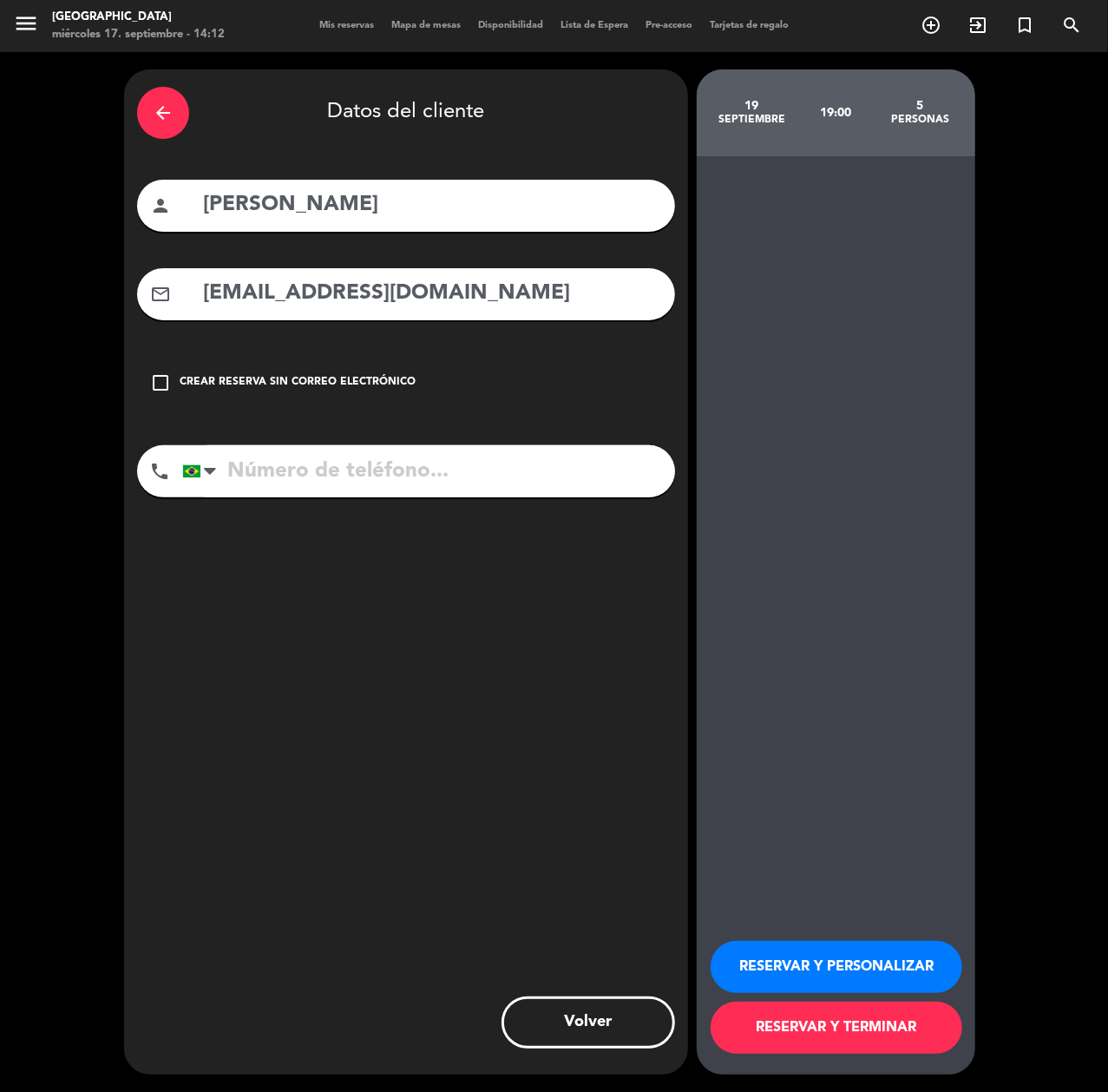
click at [868, 909] on button "RESERVAR Y PERSONALIZAR" at bounding box center [837, 967] width 251 height 52
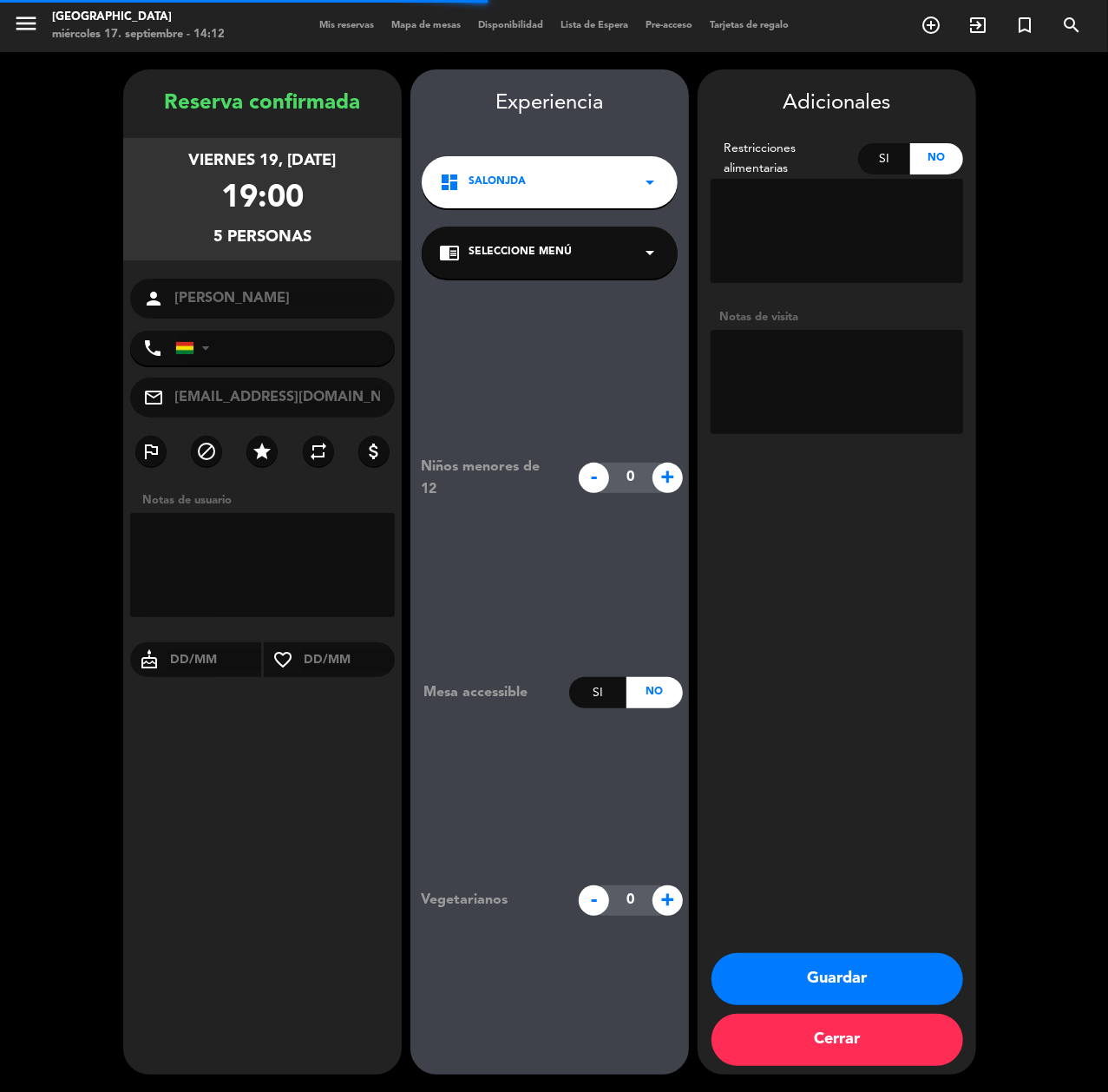
click at [871, 391] on textarea at bounding box center [837, 382] width 252 height 104
paste textarea "[PHONE_NUMBER]"
type textarea "[PHONE_NUMBER]"
click at [922, 909] on button "Guardar" at bounding box center [838, 979] width 251 height 52
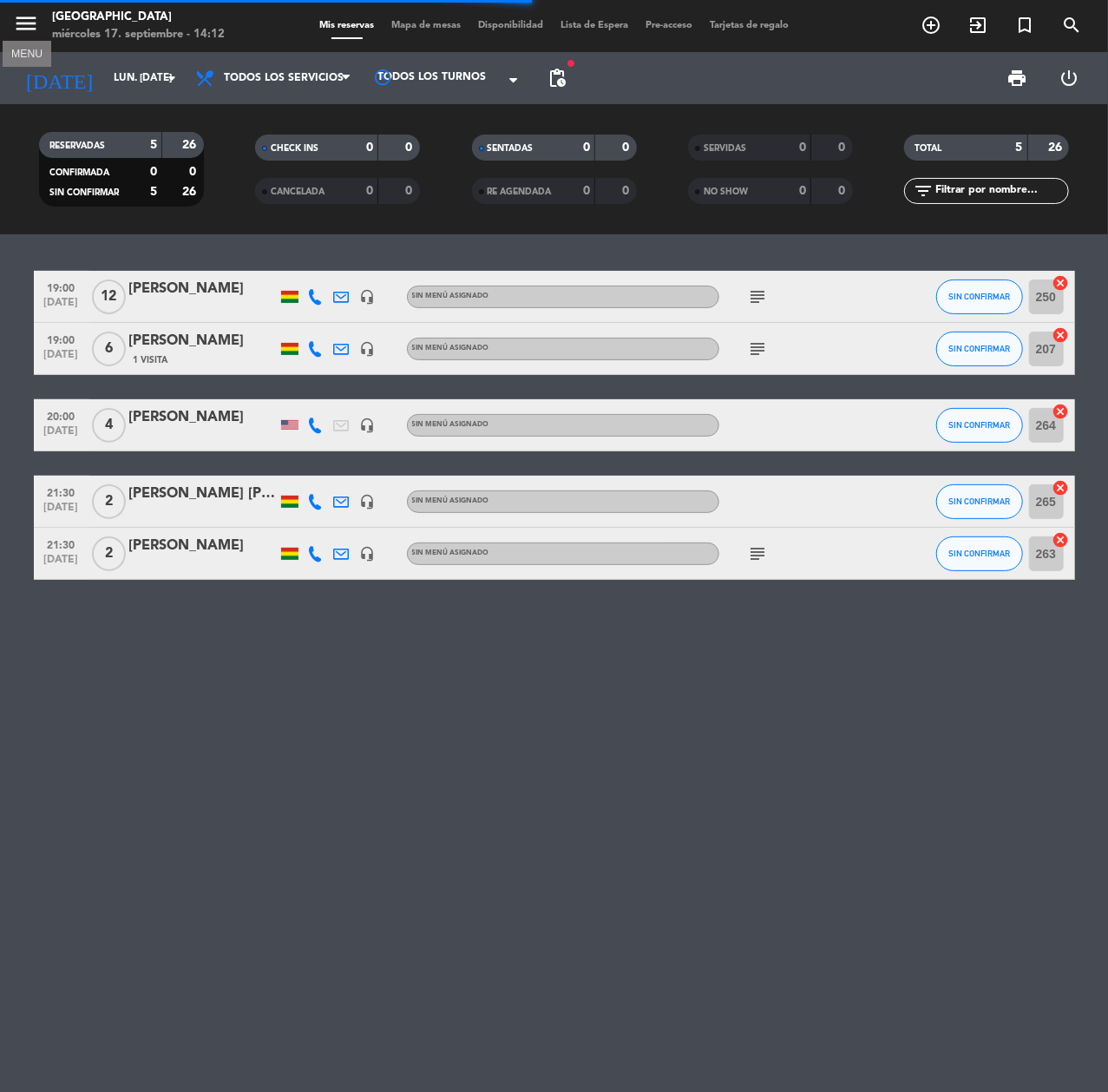
click at [19, 22] on icon "menu" at bounding box center [25, 23] width 26 height 26
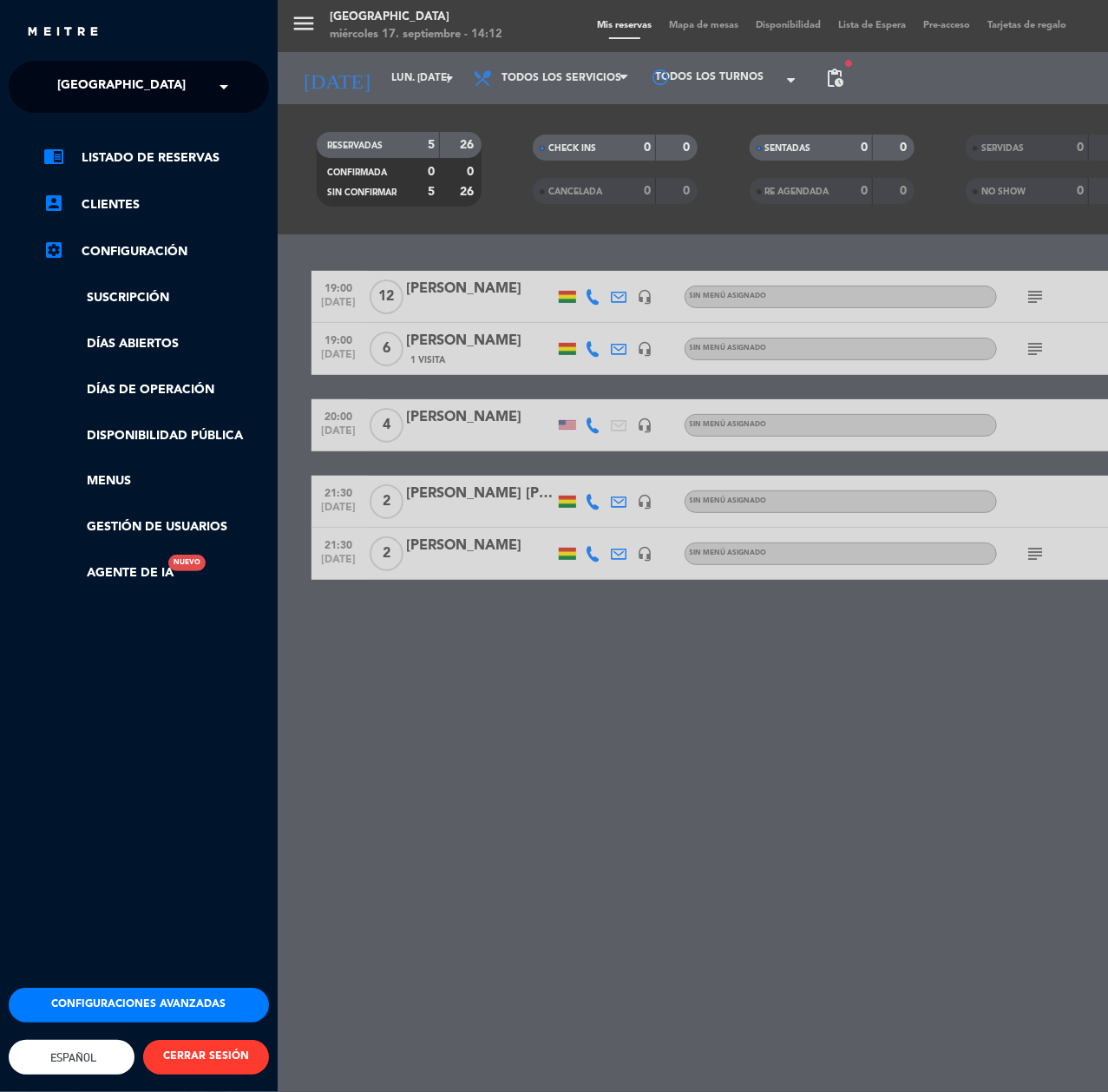
click at [47, 50] on div "close" at bounding box center [138, 26] width 277 height 52
click at [344, 108] on div "menu [GEOGRAPHIC_DATA] miércoles 17. septiembre - 14:12 Mis reservas Mapa de me…" at bounding box center [831, 546] width 1108 height 1092
click at [344, 81] on div "menu [GEOGRAPHIC_DATA] miércoles 17. septiembre - 14:12 Mis reservas Mapa de me…" at bounding box center [831, 546] width 1108 height 1092
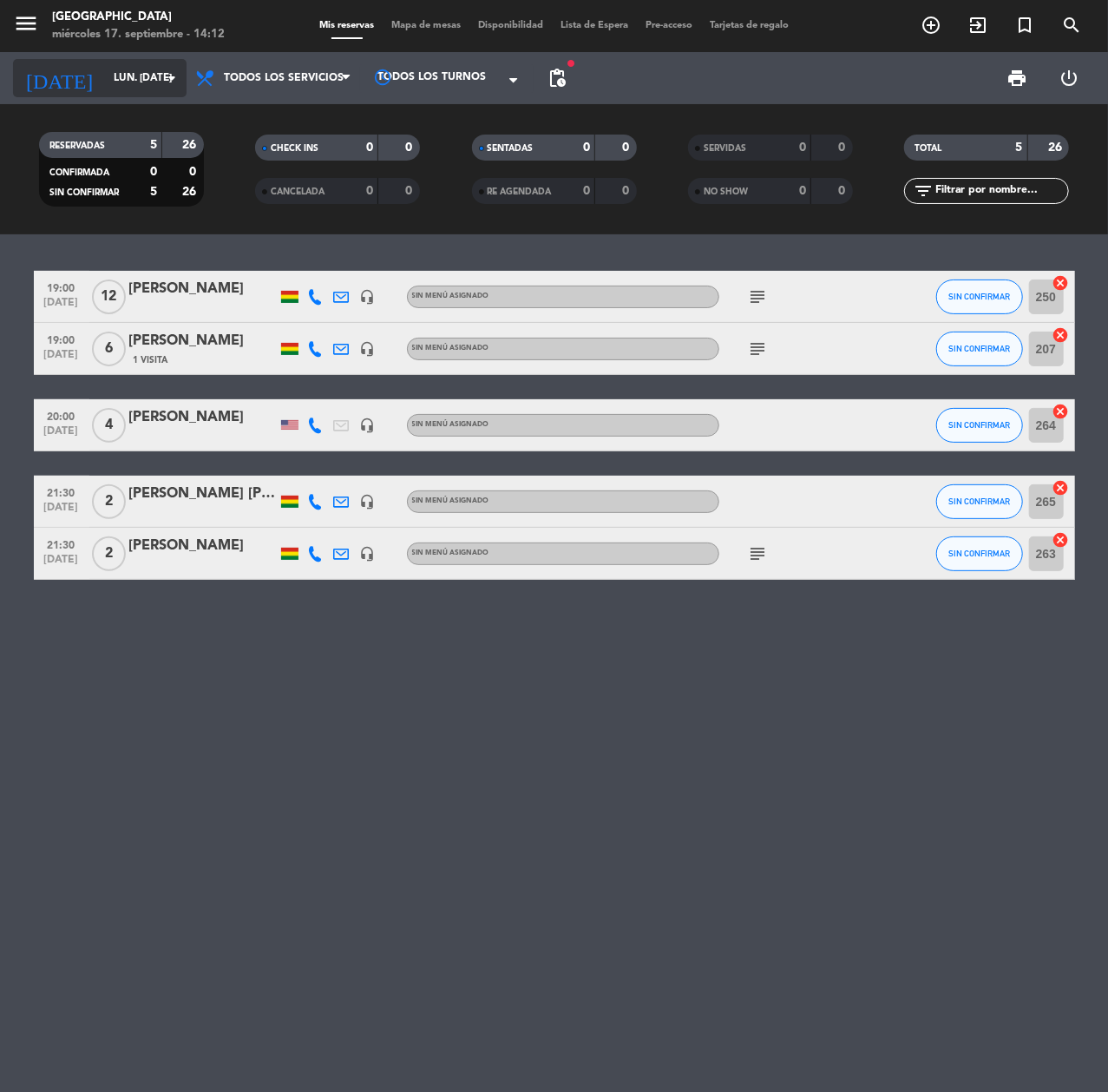
click at [123, 74] on input "lun. [DATE]" at bounding box center [173, 78] width 137 height 30
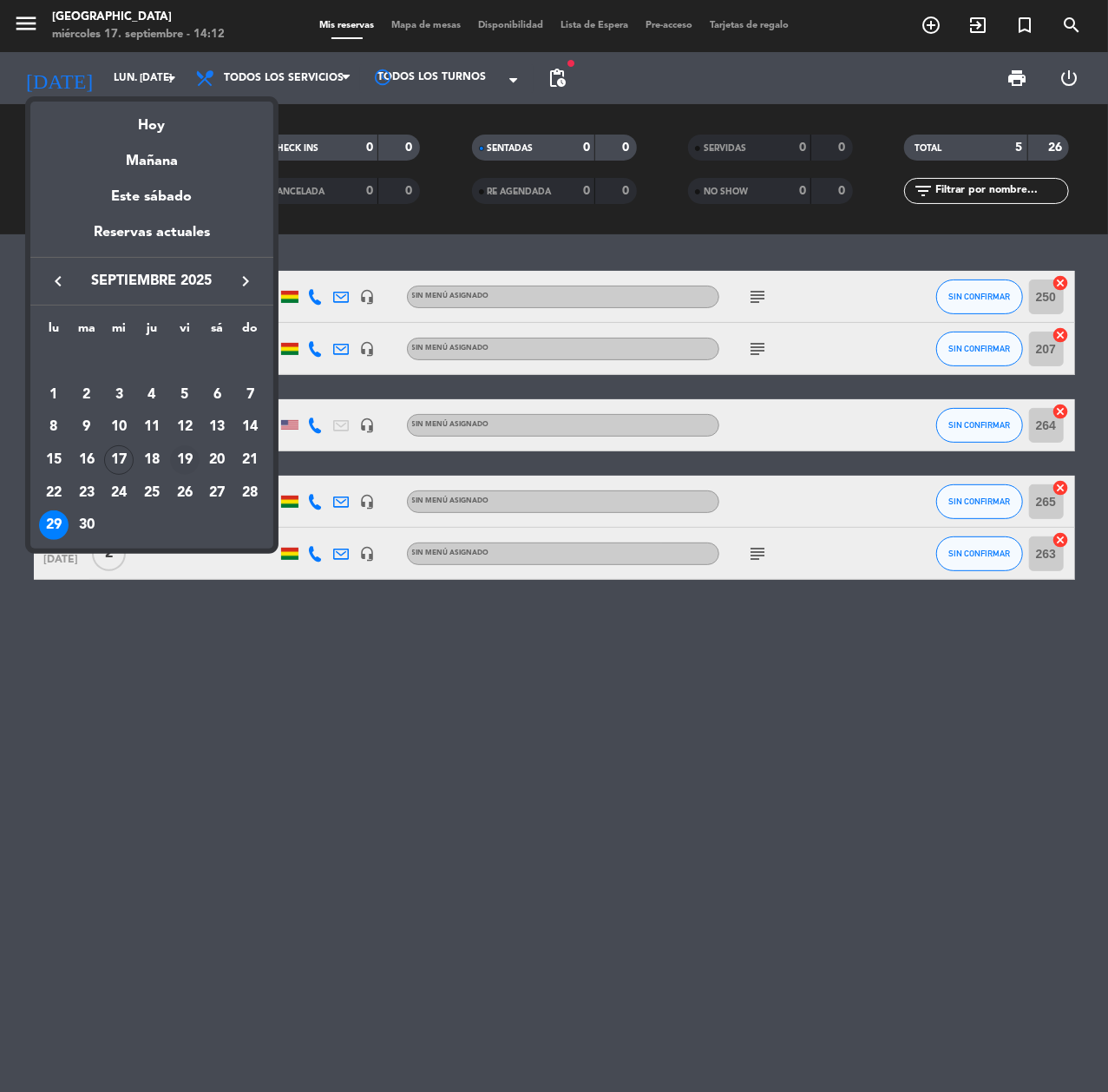
click at [189, 459] on div "19" at bounding box center [184, 460] width 30 height 30
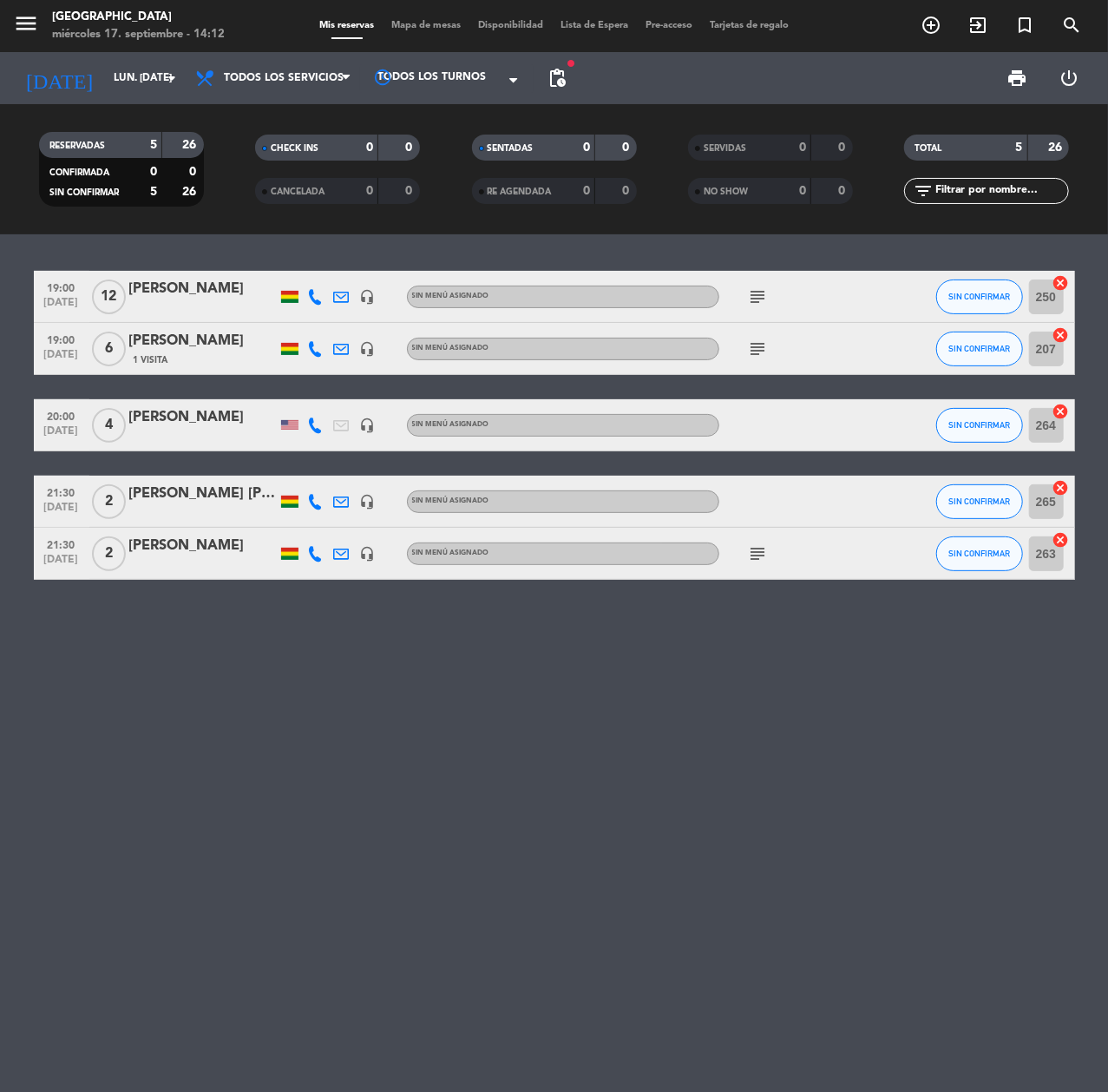
type input "vie. [DATE]"
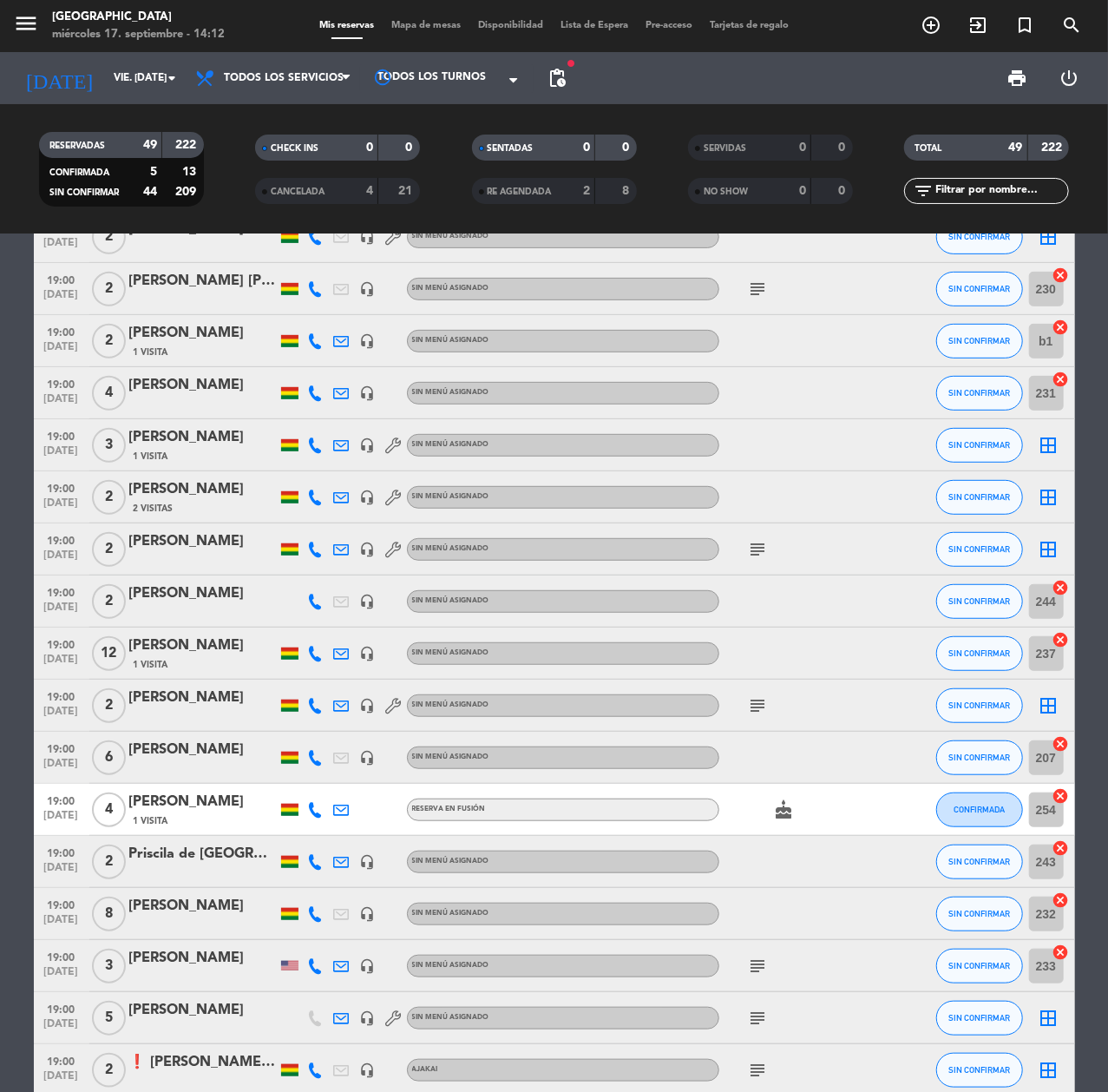
scroll to position [694, 0]
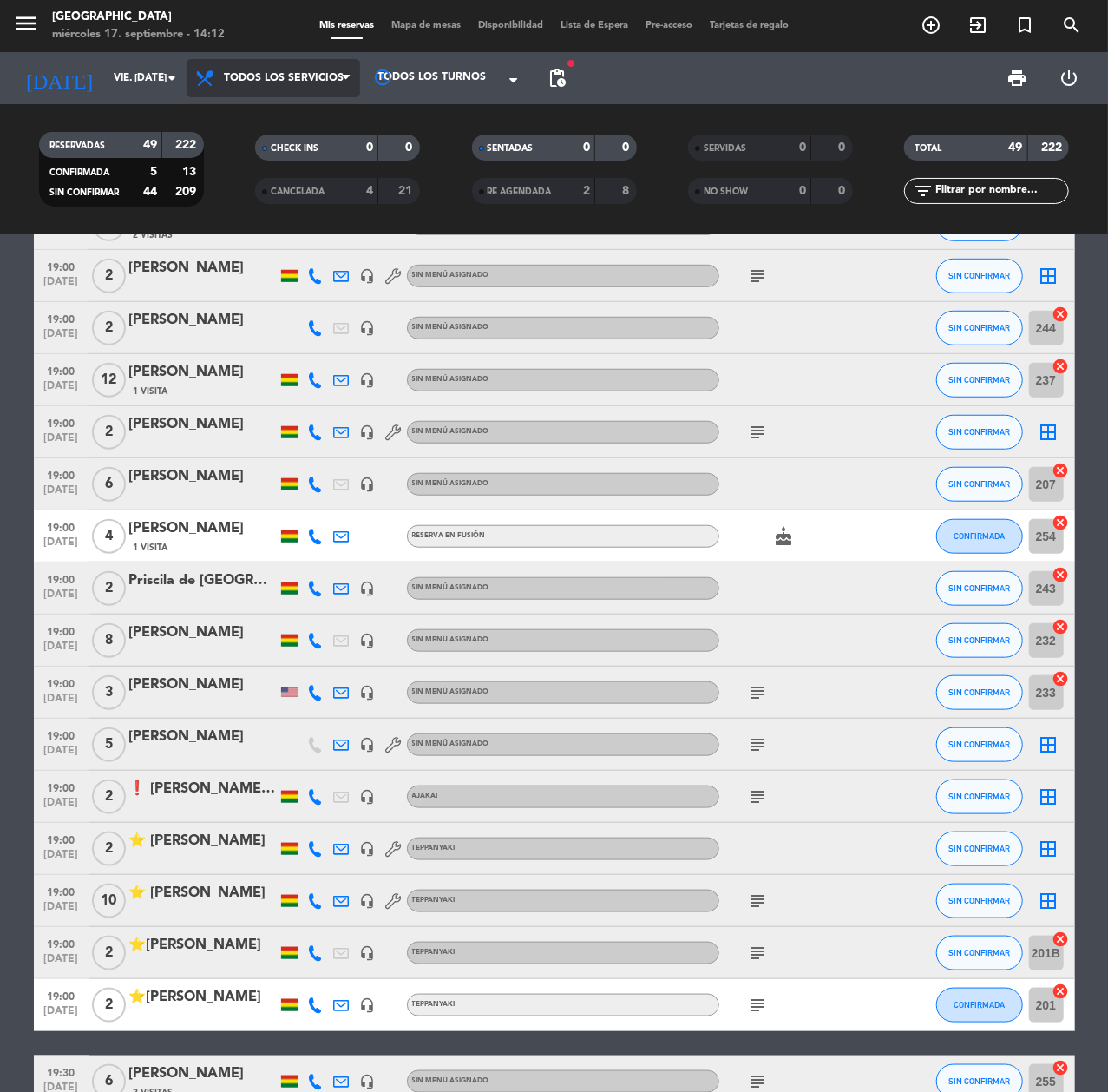
click at [310, 73] on span "Todos los servicios" at bounding box center [283, 78] width 119 height 13
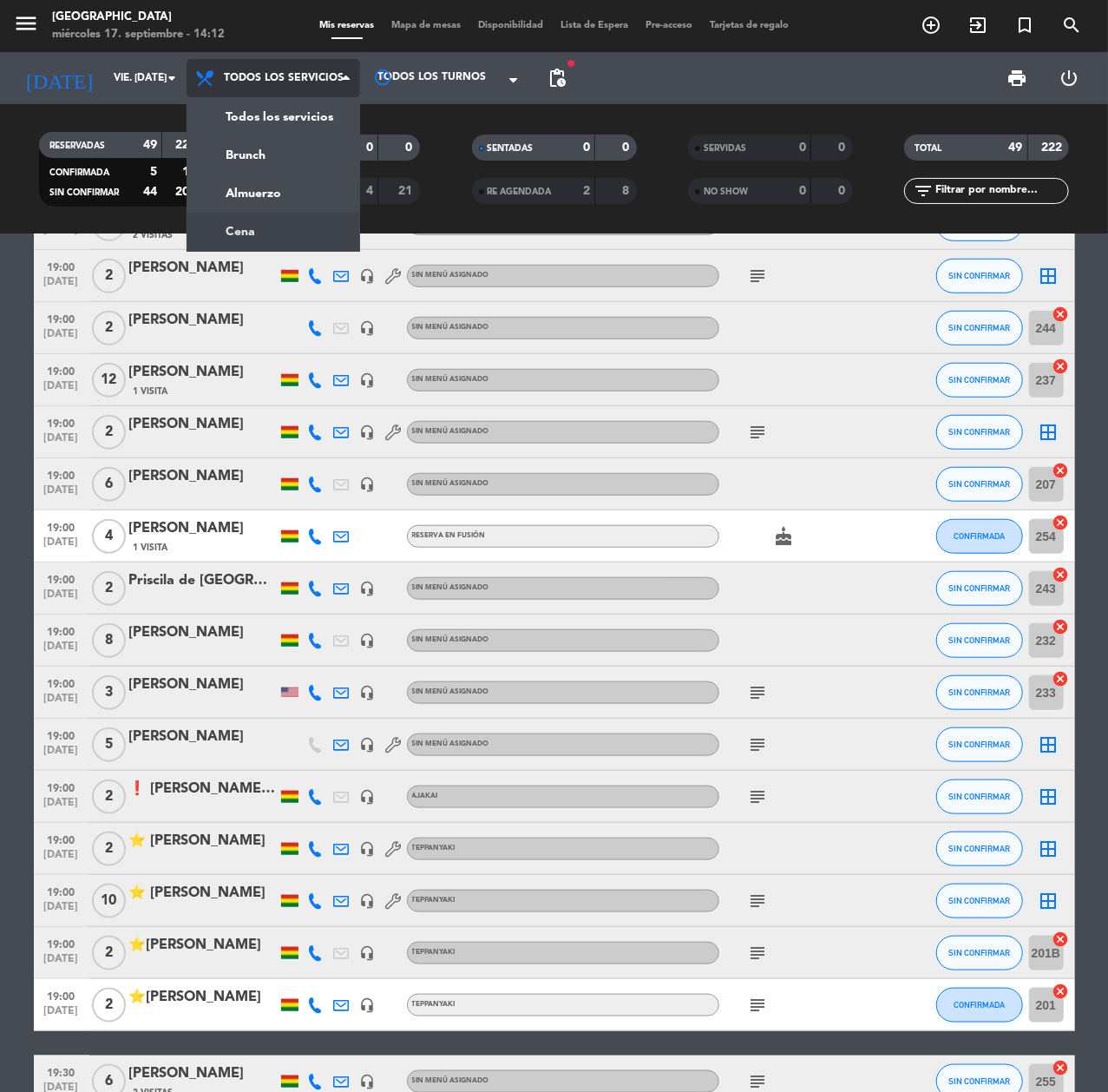
click at [294, 223] on div "menu [GEOGRAPHIC_DATA] miércoles 17. septiembre - 14:12 Mis reservas Mapa de me…" at bounding box center [554, 117] width 1108 height 234
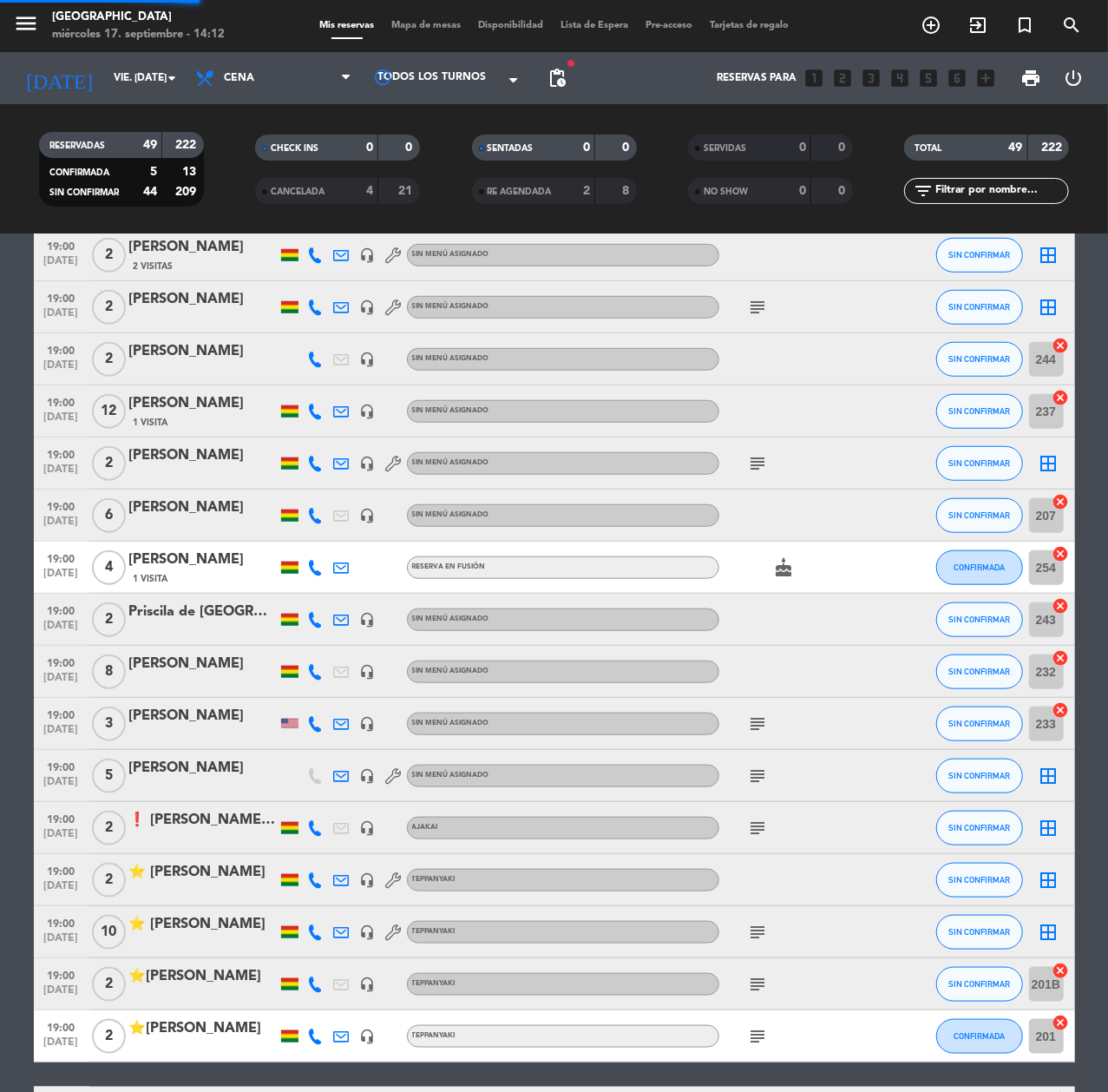
scroll to position [737, 0]
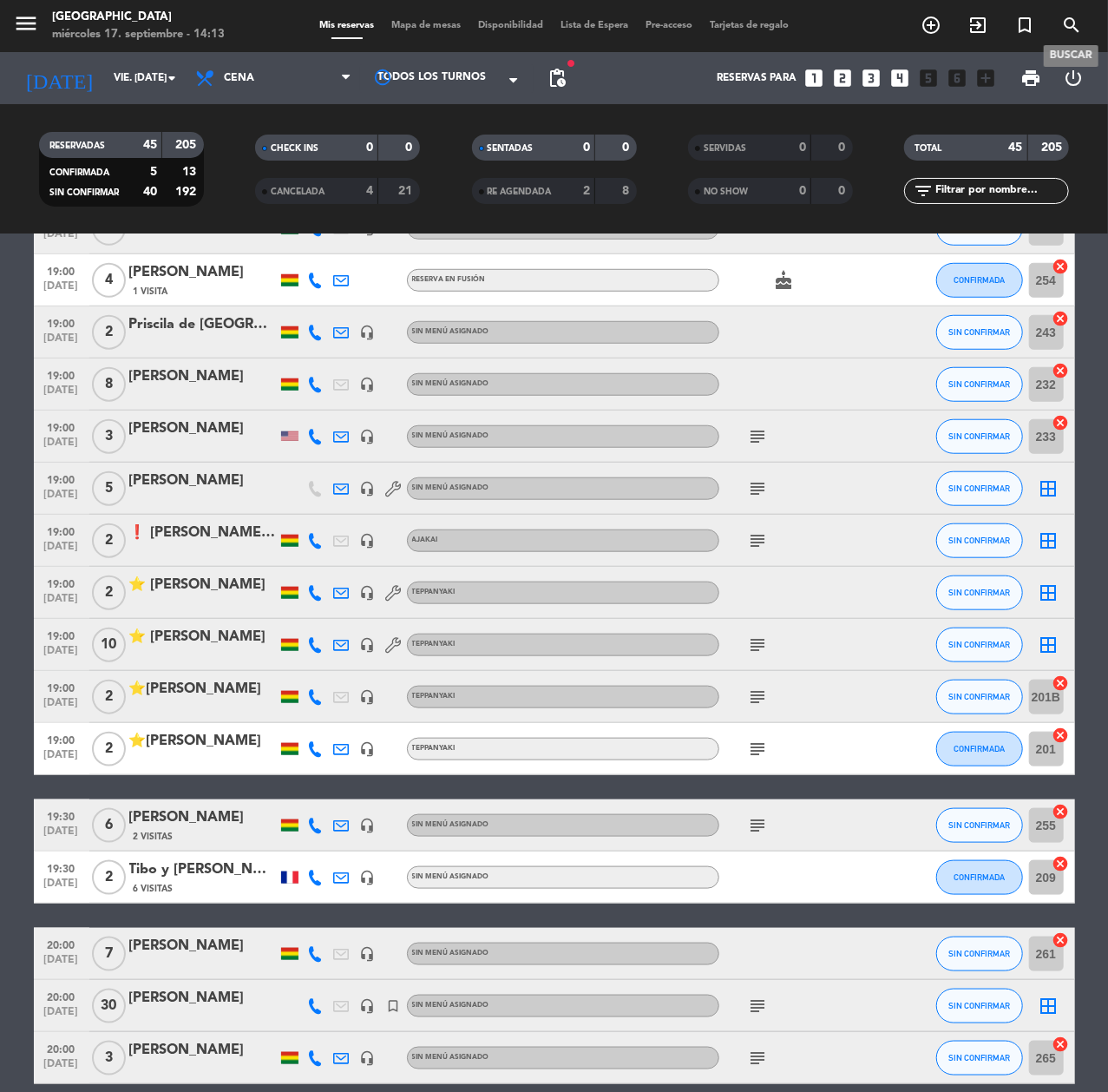
click at [922, 15] on span "search" at bounding box center [1072, 25] width 47 height 30
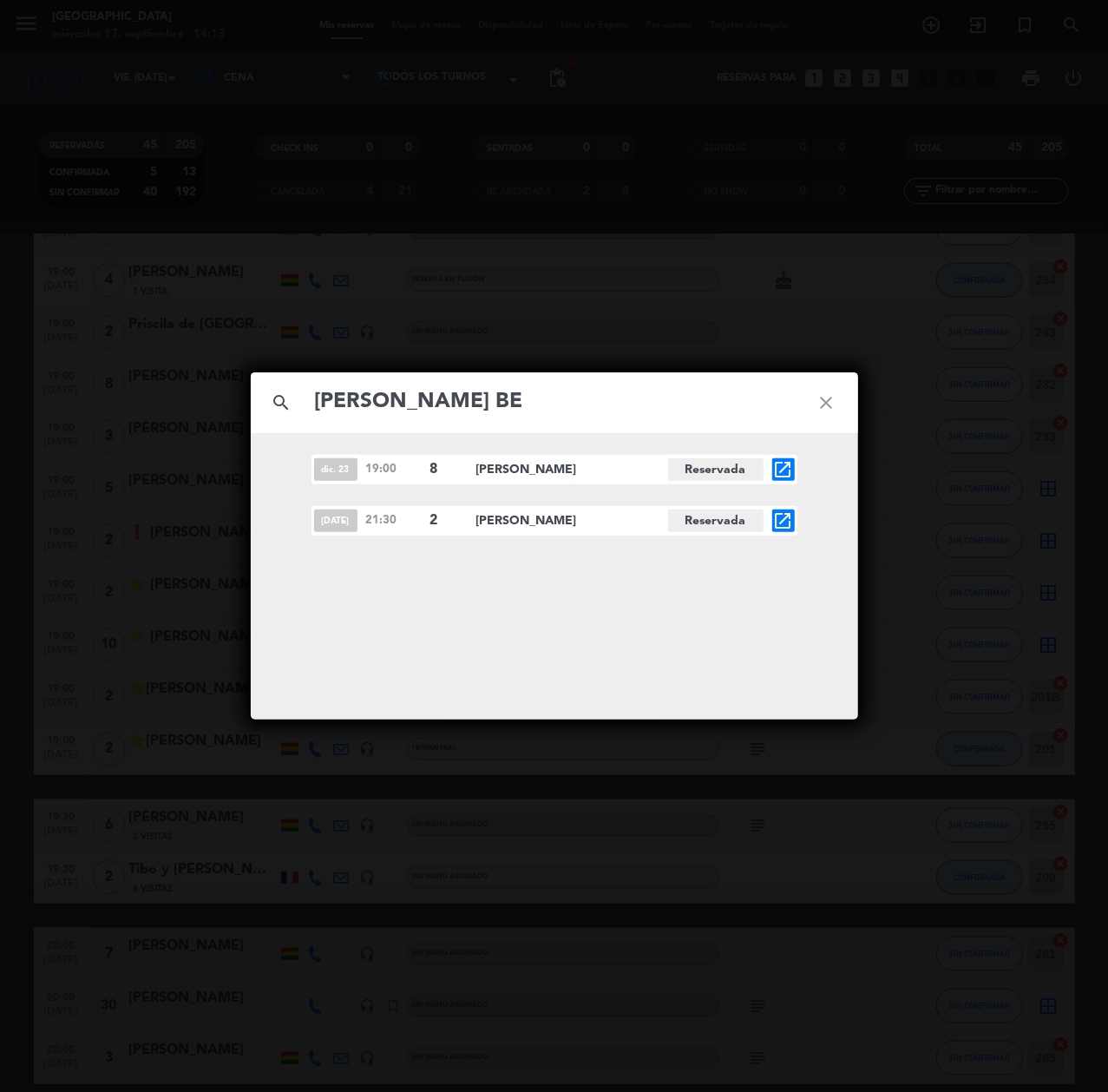
type input "[PERSON_NAME] BE"
click at [781, 521] on icon "open_in_new" at bounding box center [783, 520] width 21 height 21
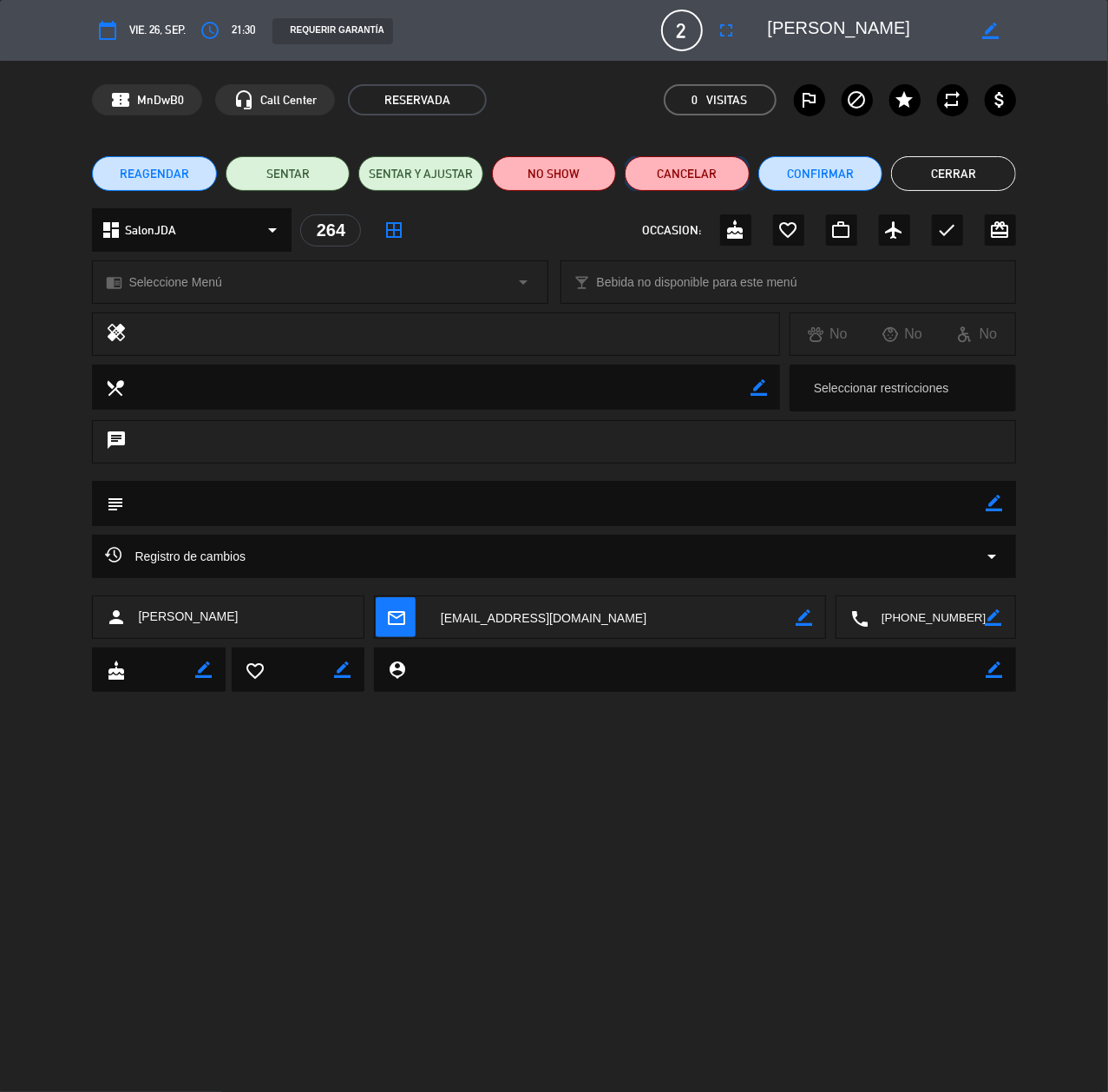
click at [710, 172] on button "Cancelar" at bounding box center [687, 173] width 124 height 35
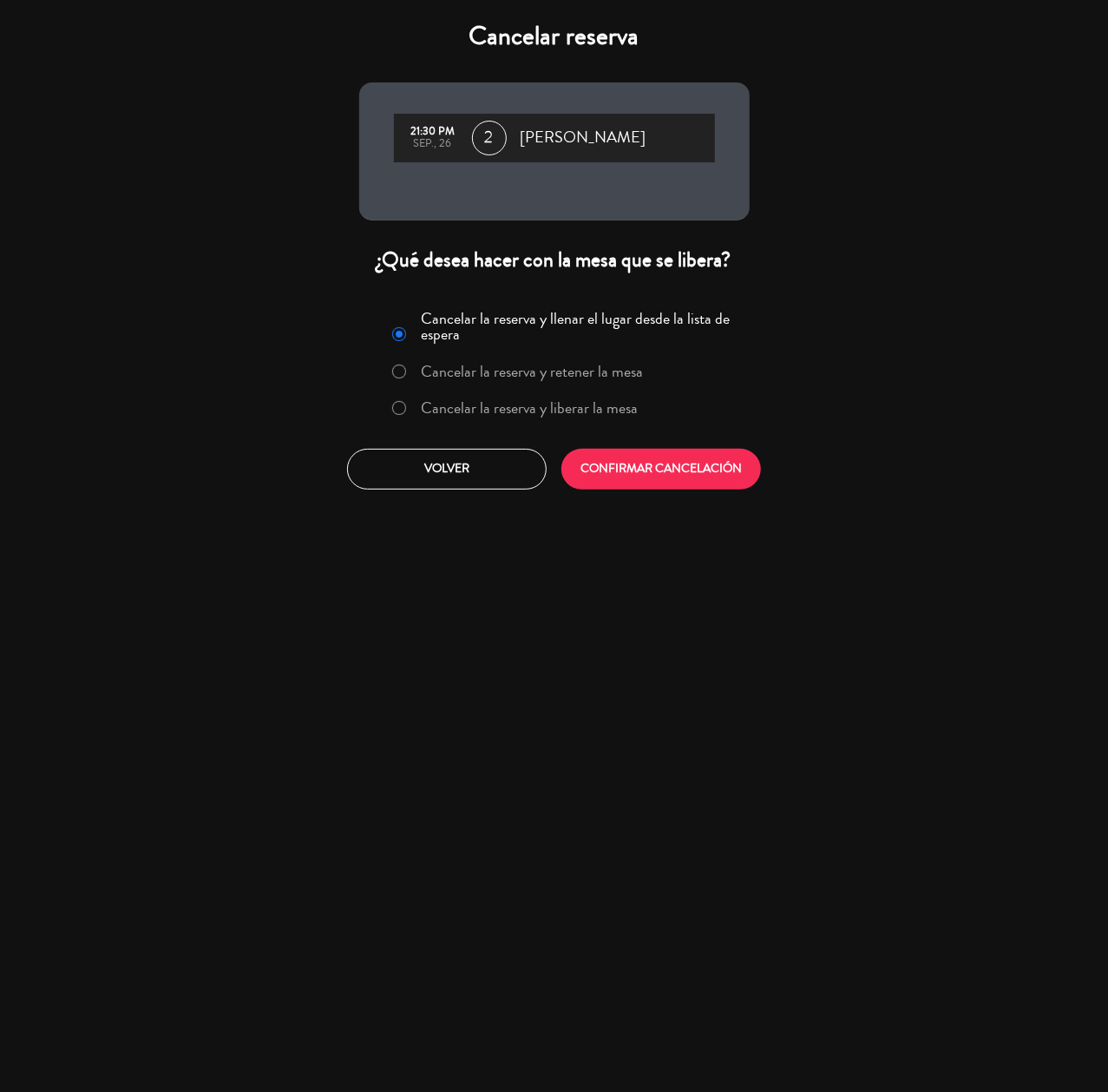
click at [542, 403] on label "Cancelar la reserva y liberar la mesa" at bounding box center [530, 408] width 217 height 15
click at [649, 466] on button "CONFIRMAR CANCELACIÓN" at bounding box center [661, 469] width 199 height 40
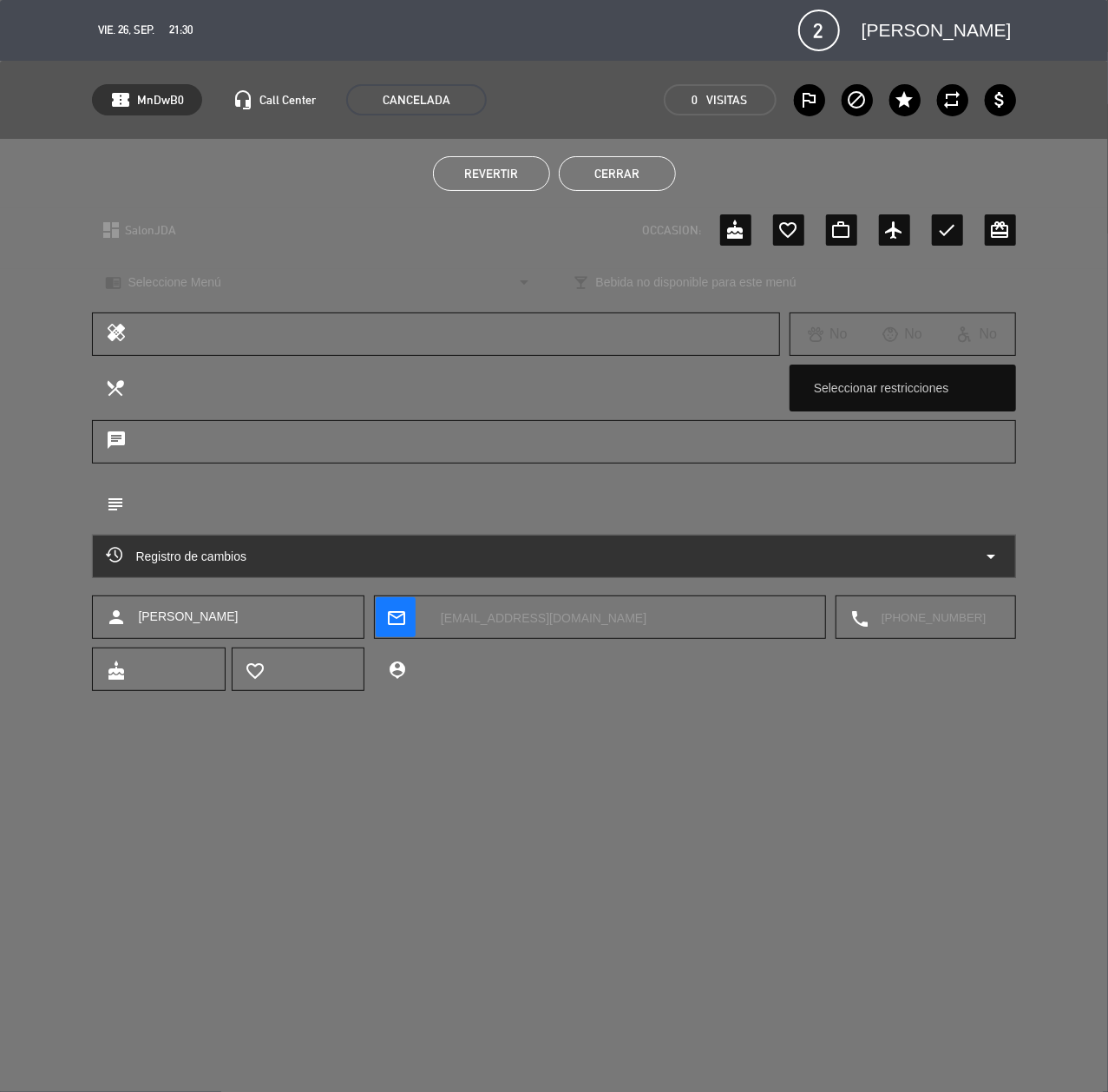
click at [611, 182] on button "Cerrar" at bounding box center [617, 173] width 117 height 35
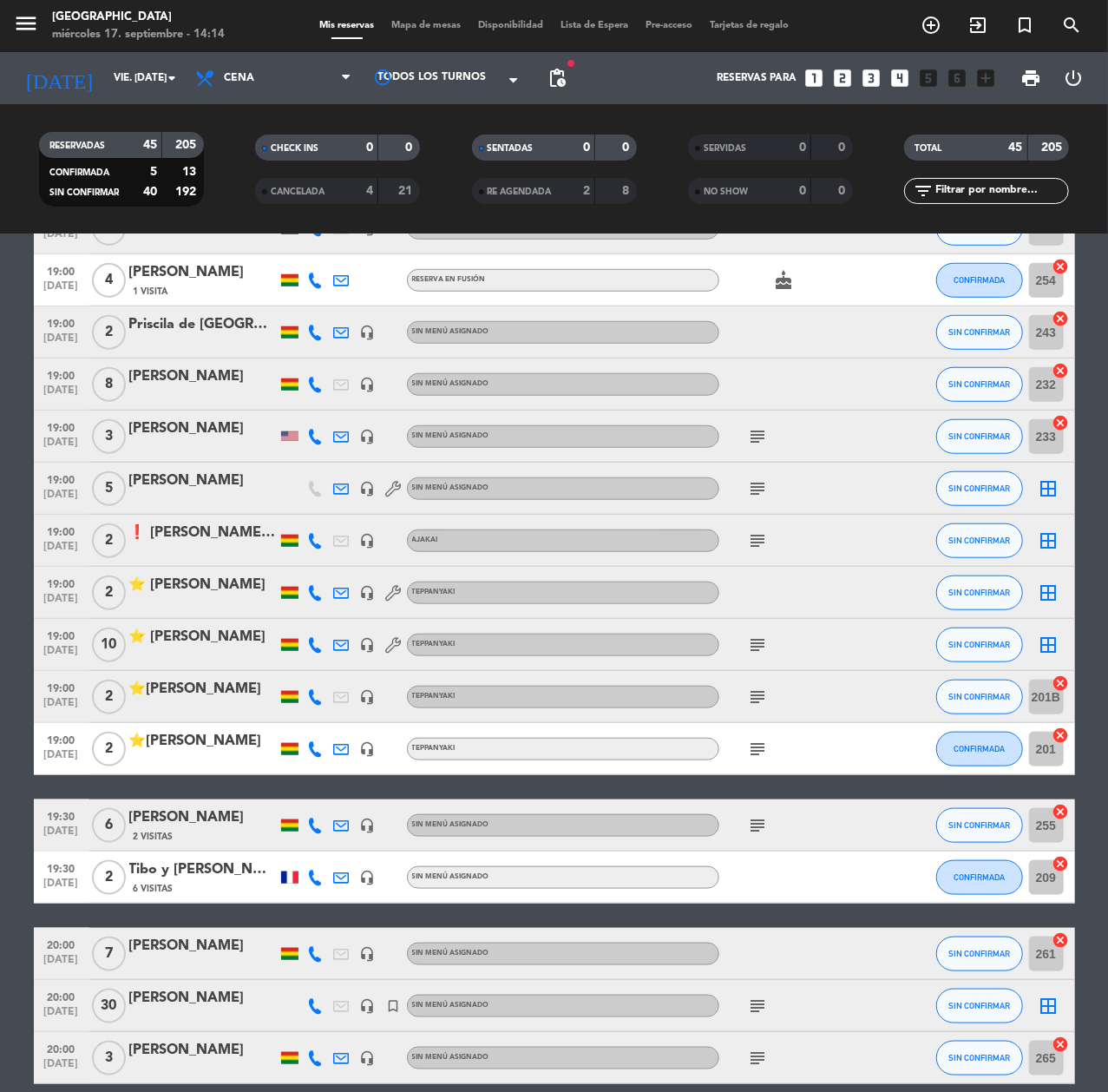
click at [910, 77] on icon "looks_4" at bounding box center [900, 77] width 22 height 22
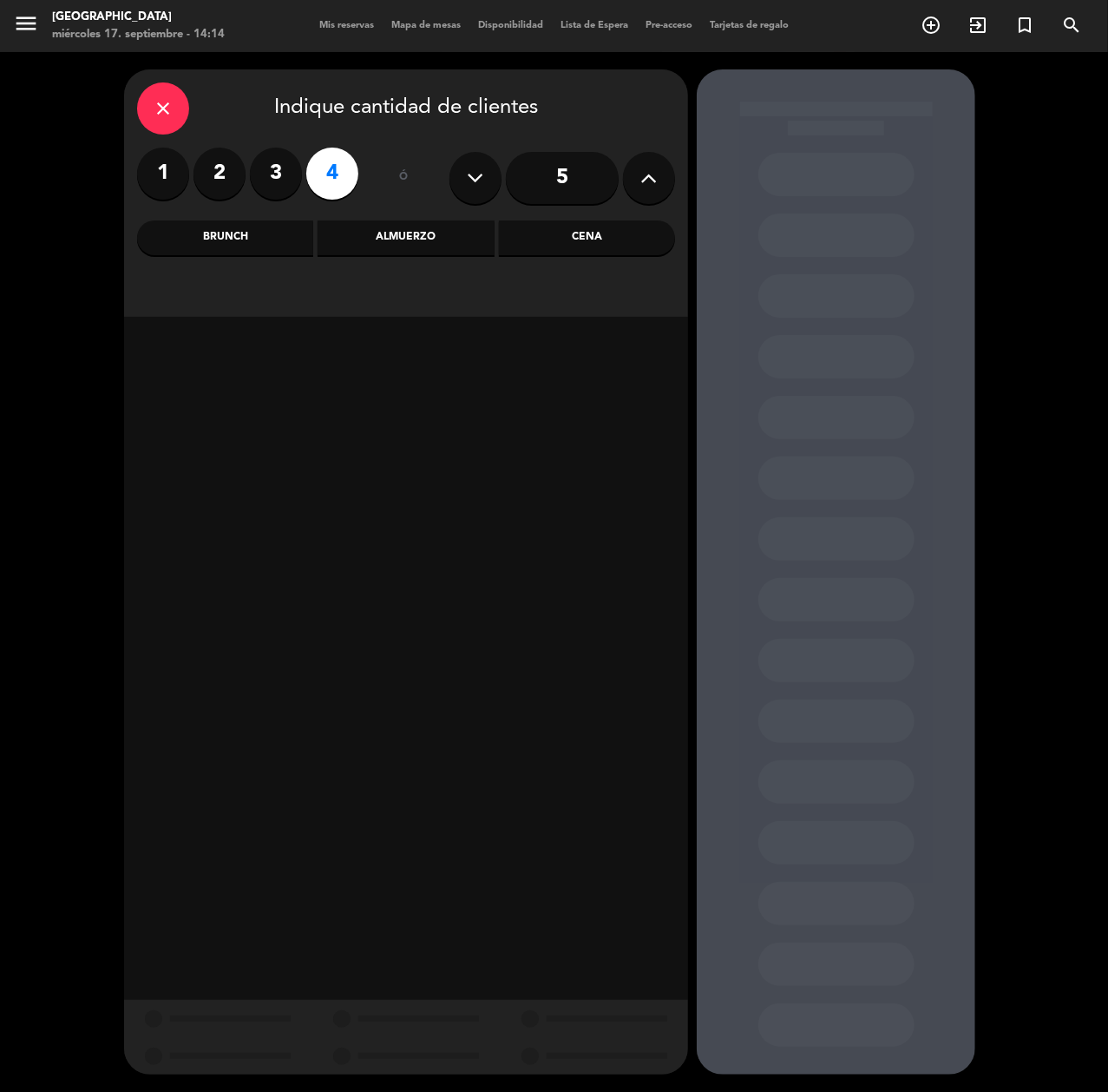
click at [422, 234] on div "Almuerzo" at bounding box center [406, 237] width 176 height 35
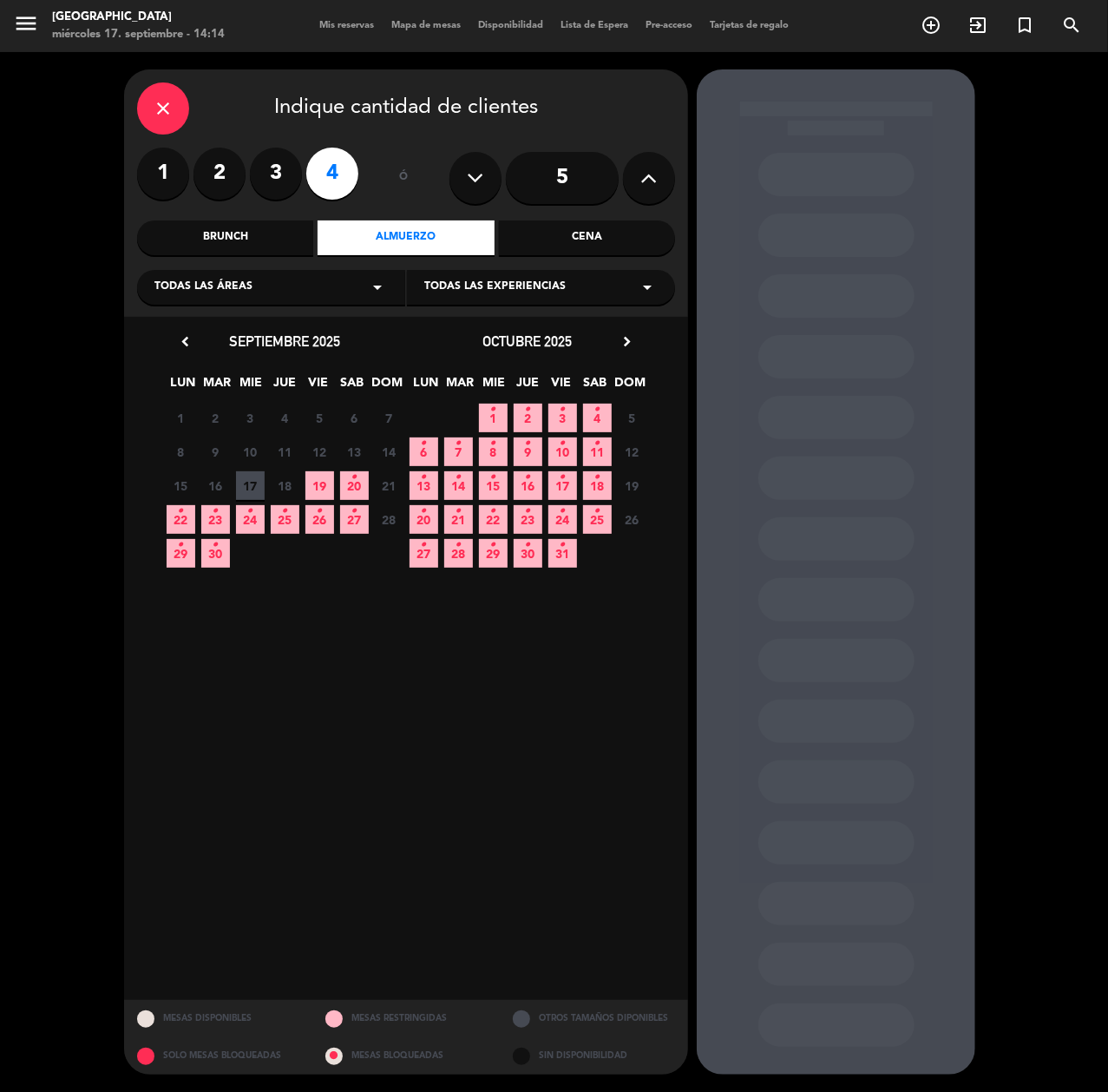
click at [354, 490] on icon "•" at bounding box center [354, 477] width 6 height 28
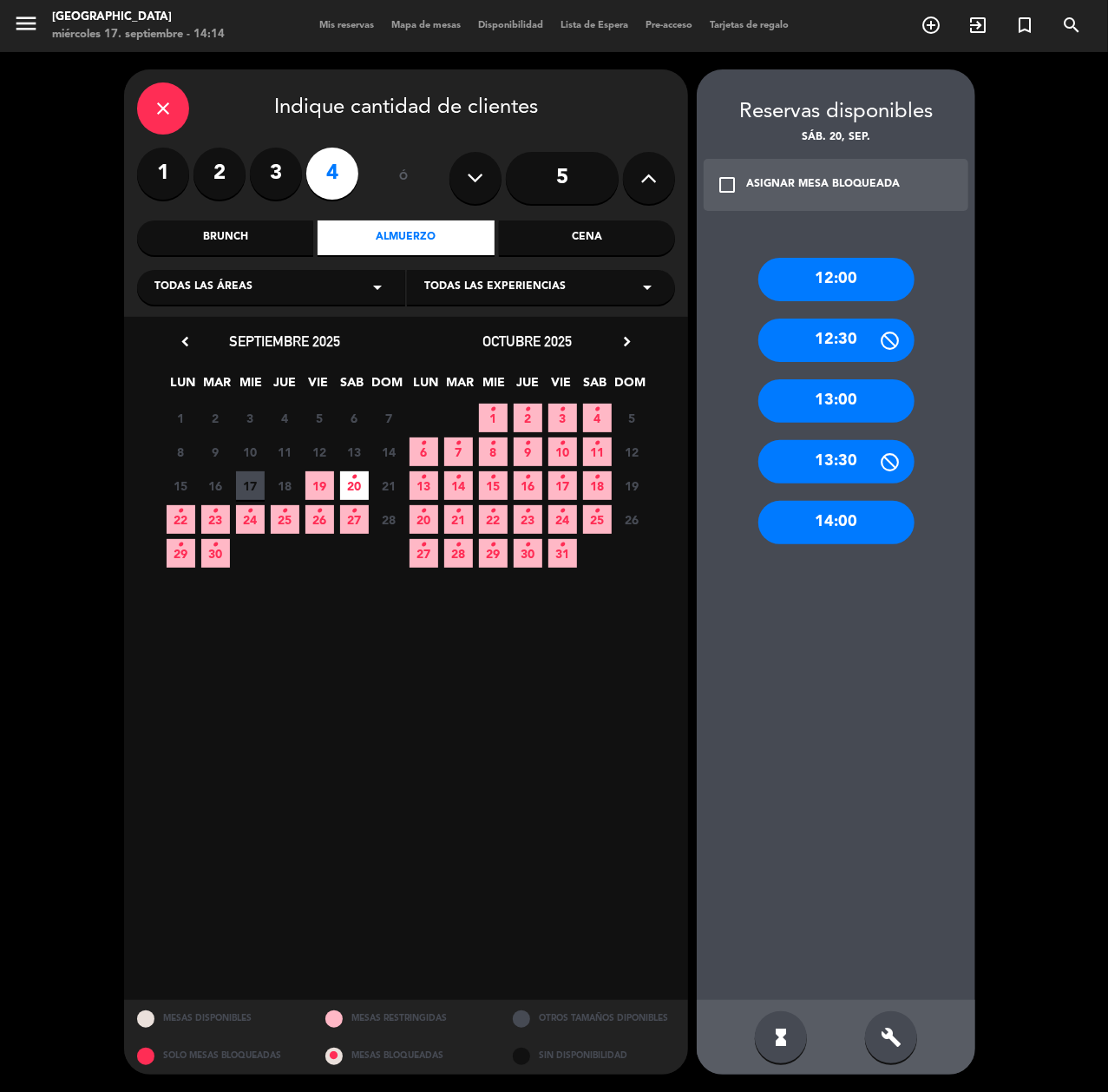
click at [844, 392] on div "13:00" at bounding box center [837, 401] width 156 height 43
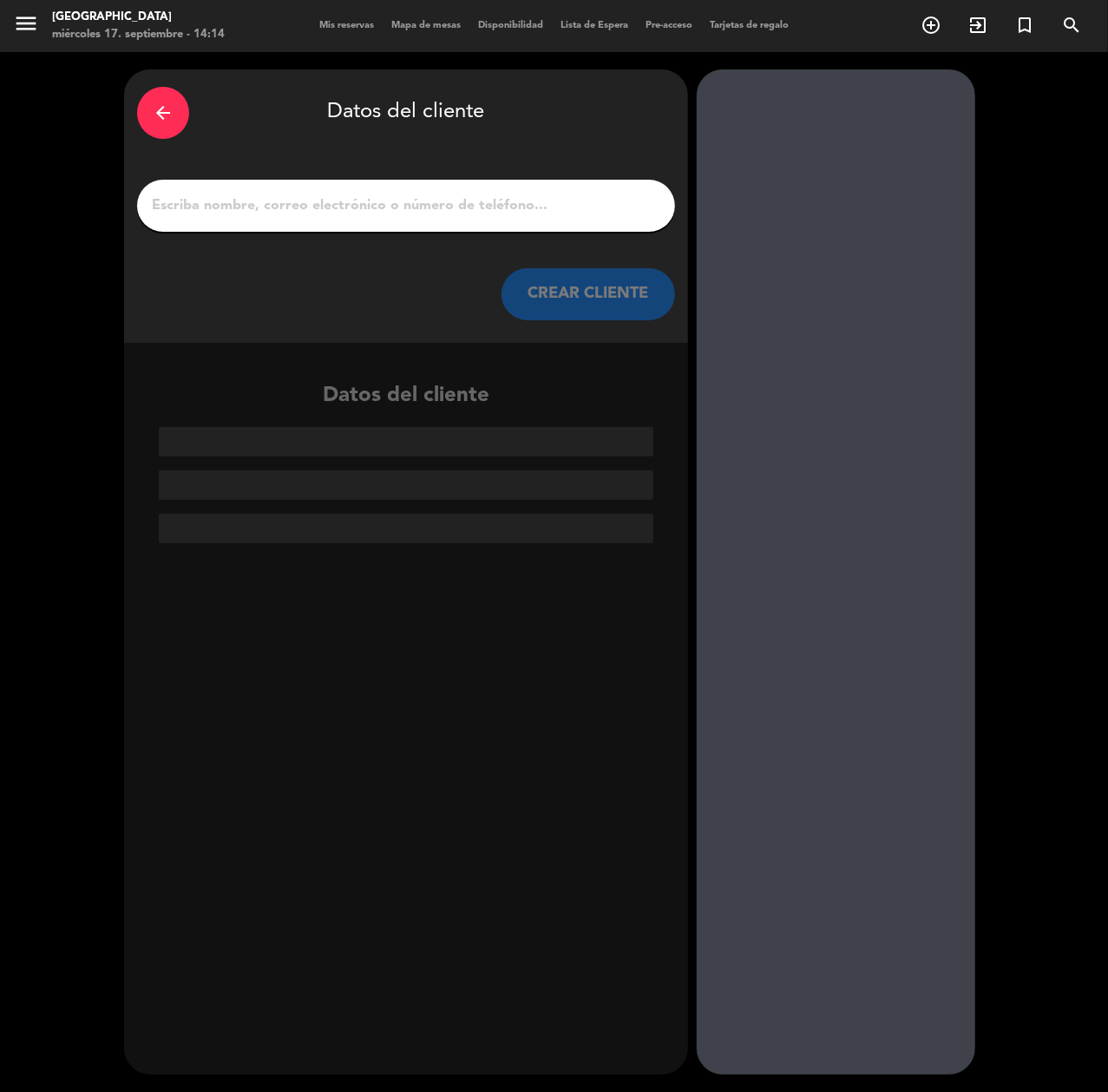
click at [506, 208] on input "1" at bounding box center [406, 206] width 512 height 24
paste input "[PERSON_NAME]"
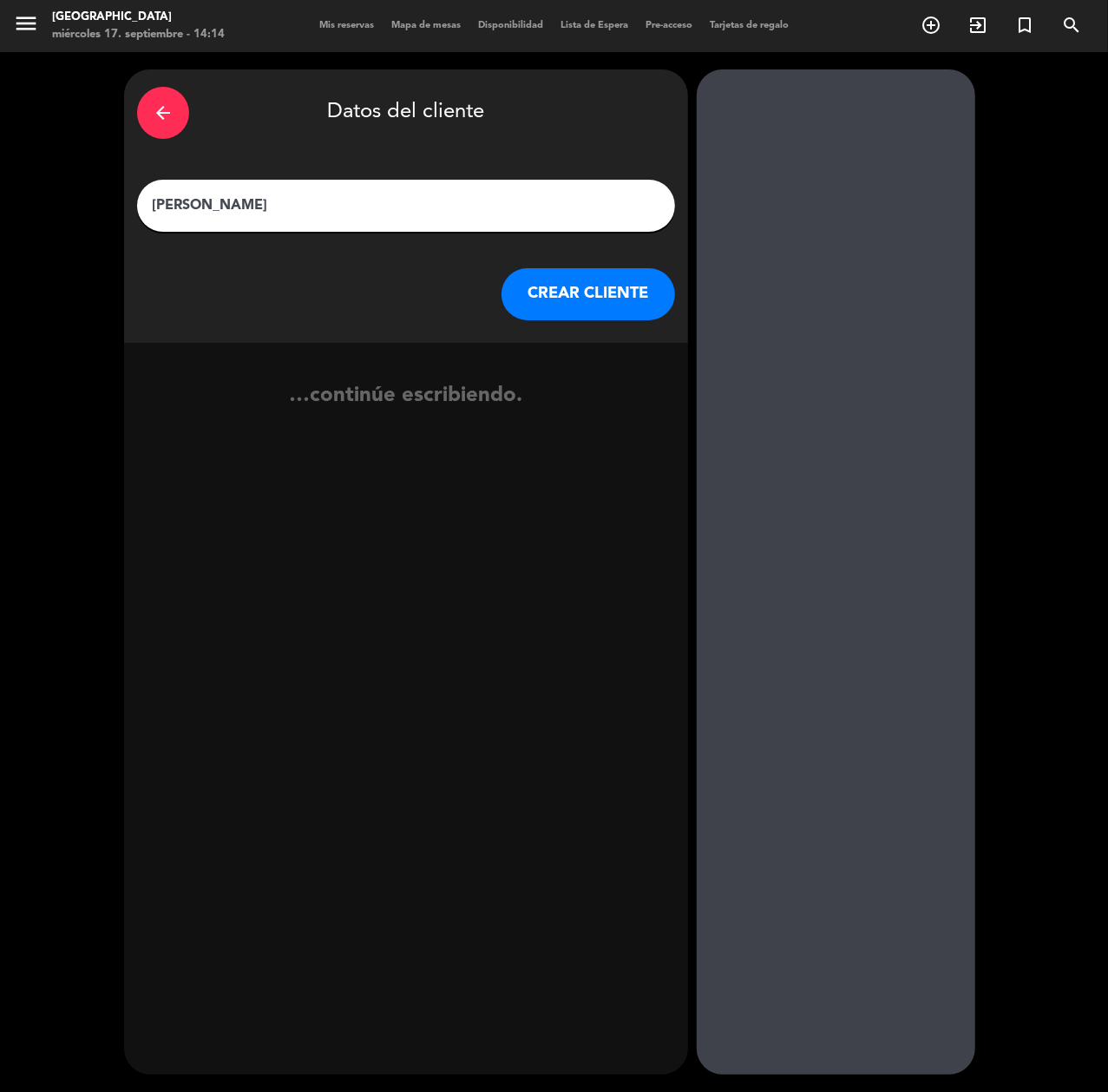
type input "[PERSON_NAME]"
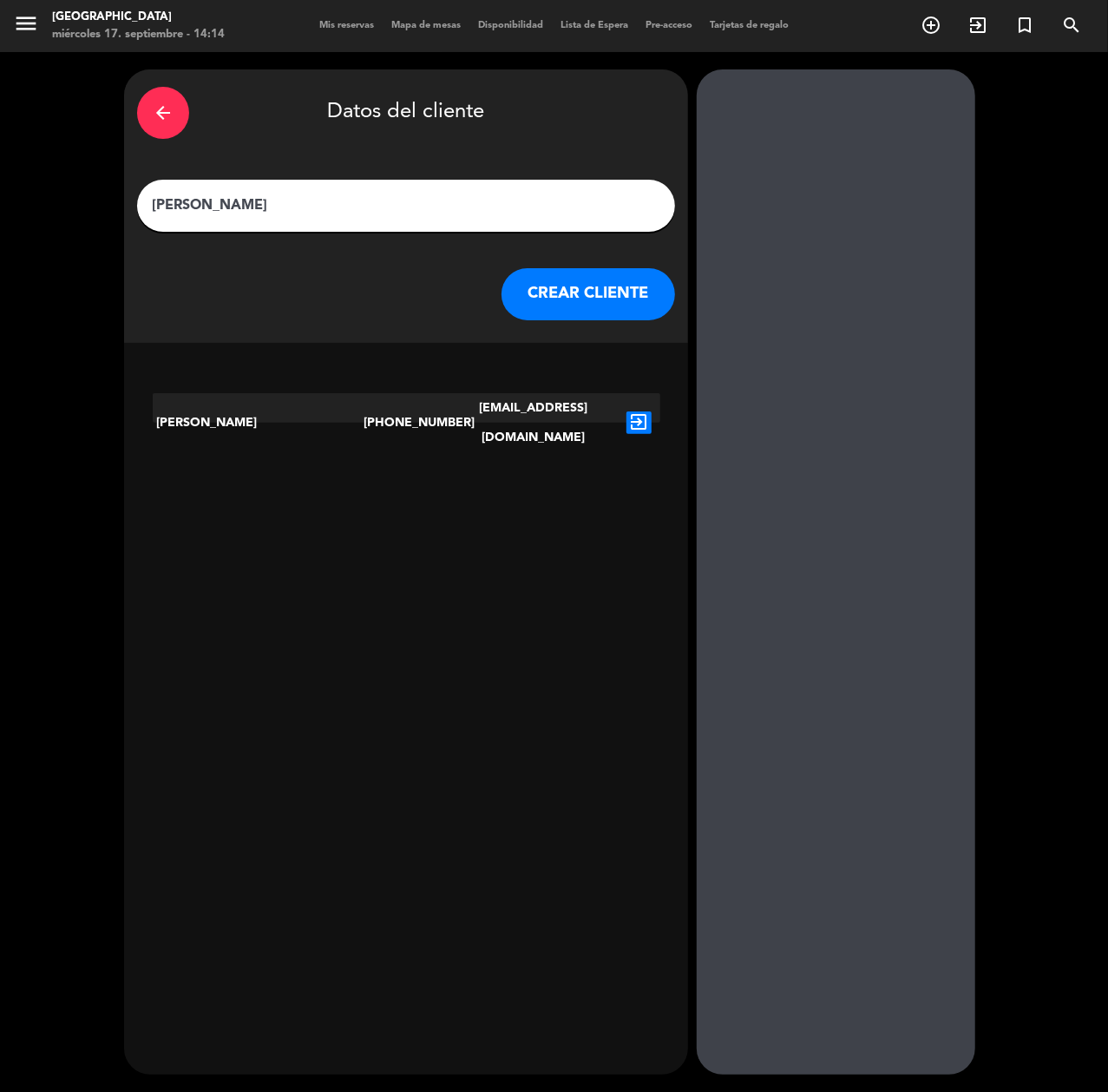
click at [664, 413] on div "[PERSON_NAME] [PHONE_NUMBER] [EMAIL_ADDRESS][DOMAIN_NAME] exit_to_app" at bounding box center [406, 418] width 564 height 80
click at [642, 411] on icon "exit_to_app" at bounding box center [639, 422] width 25 height 22
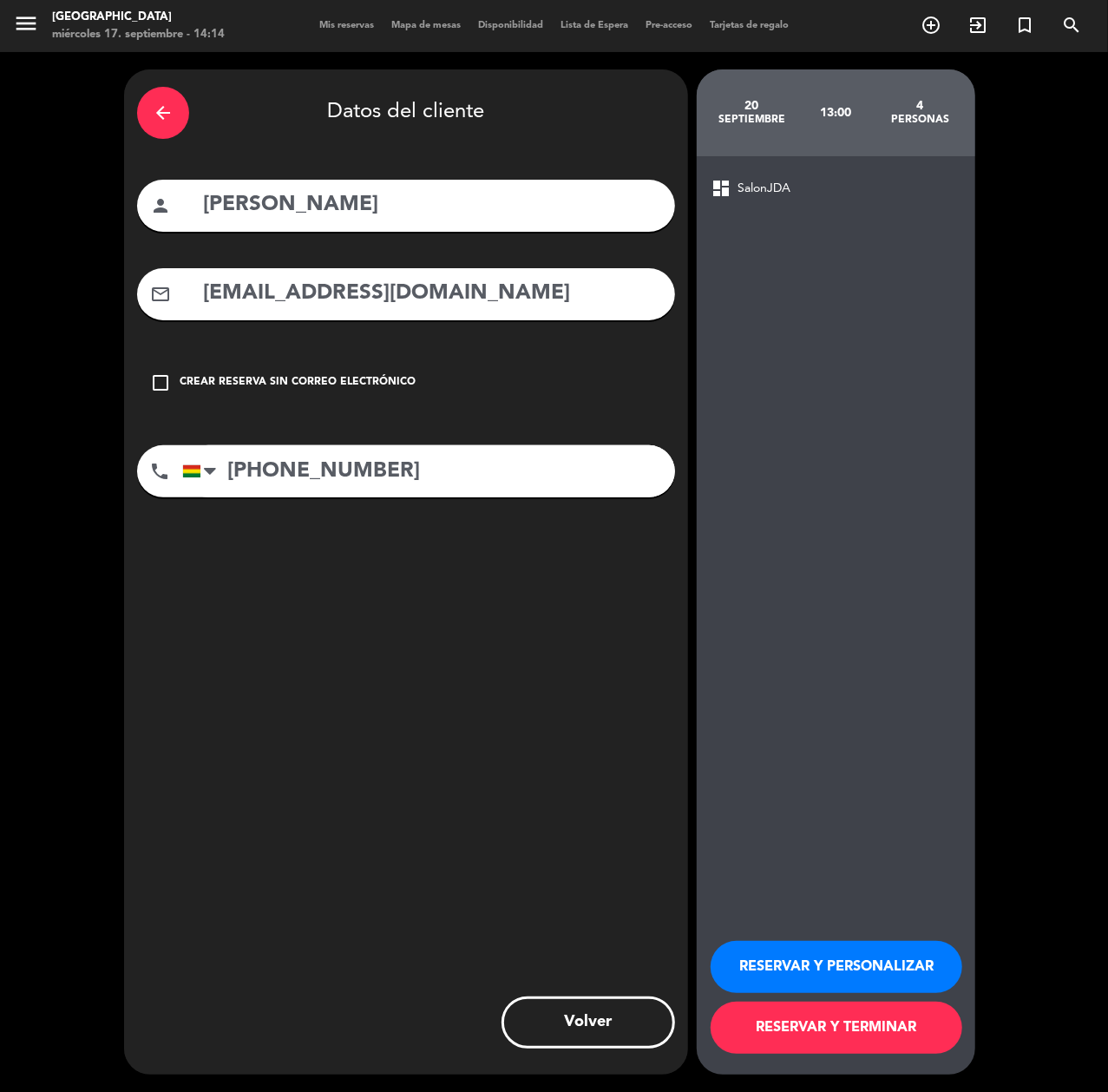
click at [908, 909] on button "RESERVAR Y PERSONALIZAR" at bounding box center [837, 967] width 251 height 52
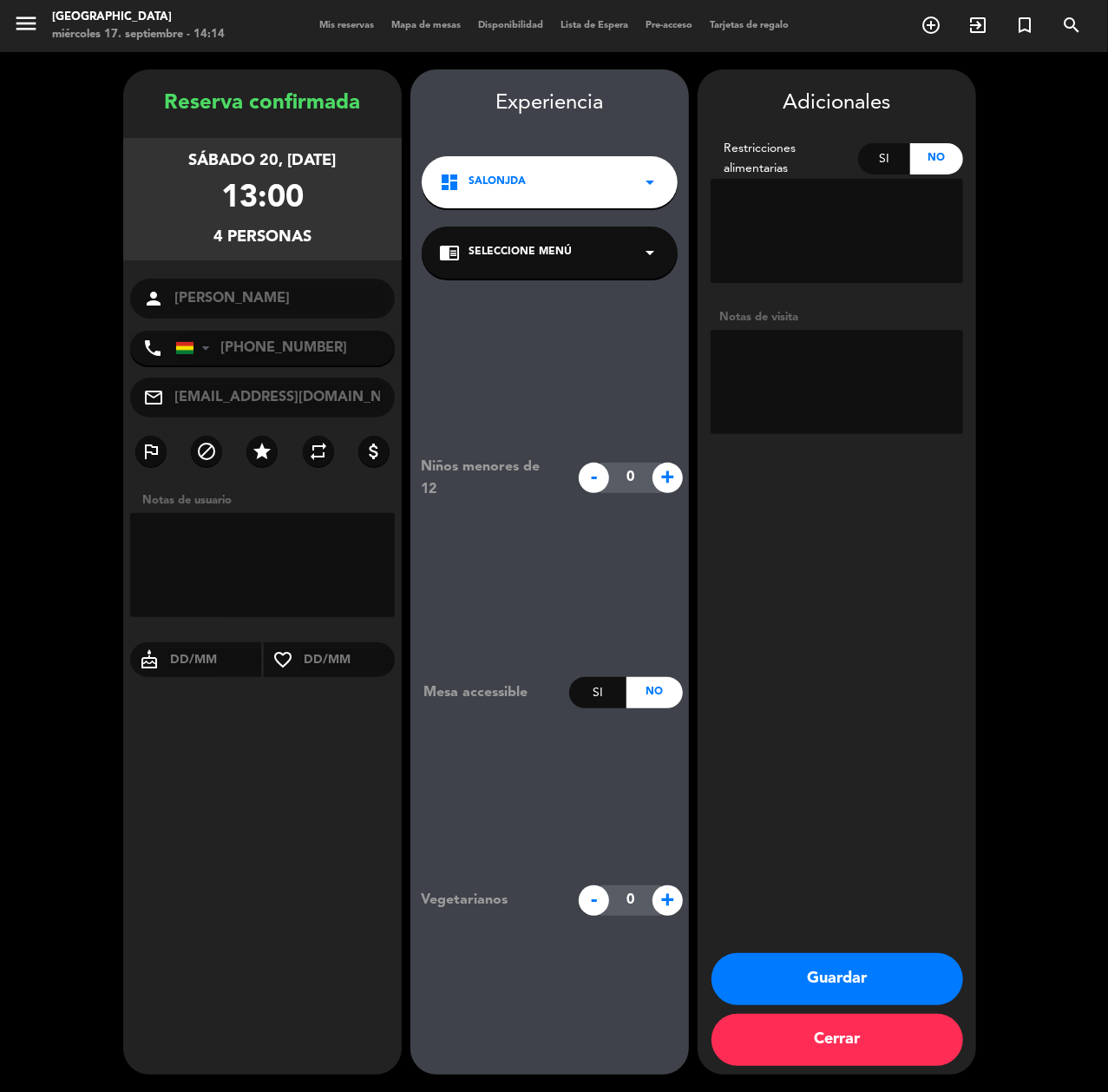
click at [878, 909] on button "Guardar" at bounding box center [838, 979] width 251 height 52
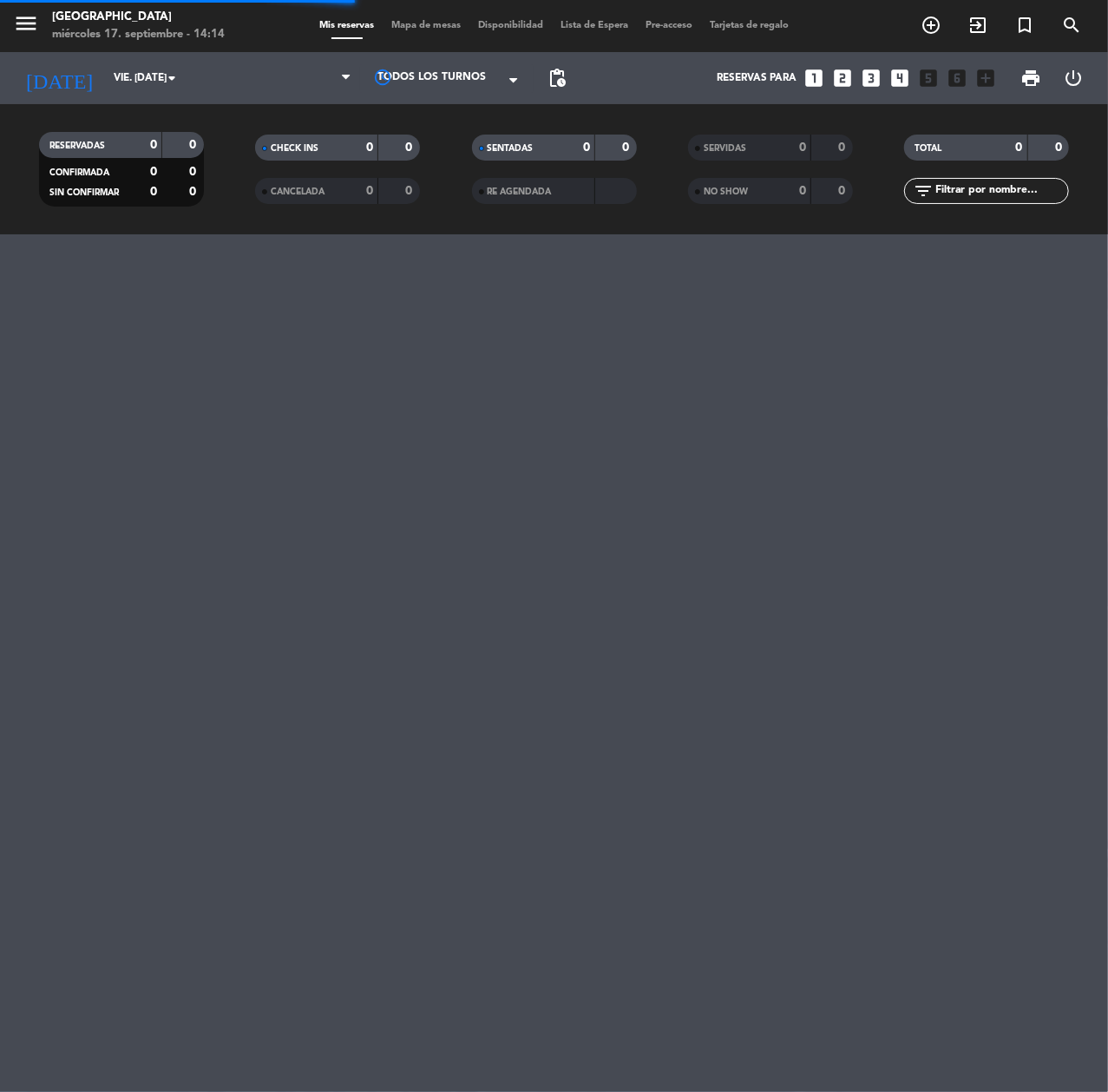
click at [865, 909] on div "menu [GEOGRAPHIC_DATA] miércoles 17. septiembre - 14:14 Mis reservas Mapa de me…" at bounding box center [554, 546] width 1108 height 1092
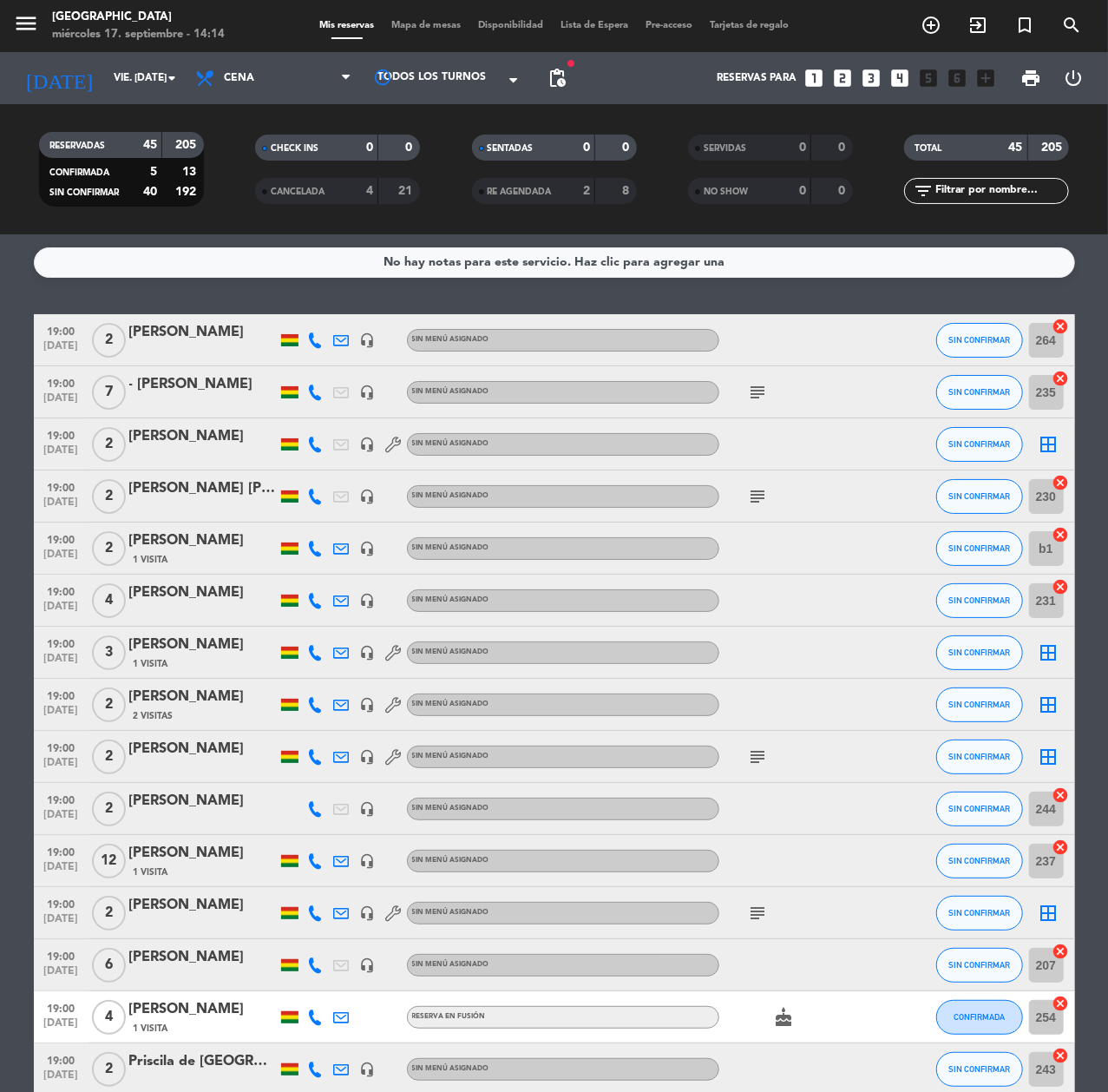
click at [904, 74] on icon "looks_4" at bounding box center [900, 77] width 22 height 22
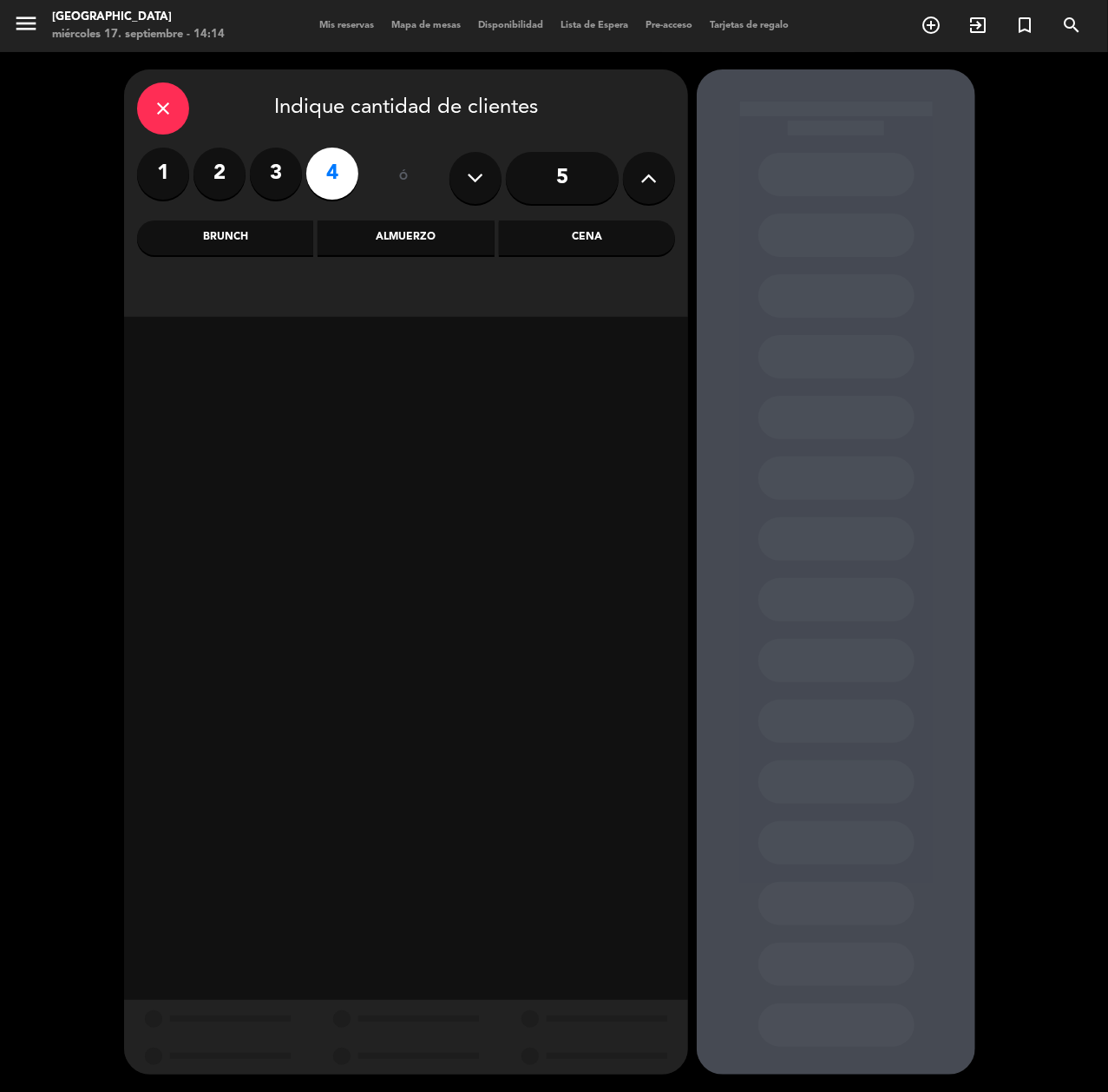
click at [646, 165] on icon at bounding box center [649, 178] width 16 height 26
click at [623, 173] on button at bounding box center [649, 178] width 52 height 52
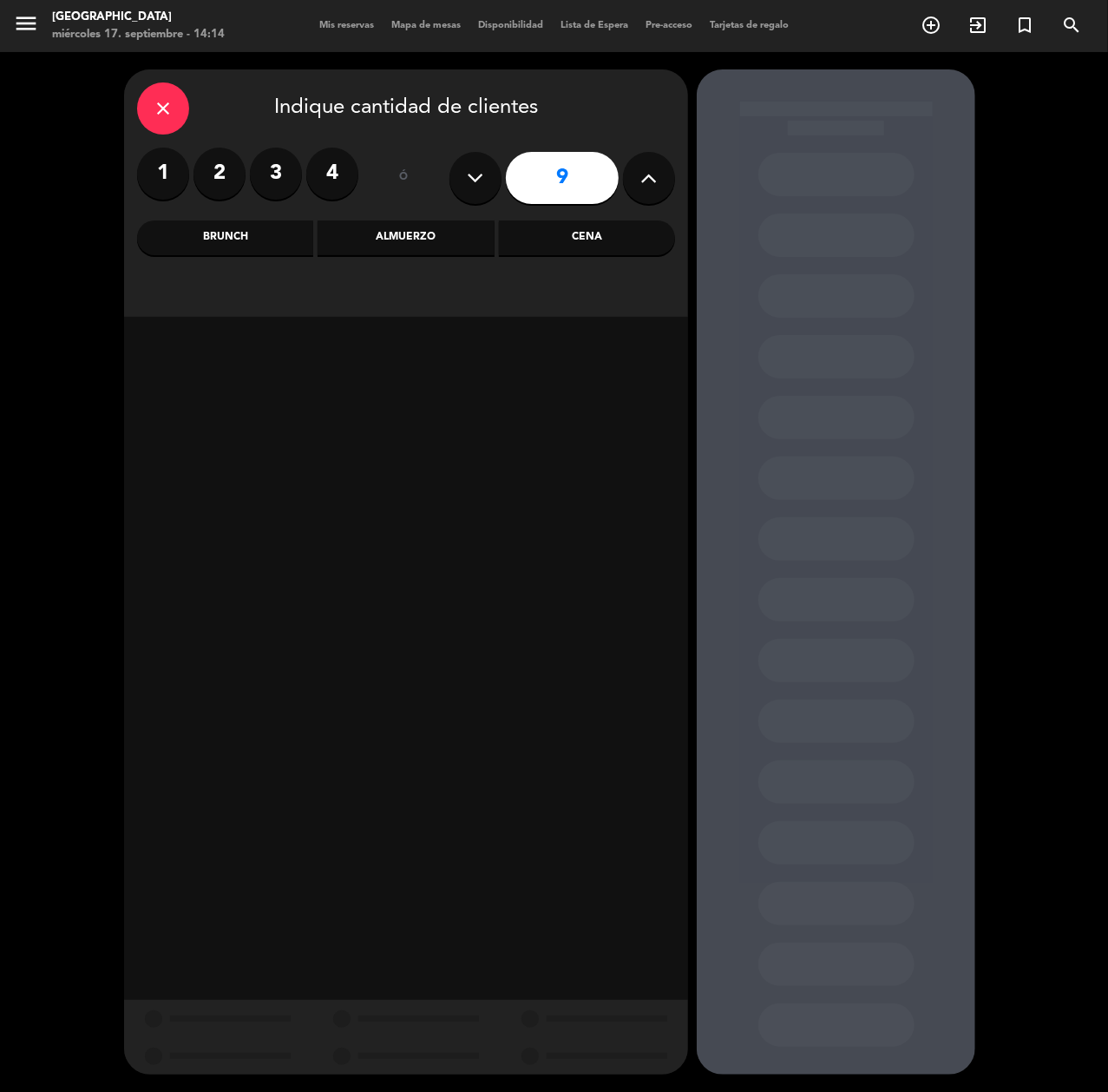
type input "10"
click at [622, 233] on div "Cena" at bounding box center [587, 237] width 176 height 35
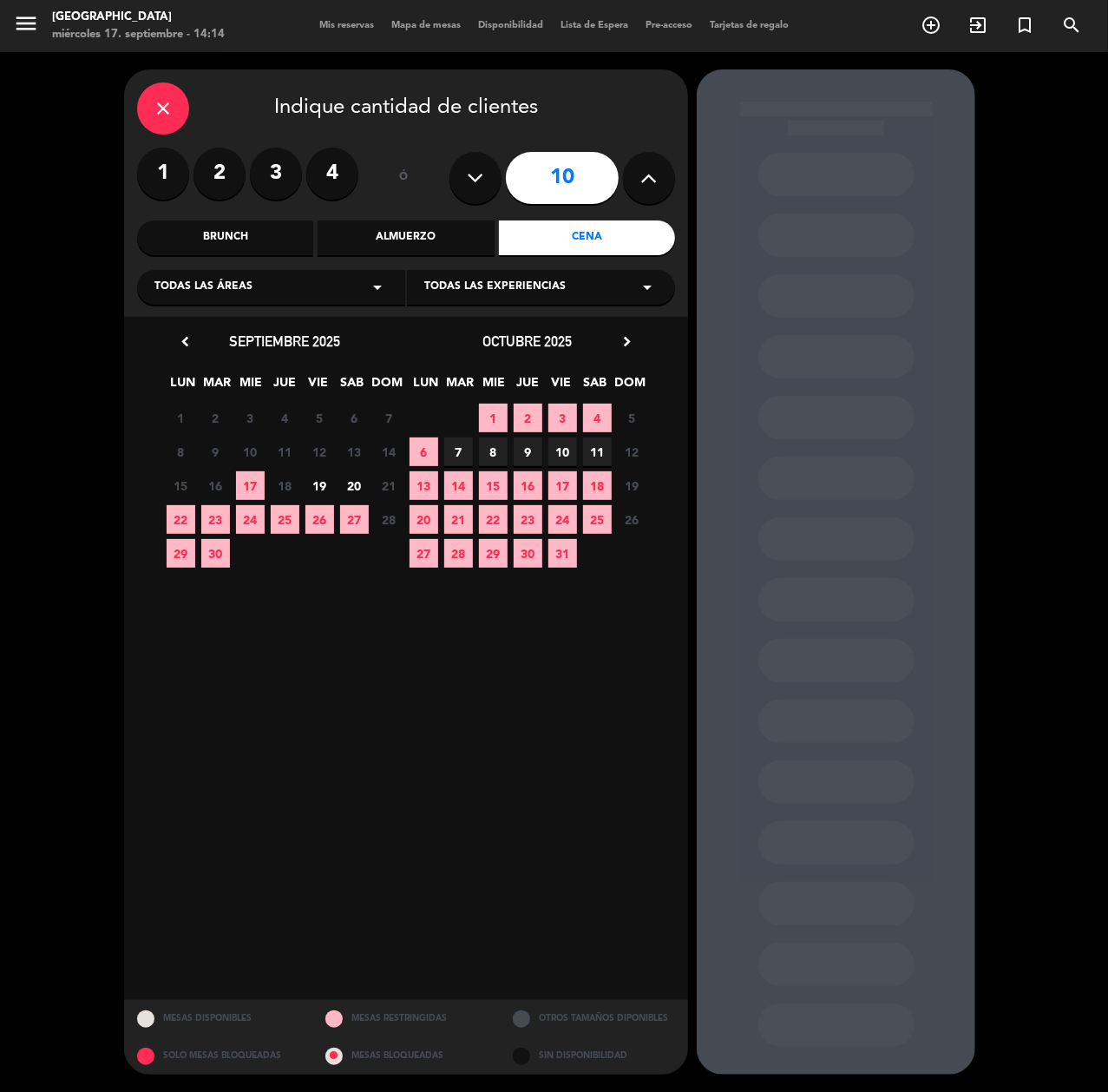
click at [189, 545] on span "29" at bounding box center [181, 553] width 29 height 29
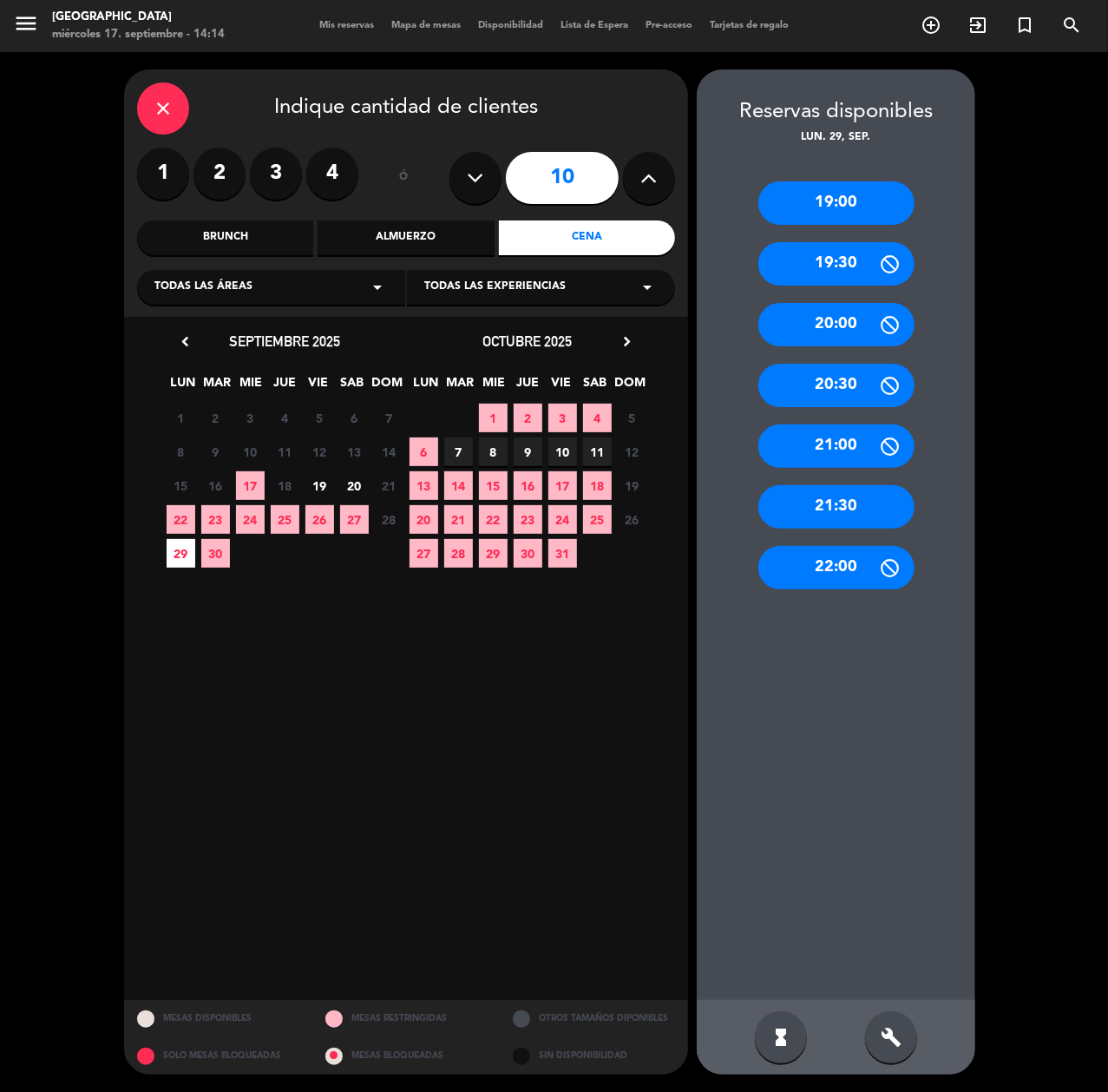
click at [871, 196] on div "19:00" at bounding box center [837, 203] width 156 height 43
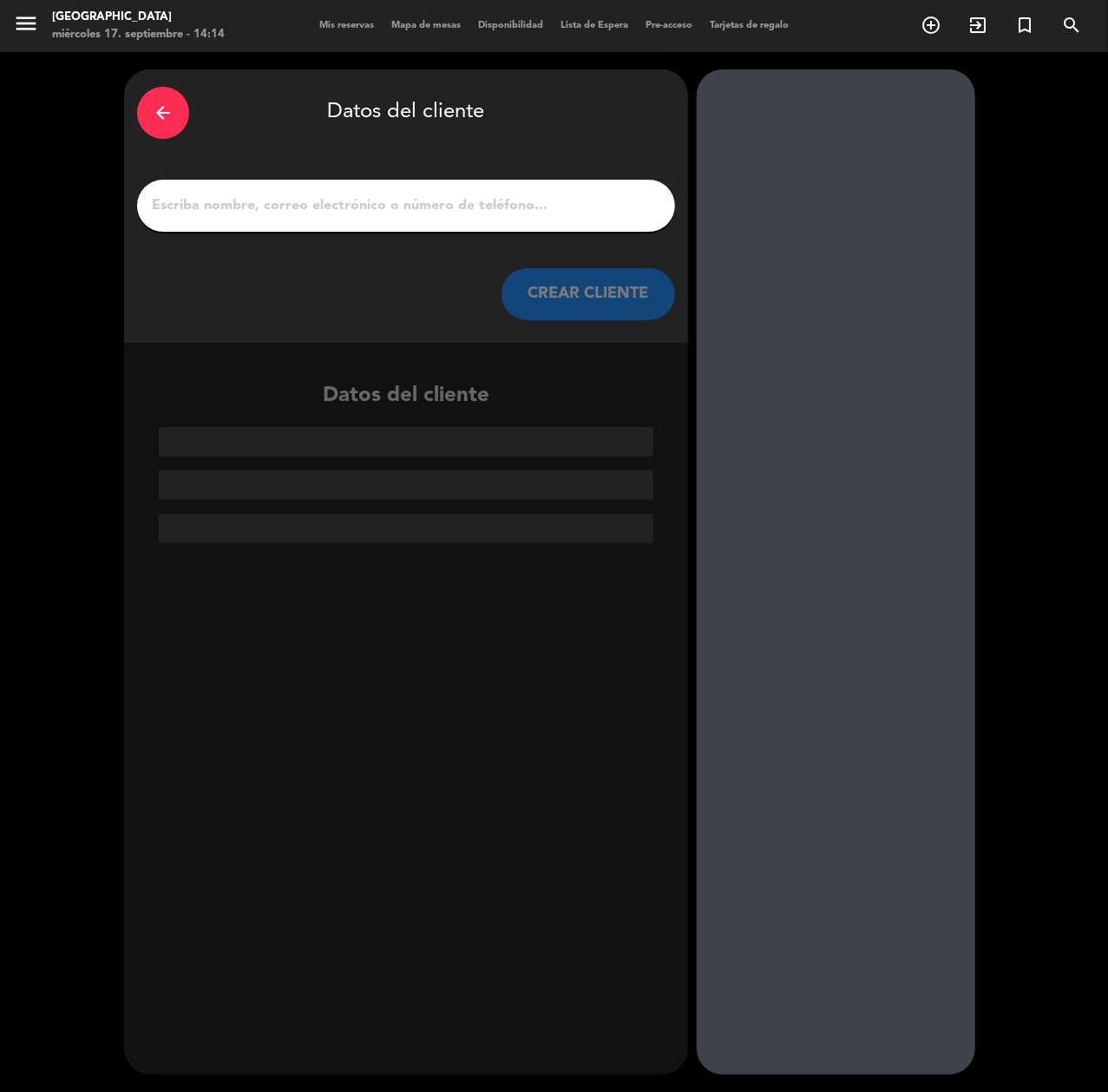
click at [597, 201] on input "1" at bounding box center [406, 206] width 512 height 24
paste input "[PERSON_NAME]"
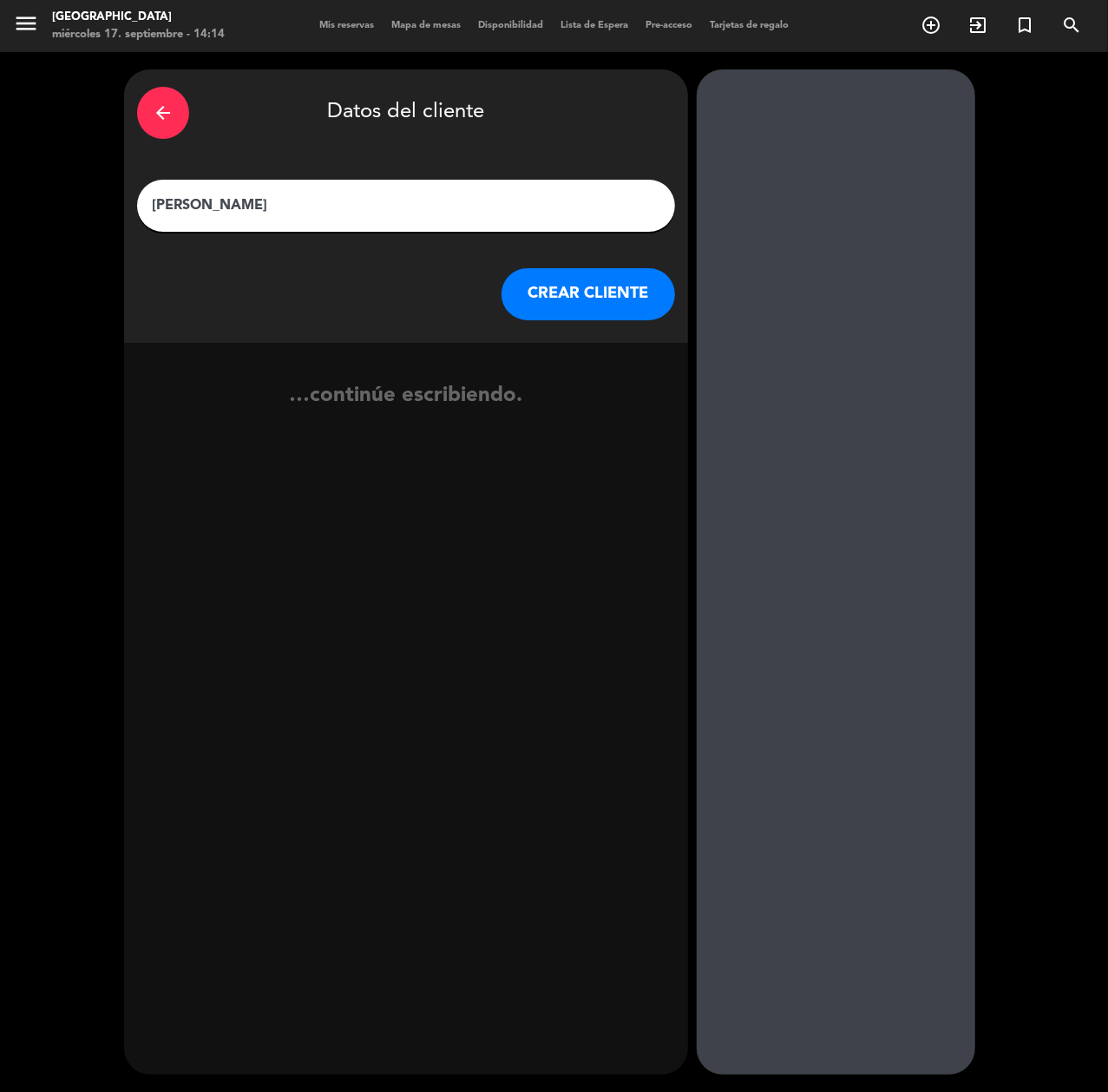
type input "[PERSON_NAME]"
click at [599, 305] on button "CREAR CLIENTE" at bounding box center [588, 295] width 173 height 52
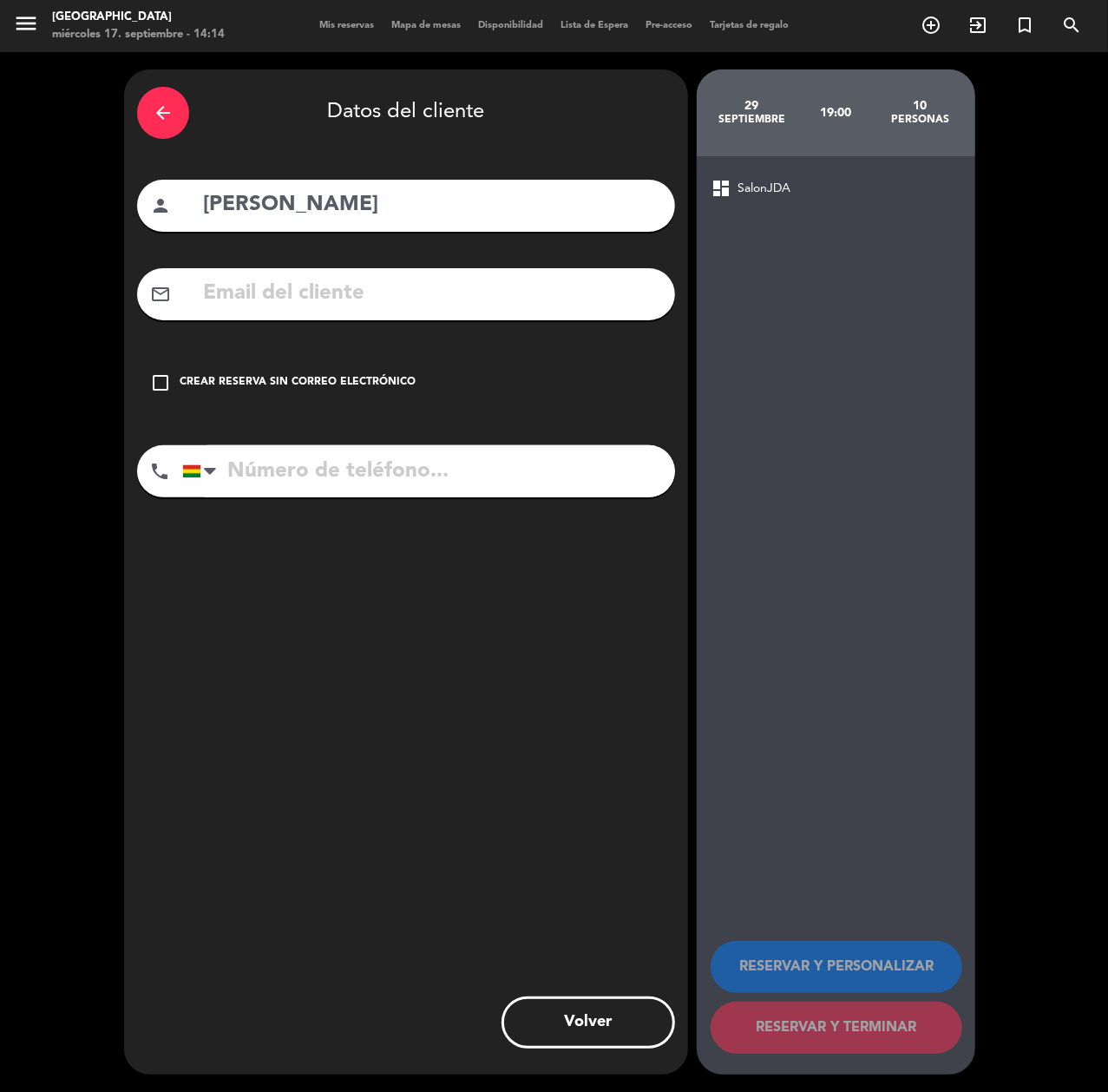
click at [345, 383] on div "Crear reserva sin correo electrónico" at bounding box center [297, 383] width 236 height 17
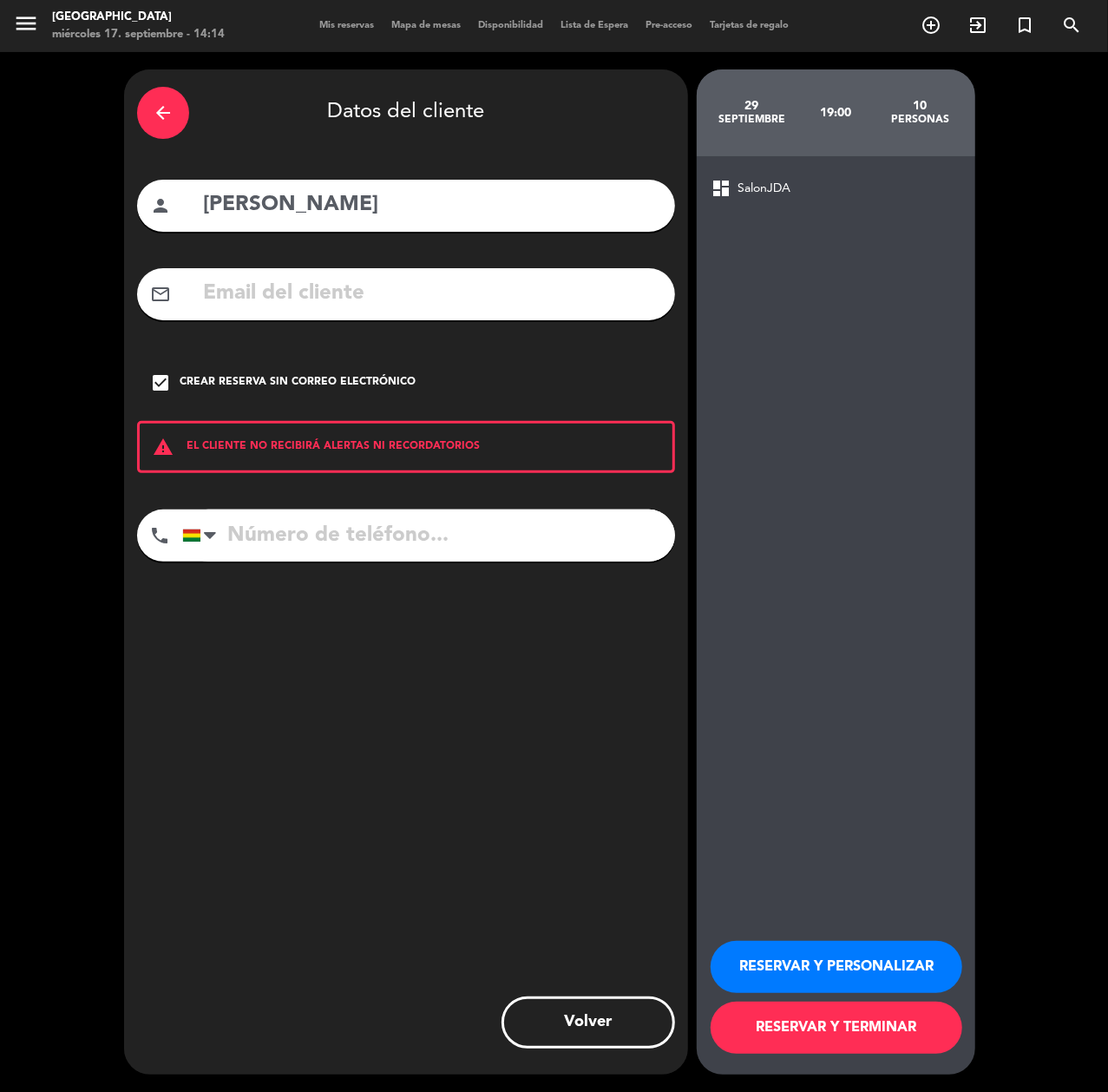
click at [515, 530] on input "tel" at bounding box center [428, 535] width 493 height 52
type input "60805555"
click at [379, 378] on div "Crear reserva sin correo electrónico" at bounding box center [297, 383] width 236 height 17
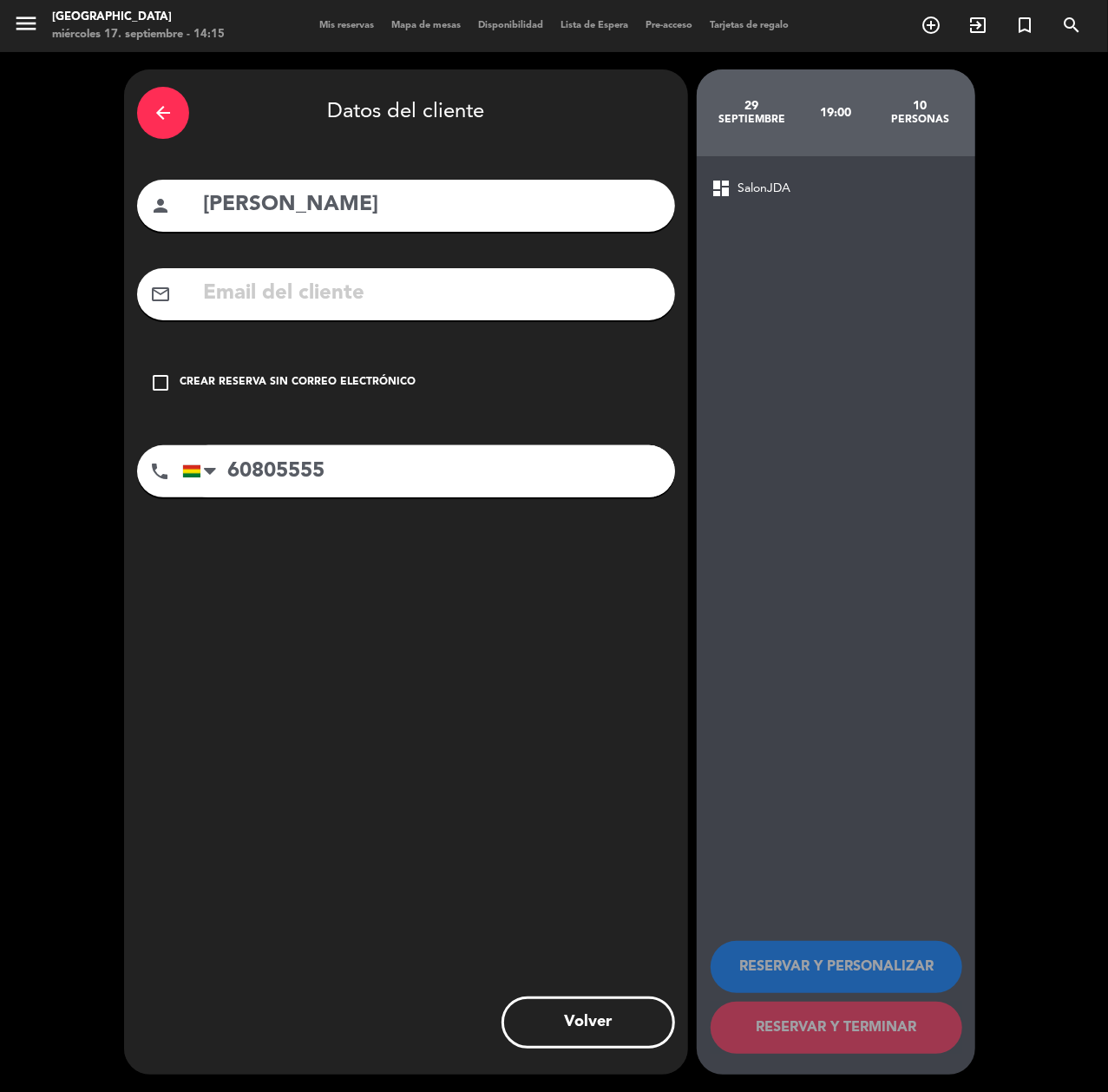
click at [409, 313] on div "mail_outline" at bounding box center [406, 295] width 538 height 52
click at [418, 303] on input "text" at bounding box center [431, 294] width 461 height 36
paste input "[EMAIL_ADDRESS][DOMAIN_NAME]"
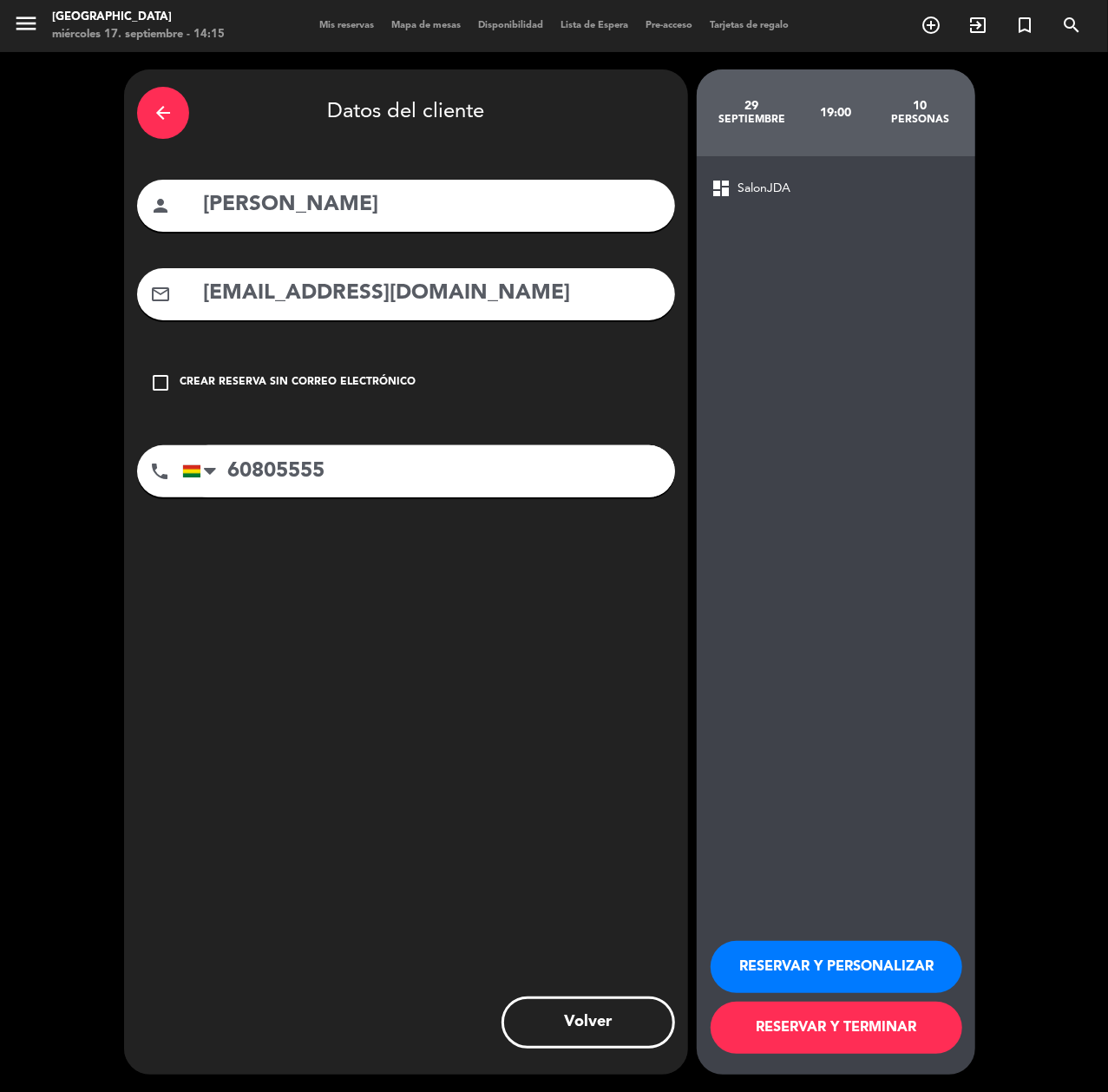
type input "[EMAIL_ADDRESS][DOMAIN_NAME]"
click at [904, 909] on button "RESERVAR Y PERSONALIZAR" at bounding box center [837, 967] width 251 height 52
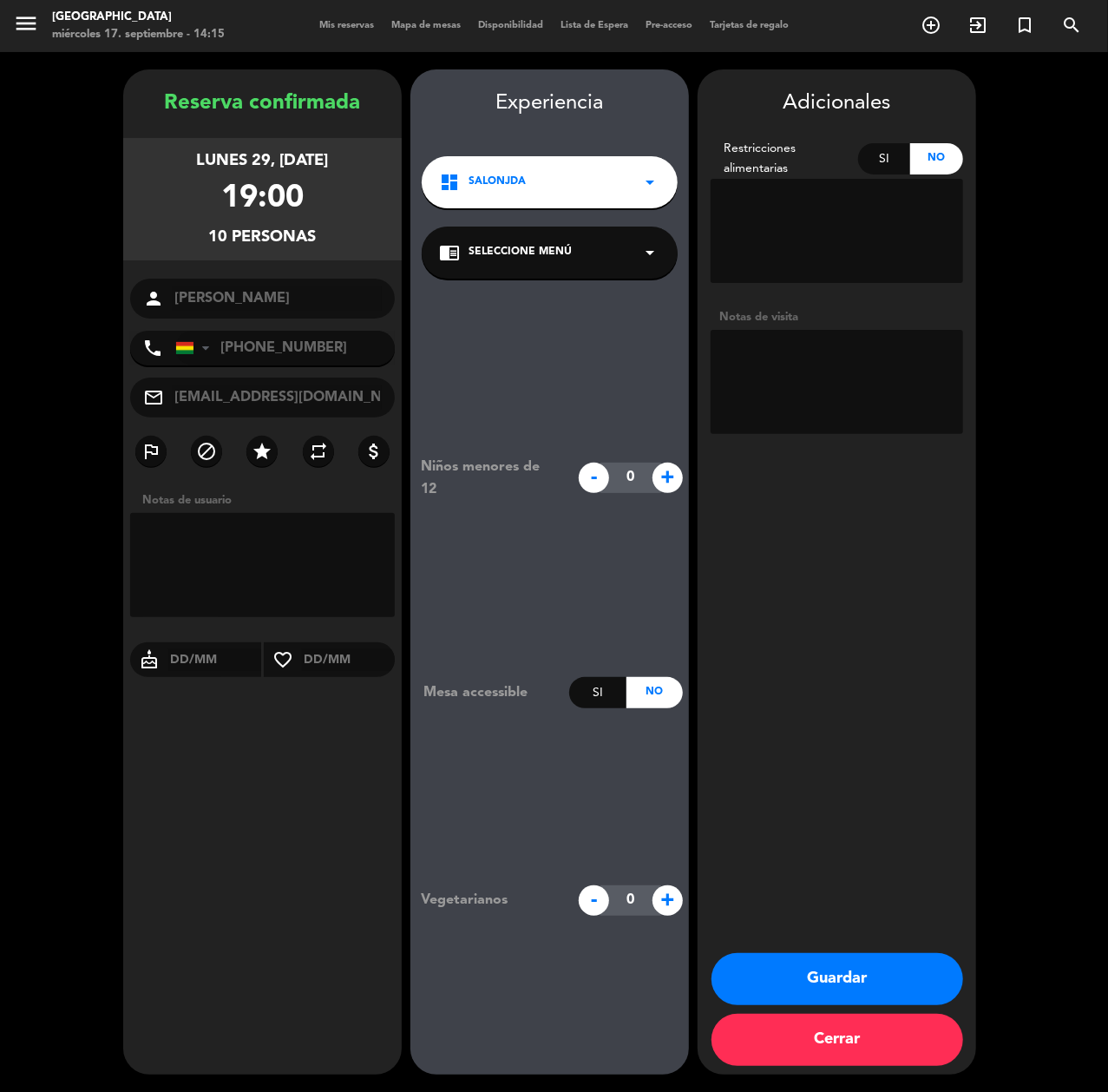
click at [871, 909] on button "Guardar" at bounding box center [838, 979] width 251 height 52
